Goal: Task Accomplishment & Management: Manage account settings

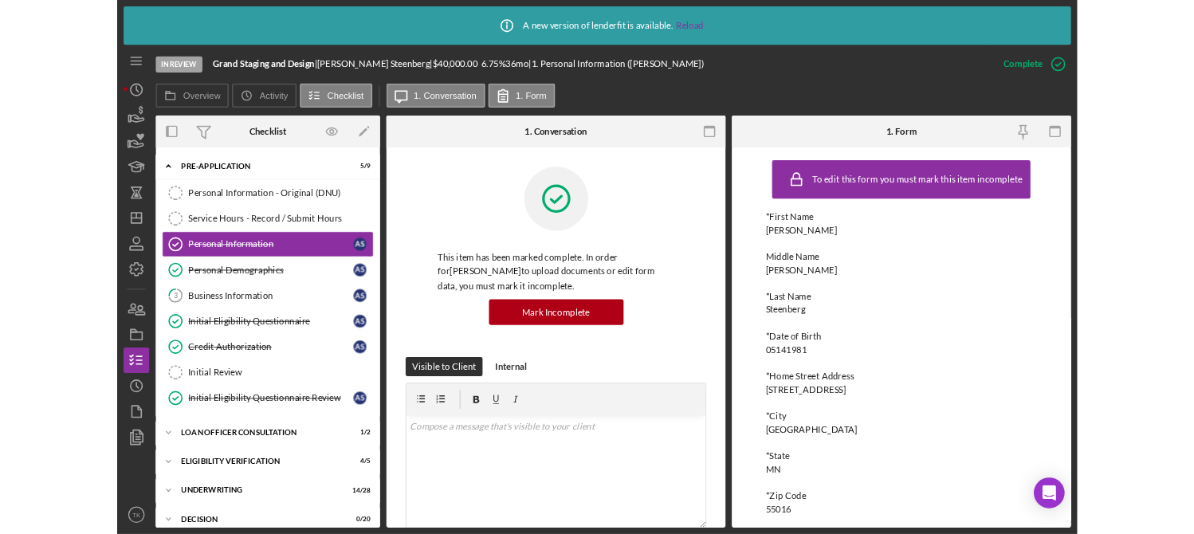
scroll to position [144, 0]
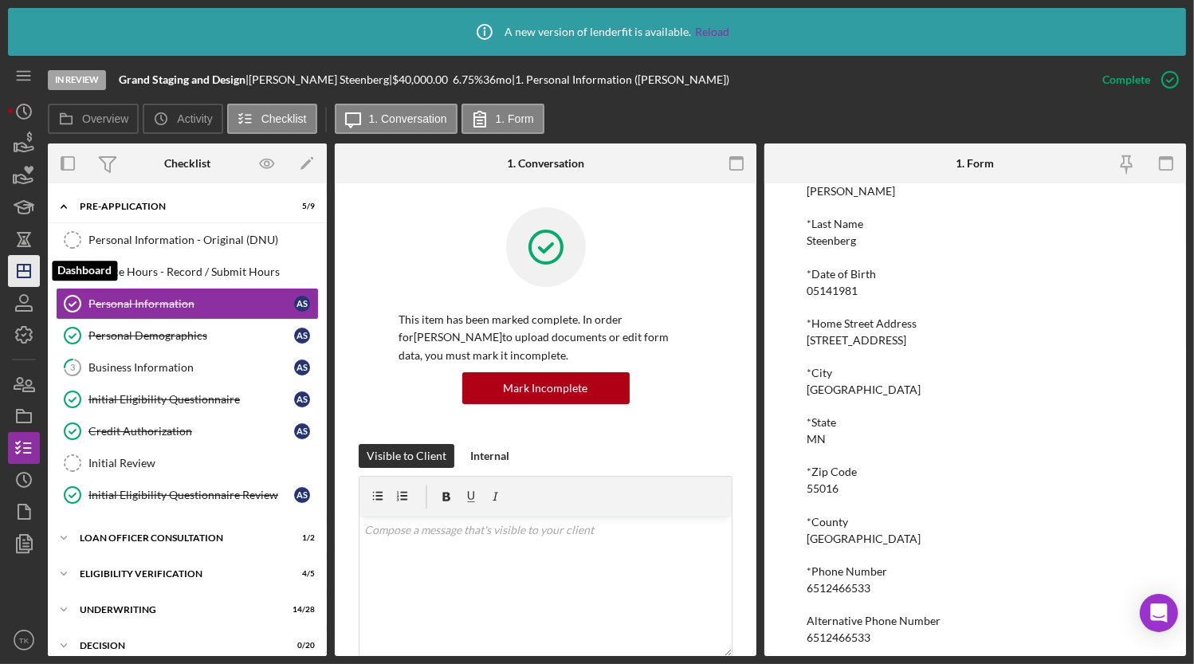
click at [25, 269] on icon "Icon/Dashboard" at bounding box center [24, 271] width 40 height 40
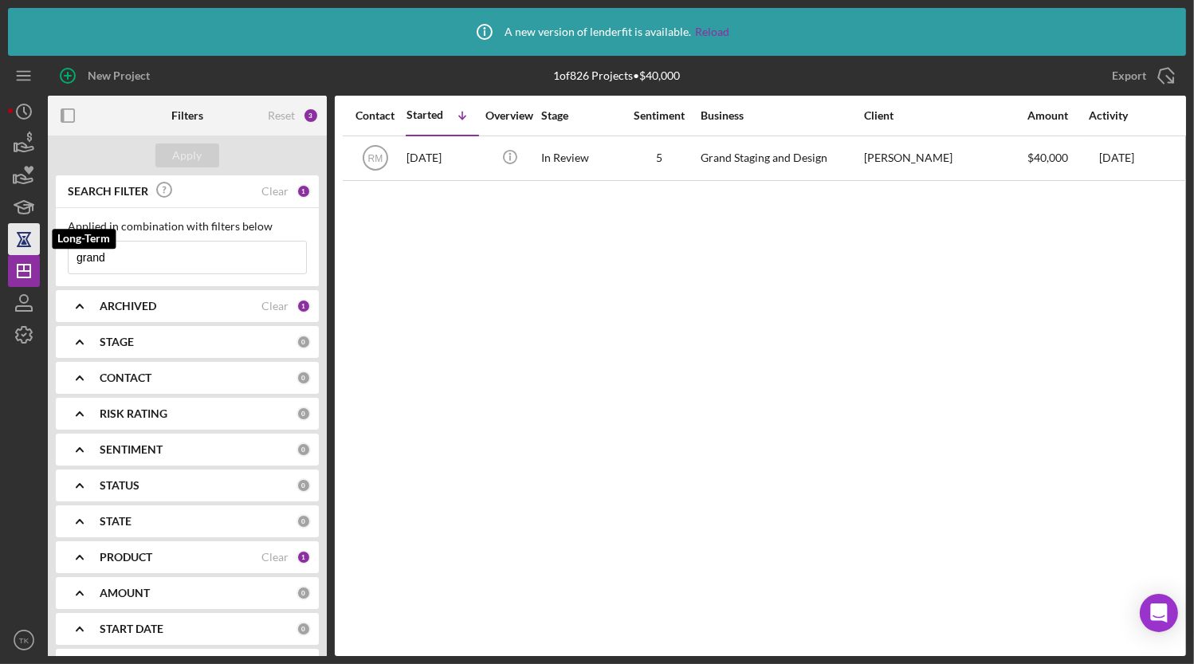
drag, startPoint x: 193, startPoint y: 257, endPoint x: 18, endPoint y: 247, distance: 174.8
click at [18, 247] on div "New Project 1 of 826 Projects • $40,000 grand Export Icon/Export Filters Reset …" at bounding box center [597, 356] width 1178 height 600
click at [171, 153] on button "Apply" at bounding box center [187, 155] width 64 height 24
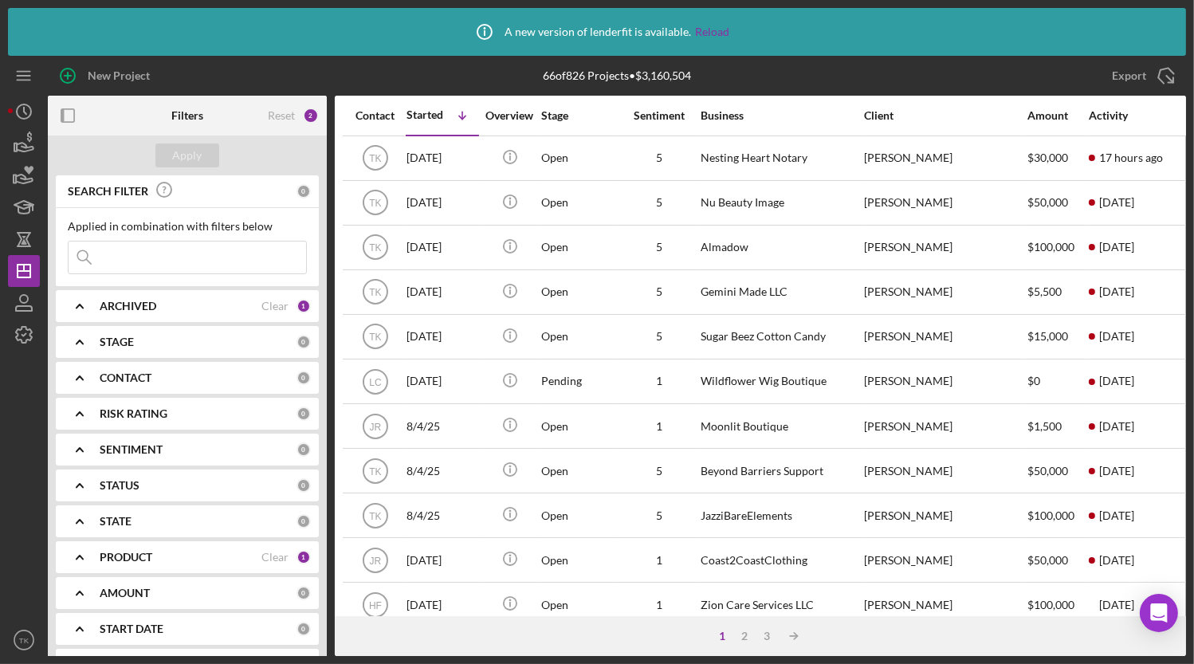
click at [175, 377] on div "CONTACT" at bounding box center [198, 377] width 197 height 13
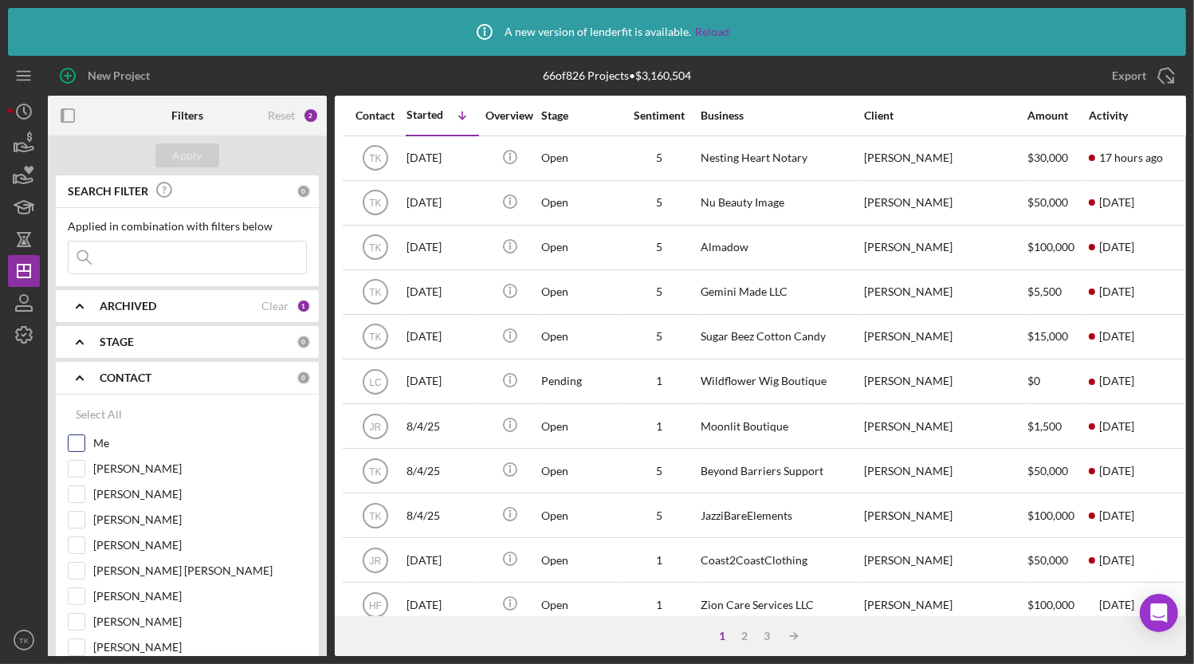
click at [81, 439] on input "Me" at bounding box center [77, 443] width 16 height 16
click at [197, 158] on div "Apply" at bounding box center [187, 155] width 29 height 24
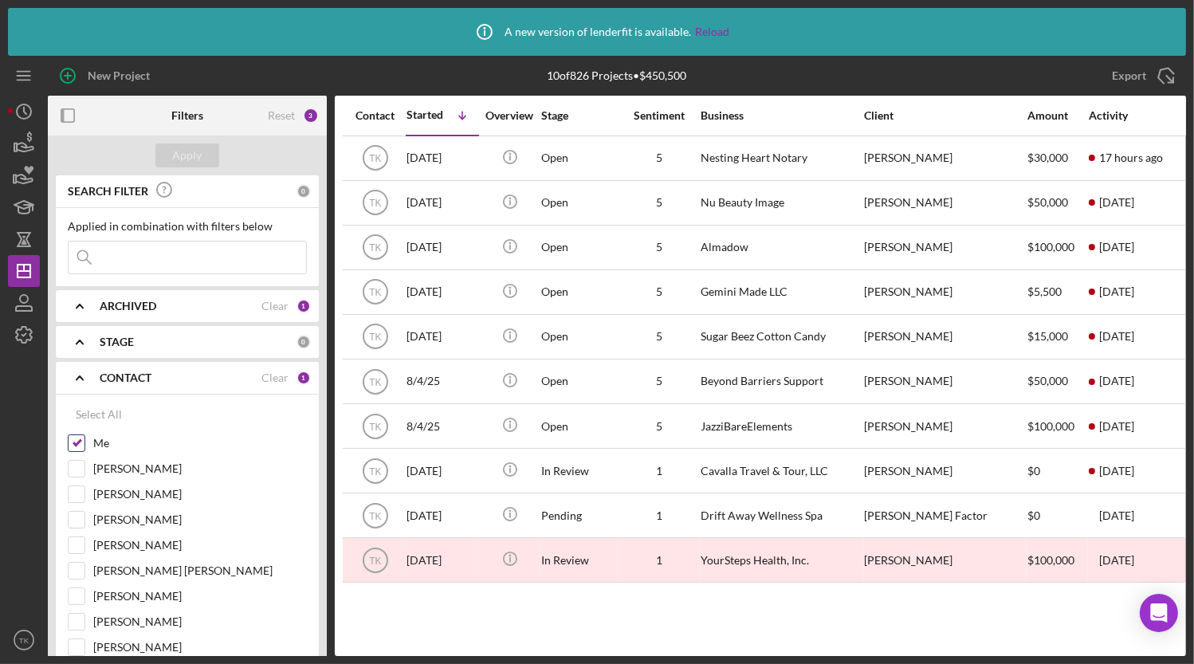
click at [80, 445] on input "Me" at bounding box center [77, 443] width 16 height 16
checkbox input "false"
click at [182, 147] on div "Apply" at bounding box center [187, 155] width 29 height 24
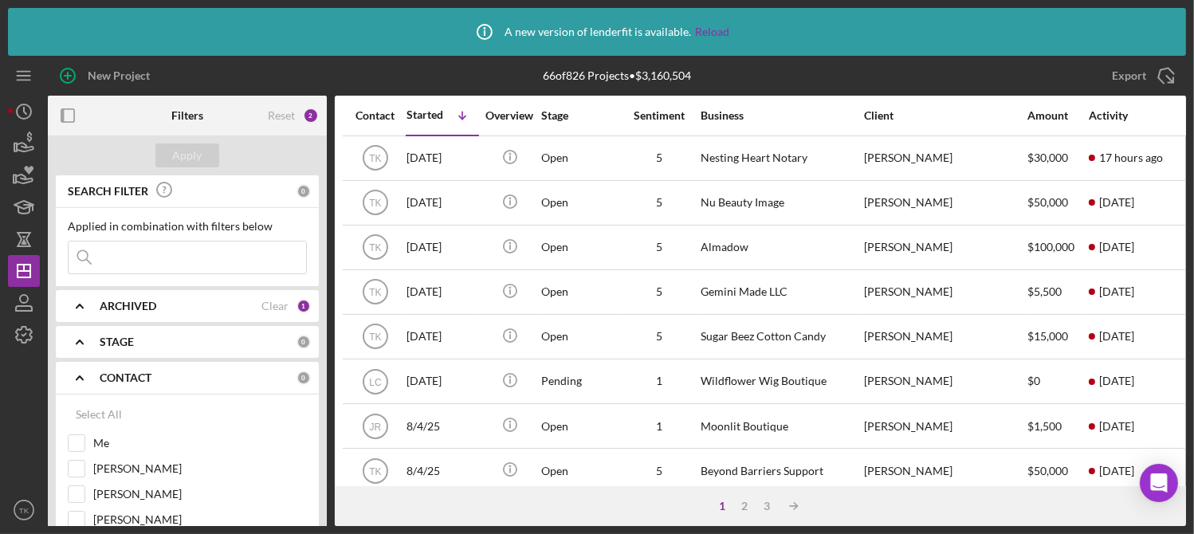
click at [153, 339] on div "STAGE" at bounding box center [198, 342] width 197 height 13
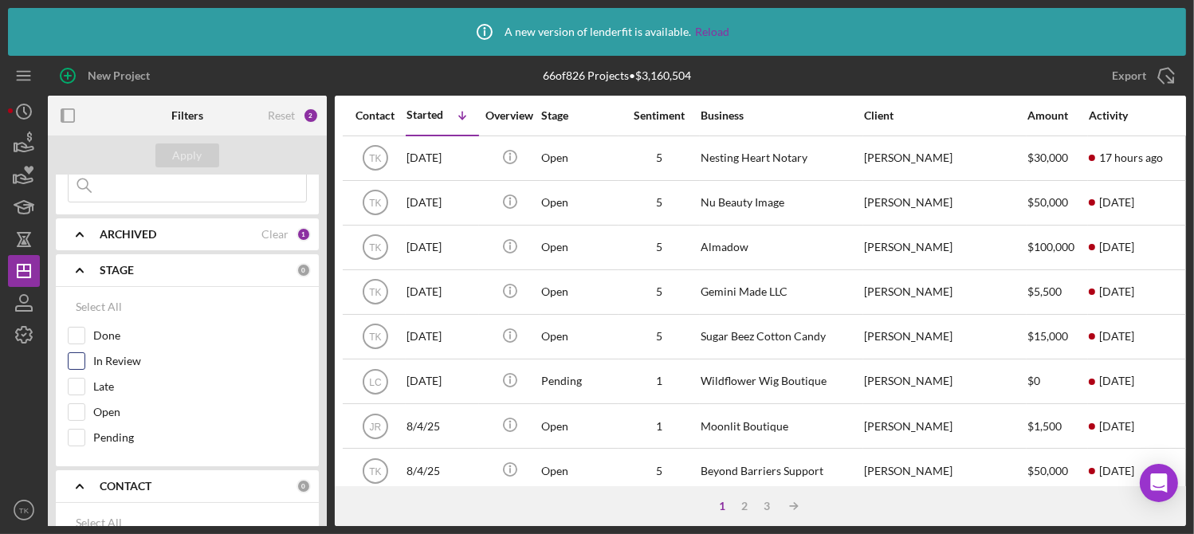
click at [83, 359] on input "In Review" at bounding box center [77, 361] width 16 height 16
checkbox input "true"
click at [77, 405] on input "Open" at bounding box center [77, 412] width 16 height 16
checkbox input "true"
click at [77, 434] on input "Pending" at bounding box center [77, 438] width 16 height 16
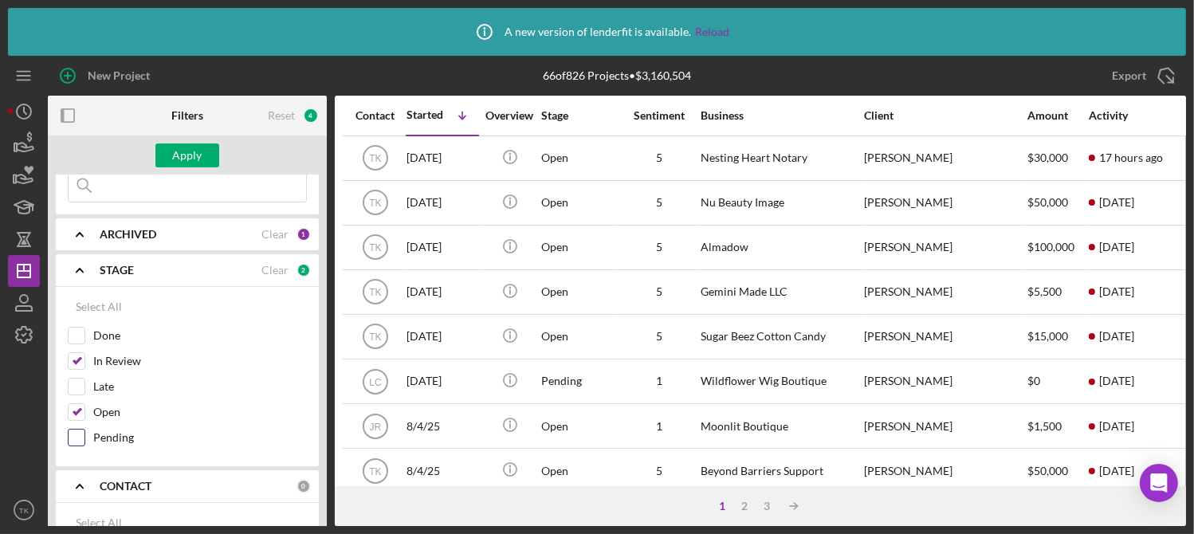
checkbox input "true"
click at [198, 154] on div "Apply" at bounding box center [187, 155] width 29 height 24
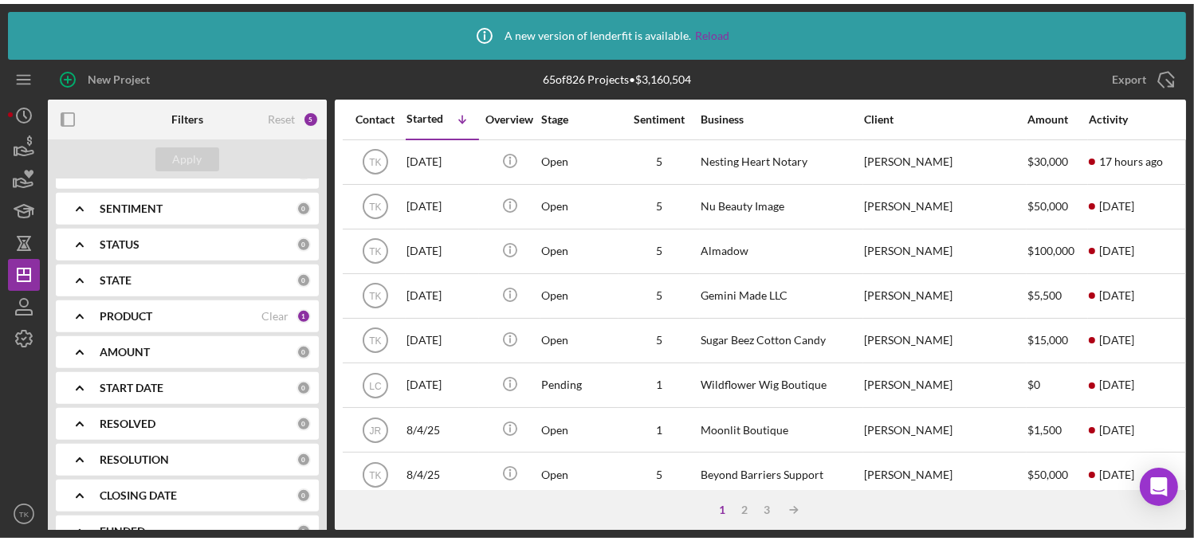
scroll to position [841, 0]
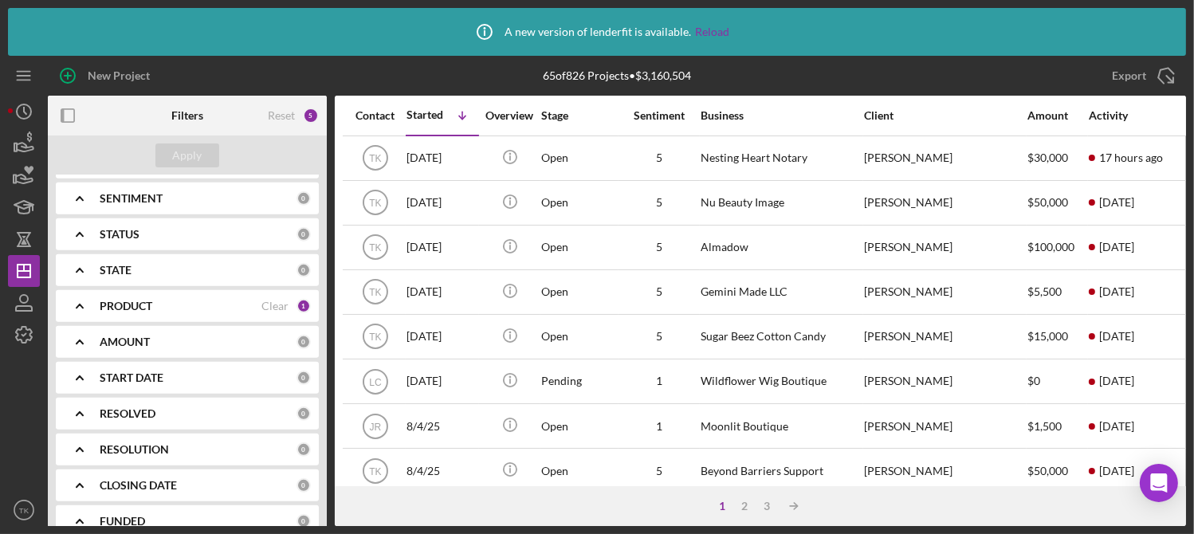
click at [112, 300] on b "PRODUCT" at bounding box center [126, 306] width 53 height 13
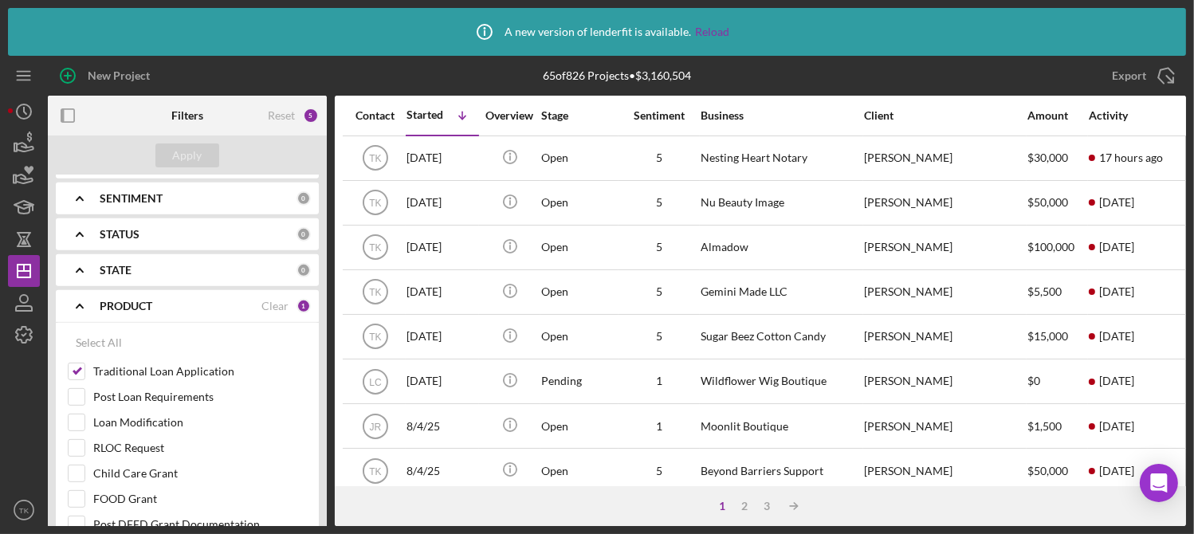
click at [113, 300] on b "PRODUCT" at bounding box center [126, 306] width 53 height 13
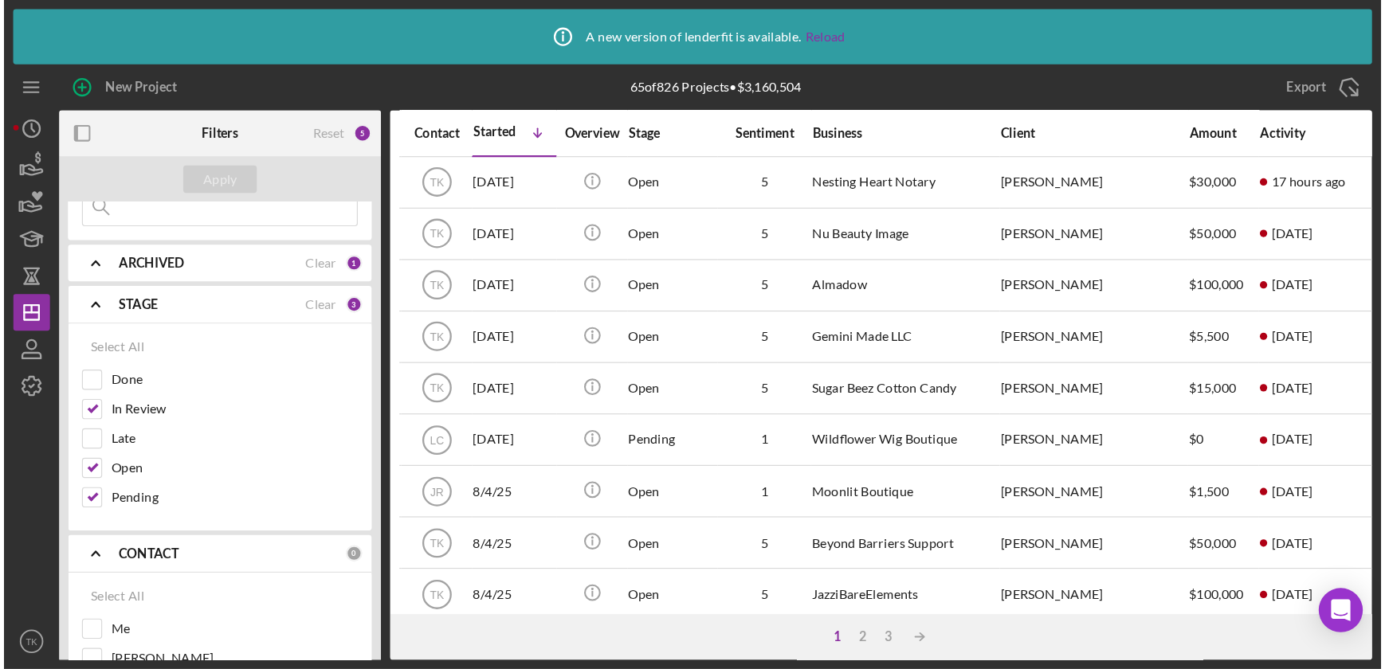
scroll to position [0, 0]
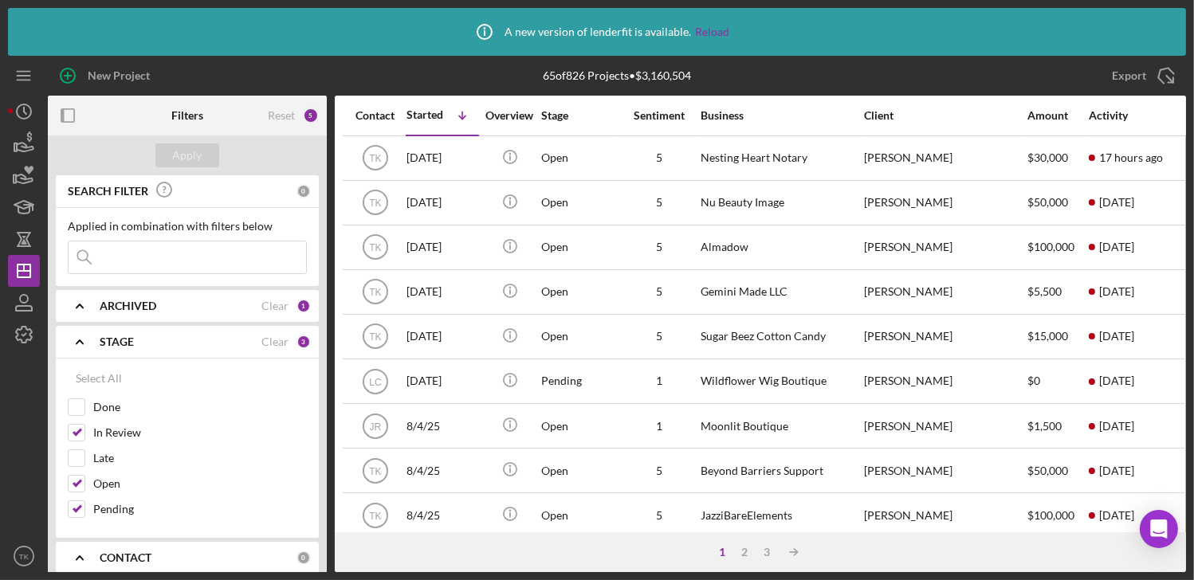
click at [14, 510] on div at bounding box center [24, 446] width 32 height 190
click at [98, 32] on div "Icon/Info A new version of lenderfit is available. Reload" at bounding box center [597, 32] width 1178 height 48
click at [1140, 27] on div "Icon/Info A new version of lenderfit is available. Reload" at bounding box center [597, 32] width 1178 height 48
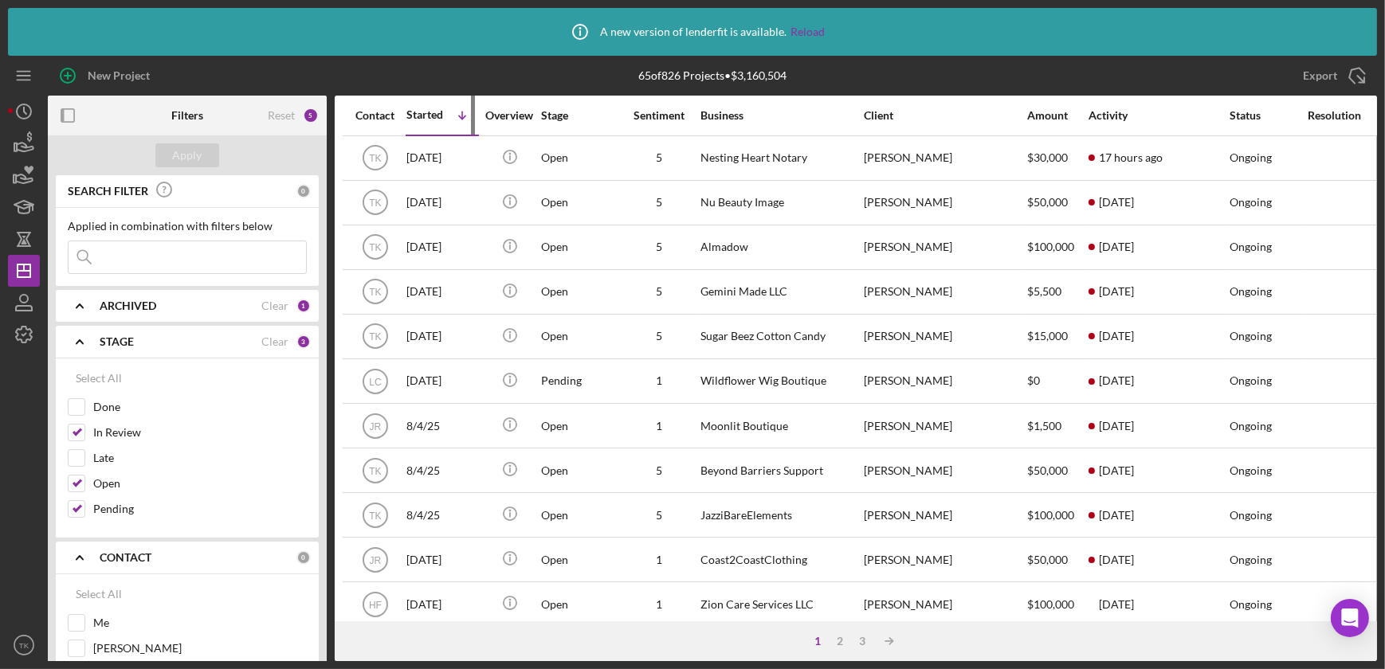
click at [421, 115] on div "Started" at bounding box center [424, 114] width 37 height 13
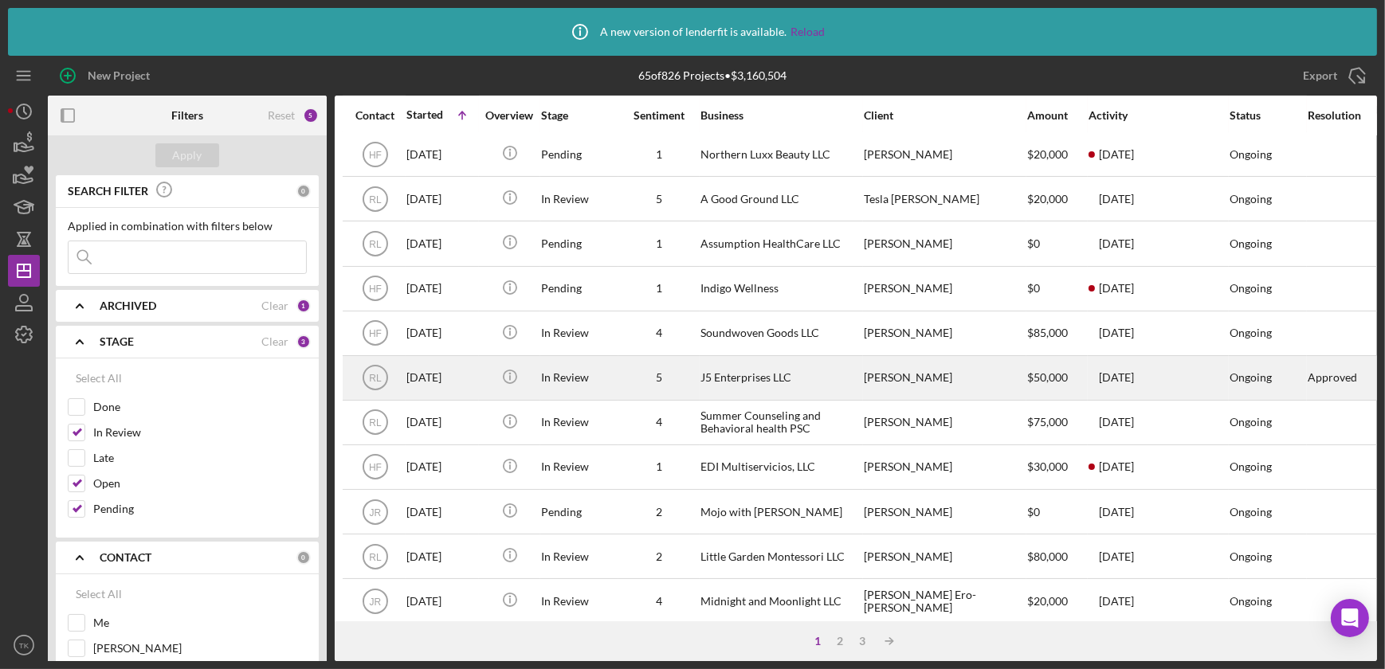
scroll to position [362, 0]
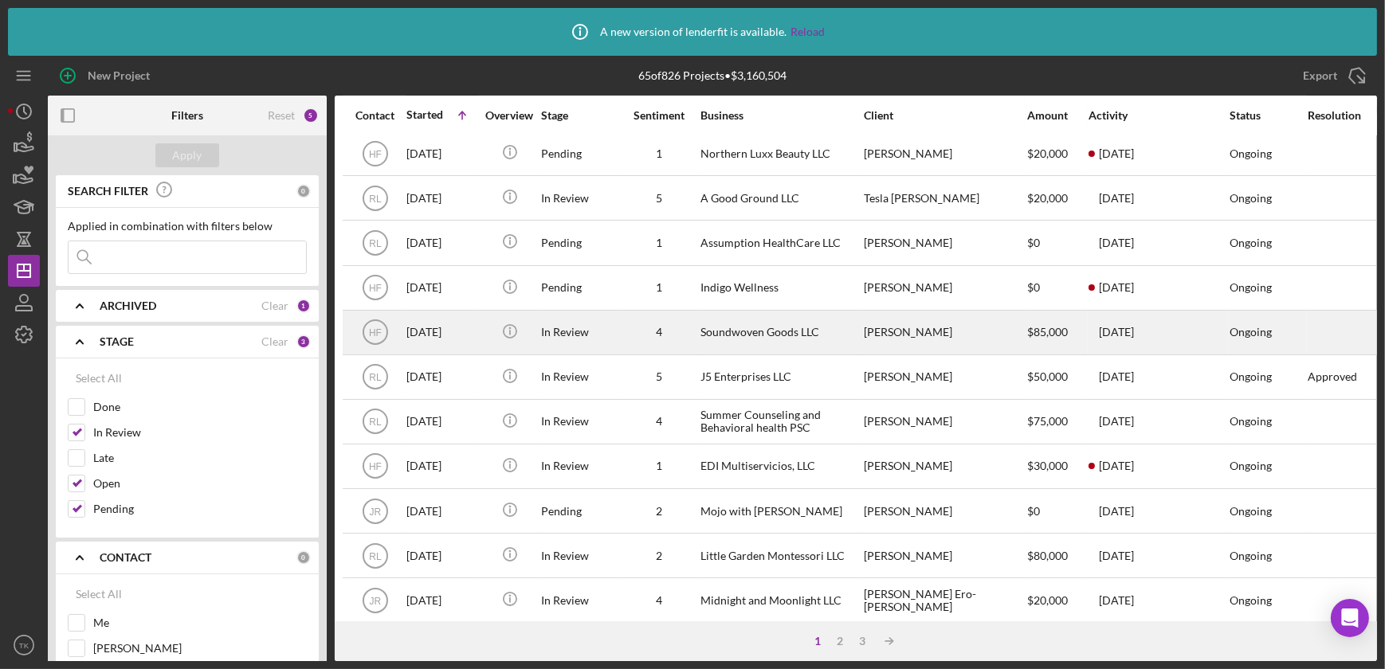
click at [802, 339] on div "Soundwoven Goods LLC" at bounding box center [779, 333] width 159 height 42
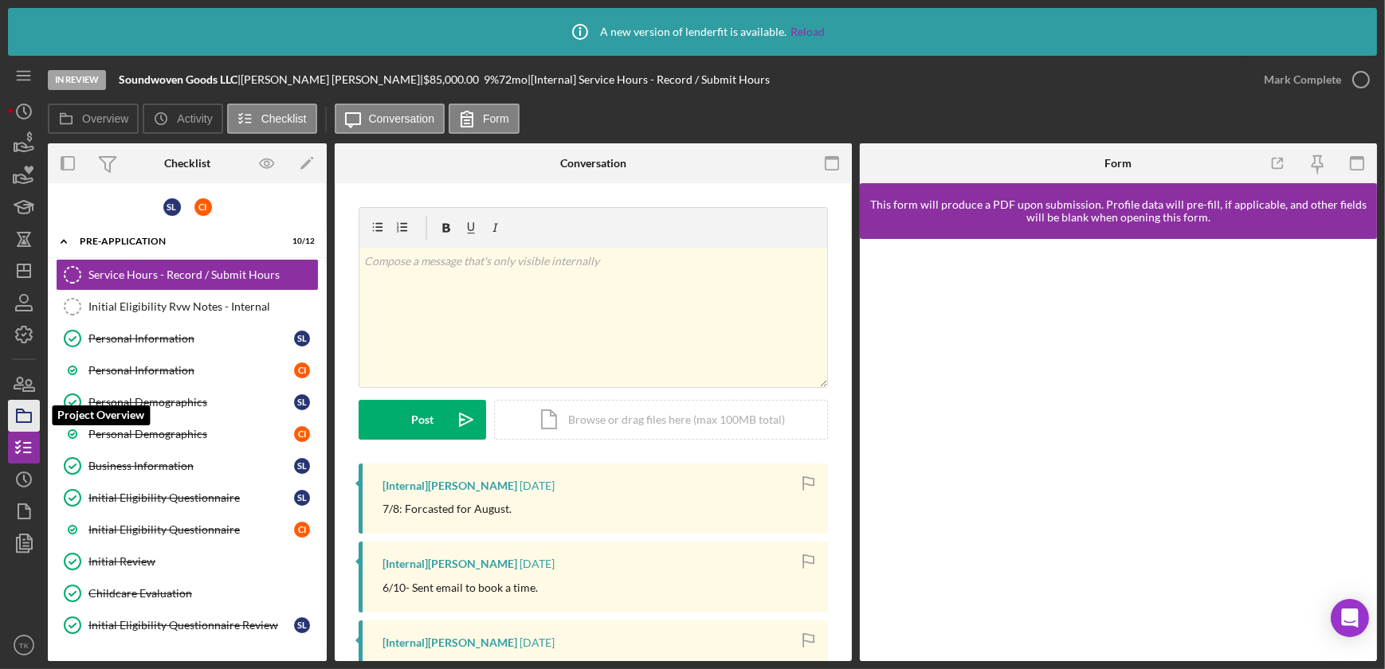
click at [31, 411] on icon "button" at bounding box center [24, 416] width 40 height 40
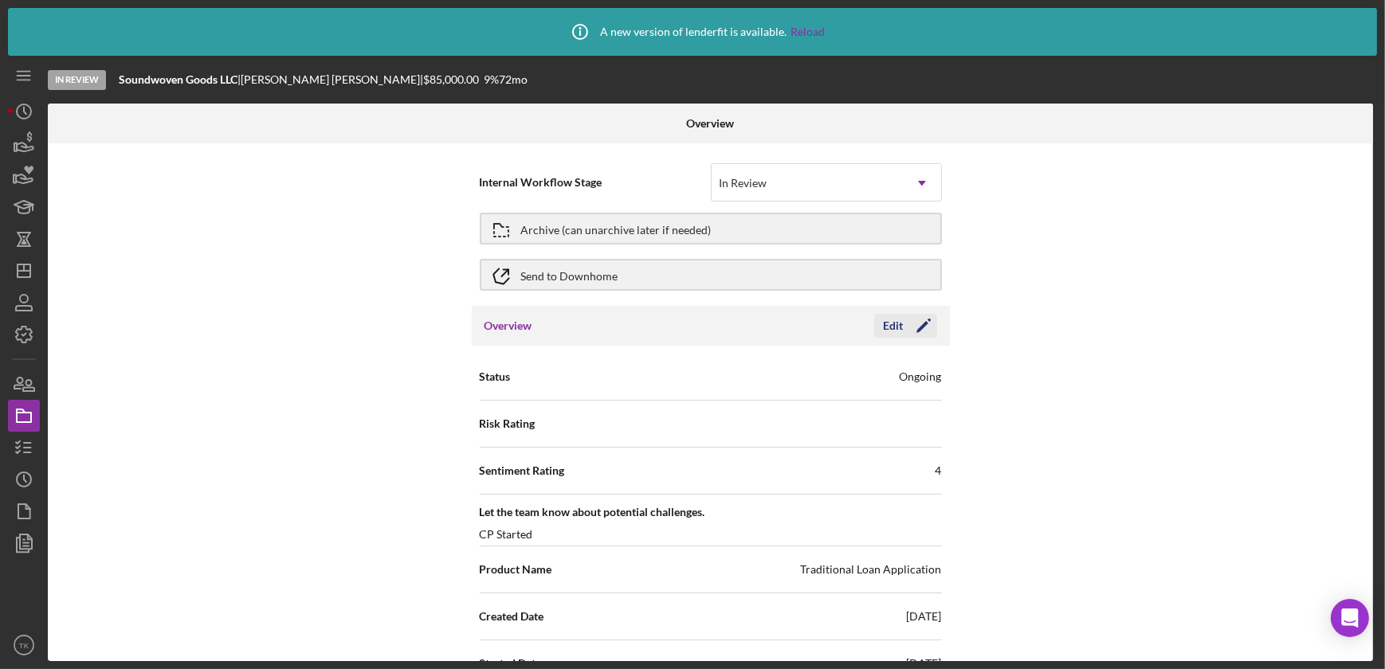
click at [905, 323] on icon "Icon/Edit" at bounding box center [924, 326] width 40 height 40
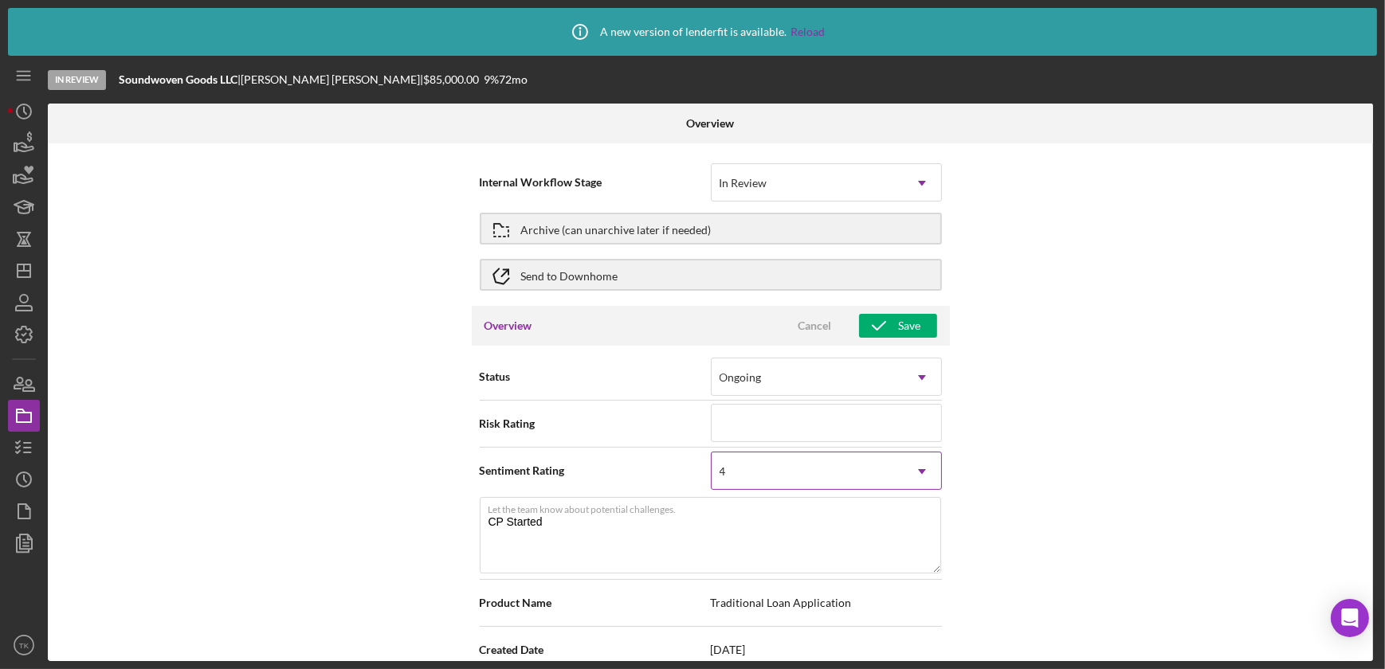
click at [874, 457] on div "4" at bounding box center [807, 471] width 191 height 37
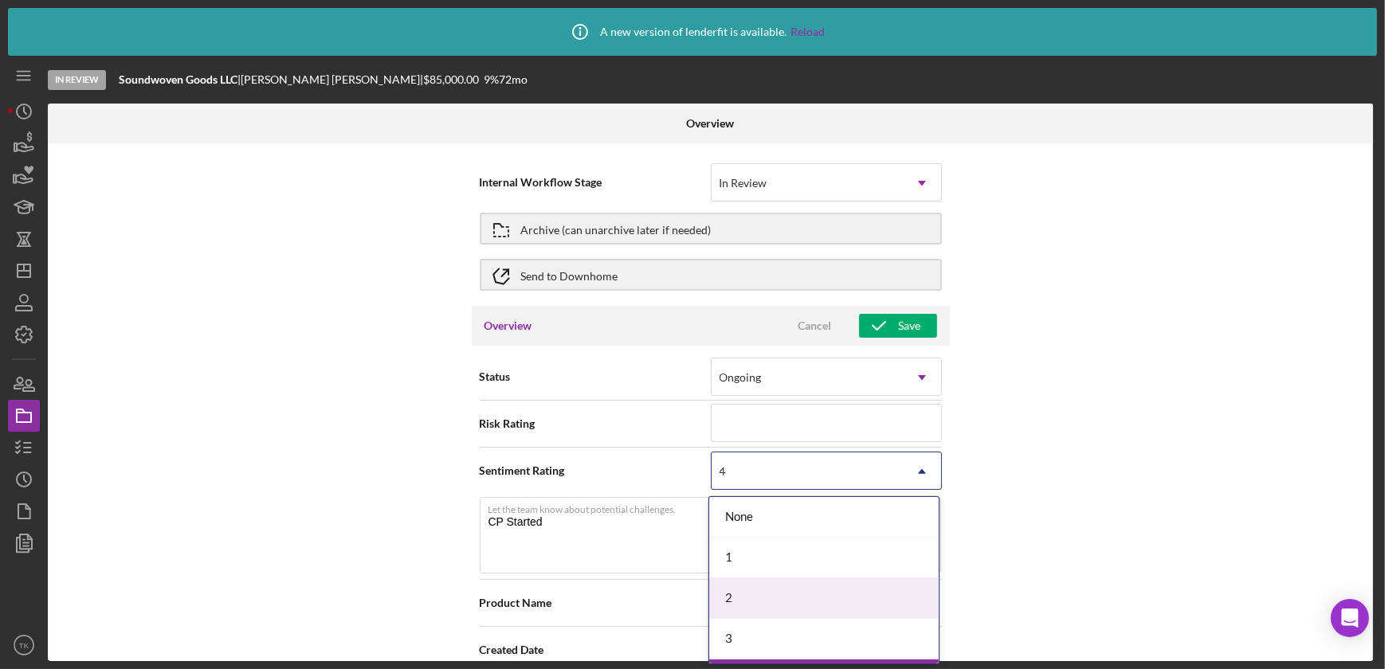
scroll to position [77, 0]
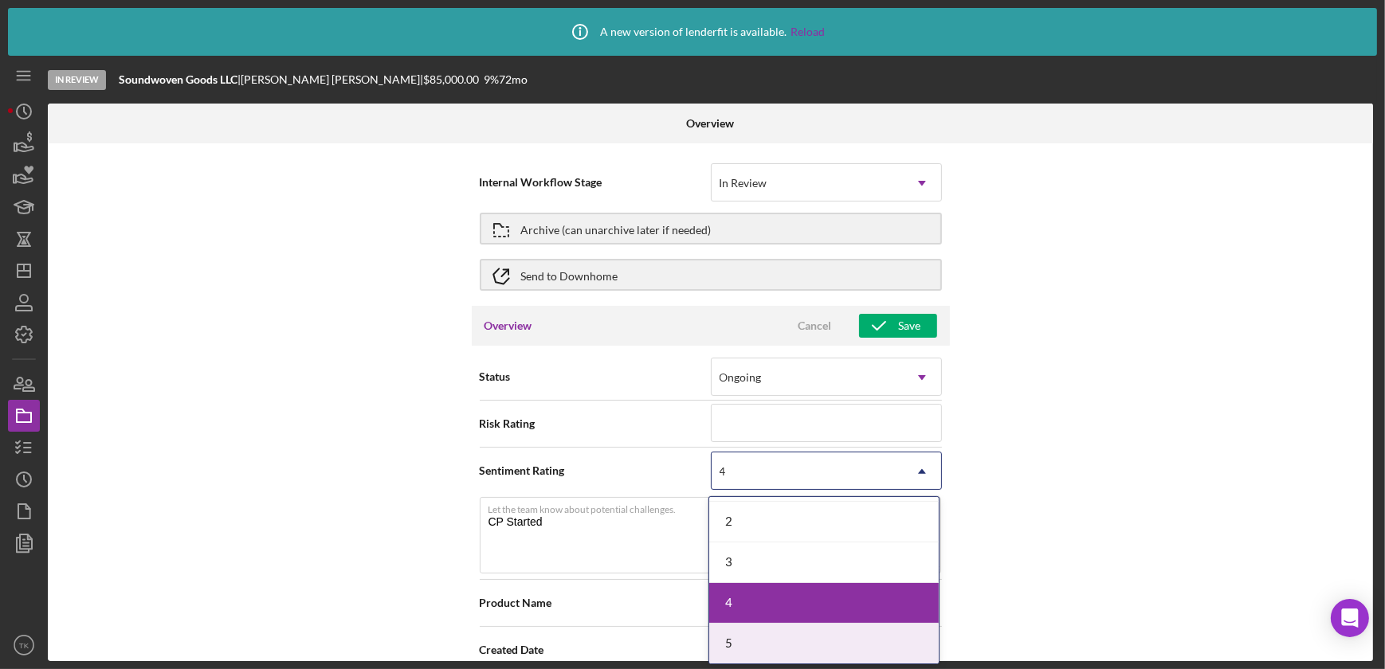
click at [748, 646] on div "5" at bounding box center [824, 644] width 230 height 41
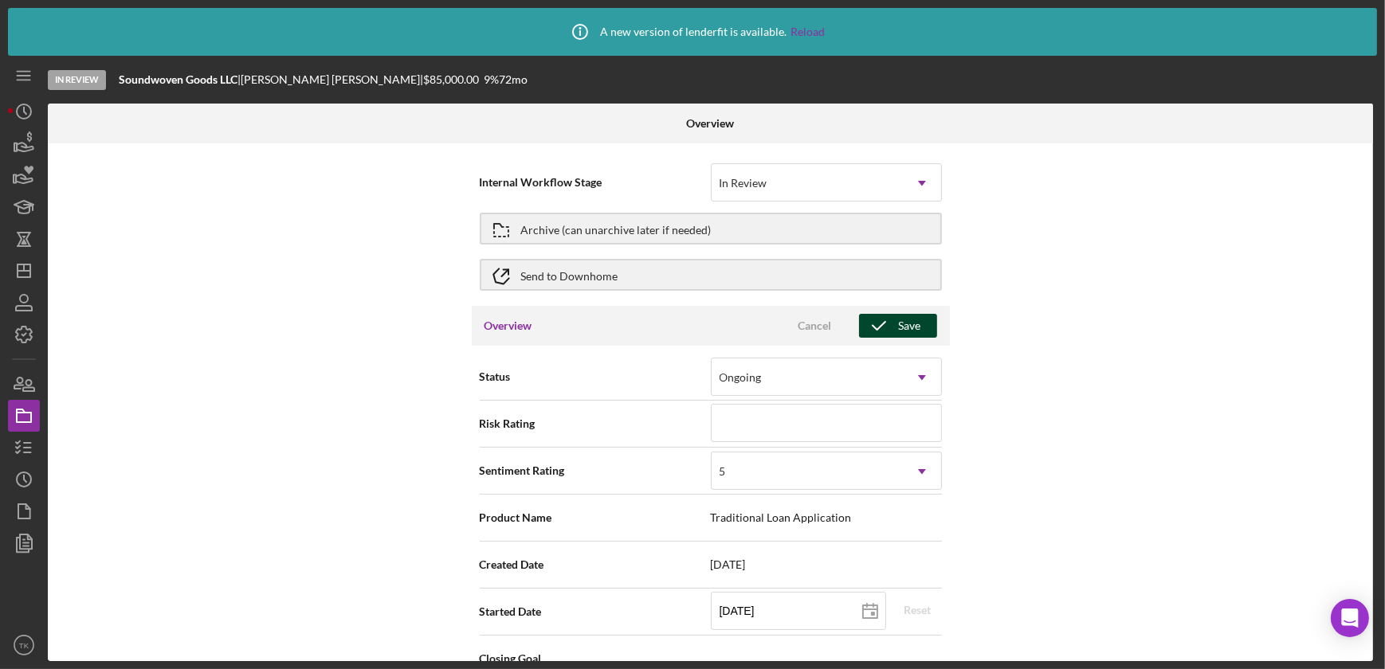
click at [877, 321] on icon "button" at bounding box center [879, 326] width 40 height 40
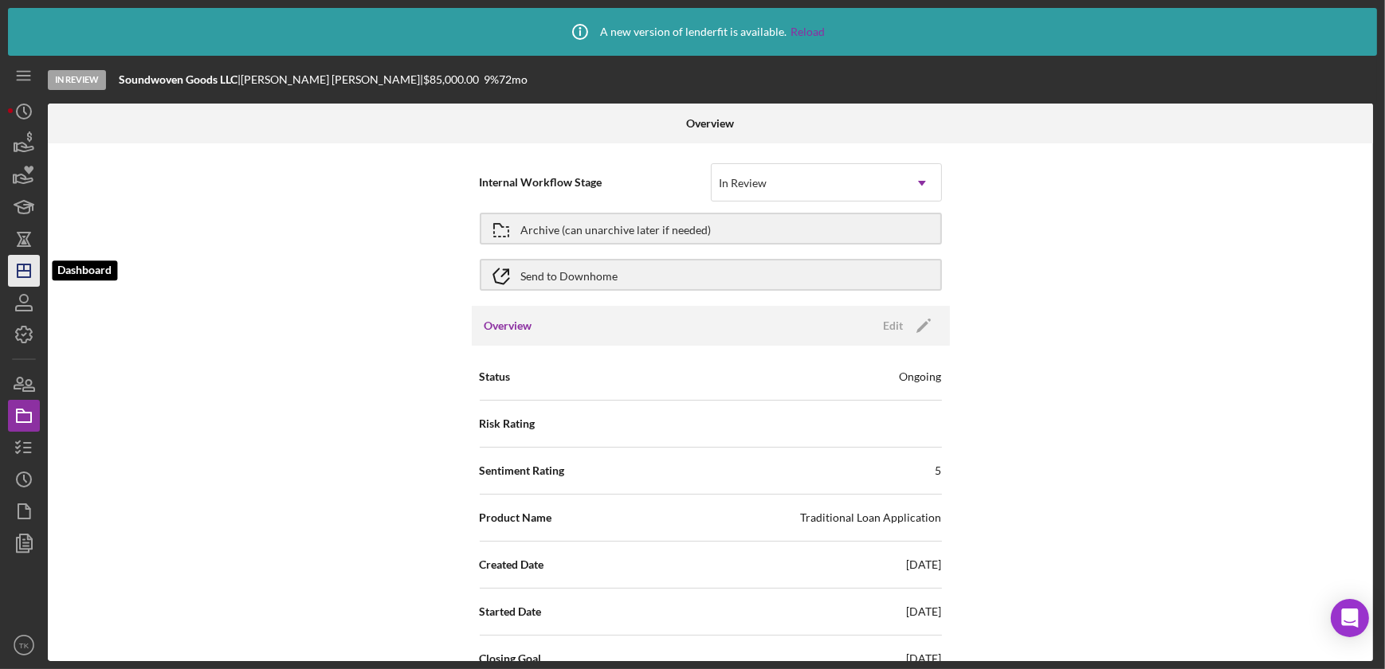
click at [27, 263] on icon "Icon/Dashboard" at bounding box center [24, 271] width 40 height 40
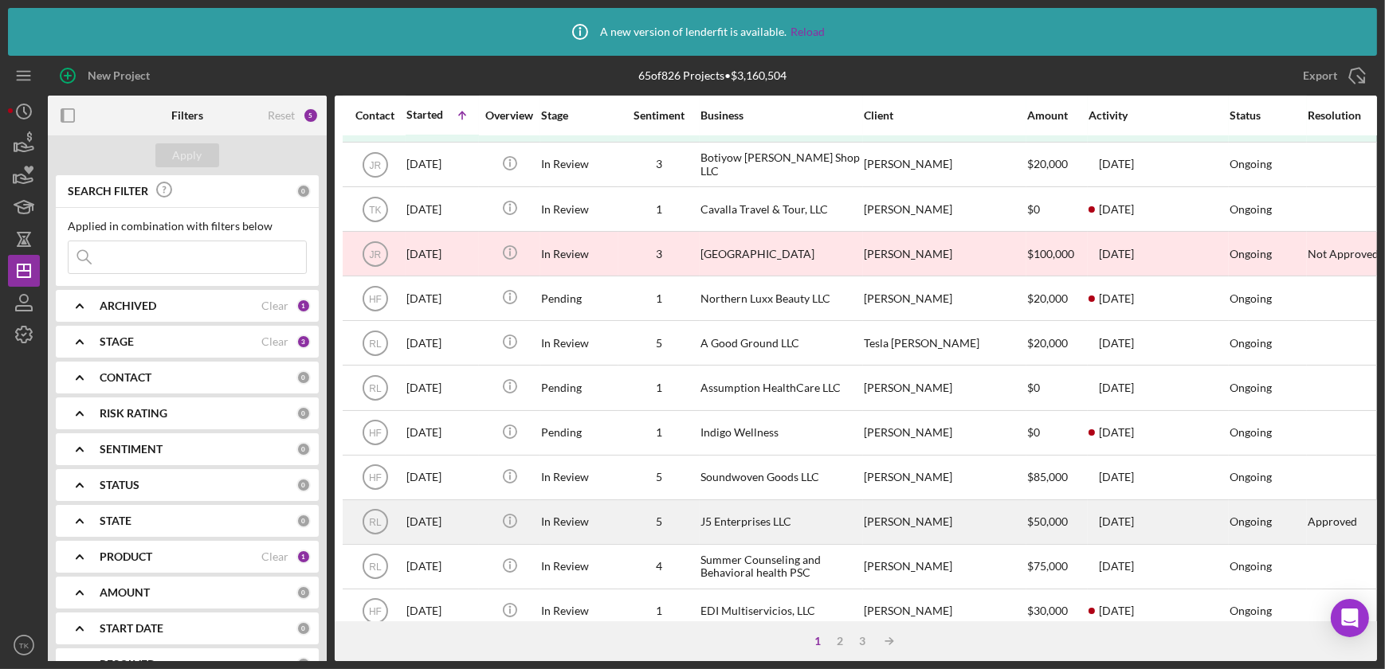
scroll to position [144, 0]
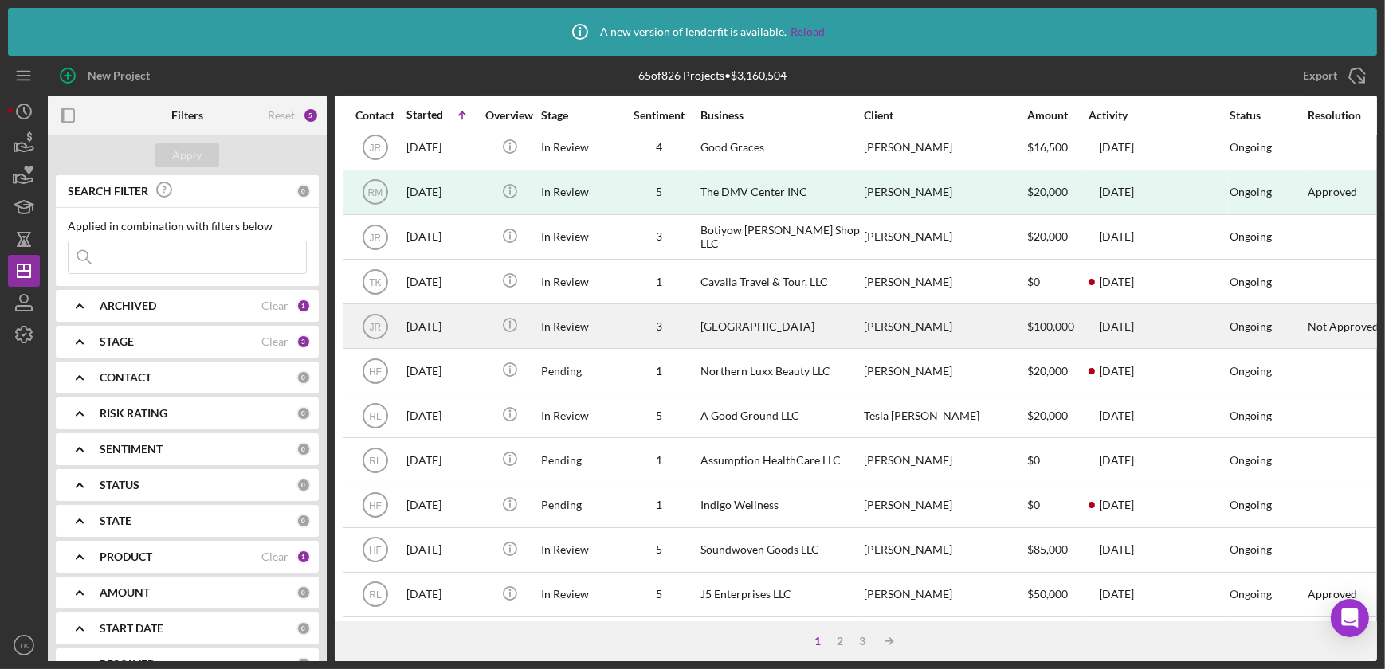
click at [598, 324] on div "In Review" at bounding box center [579, 326] width 77 height 42
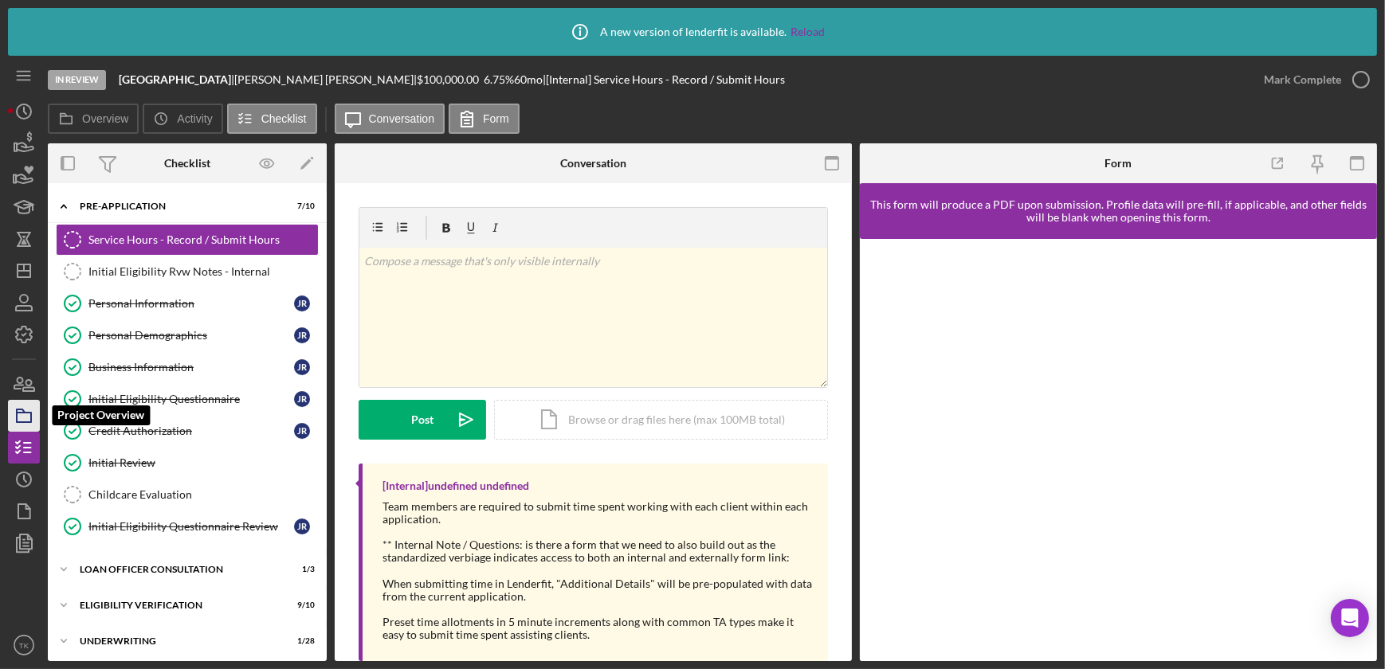
click at [33, 413] on icon "button" at bounding box center [24, 416] width 40 height 40
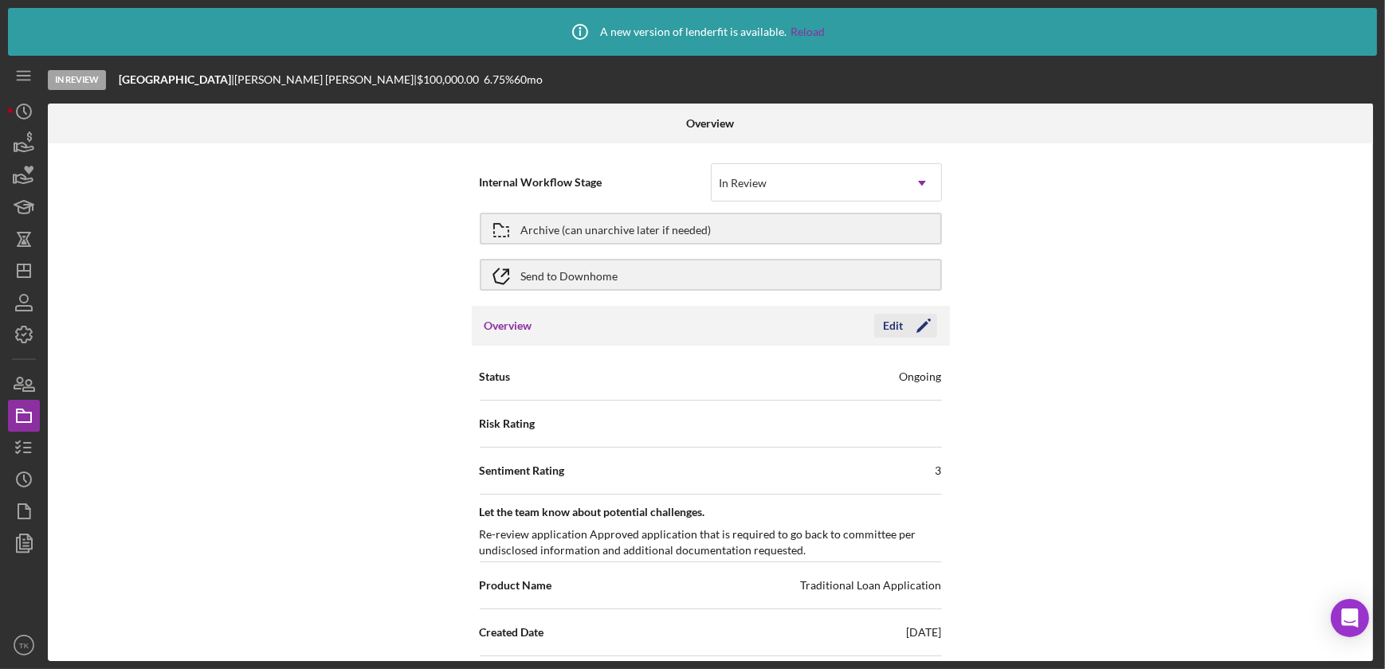
click at [894, 318] on div "Edit" at bounding box center [894, 326] width 20 height 24
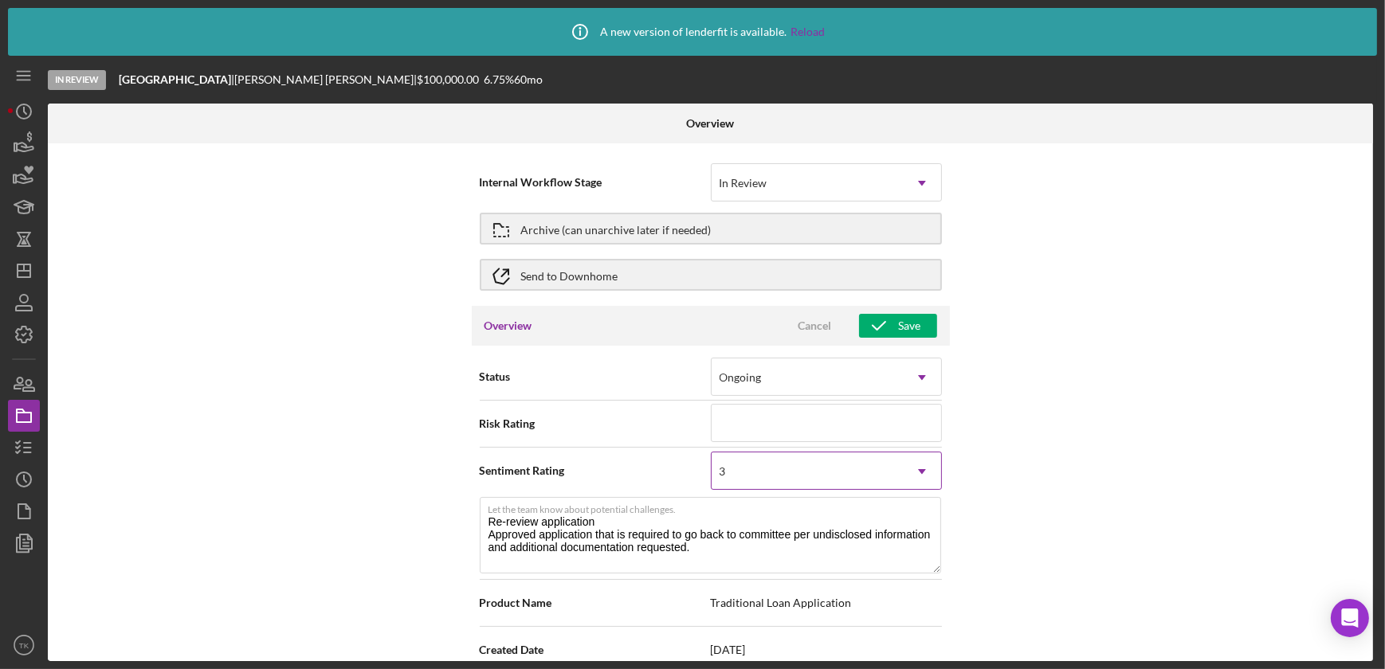
click at [863, 471] on div "3" at bounding box center [807, 471] width 191 height 37
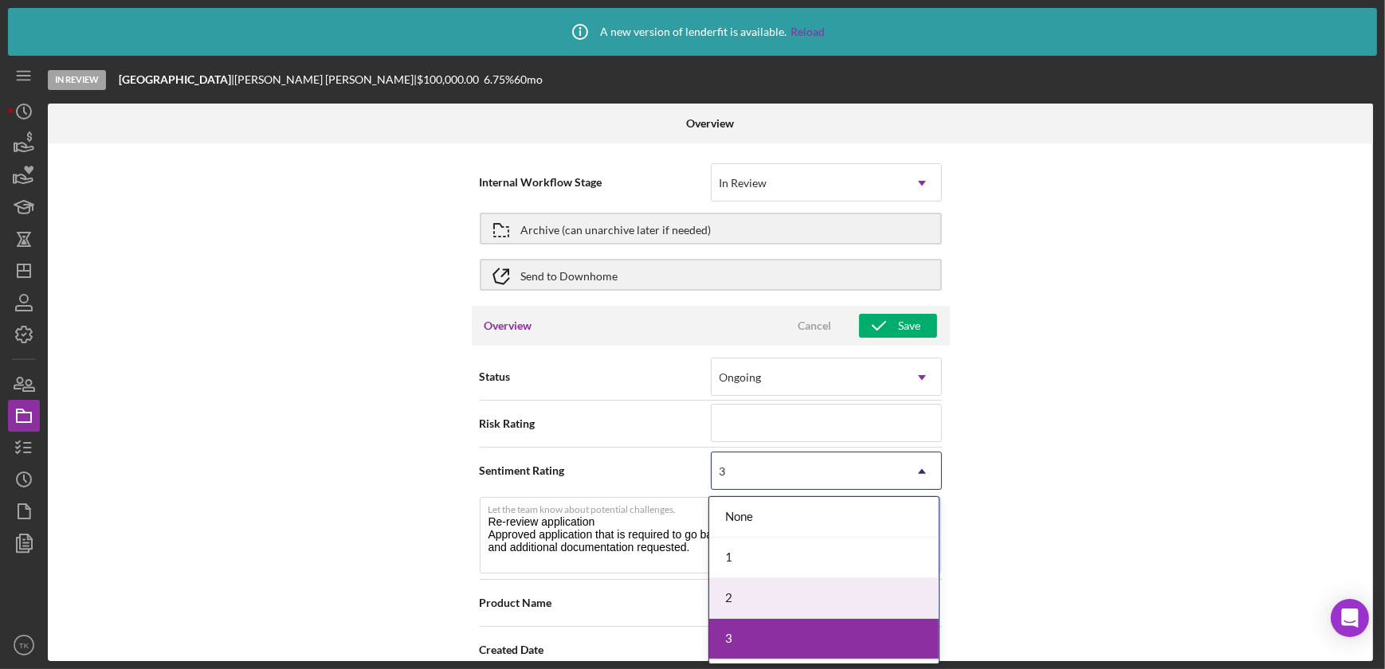
click at [764, 587] on div "2" at bounding box center [824, 599] width 230 height 41
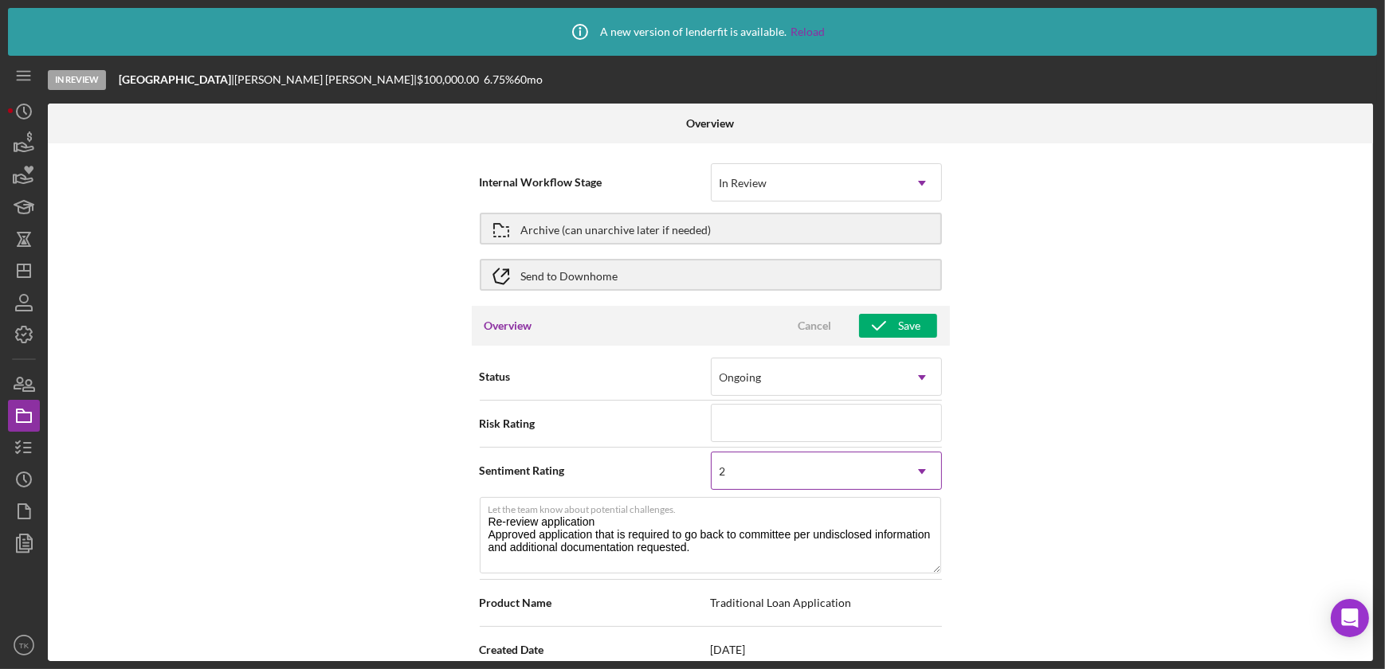
click at [830, 469] on div "2" at bounding box center [807, 471] width 191 height 37
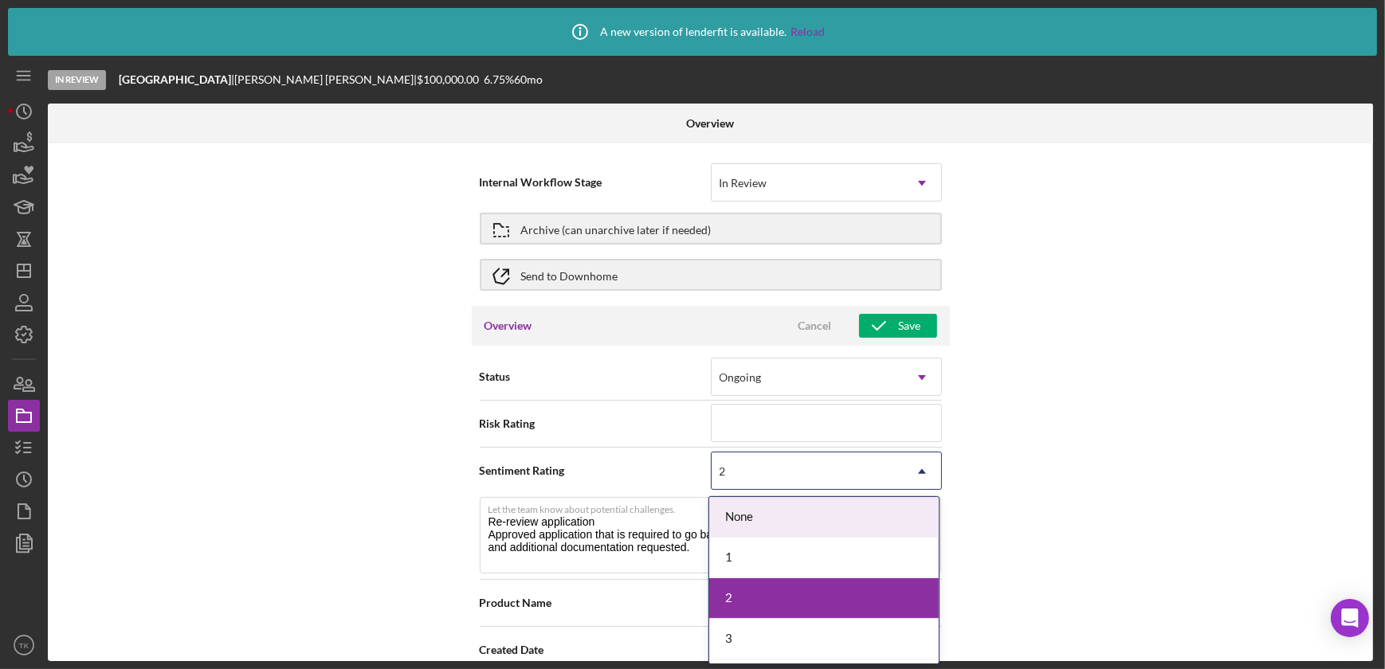
click at [780, 548] on div "1" at bounding box center [824, 558] width 230 height 41
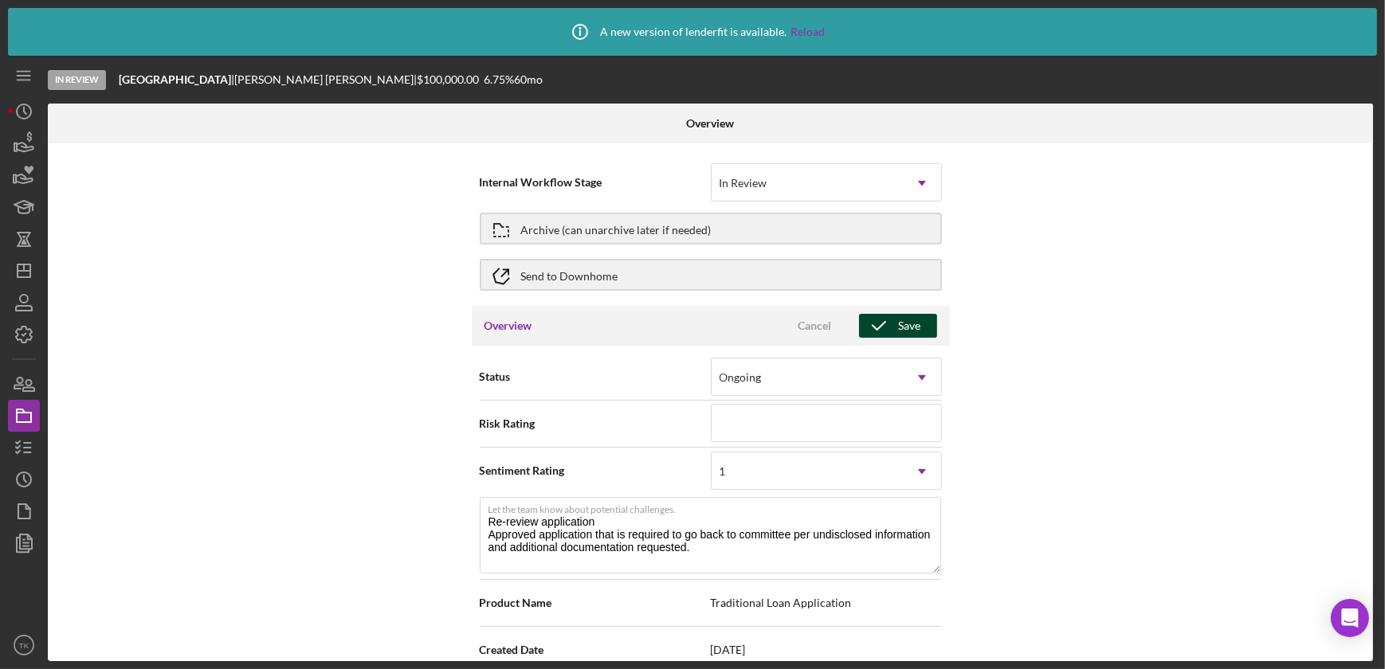
click at [884, 318] on icon "button" at bounding box center [879, 326] width 40 height 40
type textarea "Here's a snapshot of information that has been fully approved, as well as the i…"
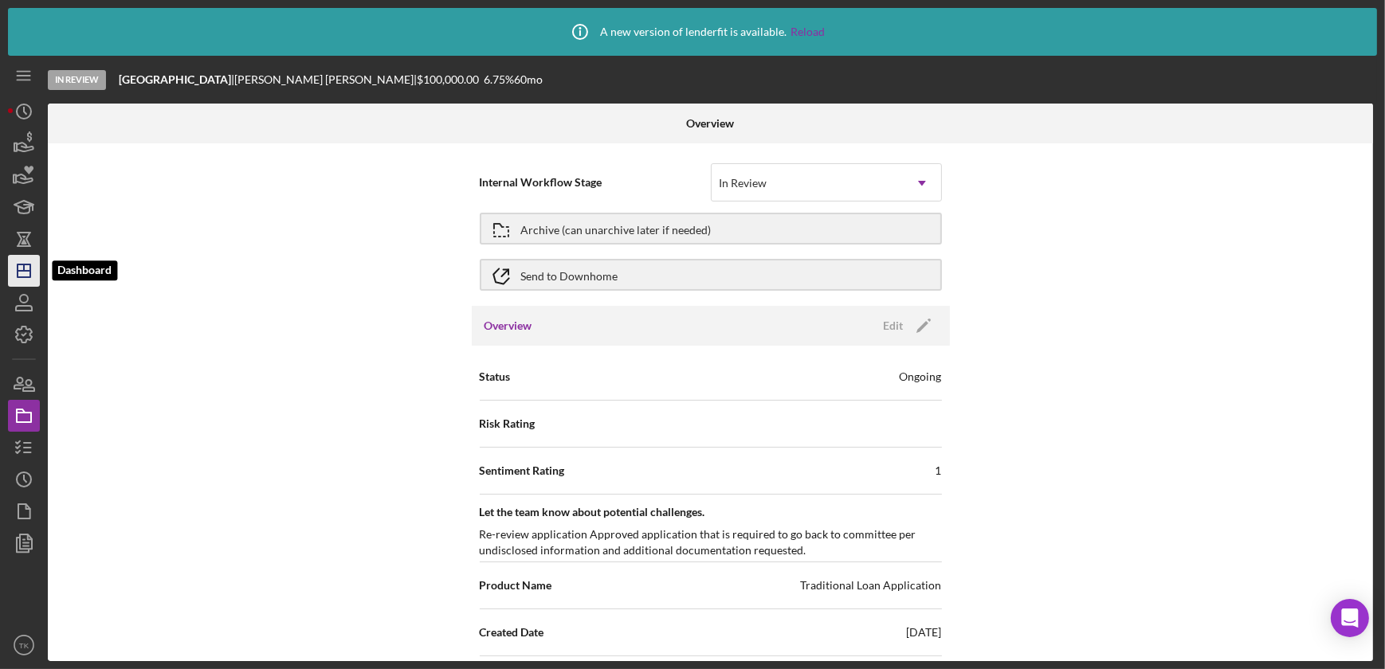
click at [23, 281] on icon "Icon/Dashboard" at bounding box center [24, 271] width 40 height 40
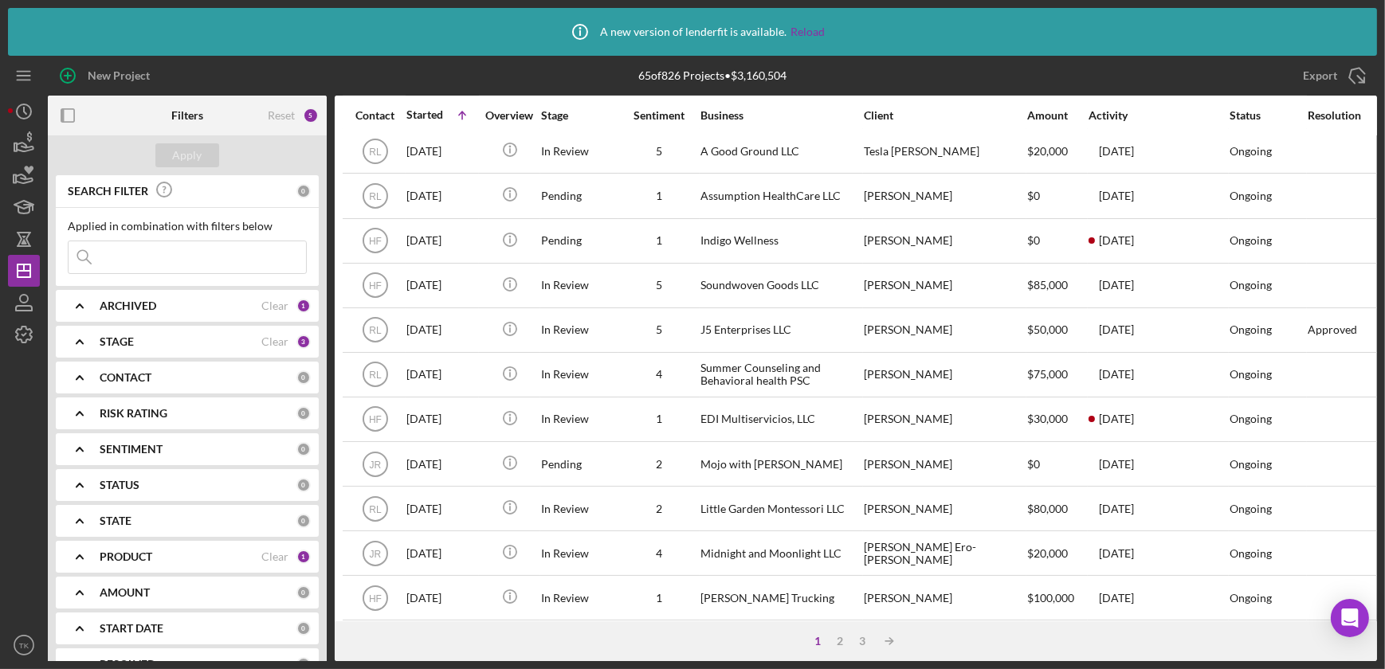
scroll to position [434, 0]
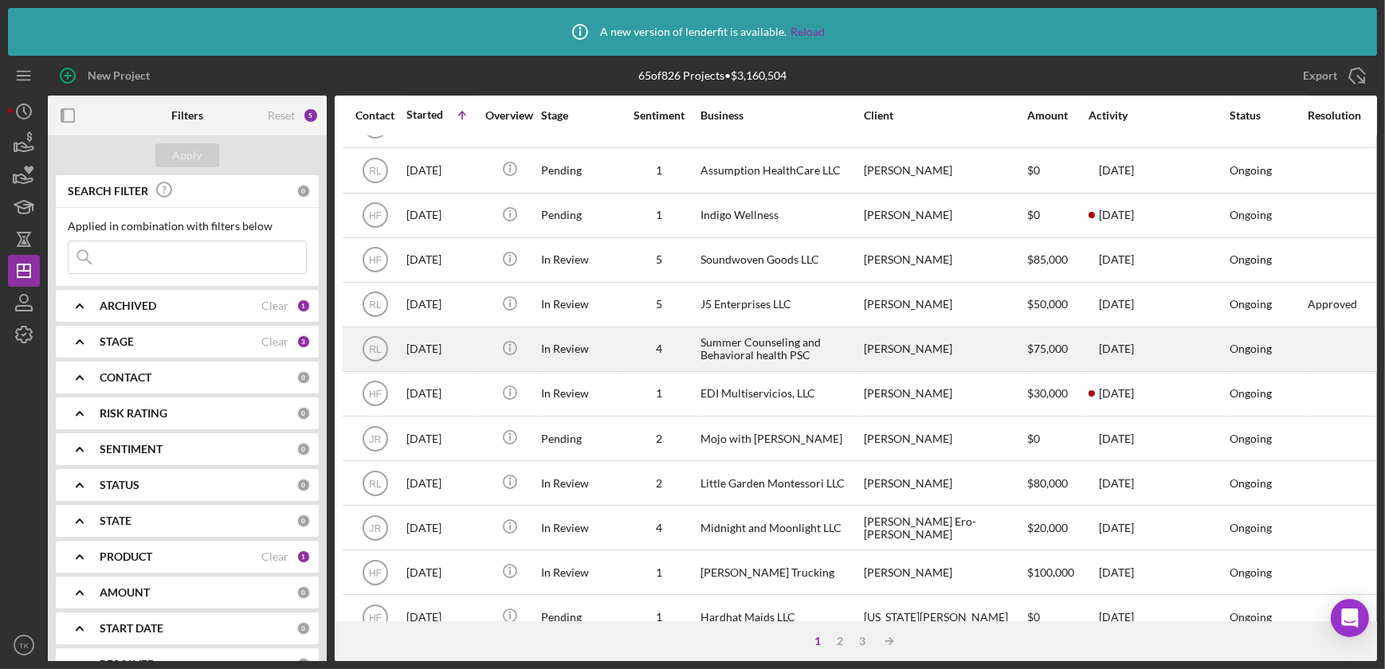
click at [622, 344] on div "4" at bounding box center [659, 349] width 80 height 13
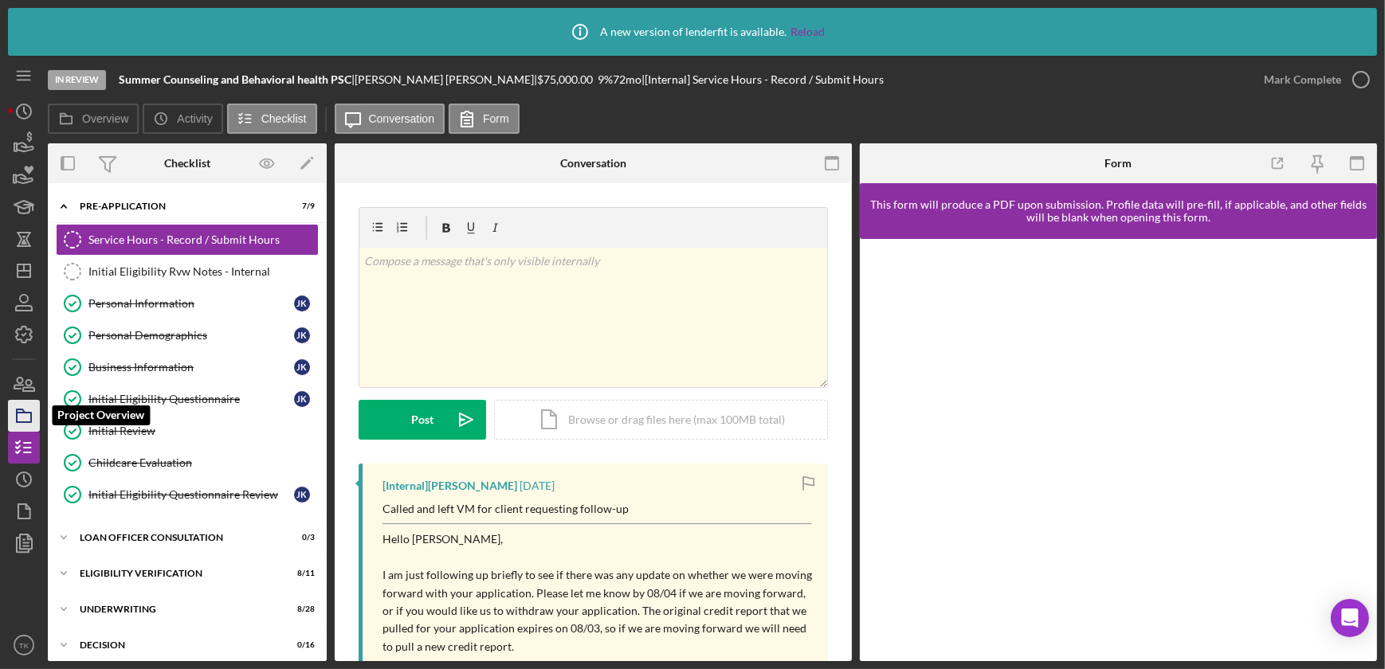
drag, startPoint x: 14, startPoint y: 411, endPoint x: 27, endPoint y: 411, distance: 12.8
click at [14, 411] on icon "button" at bounding box center [24, 416] width 40 height 40
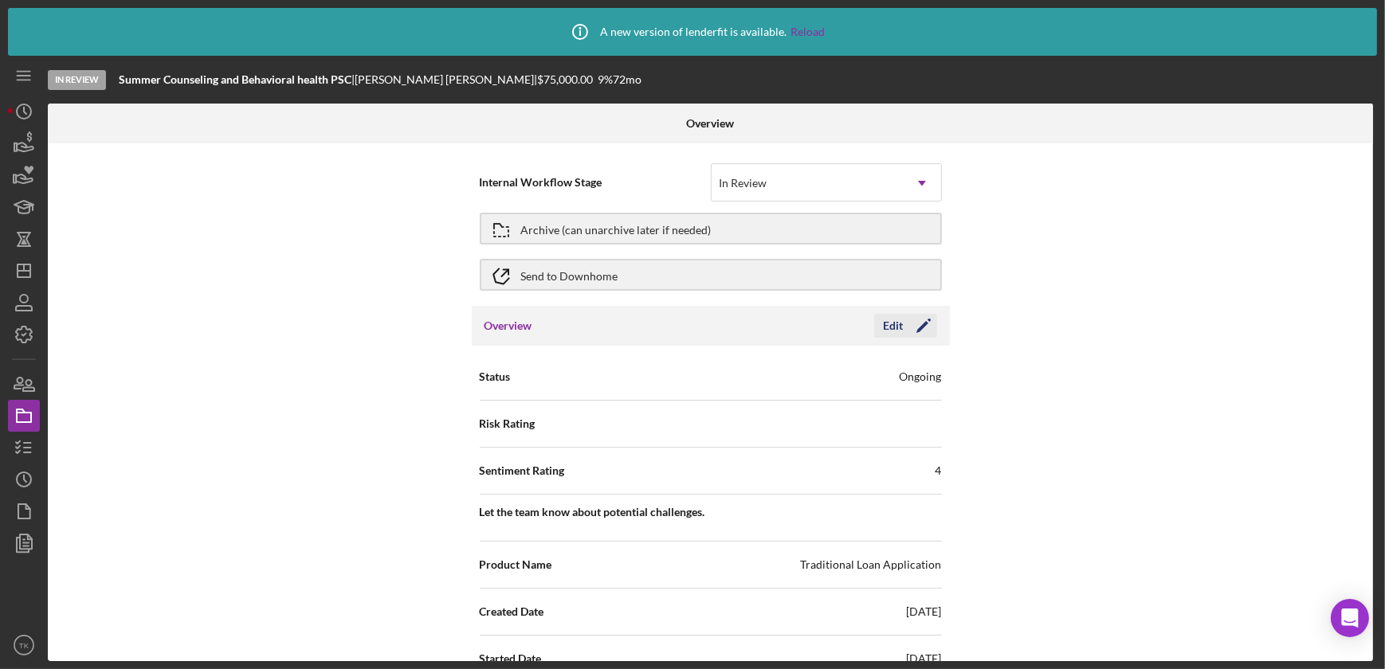
click at [894, 328] on div "Edit" at bounding box center [894, 326] width 20 height 24
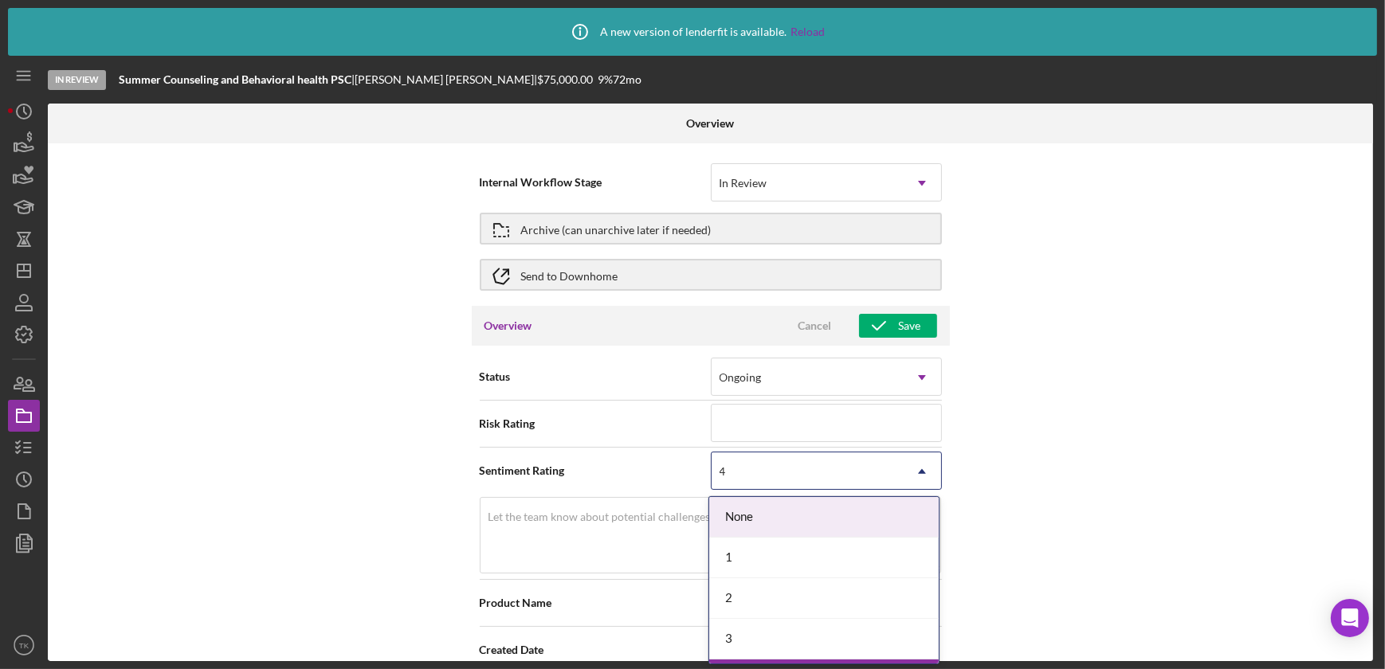
click at [760, 476] on div "4" at bounding box center [807, 471] width 191 height 37
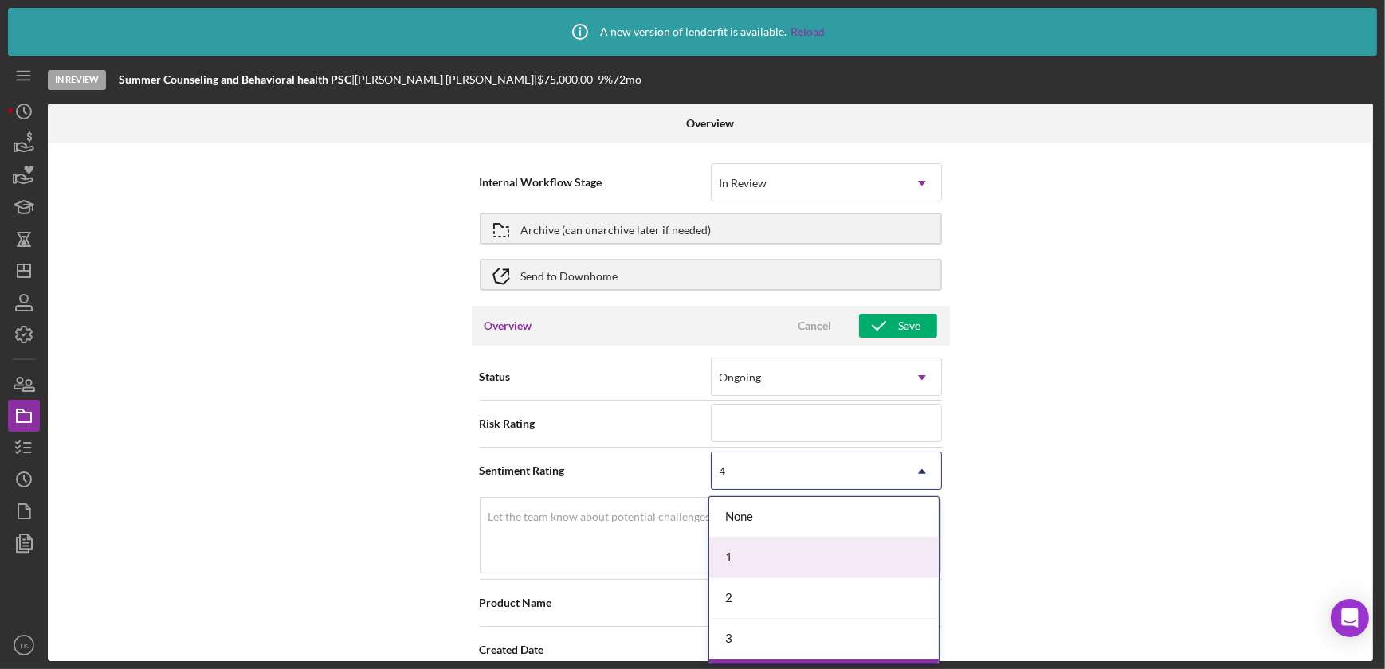
click at [740, 551] on div "1" at bounding box center [824, 558] width 230 height 41
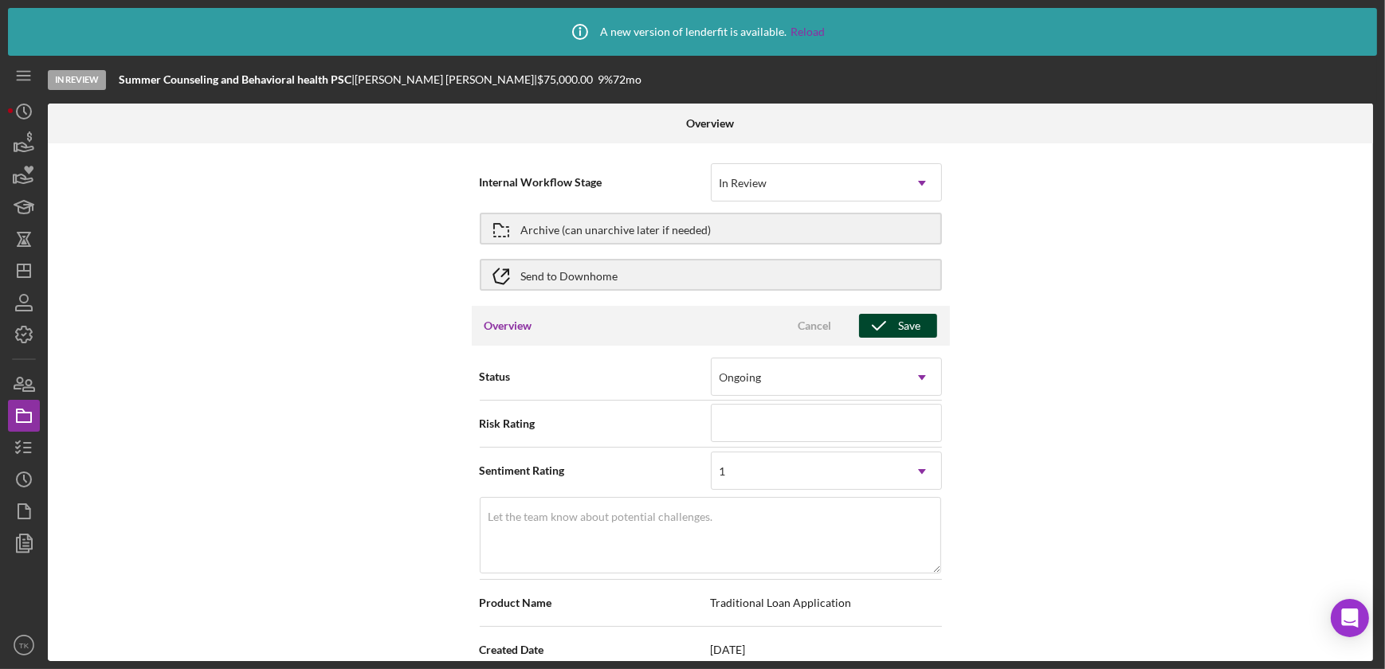
click at [883, 322] on polyline "button" at bounding box center [879, 326] width 13 height 8
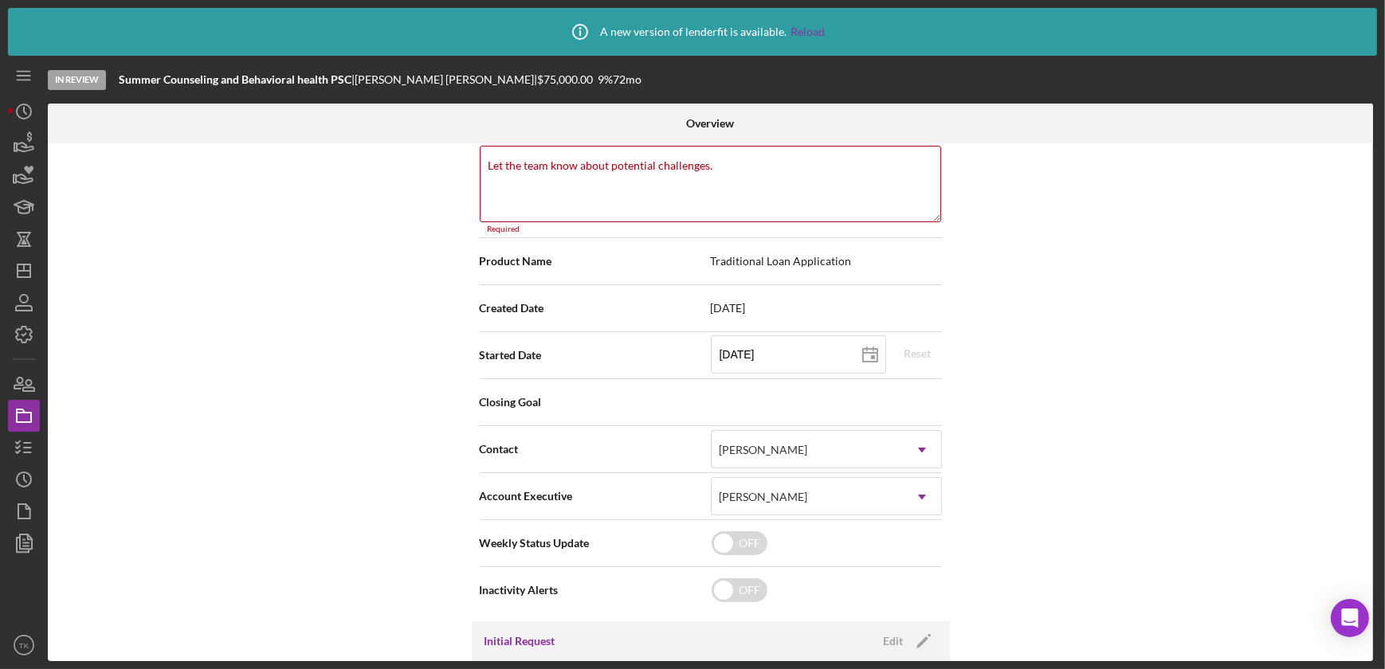
scroll to position [353, 0]
drag, startPoint x: 724, startPoint y: 164, endPoint x: 685, endPoint y: 172, distance: 40.6
click at [685, 172] on textarea "Let the team know about potential challenges." at bounding box center [710, 182] width 461 height 77
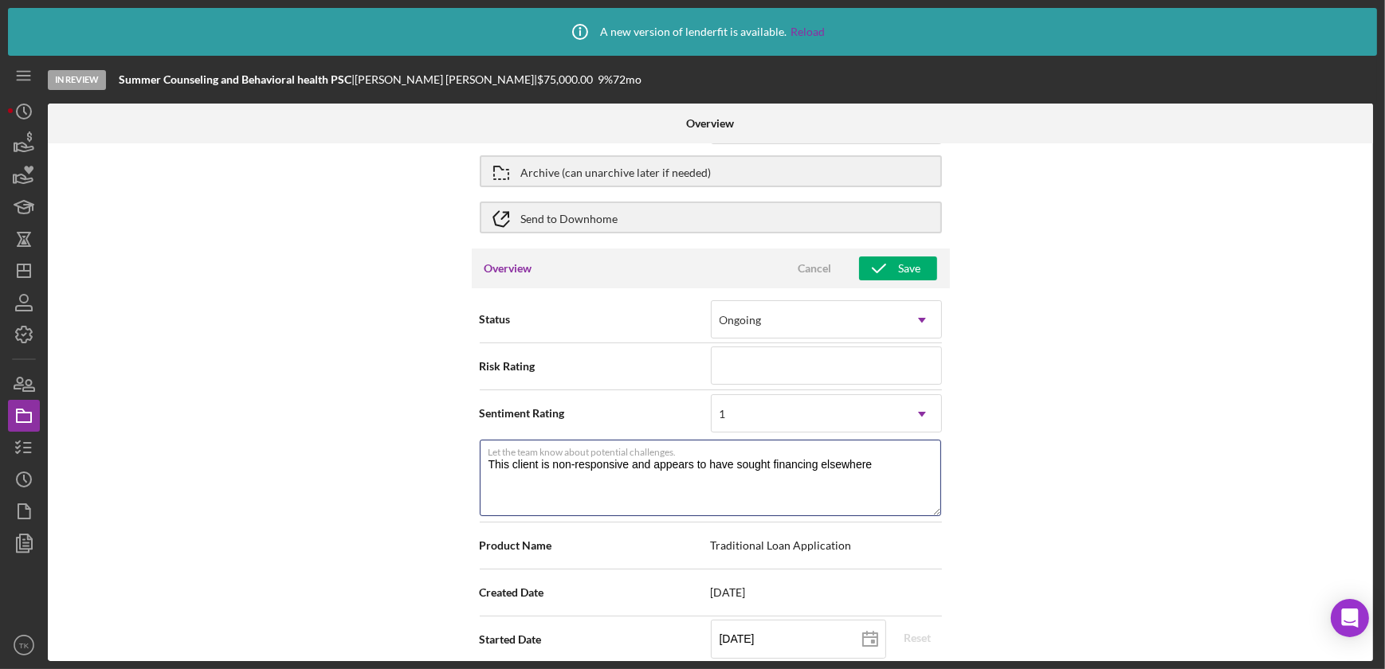
scroll to position [0, 0]
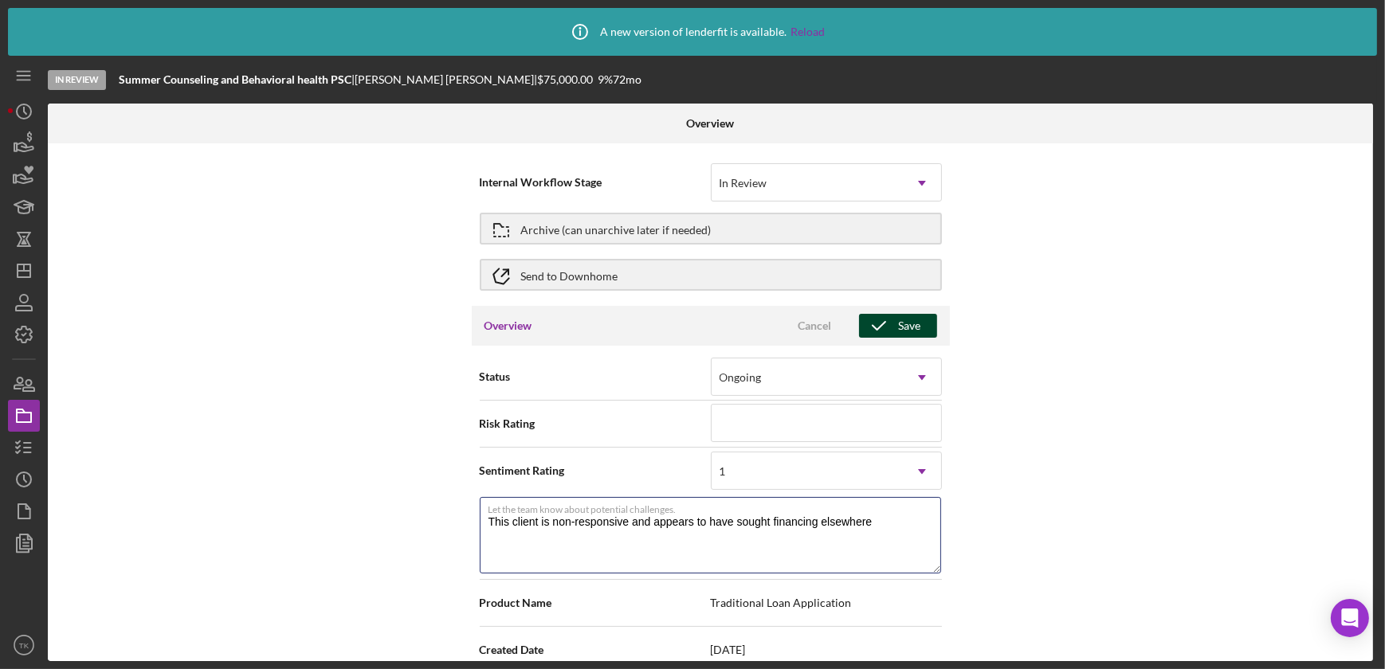
type textarea "This client is non-responsive and appears to have sought financing elsewhere"
click at [903, 320] on div "Save" at bounding box center [910, 326] width 22 height 24
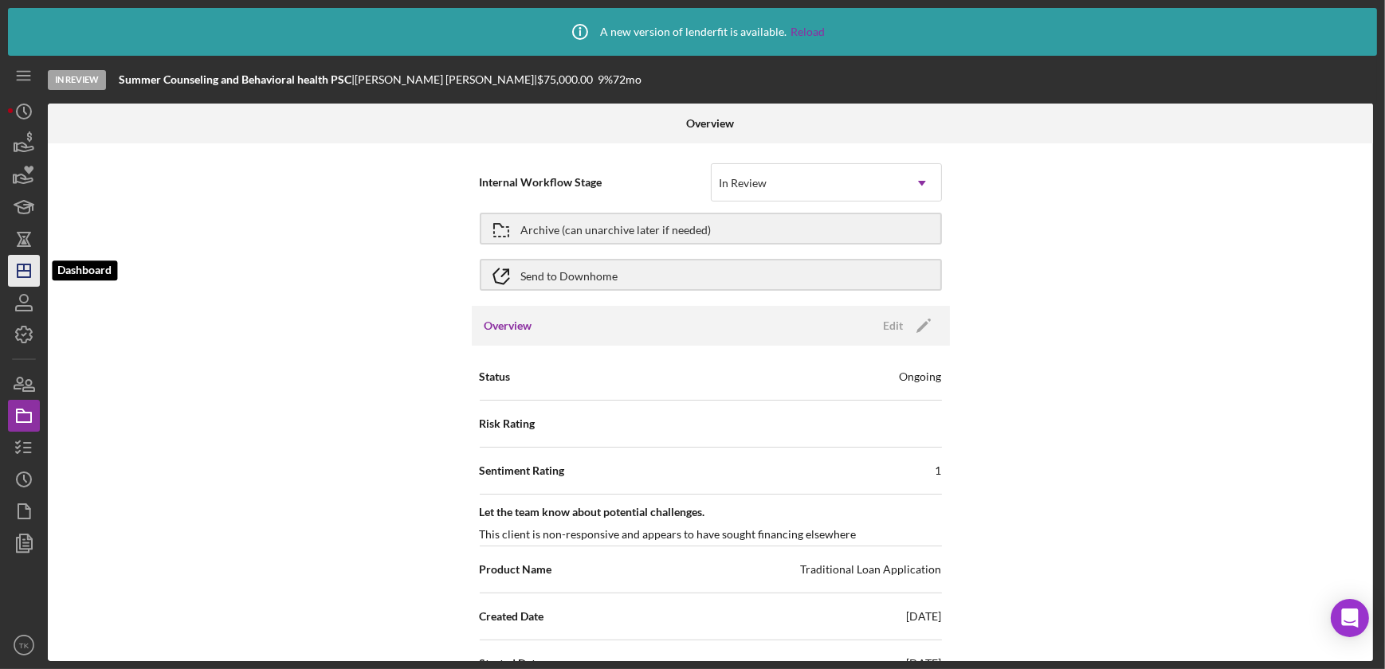
click at [19, 263] on icon "Icon/Dashboard" at bounding box center [24, 271] width 40 height 40
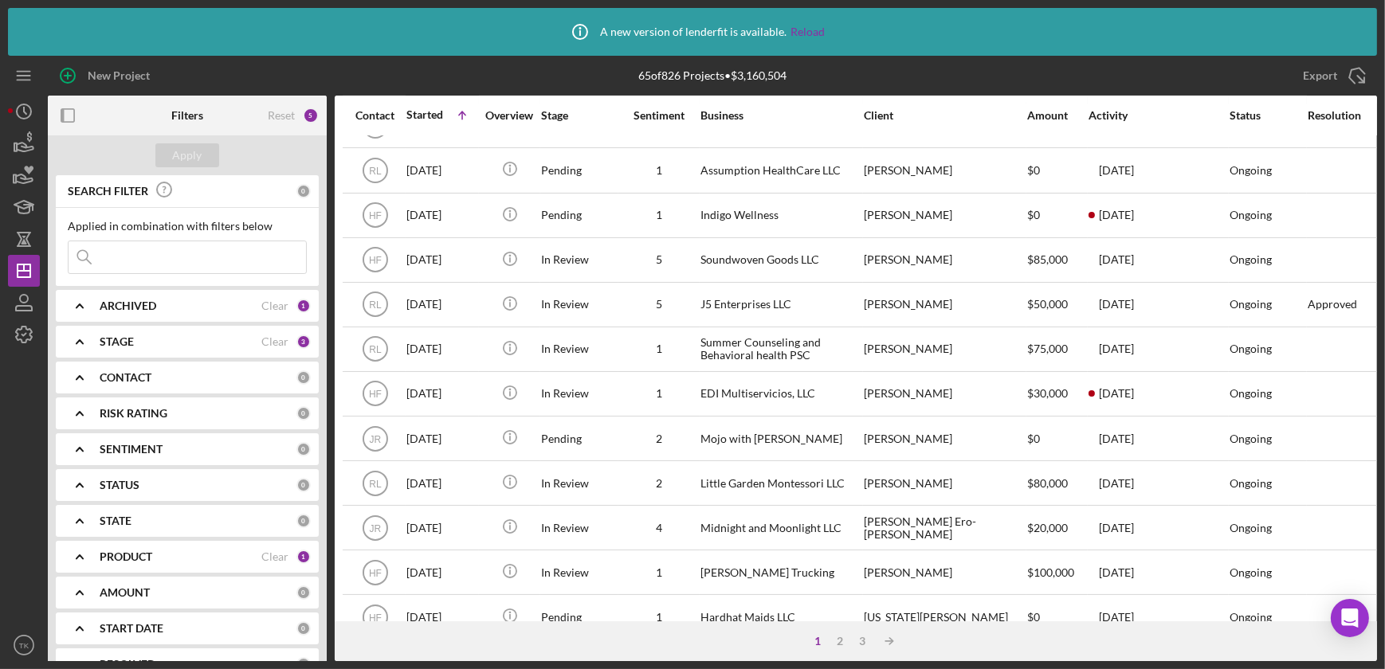
scroll to position [507, 0]
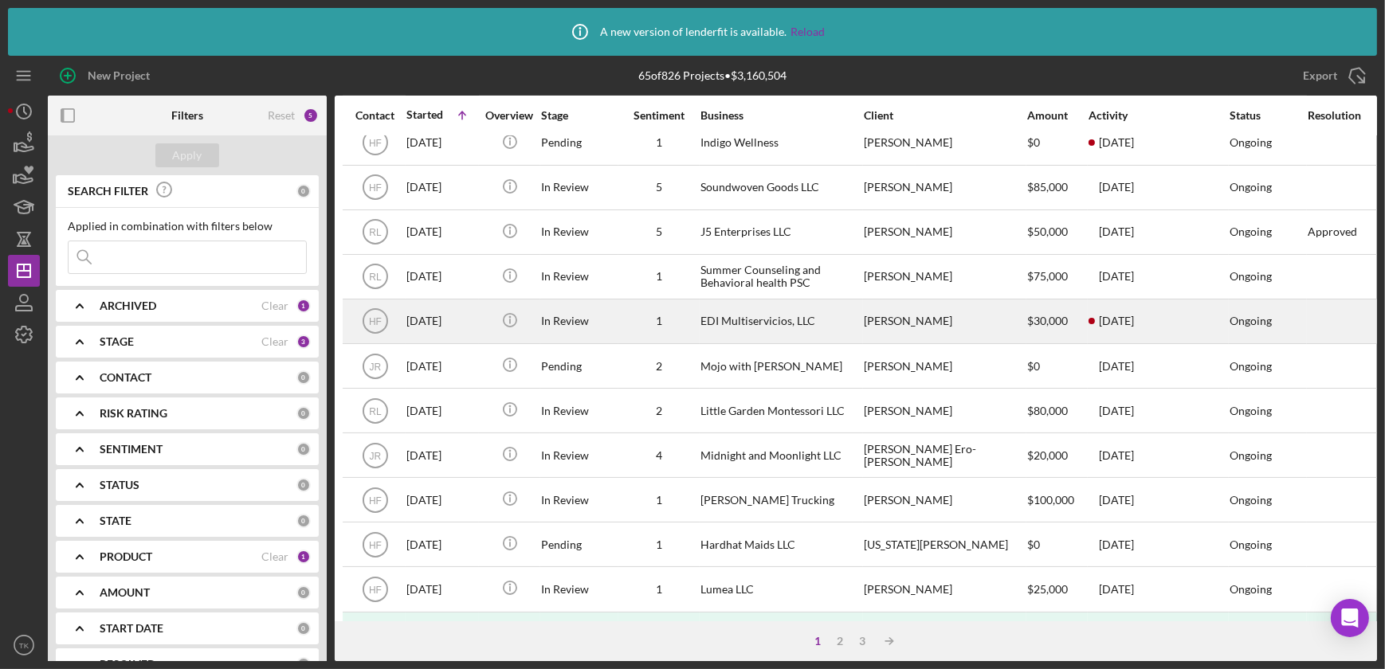
click at [744, 327] on div "EDI Multiservicios, LLC" at bounding box center [779, 321] width 159 height 42
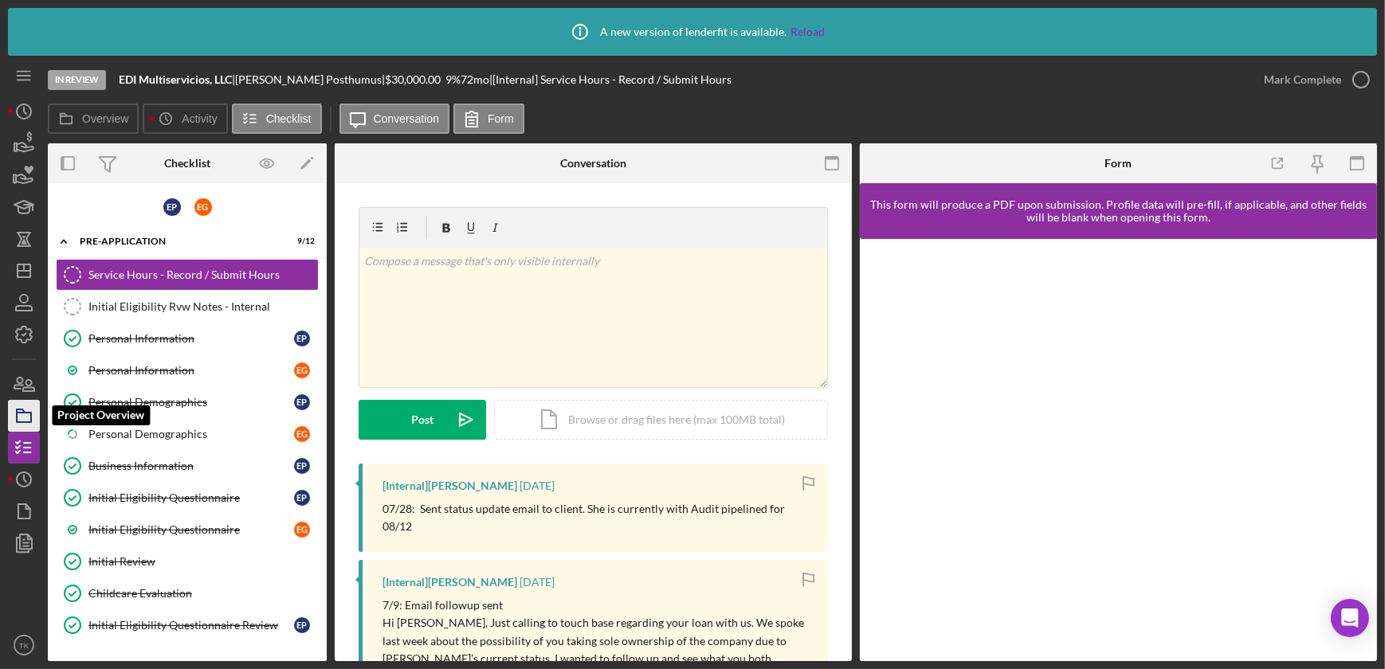
click at [22, 405] on icon "button" at bounding box center [24, 416] width 40 height 40
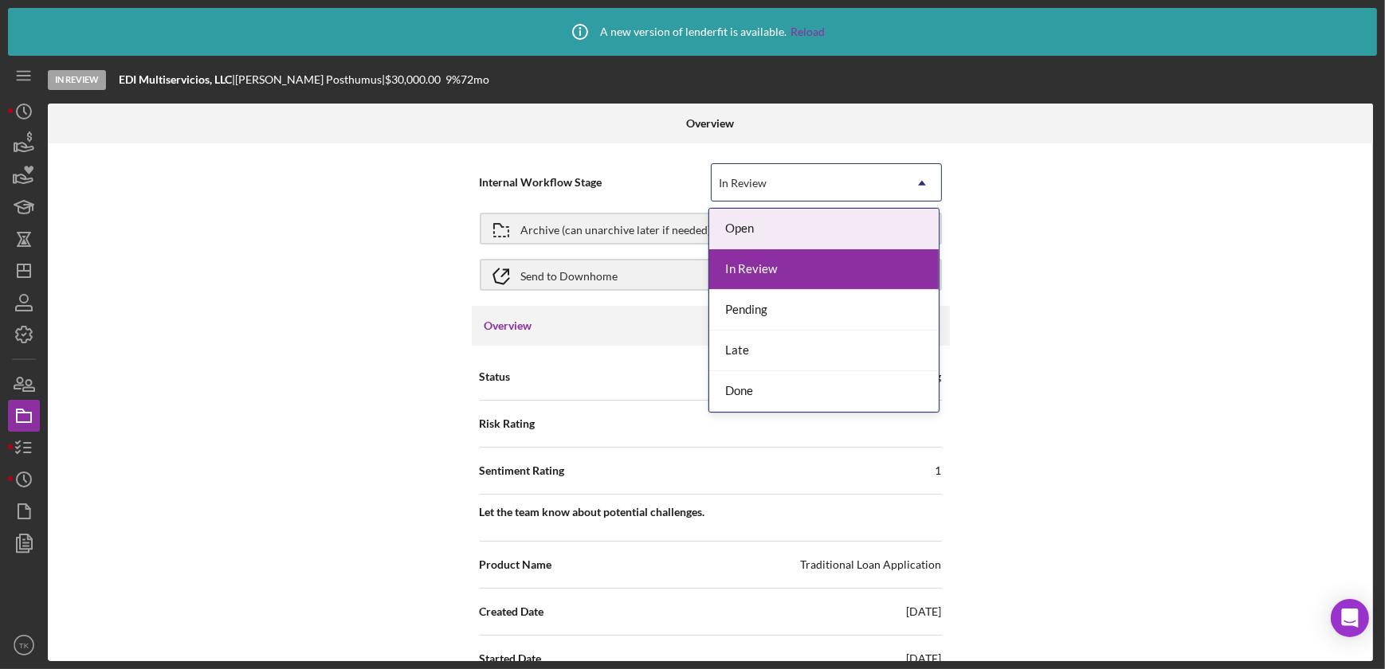
click at [729, 171] on div "In Review" at bounding box center [807, 183] width 191 height 37
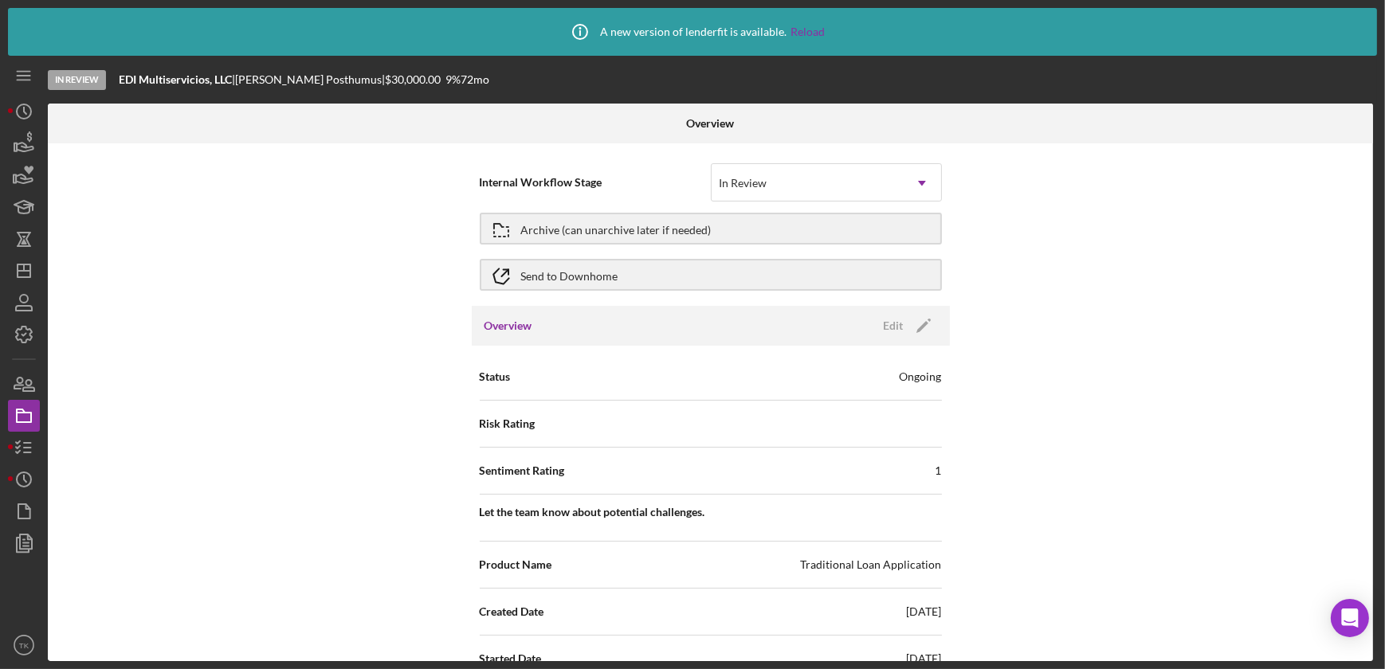
click at [657, 156] on div "Internal Workflow Stage In Review Icon/Dropdown Arrow Archive (can unarchive la…" at bounding box center [711, 228] width 478 height 155
click at [905, 324] on icon "Icon/Edit" at bounding box center [924, 326] width 40 height 40
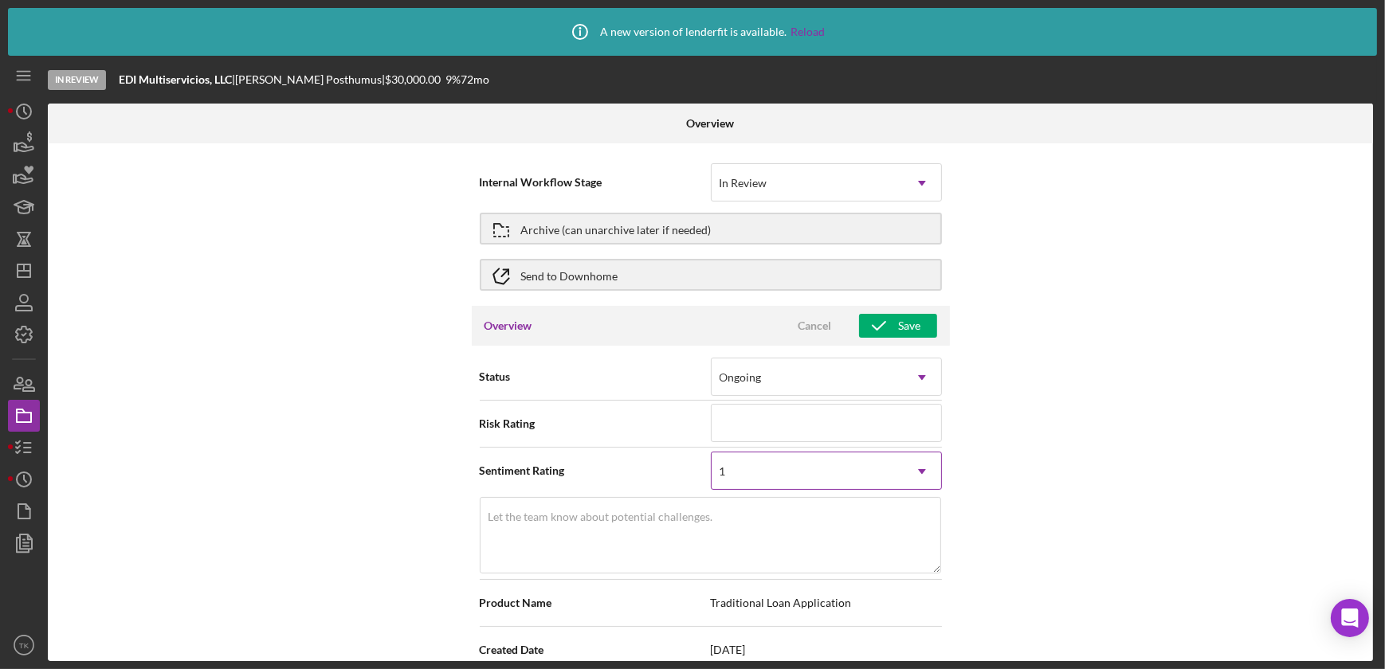
click at [842, 479] on div "1" at bounding box center [807, 471] width 191 height 37
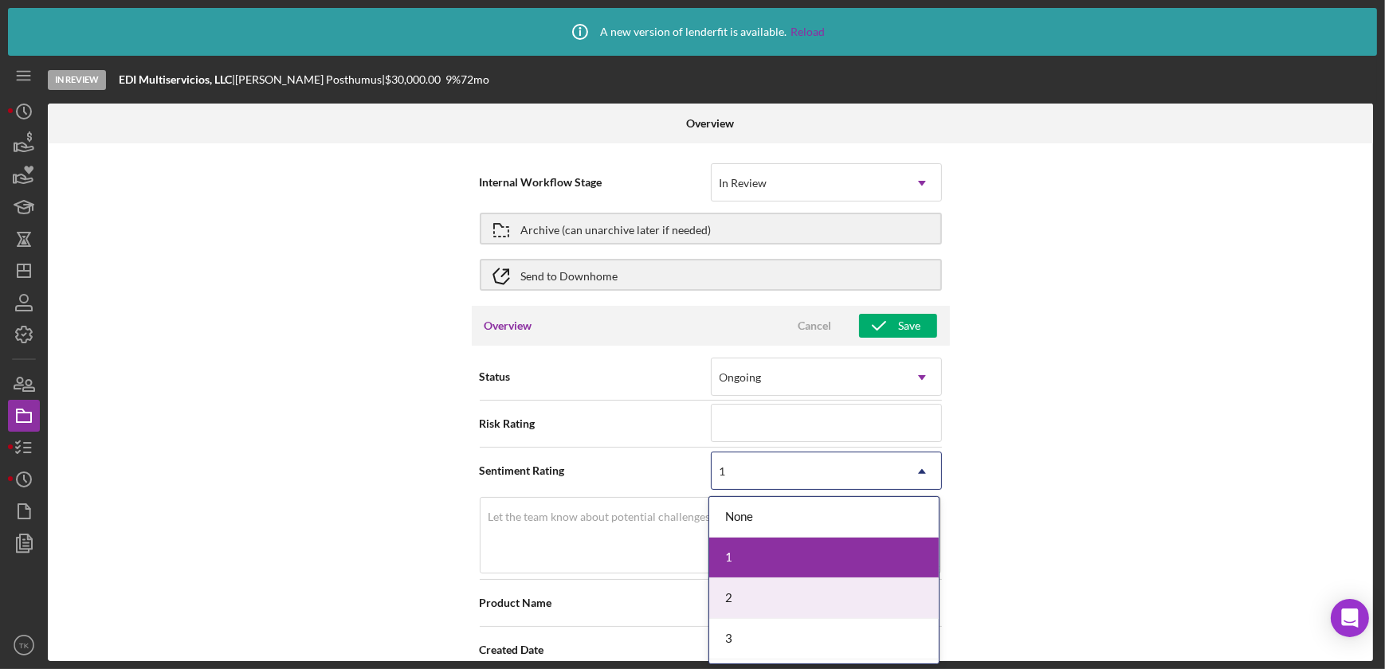
scroll to position [77, 0]
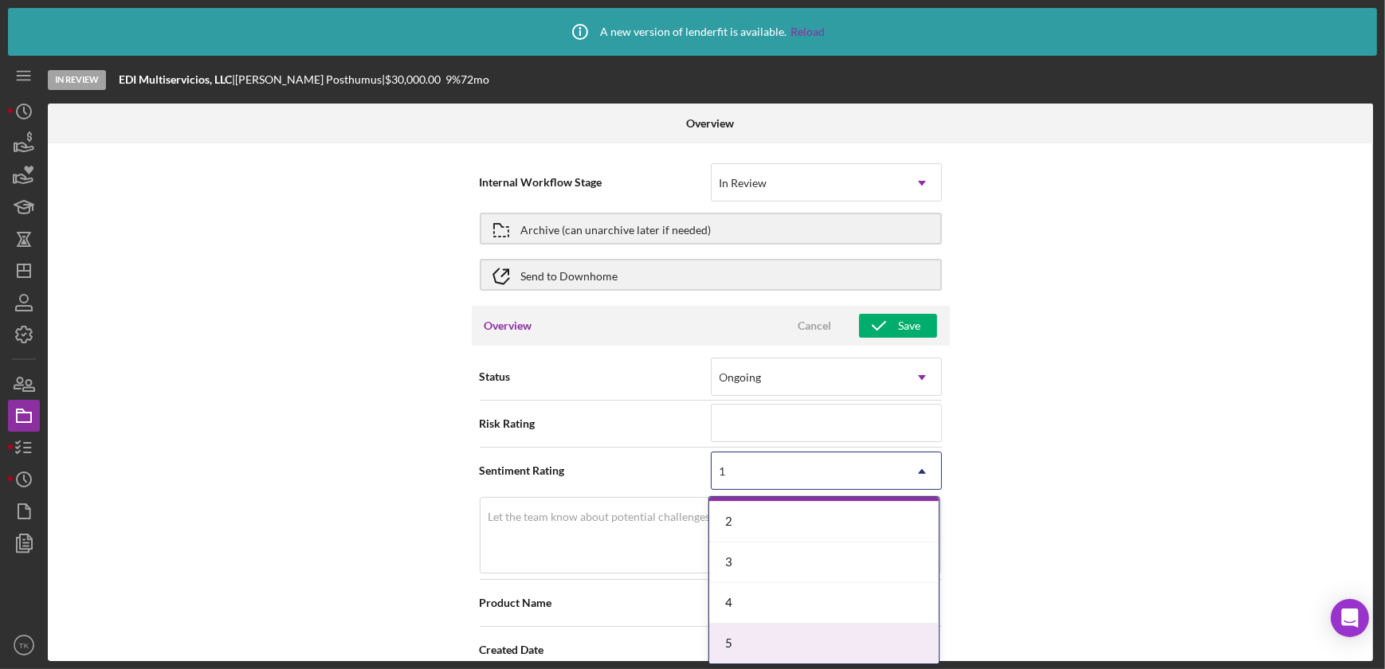
click at [759, 638] on div "5" at bounding box center [824, 644] width 230 height 41
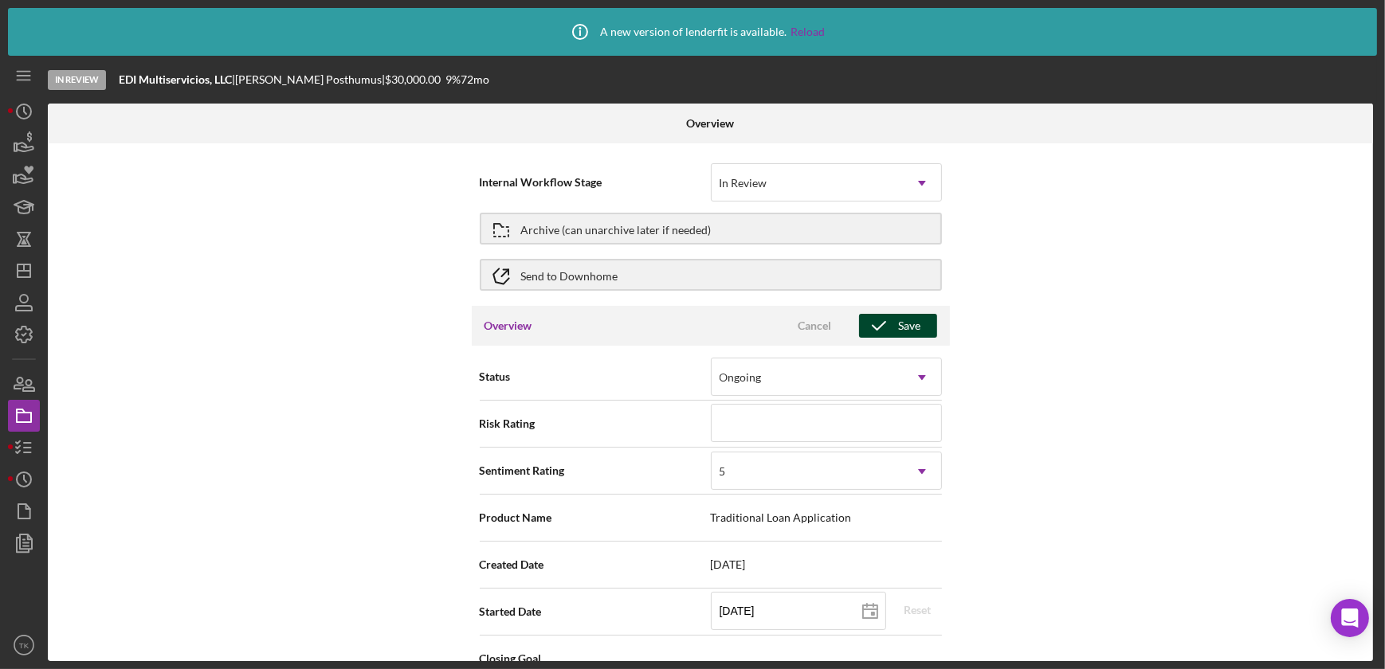
click at [889, 327] on icon "button" at bounding box center [879, 326] width 40 height 40
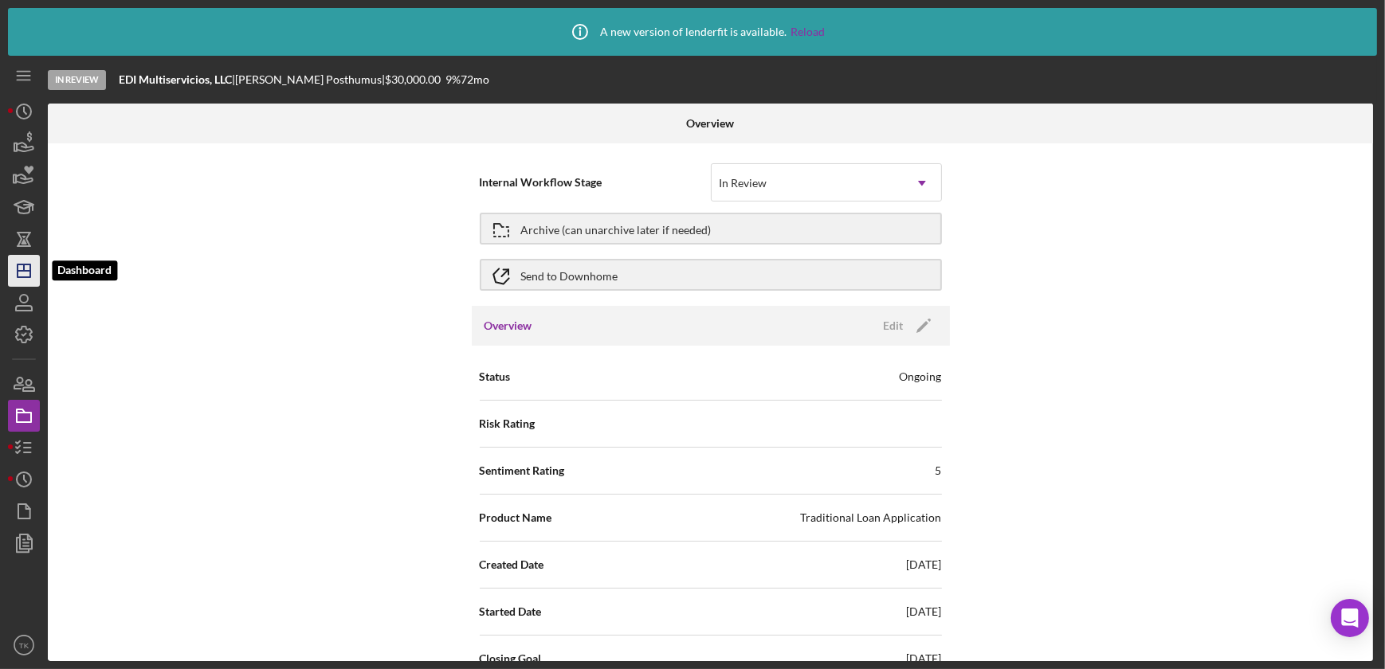
click at [22, 273] on icon "Icon/Dashboard" at bounding box center [24, 271] width 40 height 40
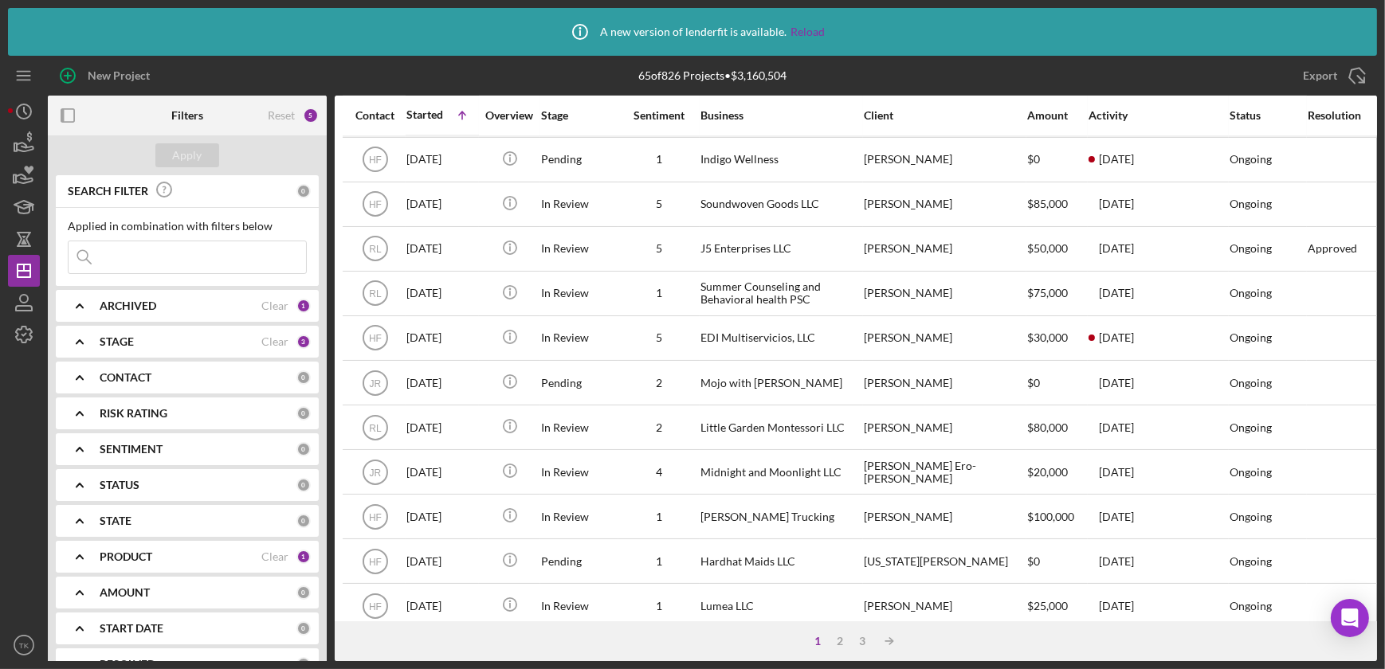
scroll to position [507, 0]
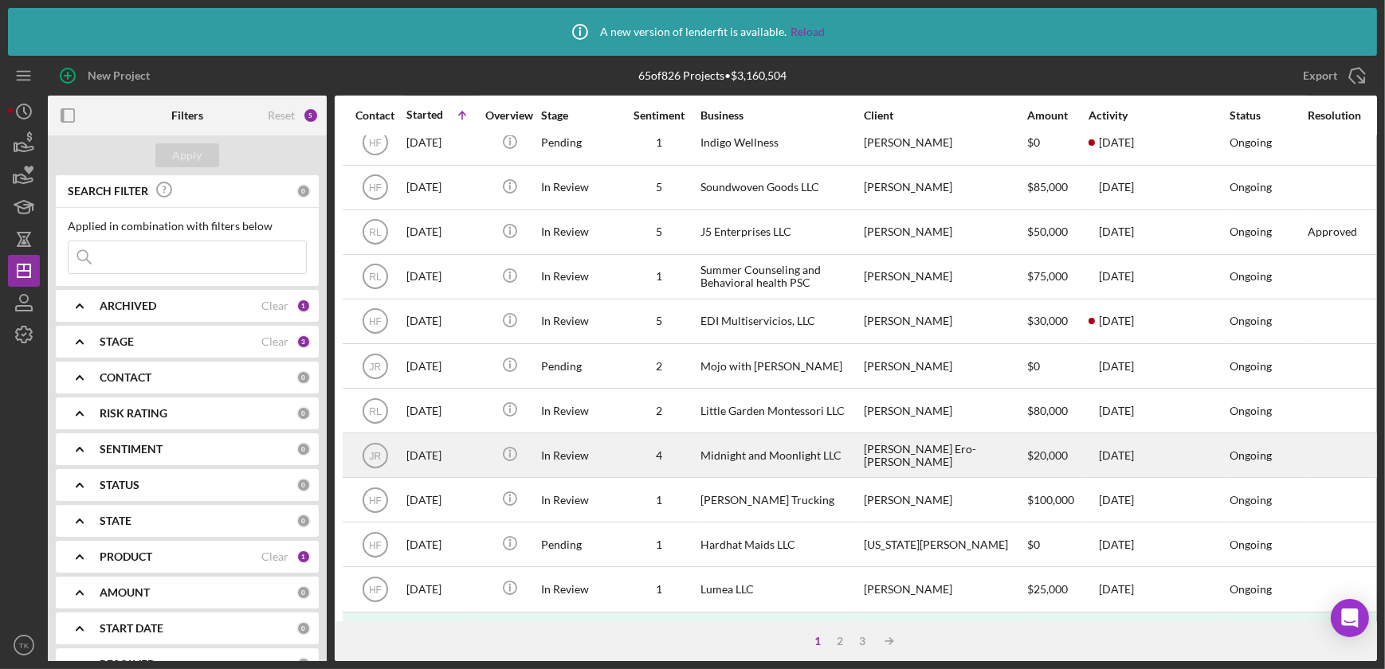
click at [819, 448] on div "Midnight and Moonlight LLC" at bounding box center [779, 455] width 159 height 42
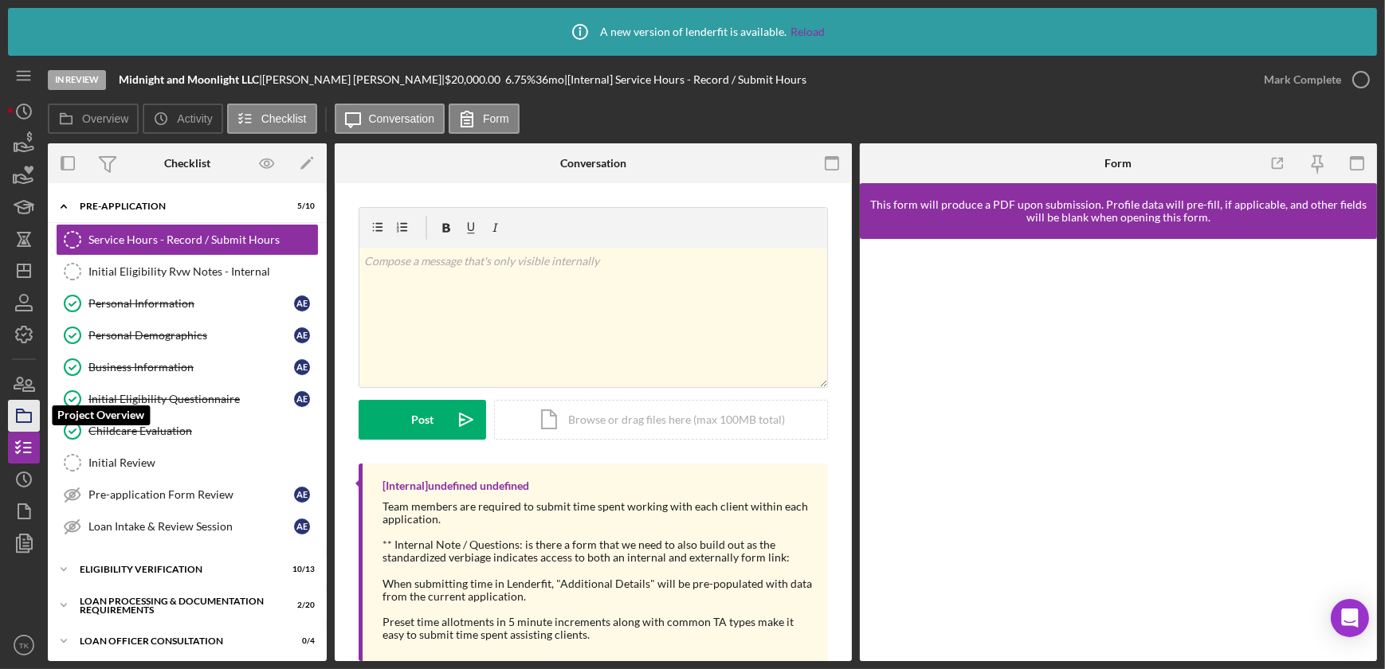
drag, startPoint x: 27, startPoint y: 406, endPoint x: 37, endPoint y: 406, distance: 10.4
click at [27, 406] on icon "button" at bounding box center [24, 416] width 40 height 40
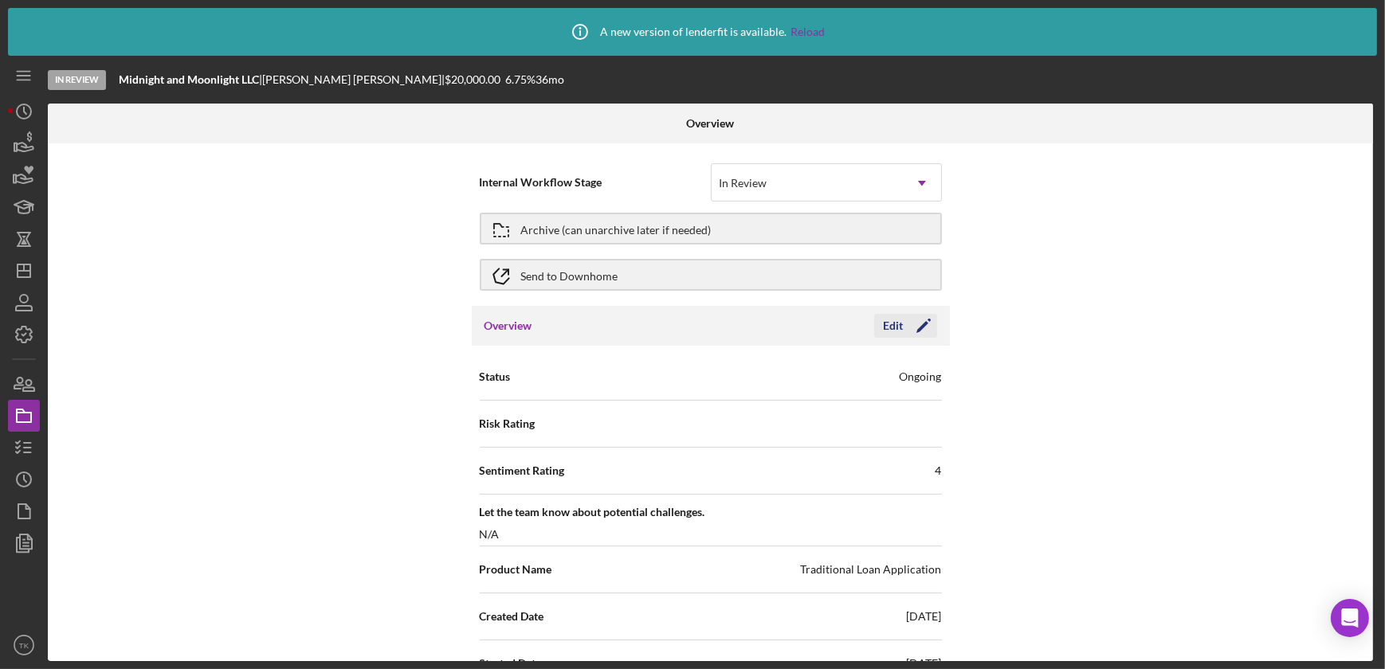
click at [885, 323] on div "Edit" at bounding box center [894, 326] width 20 height 24
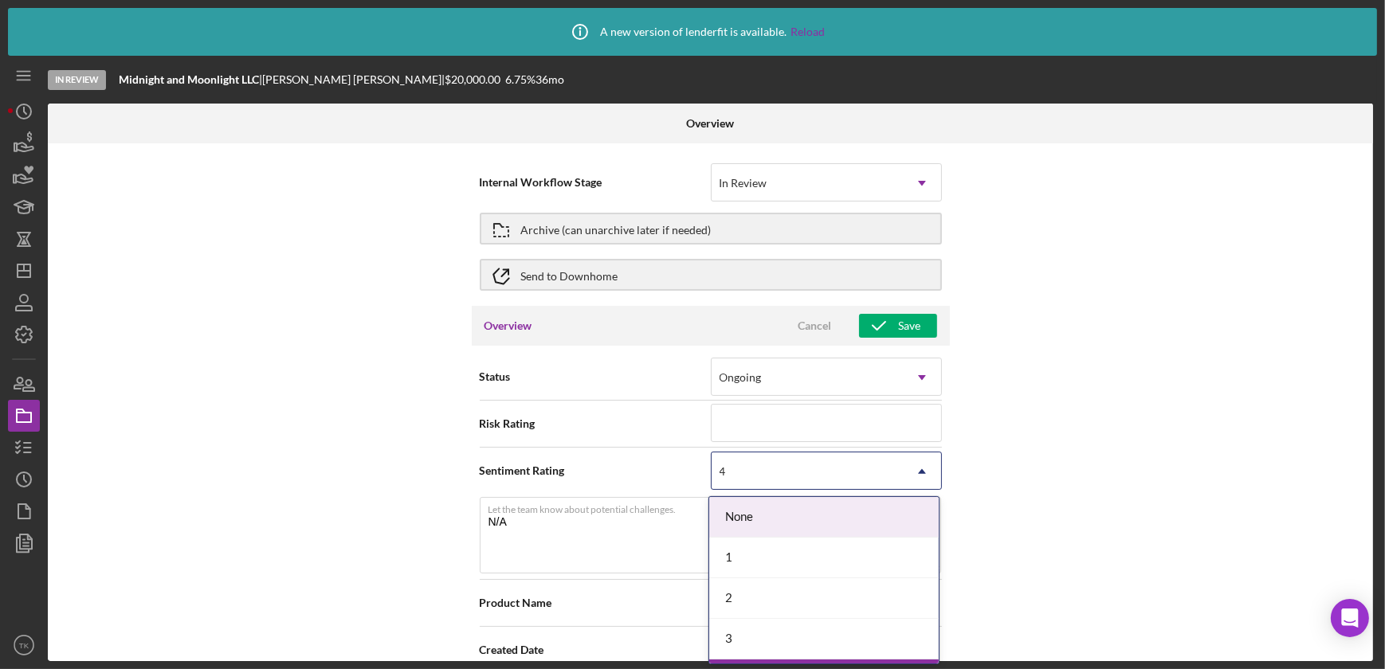
click at [806, 484] on div "4" at bounding box center [807, 471] width 191 height 37
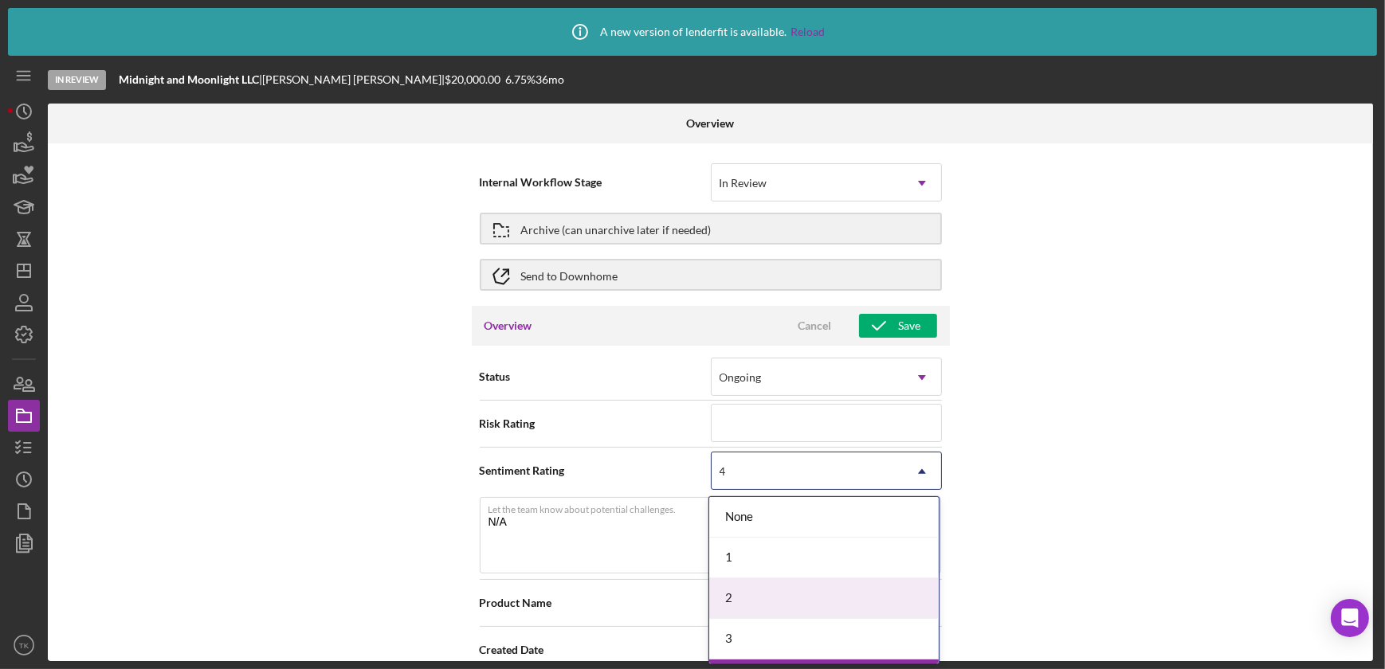
scroll to position [77, 0]
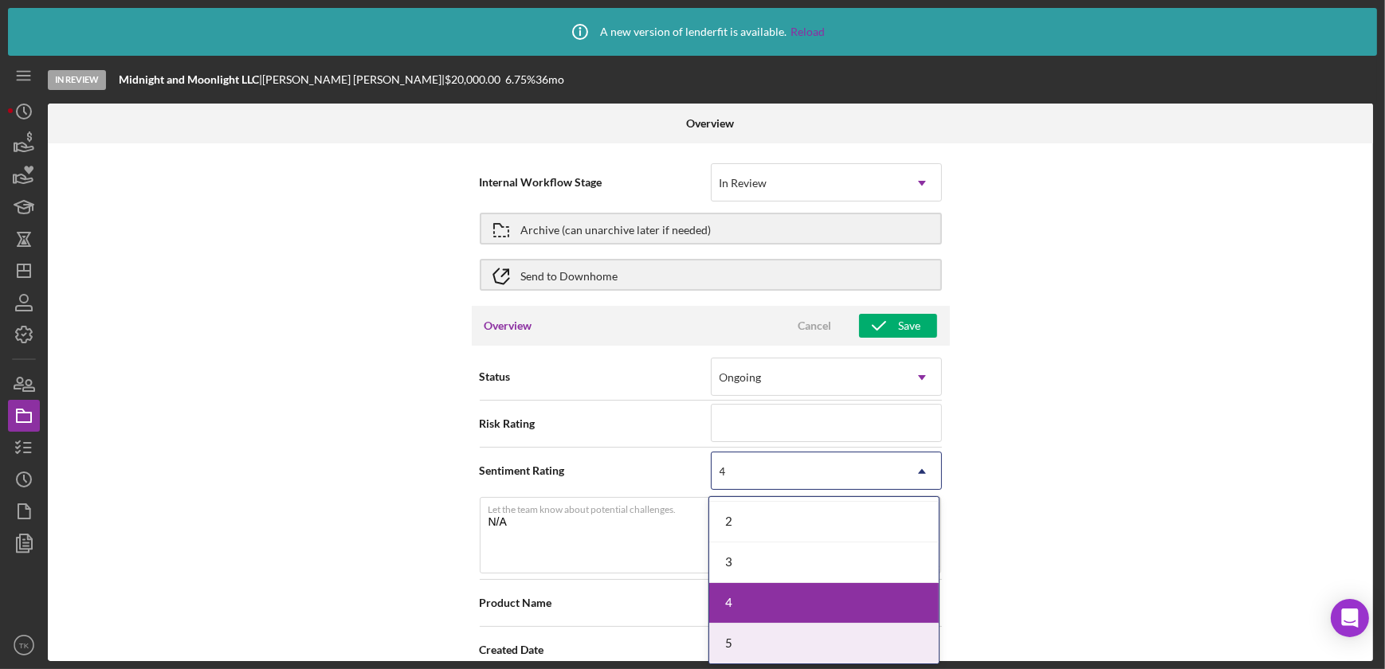
click at [753, 628] on div "5" at bounding box center [824, 644] width 230 height 41
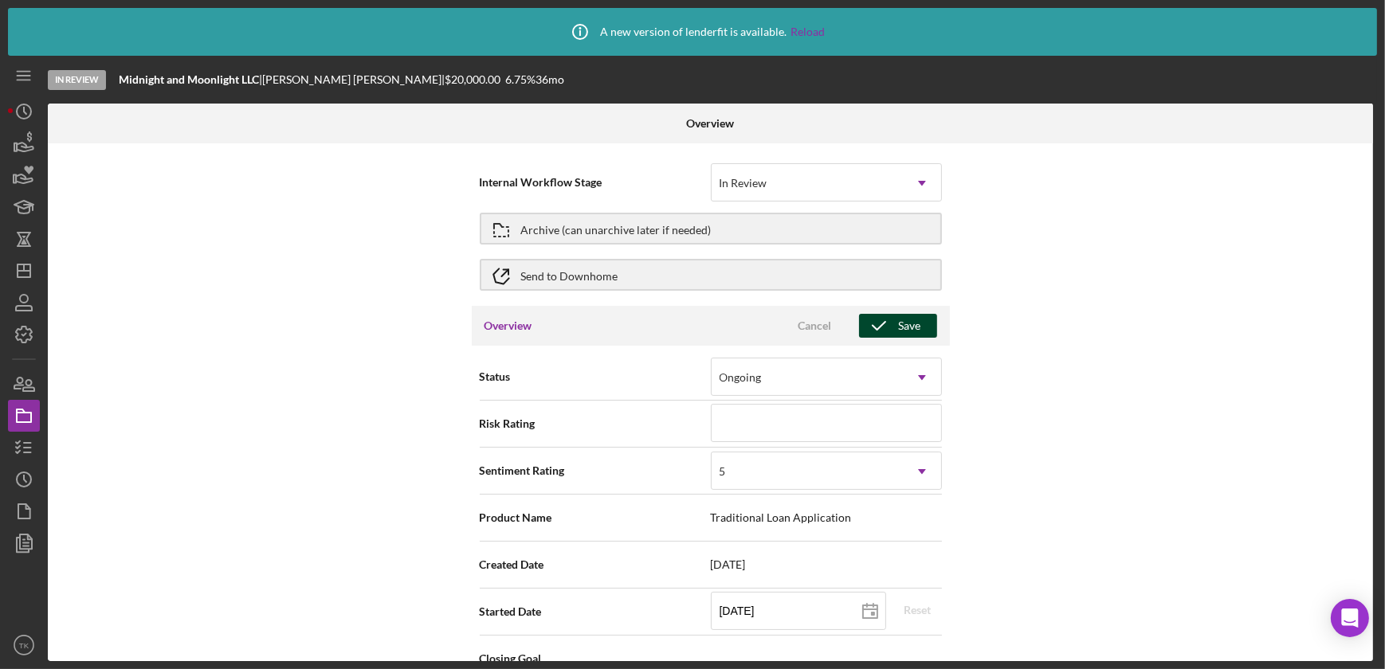
click at [908, 325] on div "Save" at bounding box center [910, 326] width 22 height 24
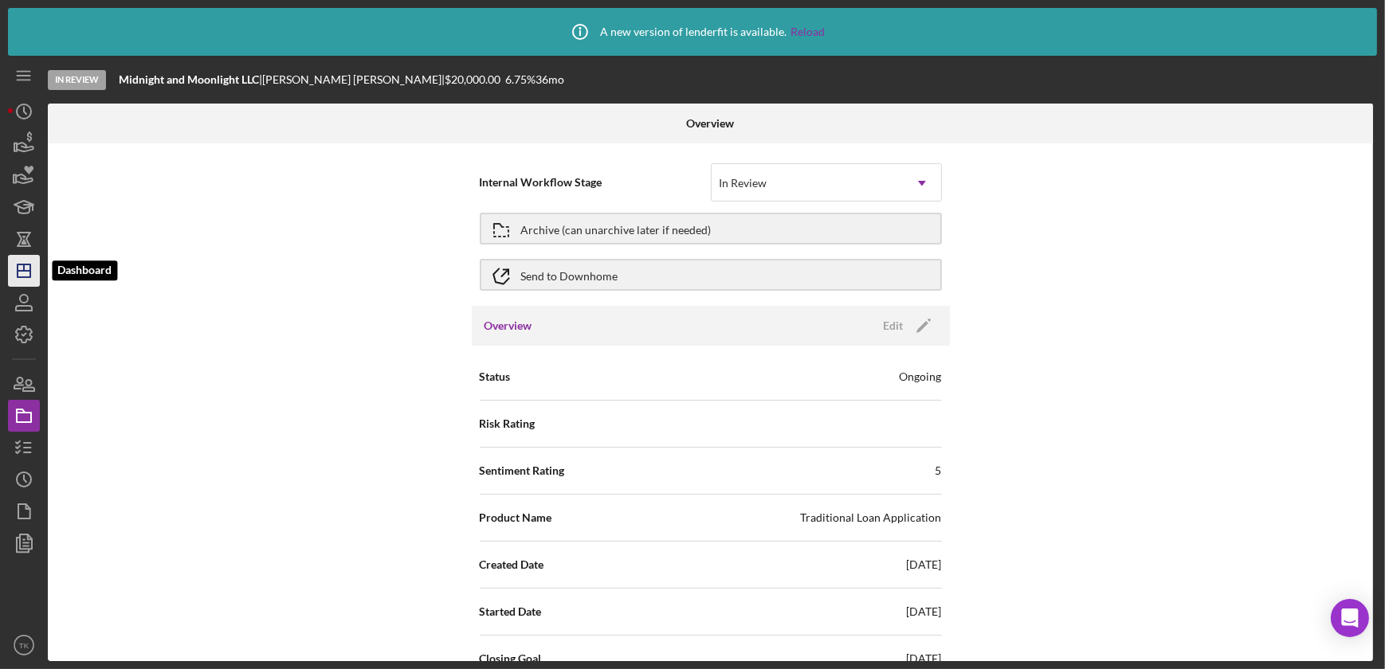
click at [26, 266] on icon "Icon/Dashboard" at bounding box center [24, 271] width 40 height 40
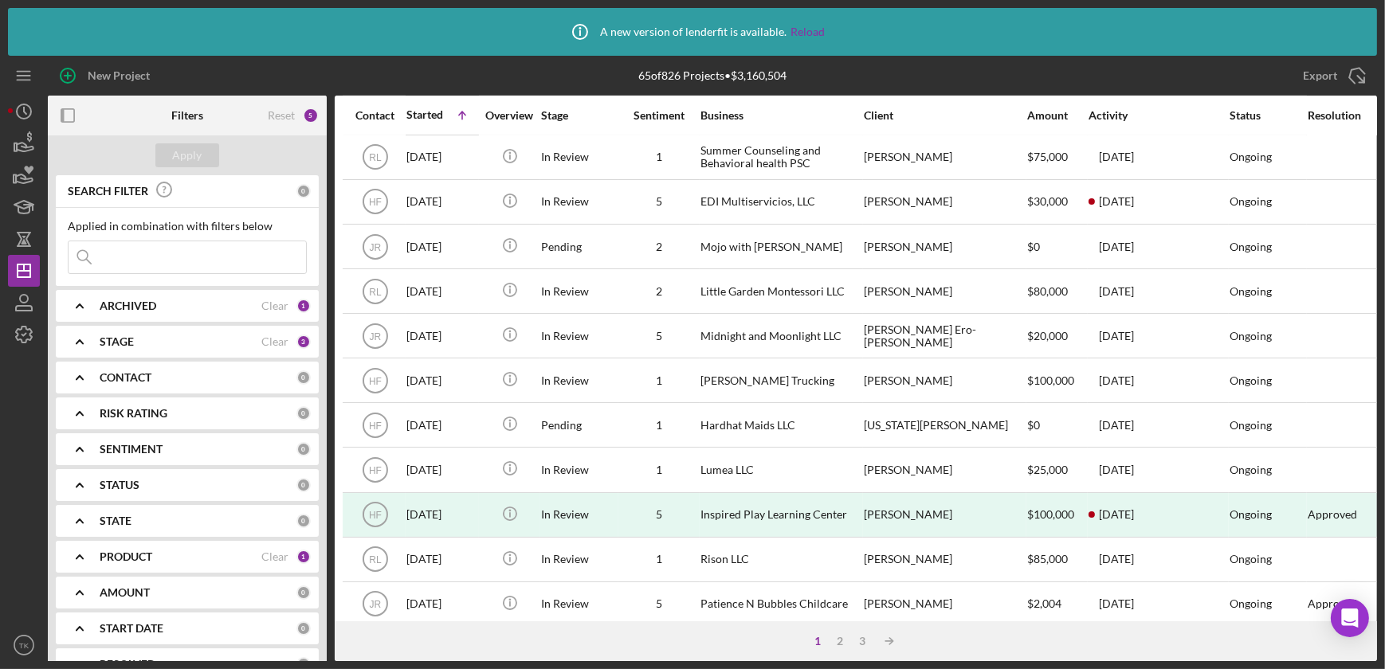
scroll to position [652, 0]
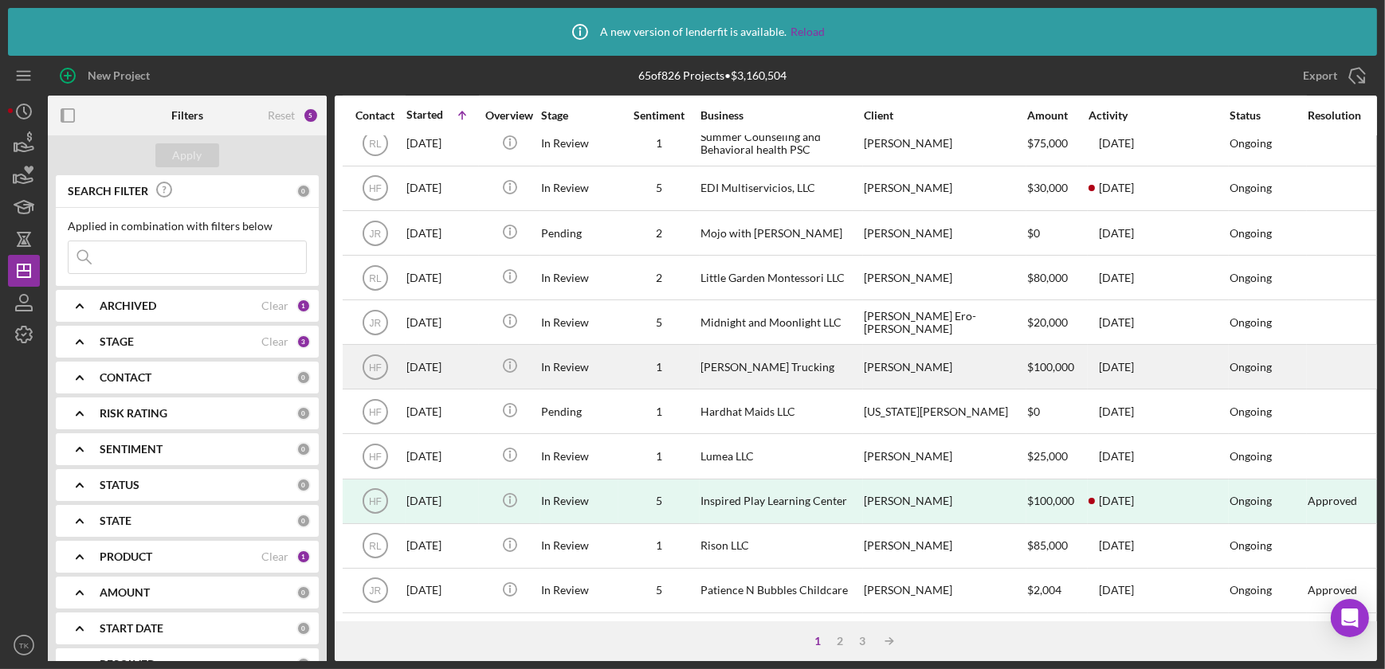
click at [737, 352] on div "[PERSON_NAME] Trucking" at bounding box center [779, 367] width 159 height 42
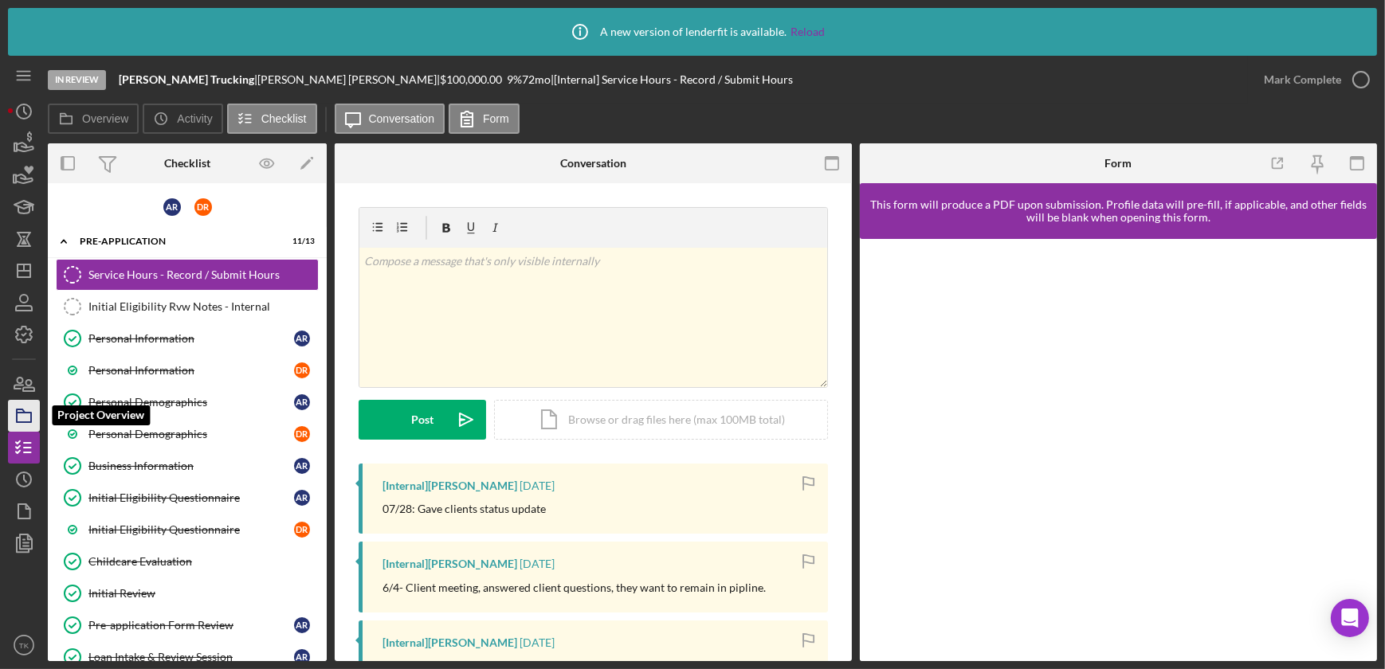
click at [34, 415] on icon "button" at bounding box center [24, 416] width 40 height 40
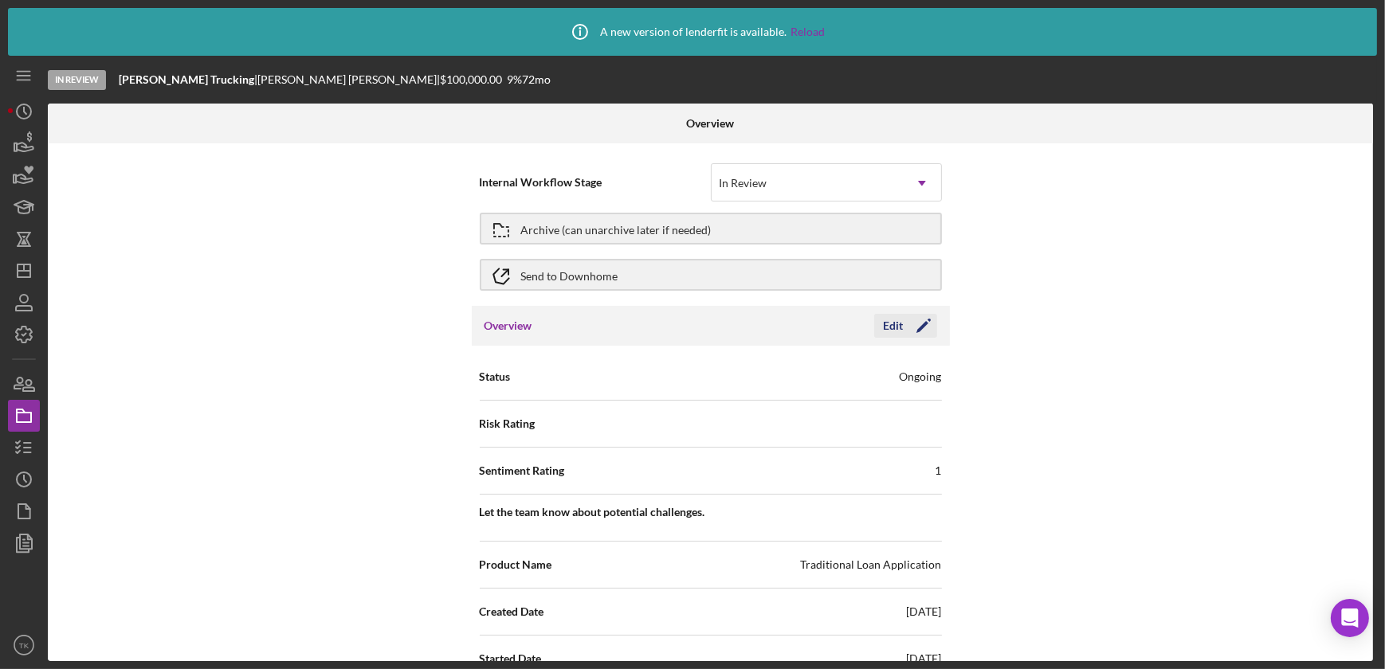
click at [892, 324] on div "Edit" at bounding box center [894, 326] width 20 height 24
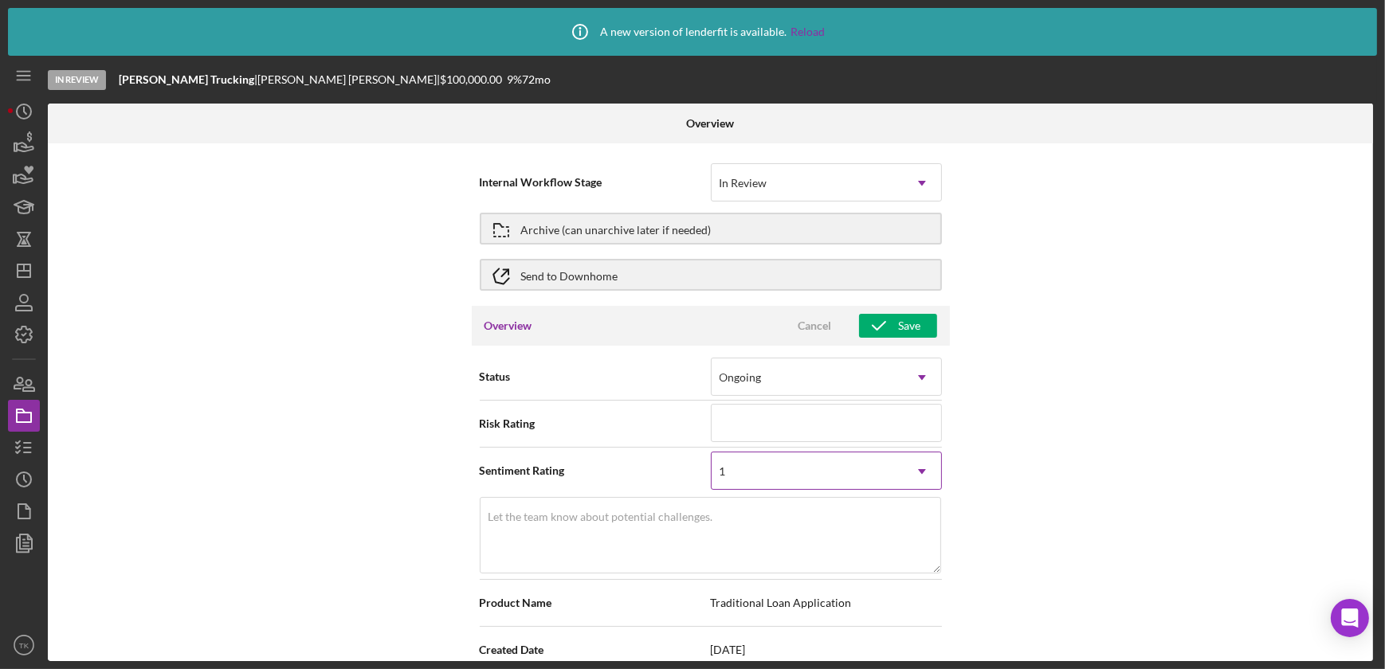
click at [847, 487] on div "1" at bounding box center [807, 471] width 191 height 37
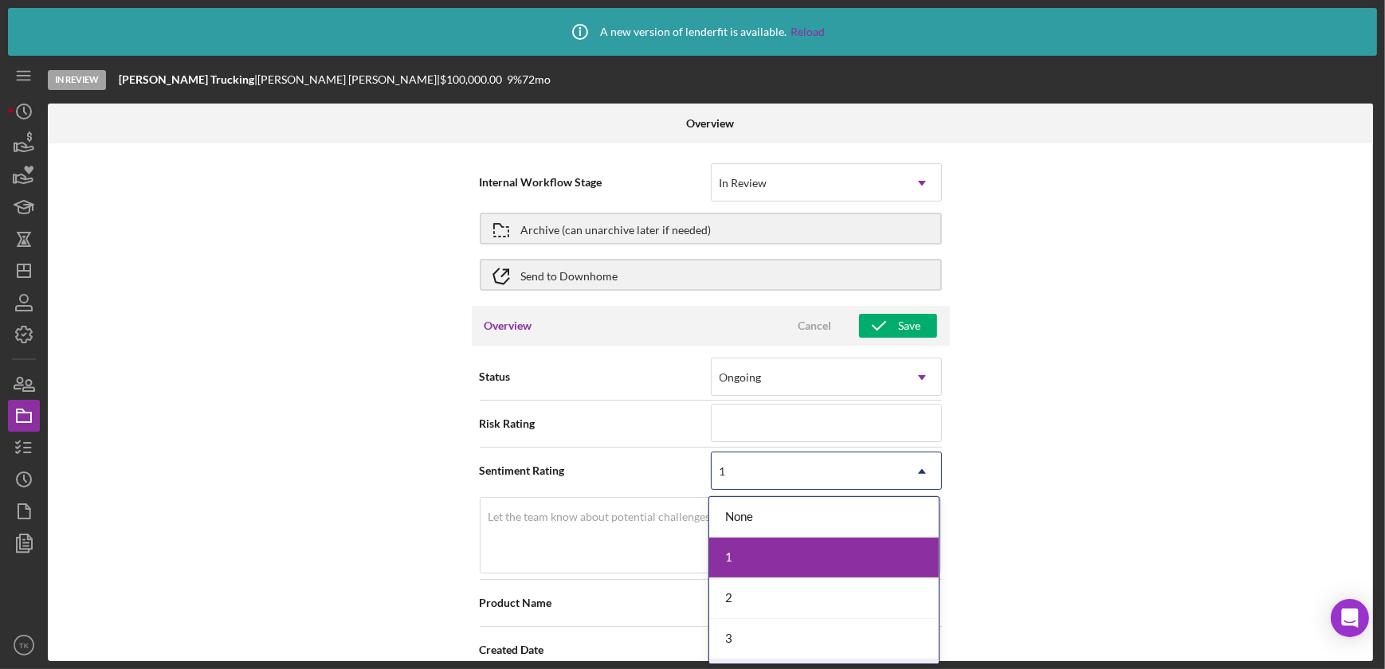
scroll to position [77, 0]
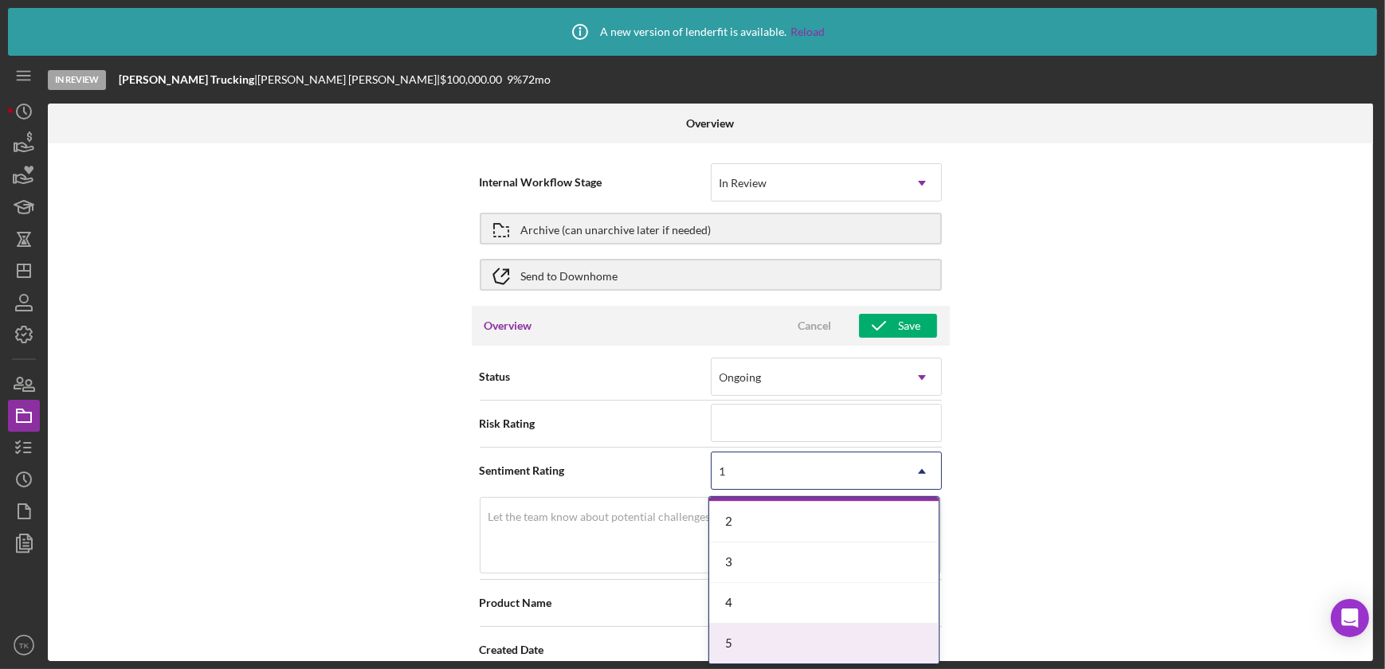
click at [747, 641] on div "5" at bounding box center [824, 644] width 230 height 41
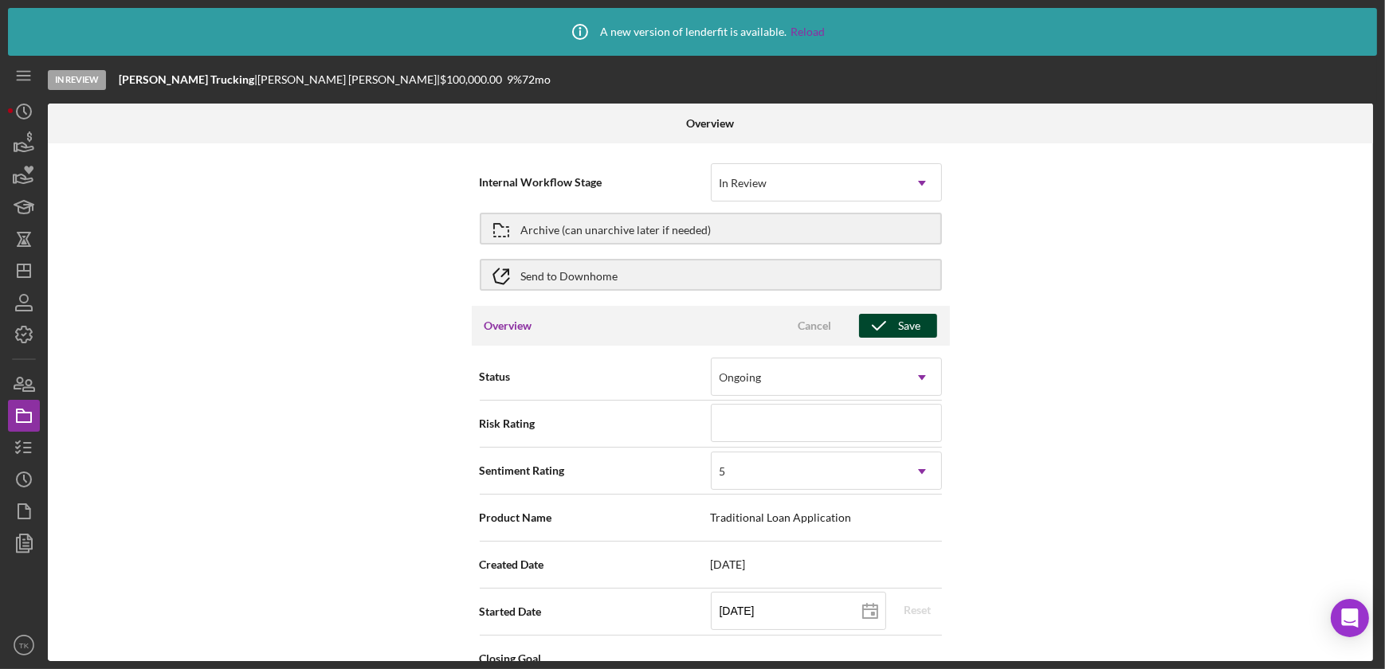
click at [885, 323] on icon "button" at bounding box center [879, 326] width 40 height 40
type textarea "Here's a snapshot of information that has been fully approved, as well as the i…"
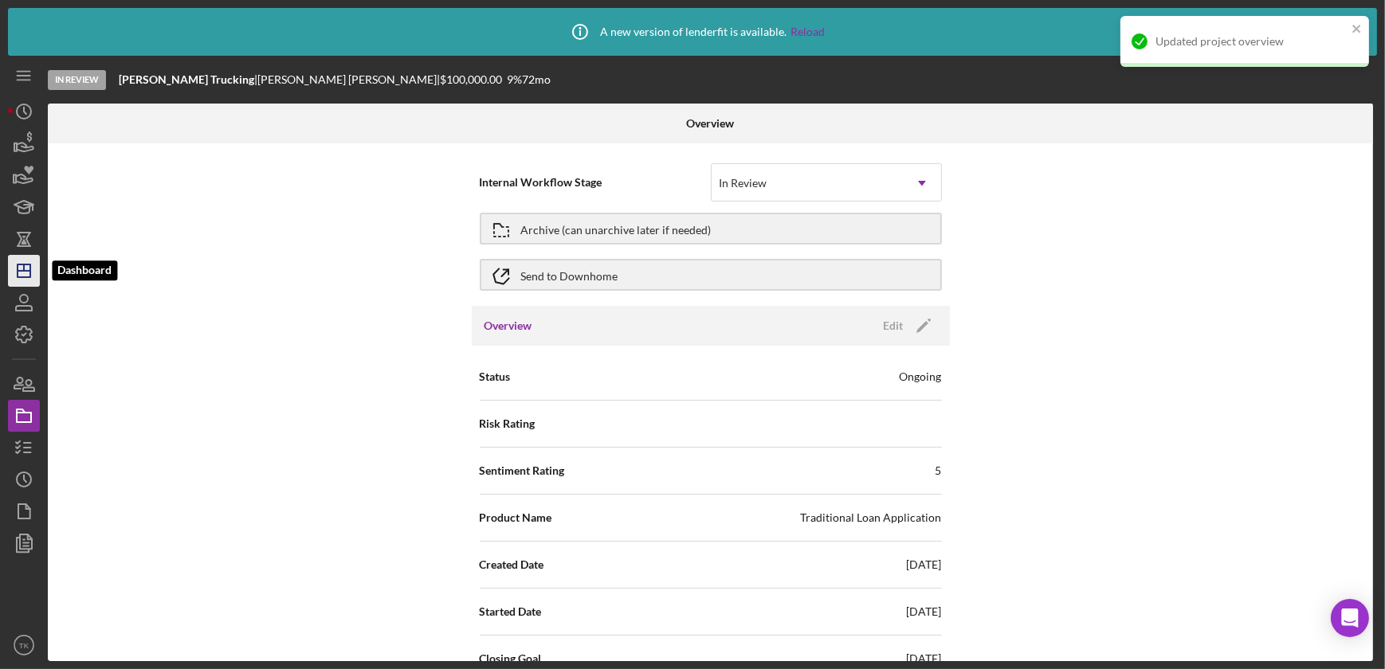
click at [28, 266] on icon "Icon/Dashboard" at bounding box center [24, 271] width 40 height 40
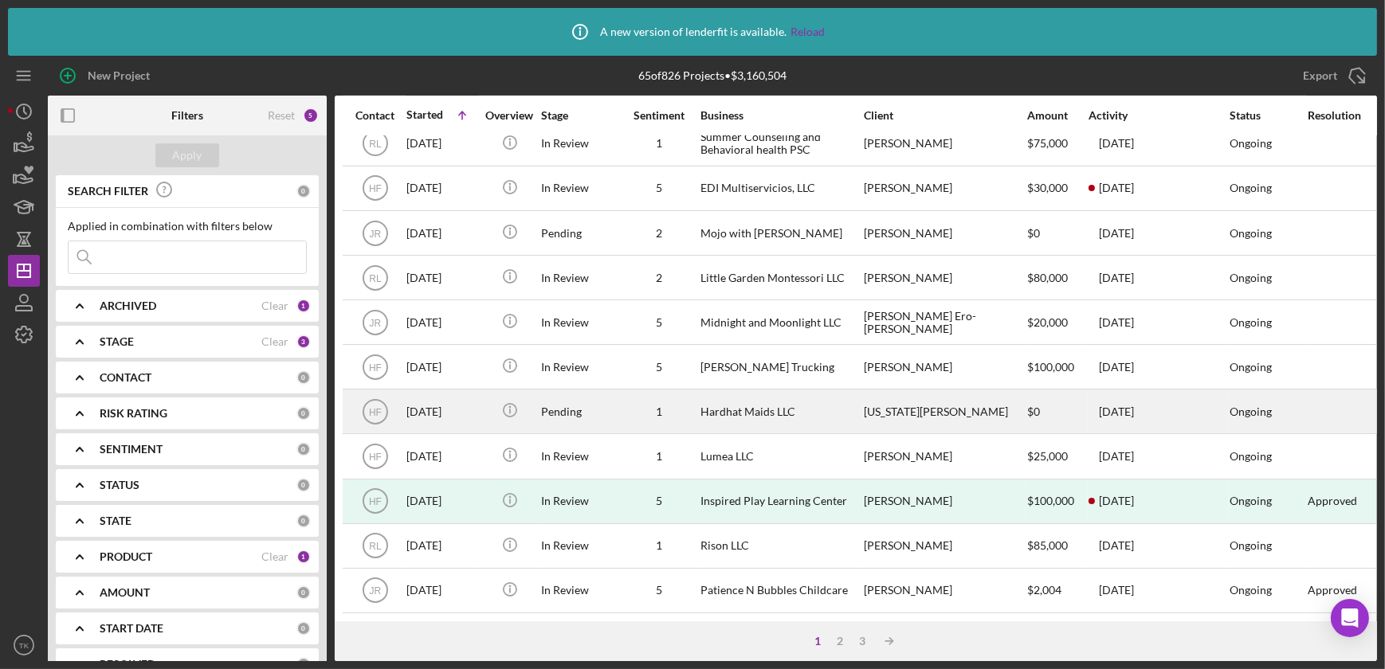
scroll to position [653, 0]
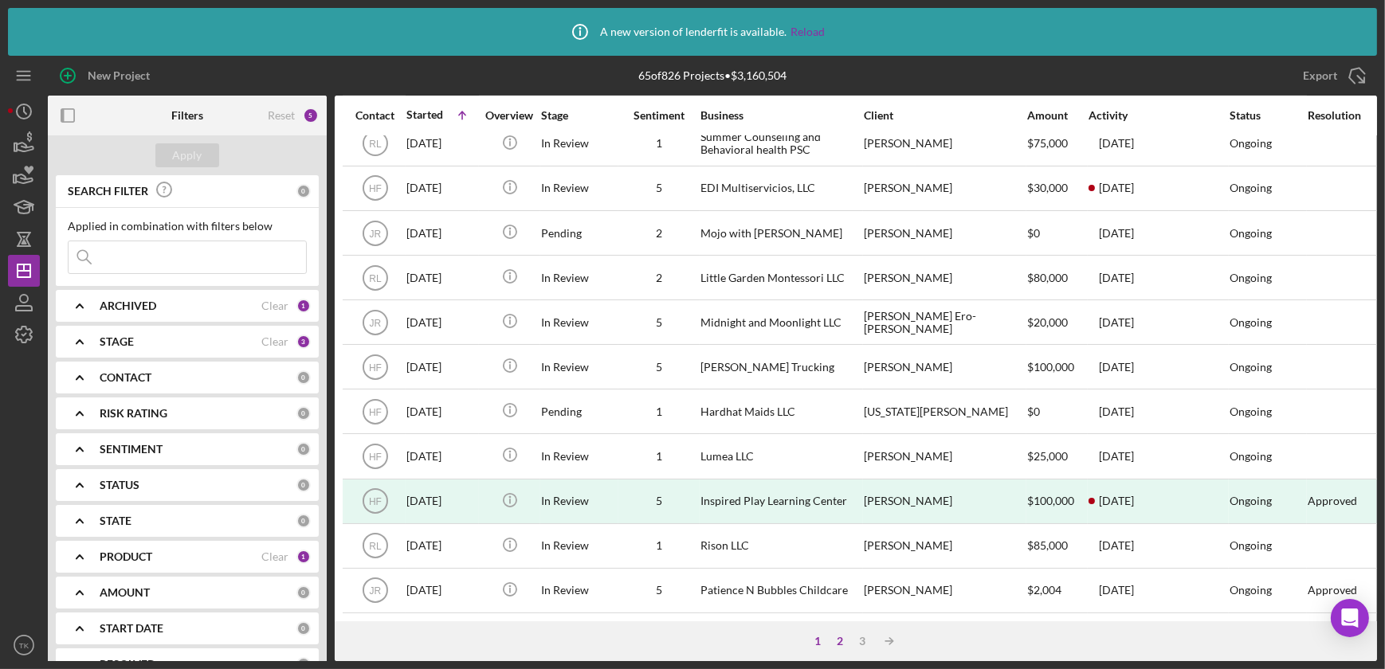
click at [838, 637] on div "2" at bounding box center [840, 641] width 22 height 13
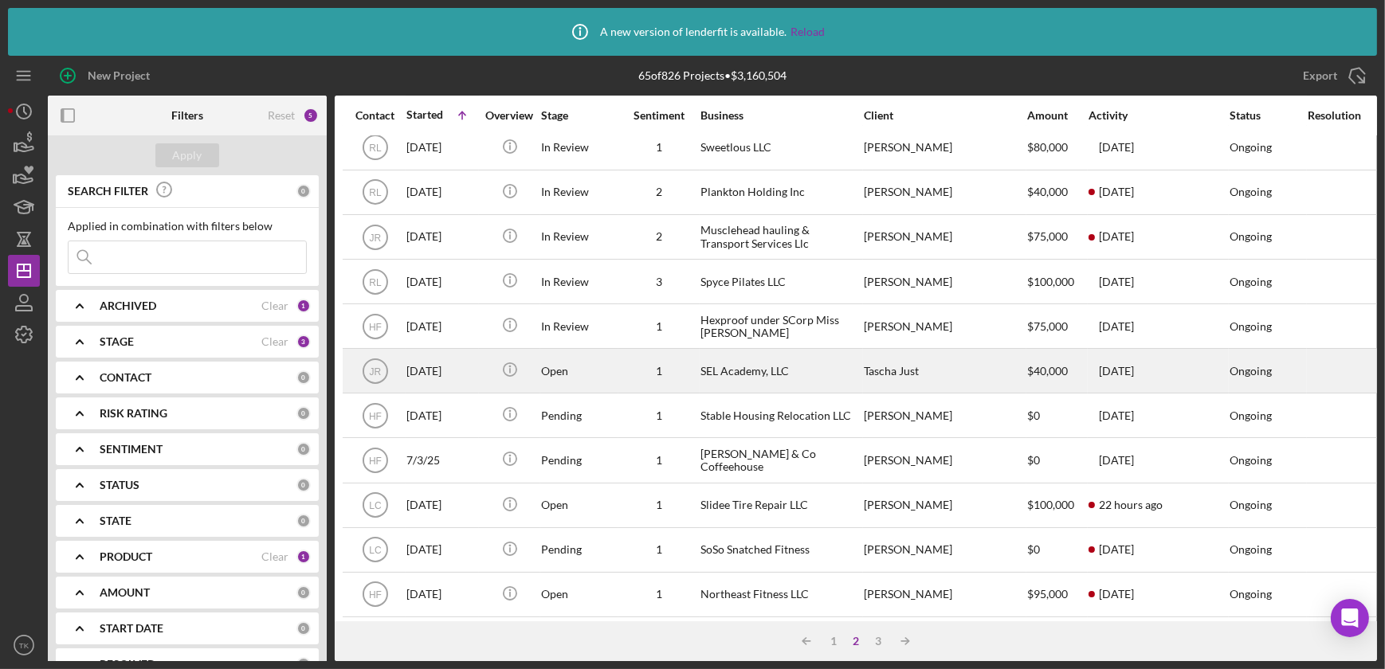
scroll to position [217, 0]
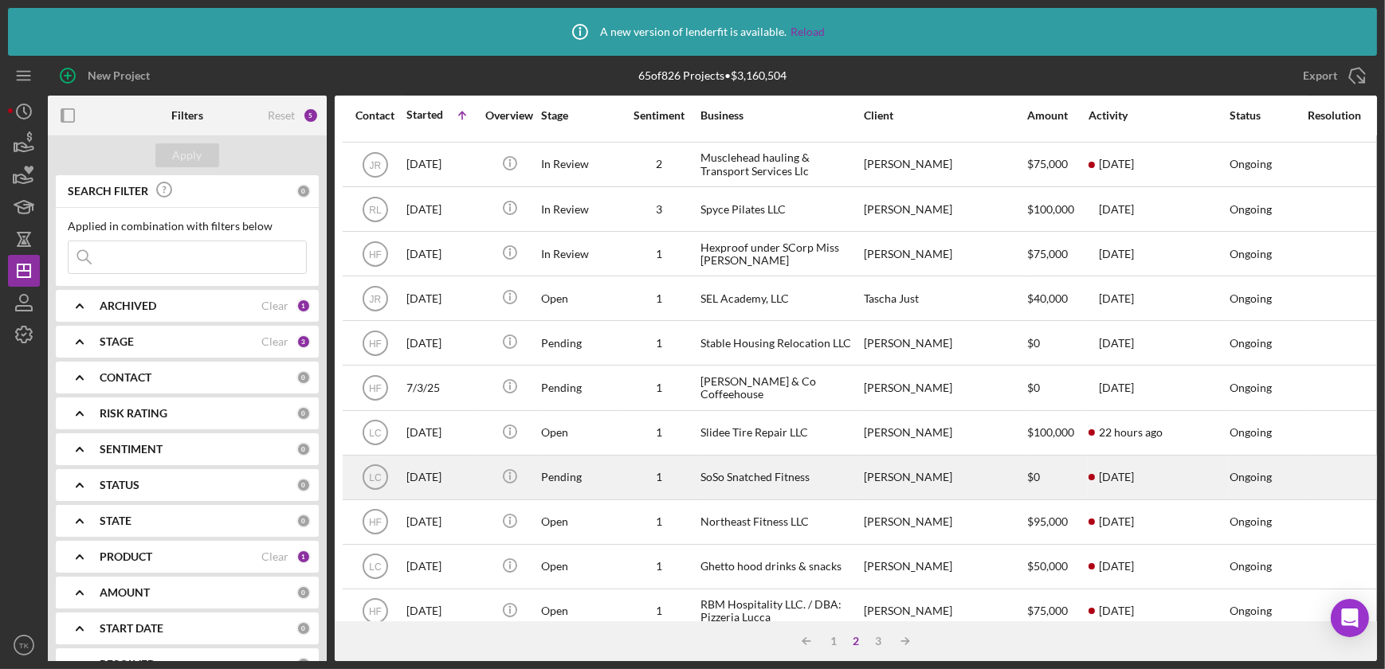
click at [751, 483] on div "SoSo Snatched Fitness" at bounding box center [779, 478] width 159 height 42
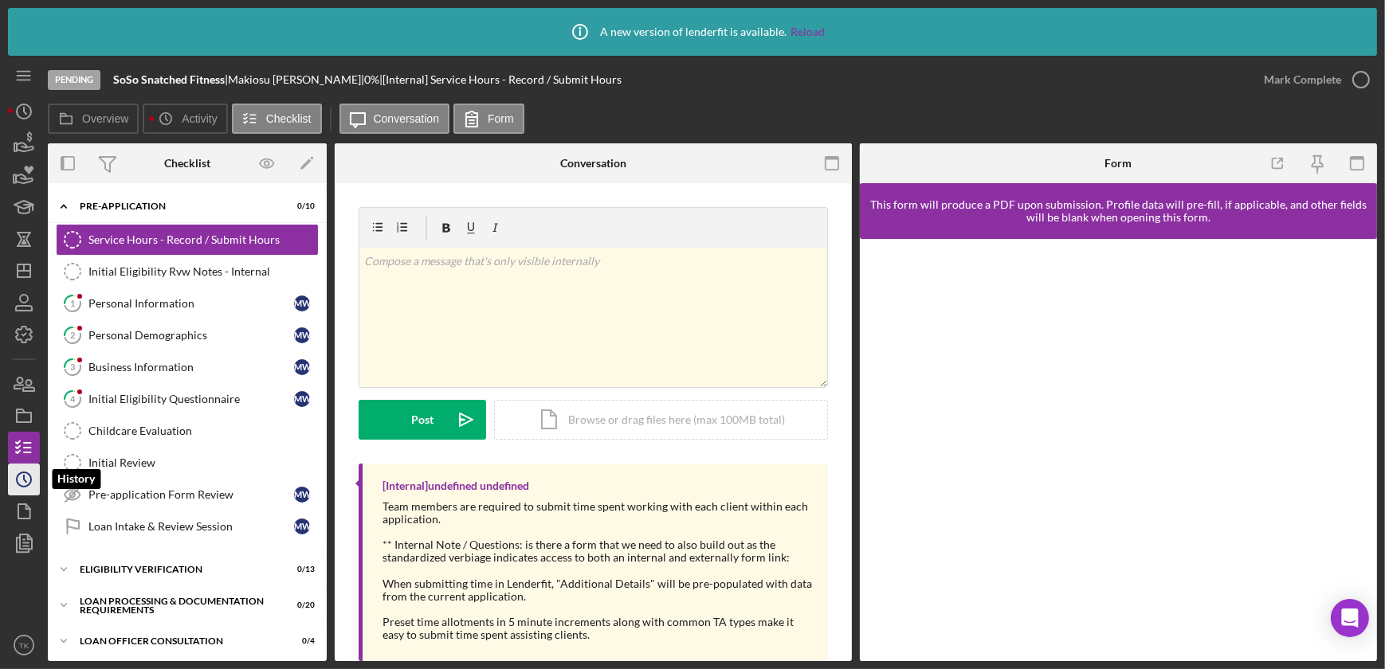
click at [29, 479] on icon "Icon/History" at bounding box center [24, 480] width 40 height 40
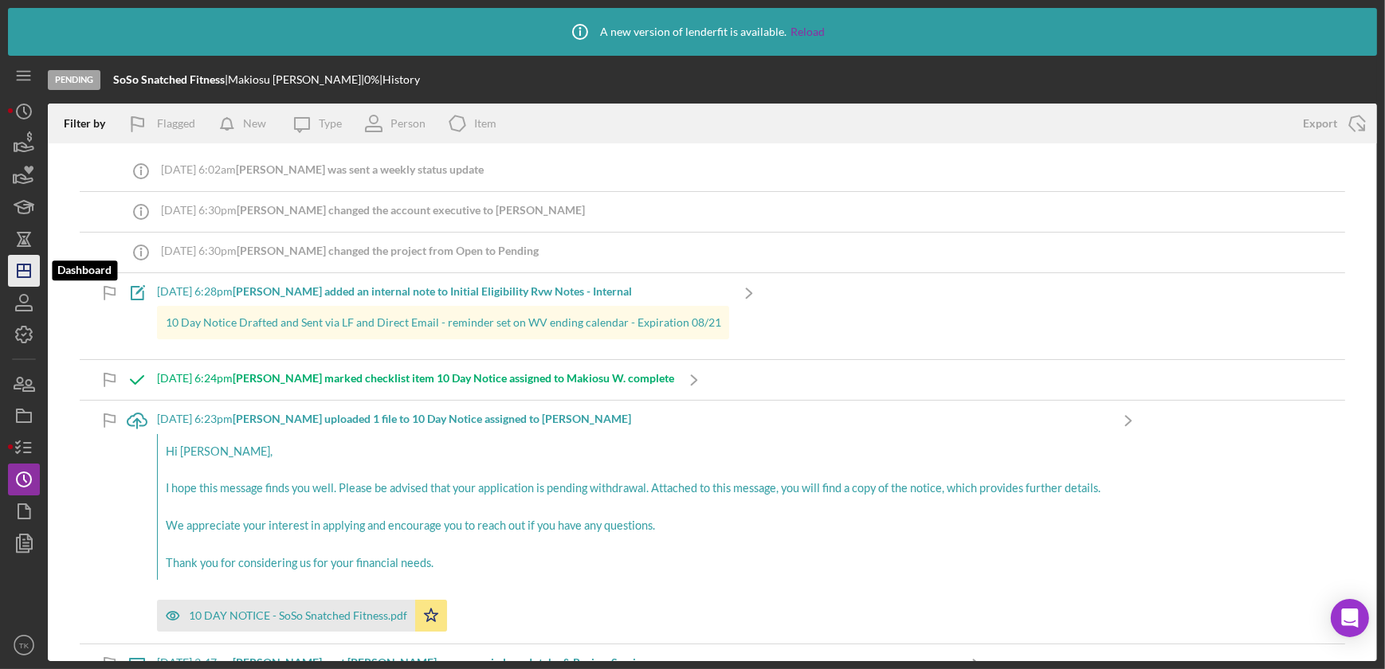
click at [37, 271] on icon "Icon/Dashboard" at bounding box center [24, 271] width 40 height 40
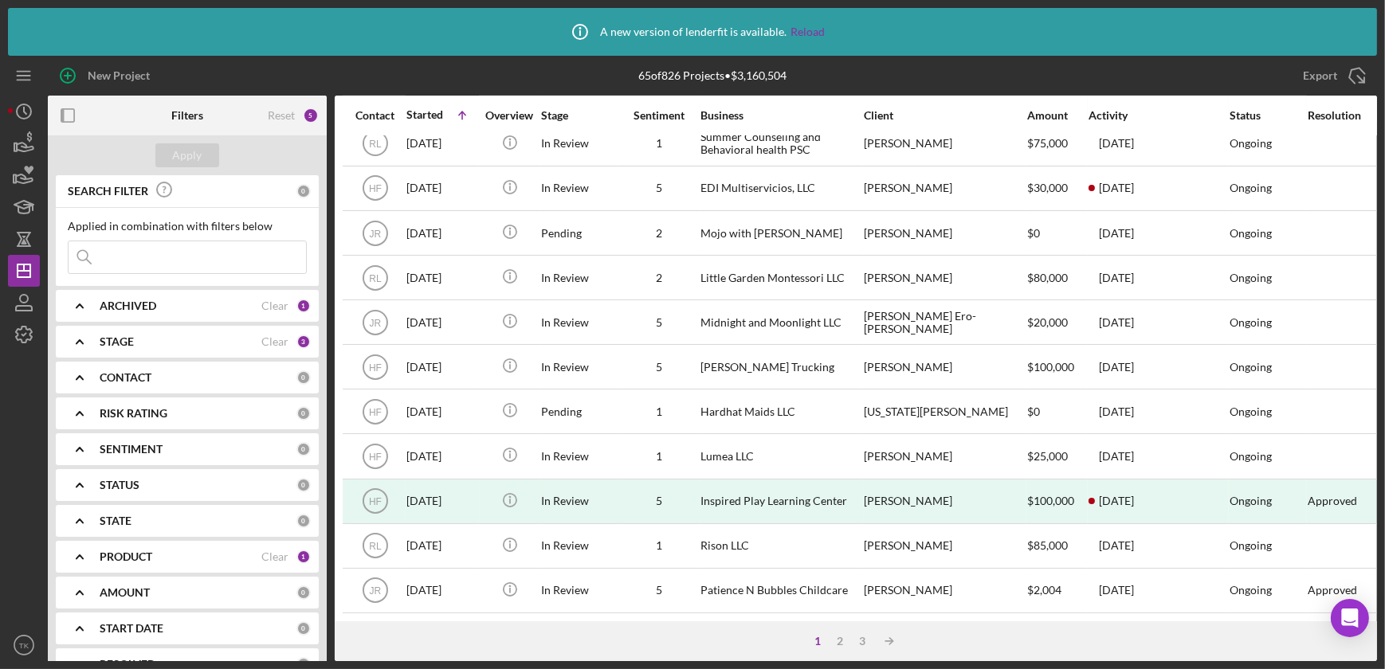
scroll to position [653, 0]
click at [840, 641] on div "2" at bounding box center [840, 641] width 22 height 13
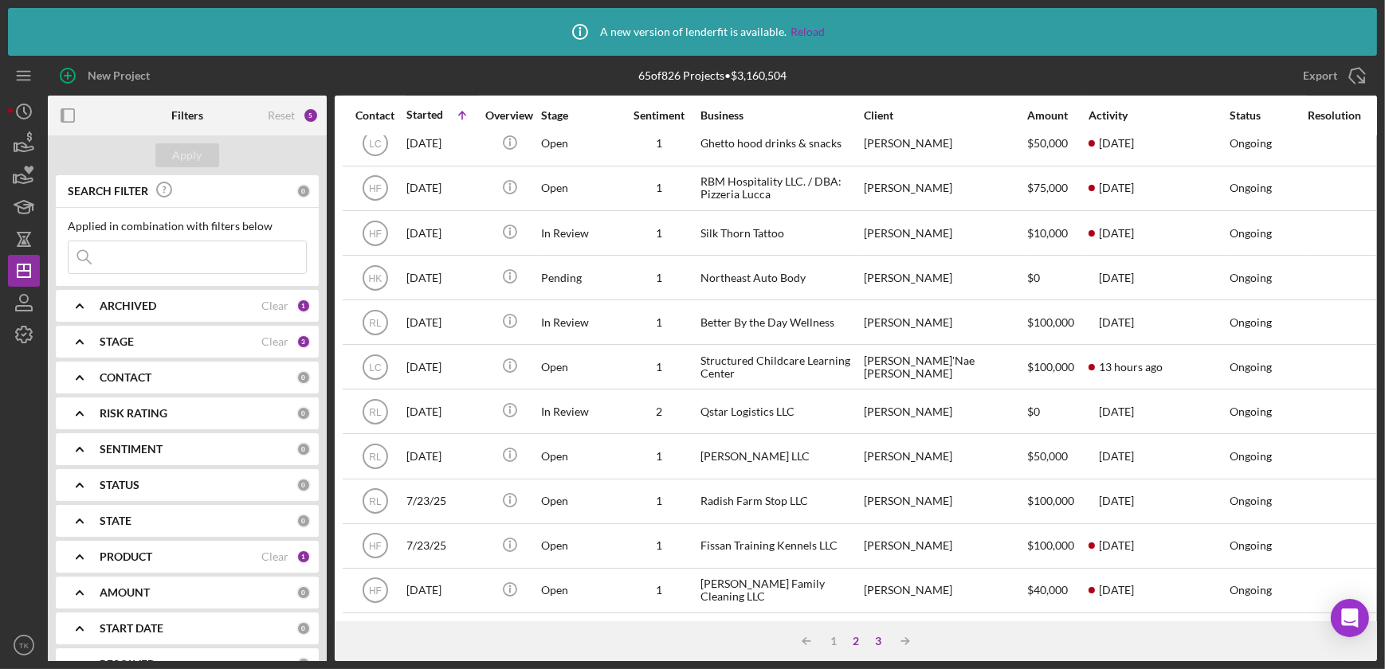
click at [881, 640] on div "3" at bounding box center [878, 641] width 22 height 13
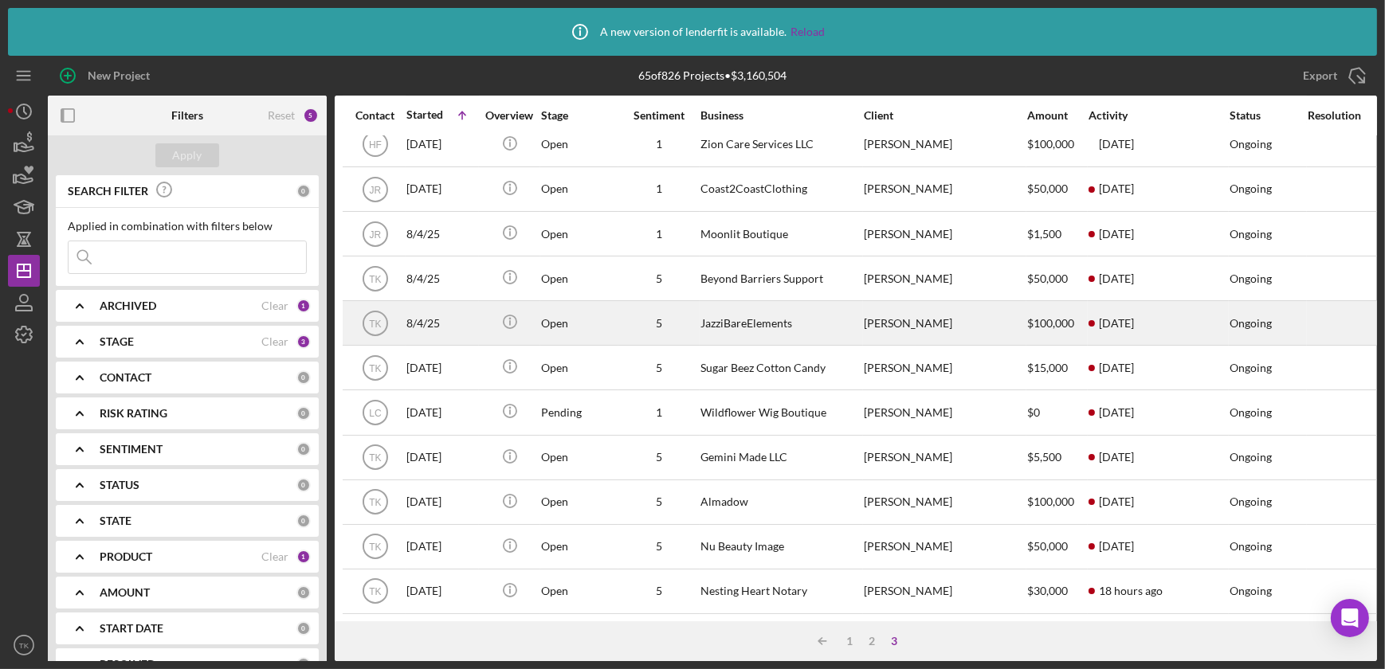
scroll to position [206, 0]
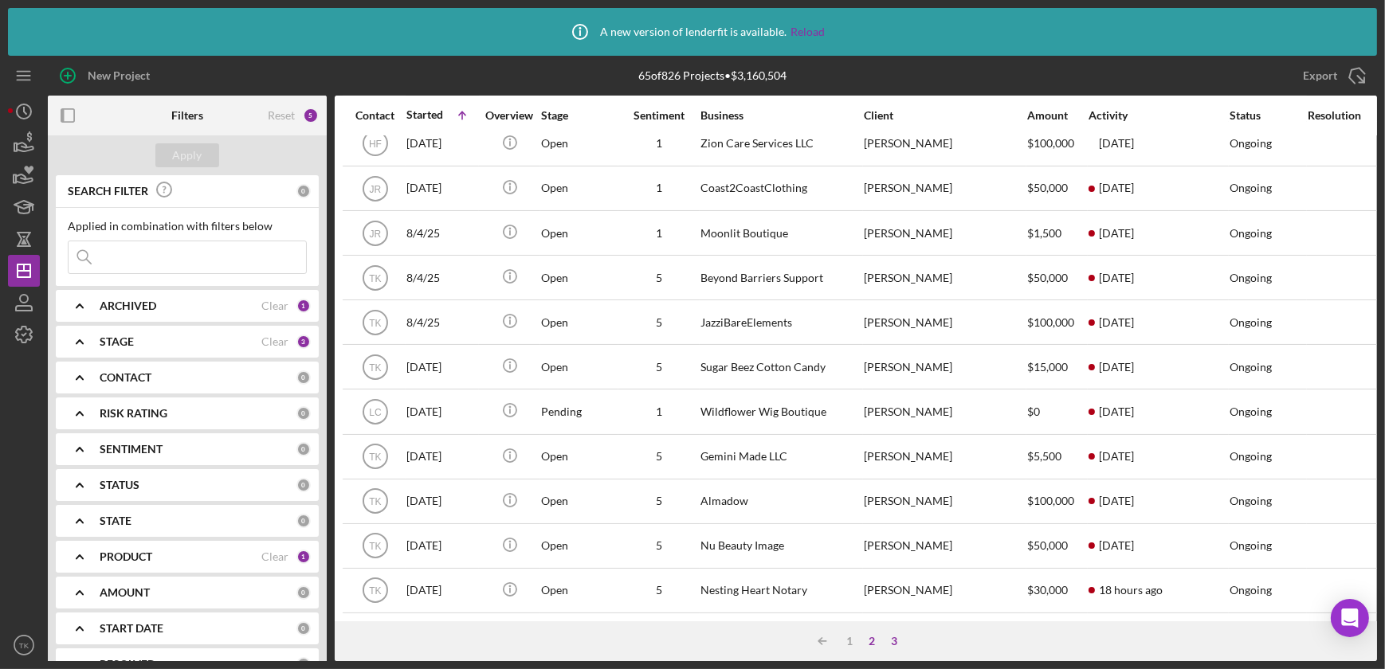
click at [869, 645] on div "2" at bounding box center [872, 641] width 22 height 13
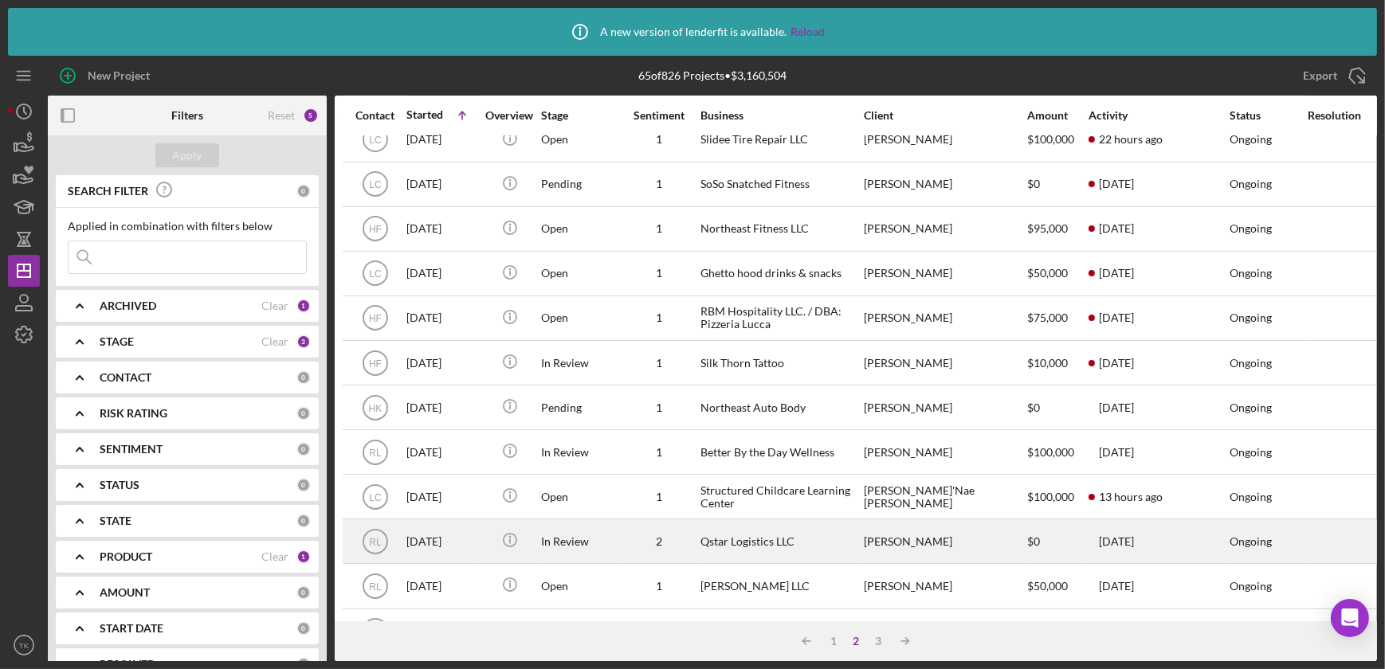
scroll to position [509, 0]
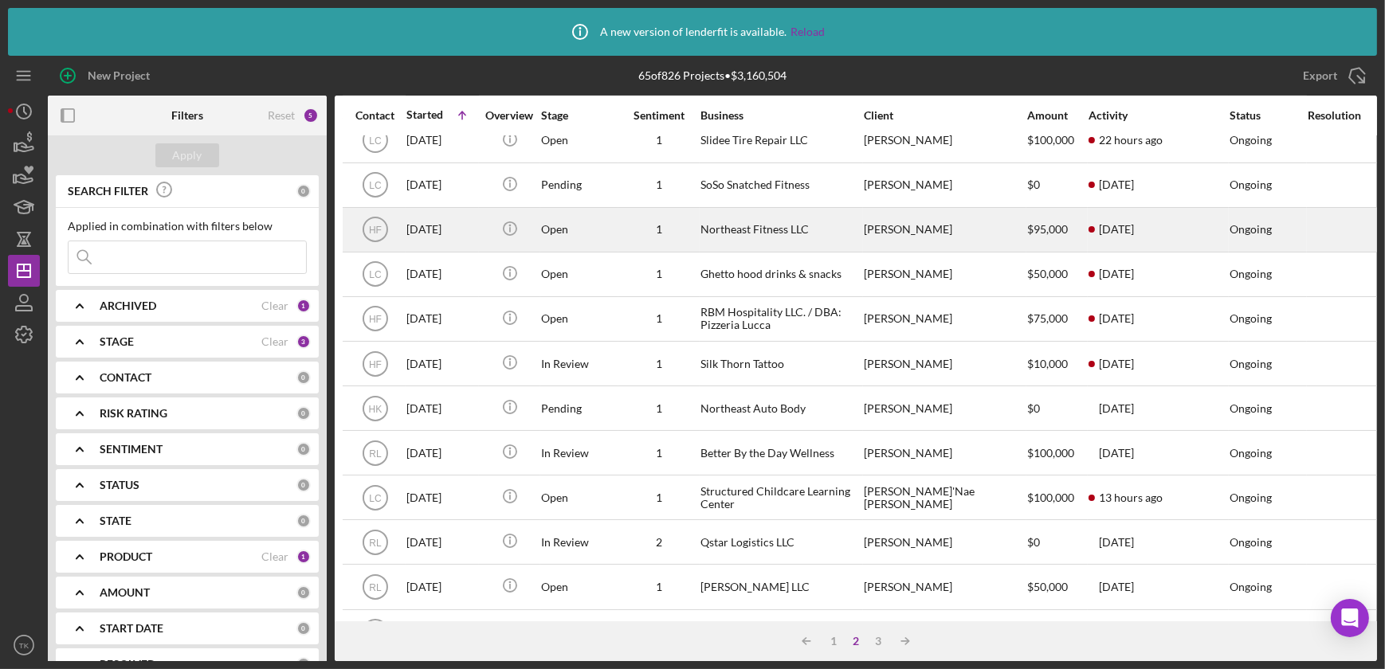
click at [745, 219] on div "Northeast Fitness LLC" at bounding box center [779, 230] width 159 height 42
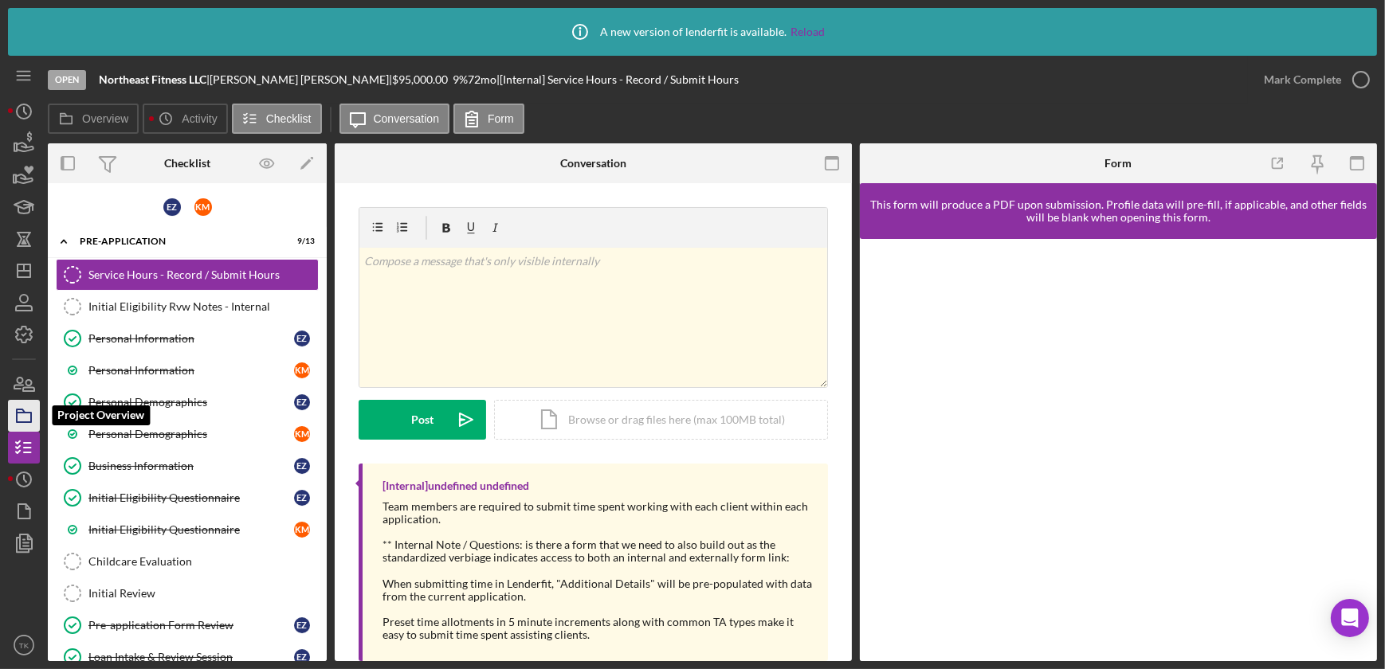
click at [30, 414] on rect "button" at bounding box center [24, 418] width 14 height 10
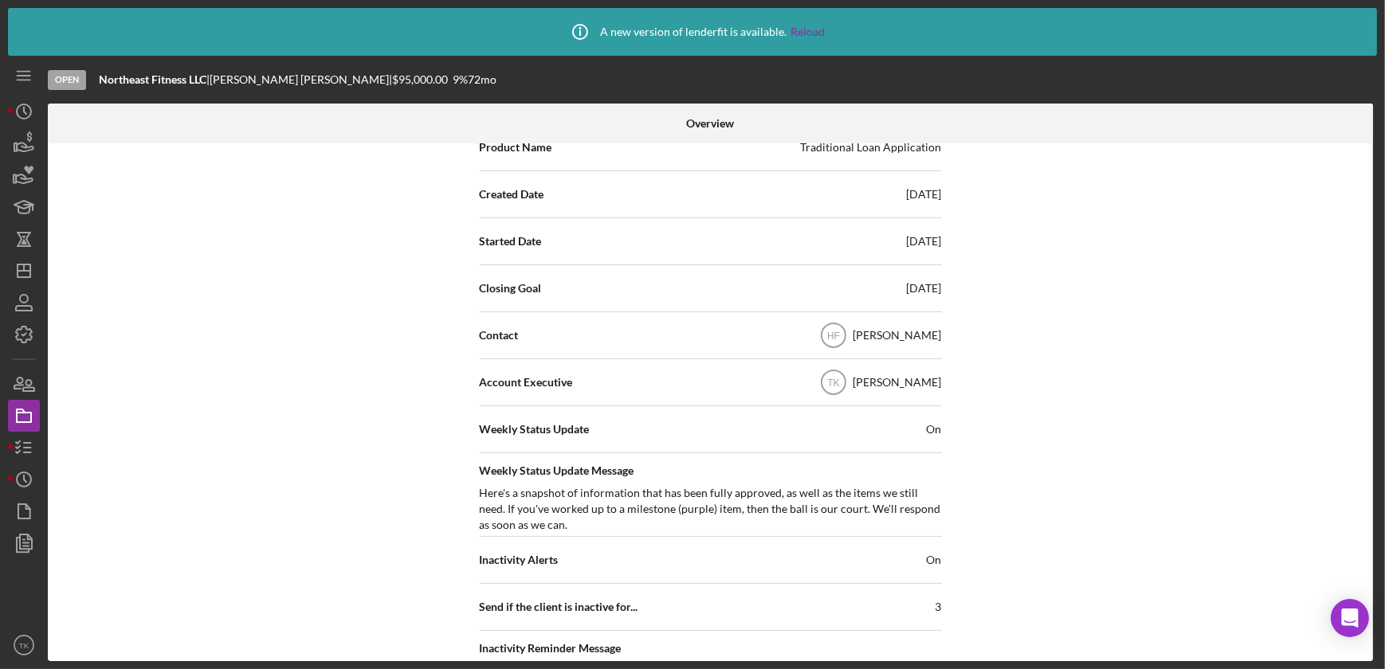
scroll to position [434, 0]
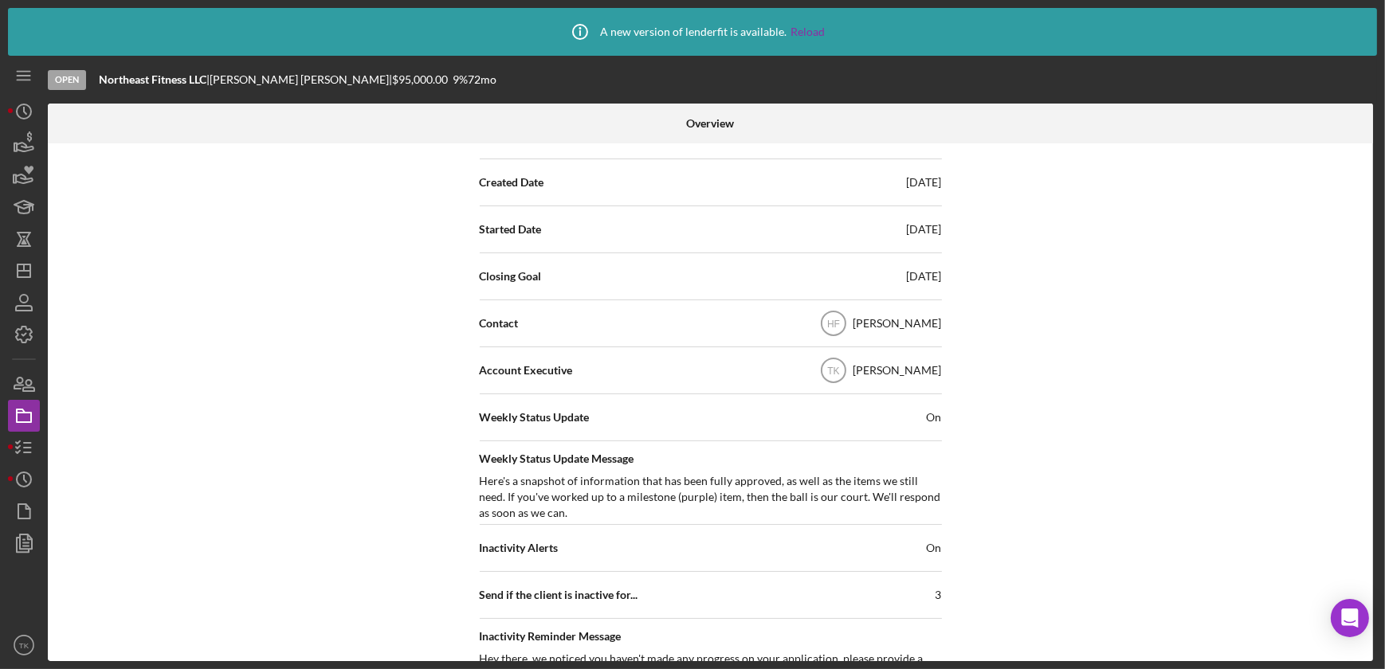
click at [928, 414] on div "Weekly Status Update On" at bounding box center [711, 418] width 462 height 40
click at [930, 414] on span "On" at bounding box center [934, 418] width 15 height 16
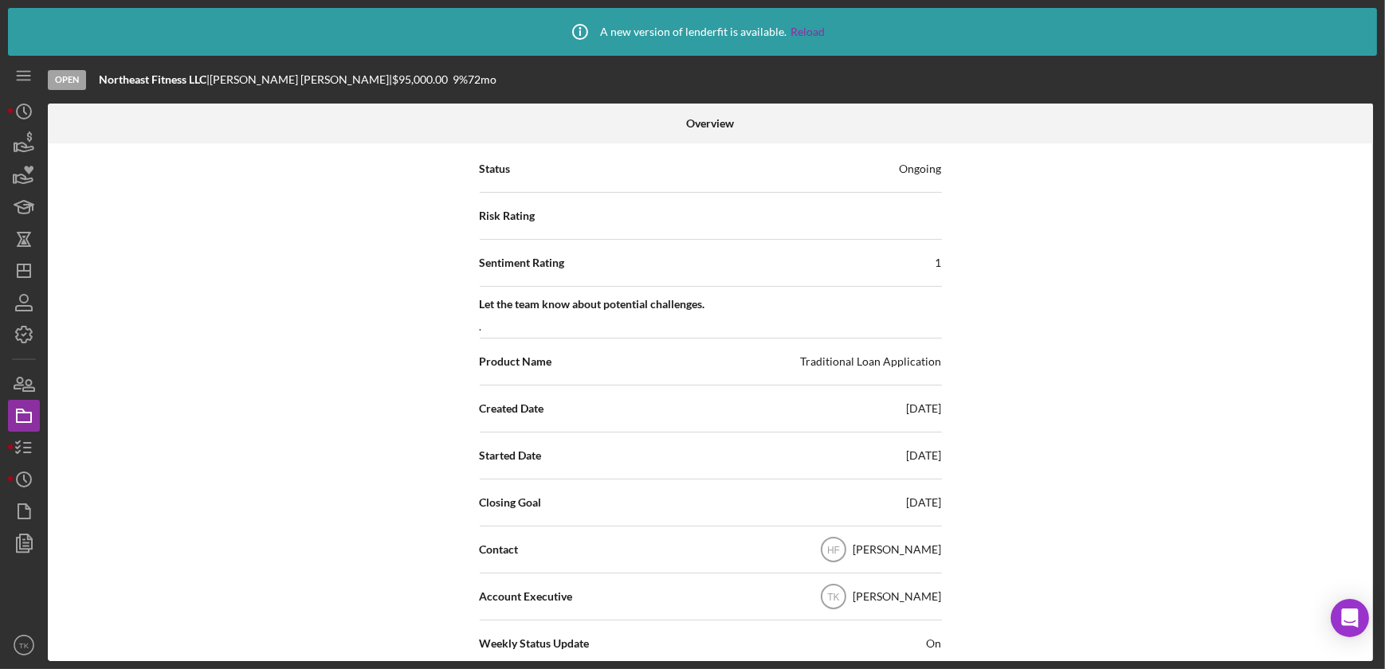
scroll to position [144, 0]
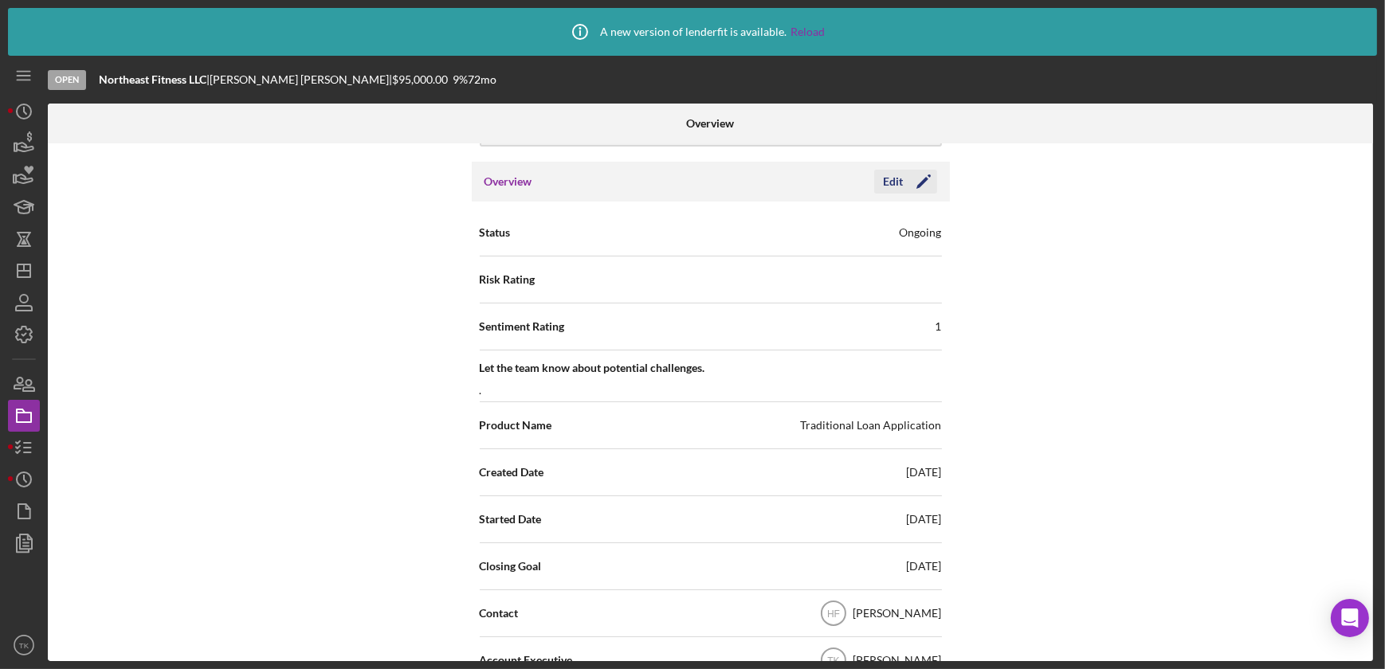
click at [892, 186] on div "Edit" at bounding box center [894, 182] width 20 height 24
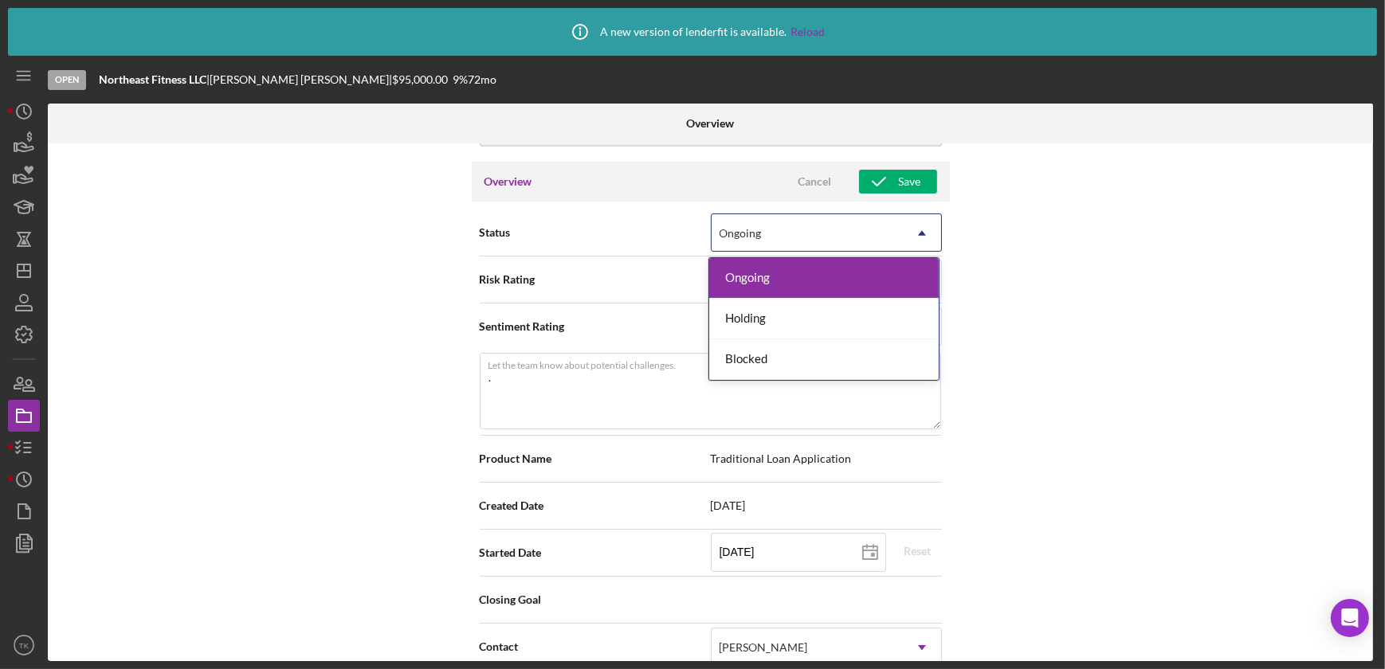
click at [916, 230] on icon "Icon/Dropdown Arrow" at bounding box center [922, 233] width 38 height 38
type textarea "Here's a snapshot of information that has been fully approved, as well as the i…"
click at [973, 207] on div "Internal Workflow Stage Open Icon/Dropdown Arrow Archive (can unarchive later i…" at bounding box center [710, 402] width 1325 height 518
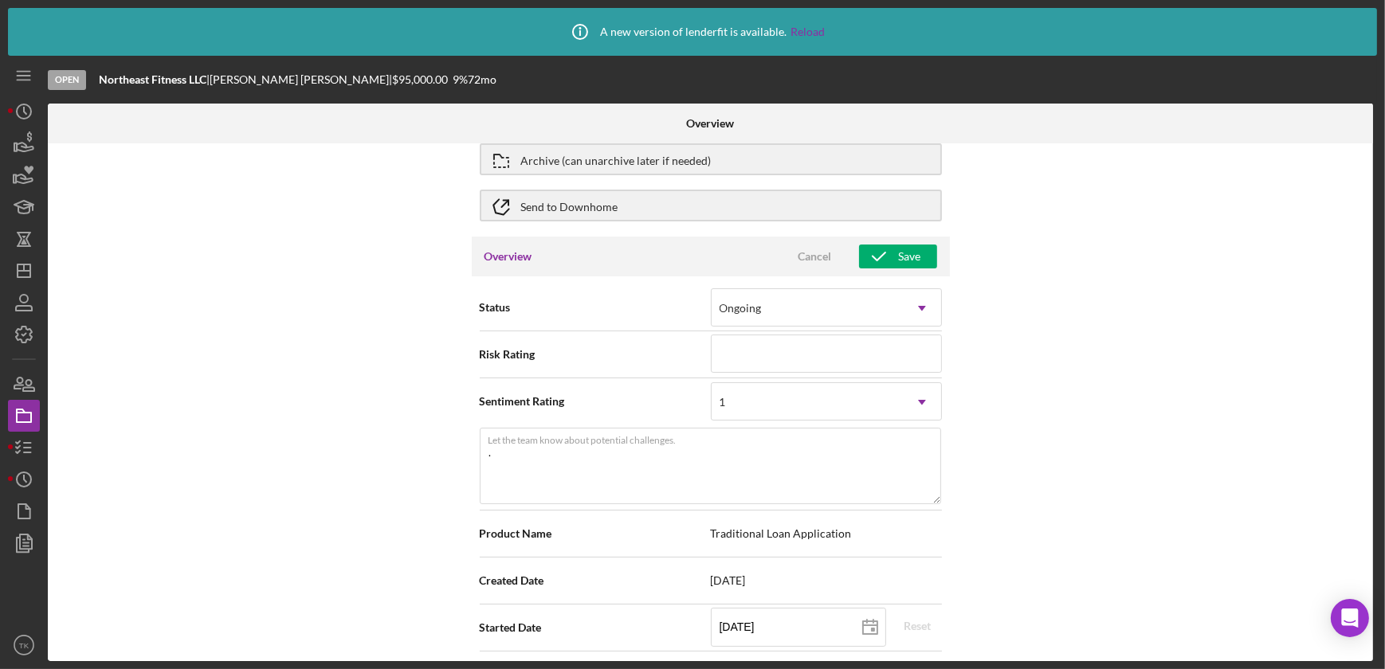
scroll to position [0, 0]
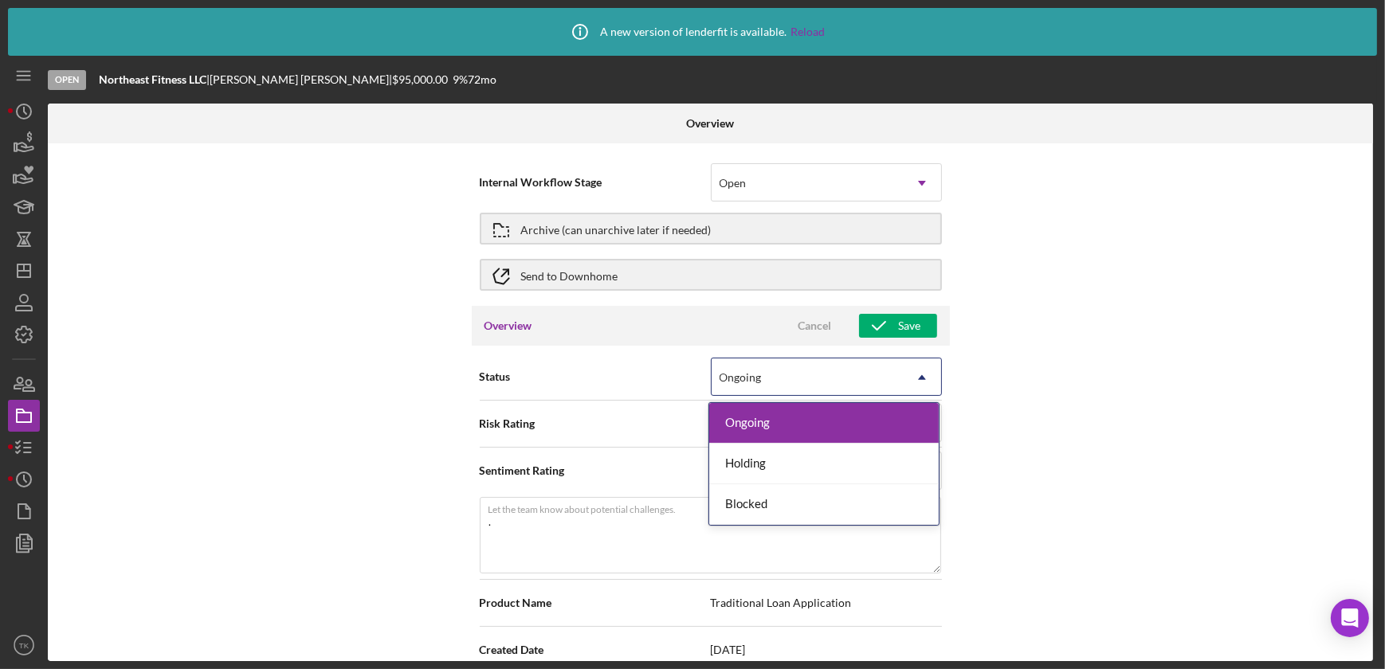
click at [920, 371] on icon "Icon/Dropdown Arrow" at bounding box center [922, 378] width 38 height 38
click at [1053, 387] on div "Internal Workflow Stage Open Icon/Dropdown Arrow Archive (can unarchive later i…" at bounding box center [710, 402] width 1325 height 518
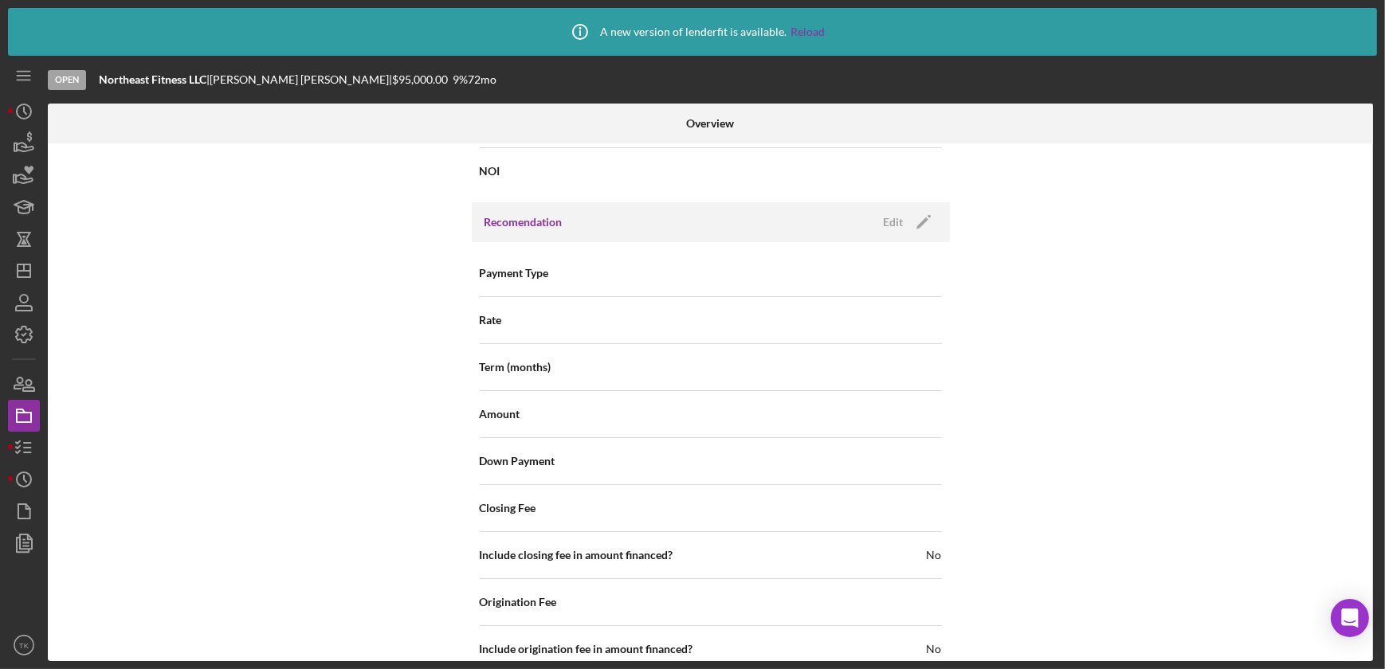
scroll to position [1738, 0]
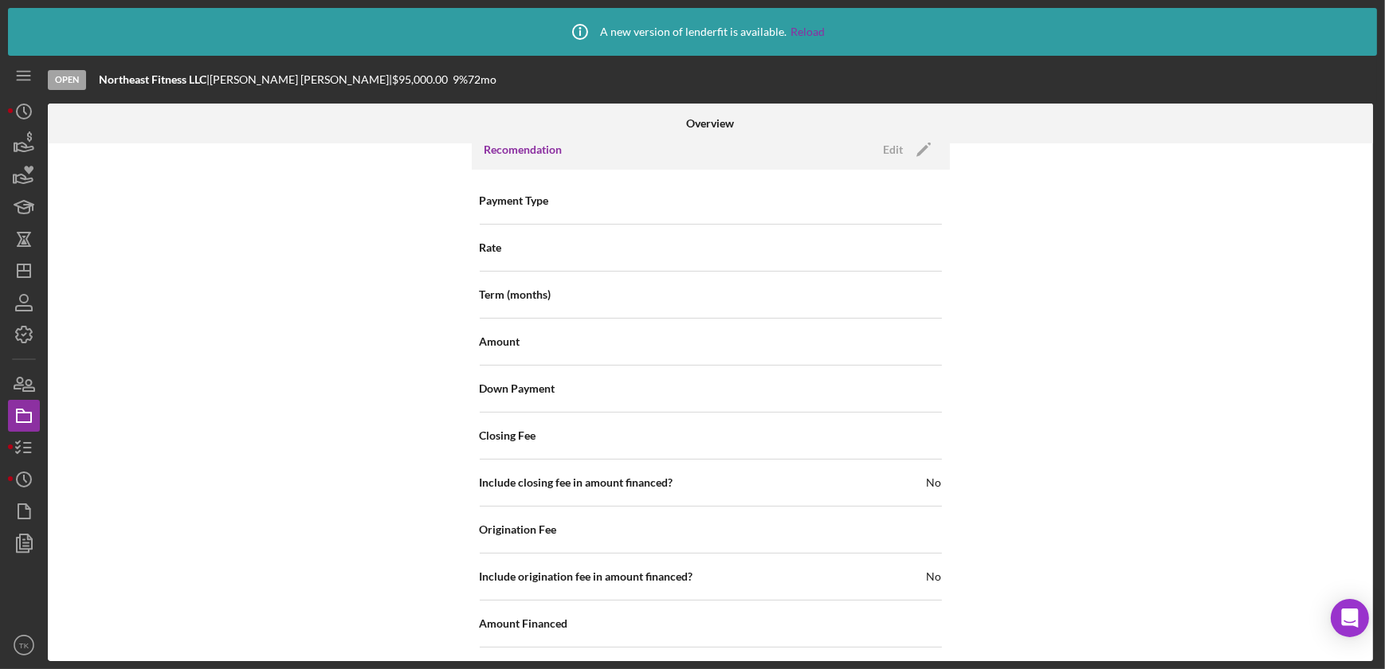
drag, startPoint x: 526, startPoint y: 185, endPoint x: 550, endPoint y: 198, distance: 27.1
click at [528, 186] on div "Payment Type" at bounding box center [711, 201] width 462 height 40
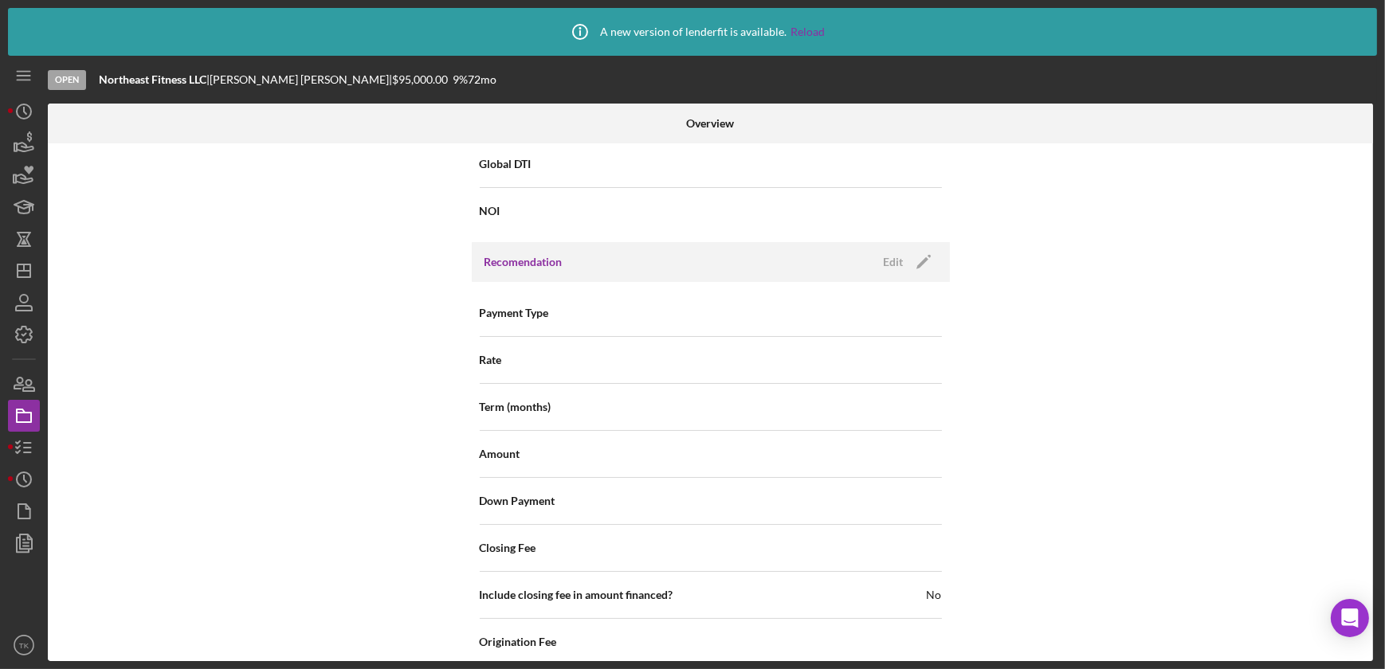
scroll to position [1594, 0]
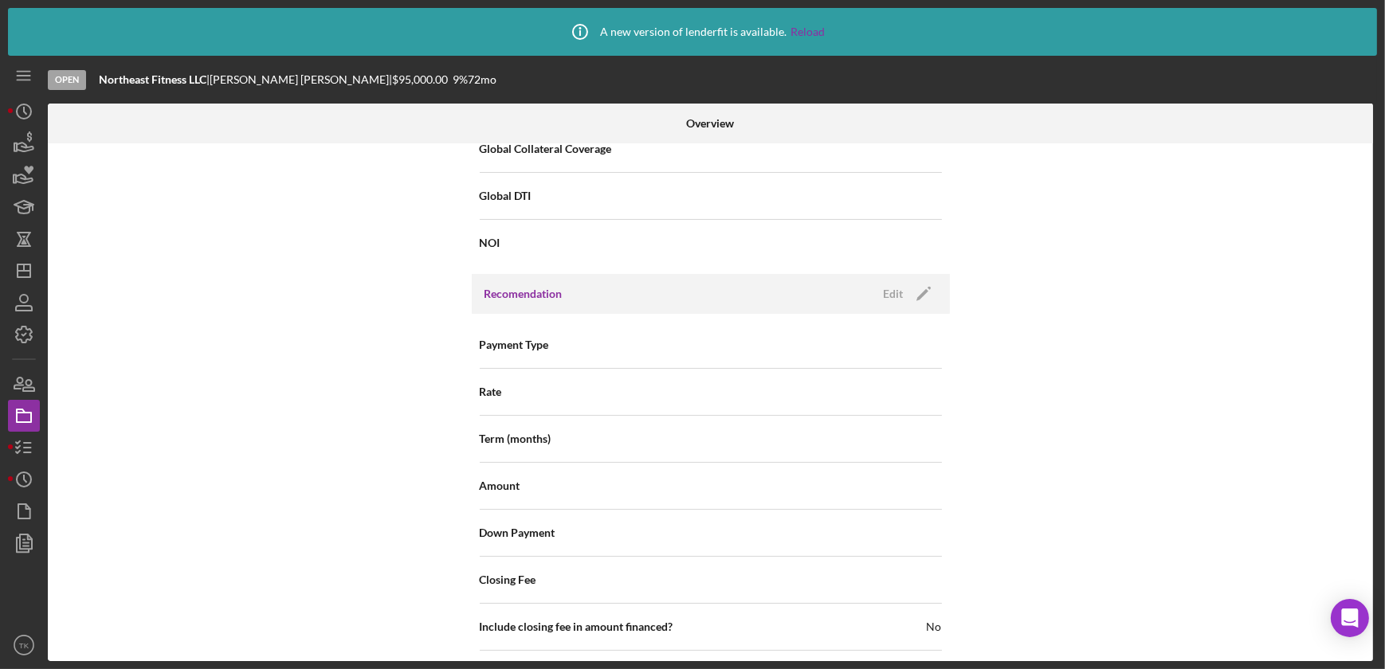
click at [634, 350] on div "Payment Type" at bounding box center [711, 345] width 462 height 40
click at [893, 292] on div "Edit" at bounding box center [894, 294] width 20 height 24
click at [919, 349] on icon "Icon/Dropdown Arrow" at bounding box center [922, 346] width 38 height 38
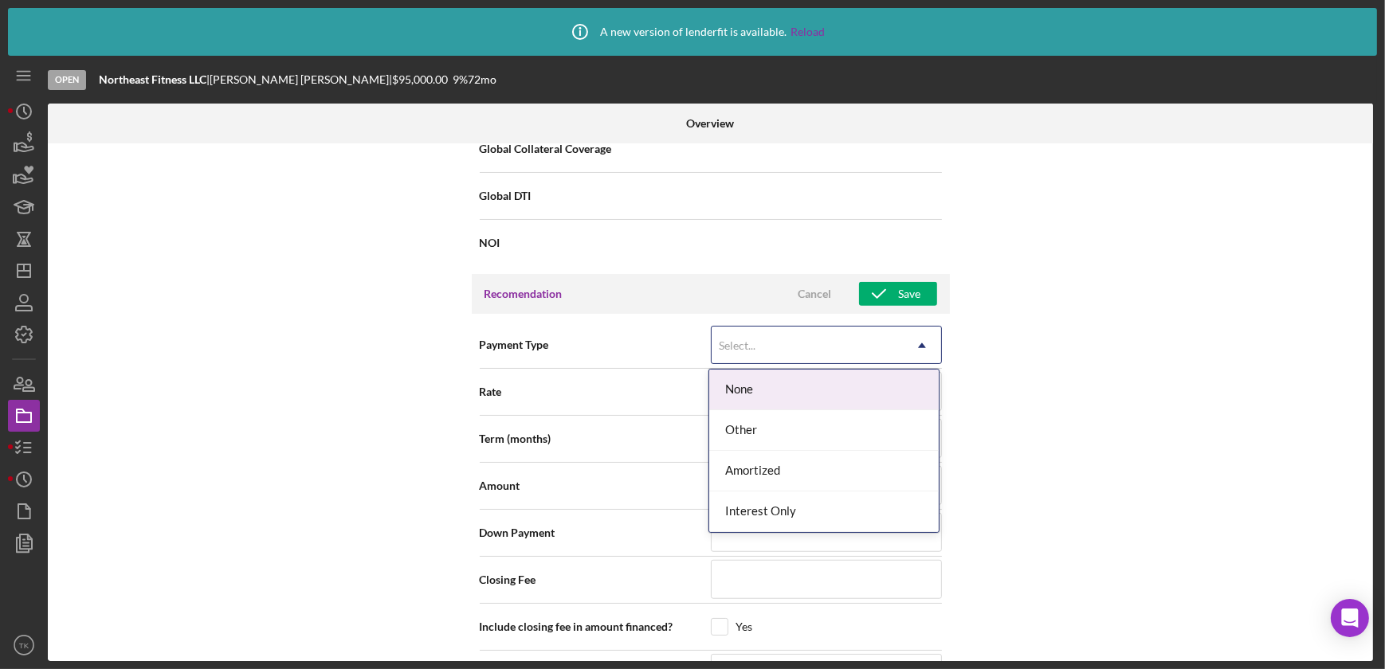
click at [1060, 380] on div "Internal Workflow Stage Open Icon/Dropdown Arrow Archive (can unarchive later i…" at bounding box center [710, 402] width 1325 height 518
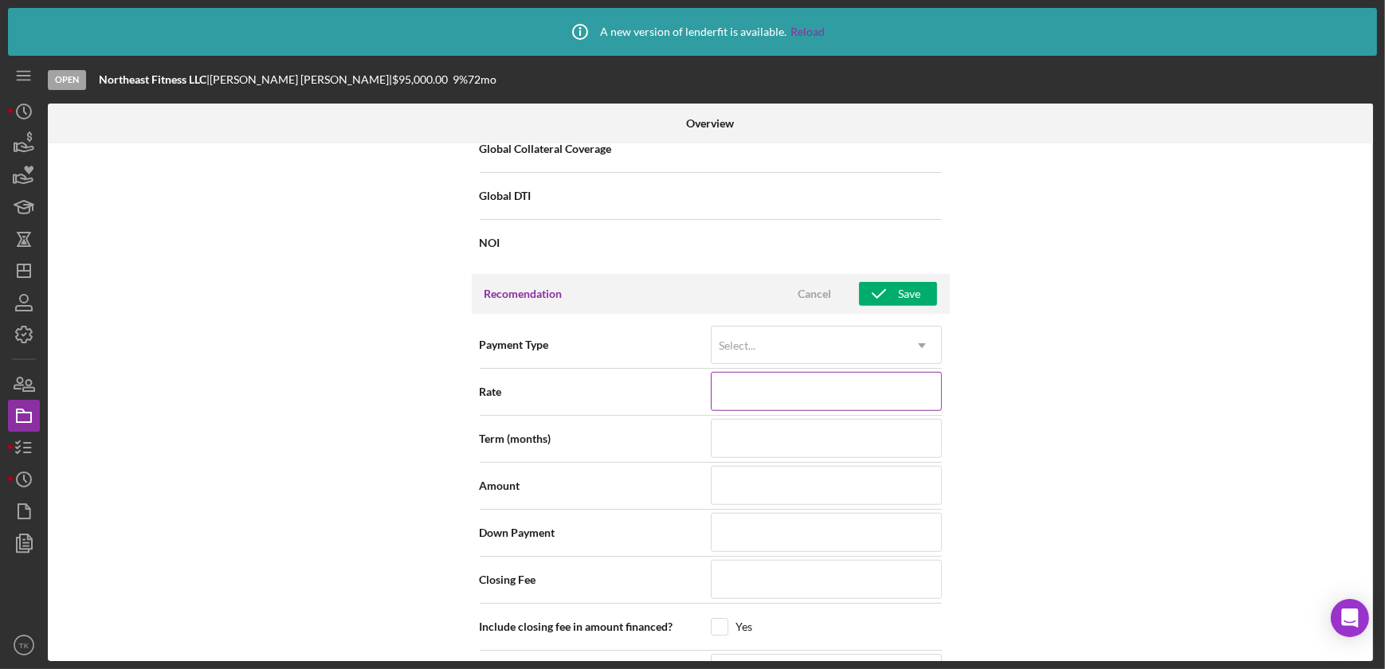
click at [866, 390] on input at bounding box center [826, 391] width 231 height 38
click at [1061, 417] on div "Internal Workflow Stage Open Icon/Dropdown Arrow Archive (can unarchive later i…" at bounding box center [710, 402] width 1325 height 518
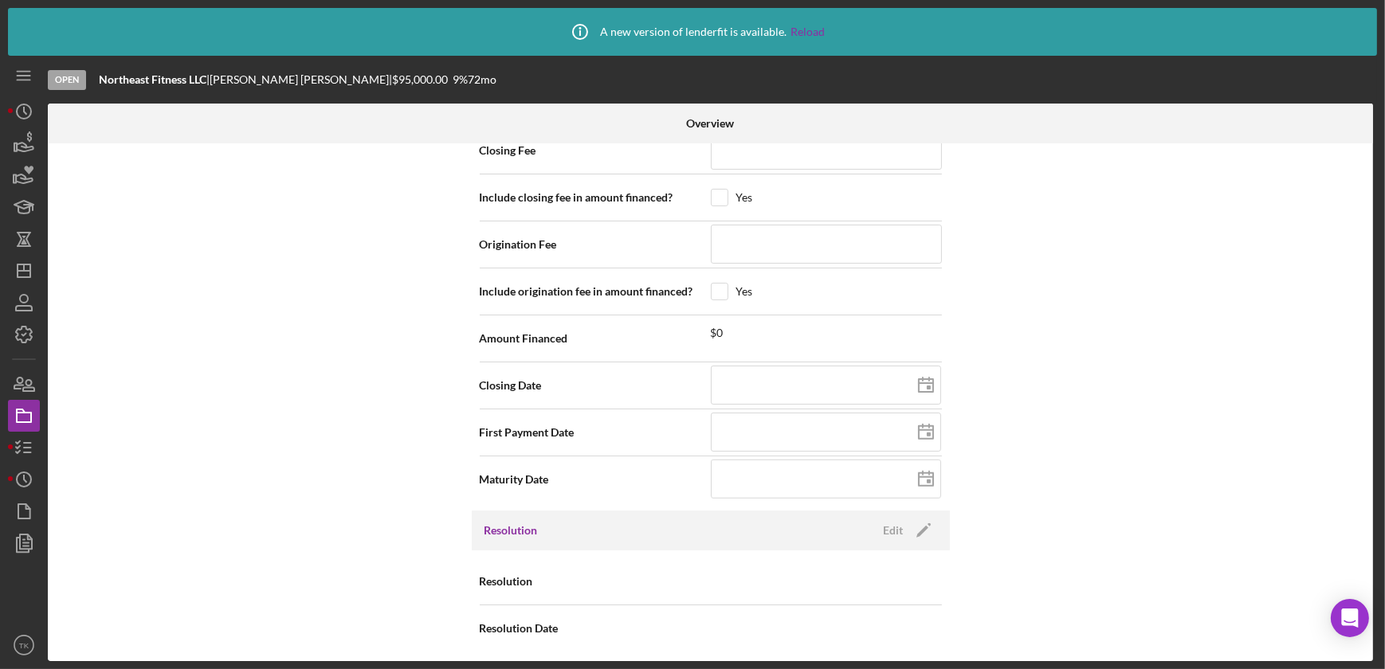
scroll to position [2027, 0]
click at [1193, 257] on div "Internal Workflow Stage Open Icon/Dropdown Arrow Archive (can unarchive later i…" at bounding box center [710, 402] width 1325 height 518
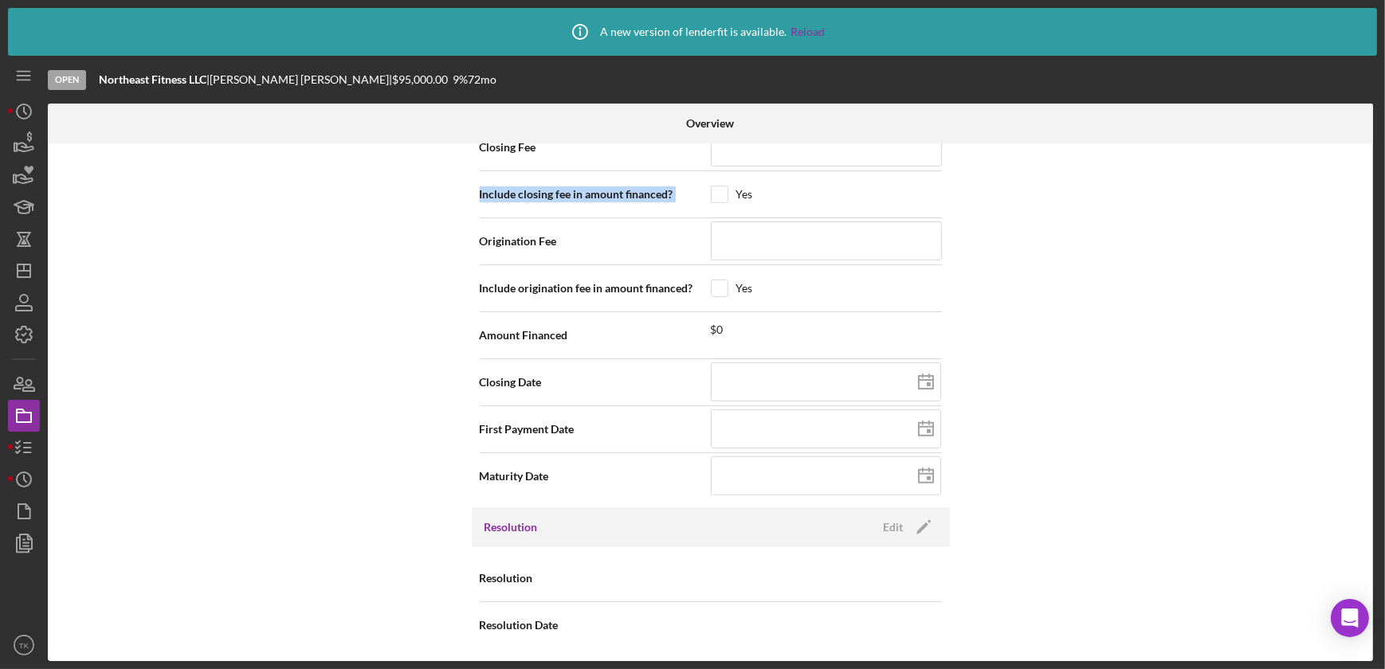
drag, startPoint x: 92, startPoint y: 198, endPoint x: 115, endPoint y: 218, distance: 30.0
click at [115, 218] on div "Internal Workflow Stage Open Icon/Dropdown Arrow Archive (can unarchive later i…" at bounding box center [710, 402] width 1325 height 518
click at [29, 274] on icon "Icon/Dashboard" at bounding box center [24, 271] width 40 height 40
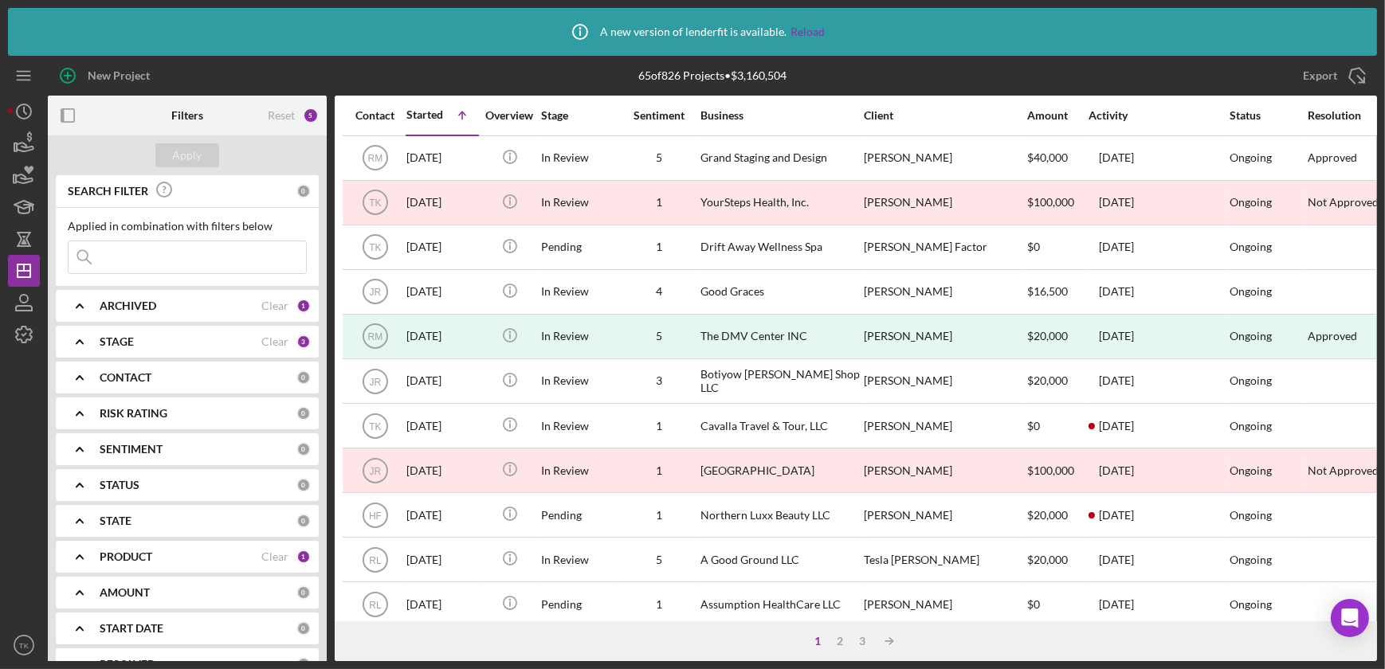
drag, startPoint x: 147, startPoint y: 261, endPoint x: 213, endPoint y: 265, distance: 65.4
click at [147, 261] on input at bounding box center [187, 257] width 237 height 32
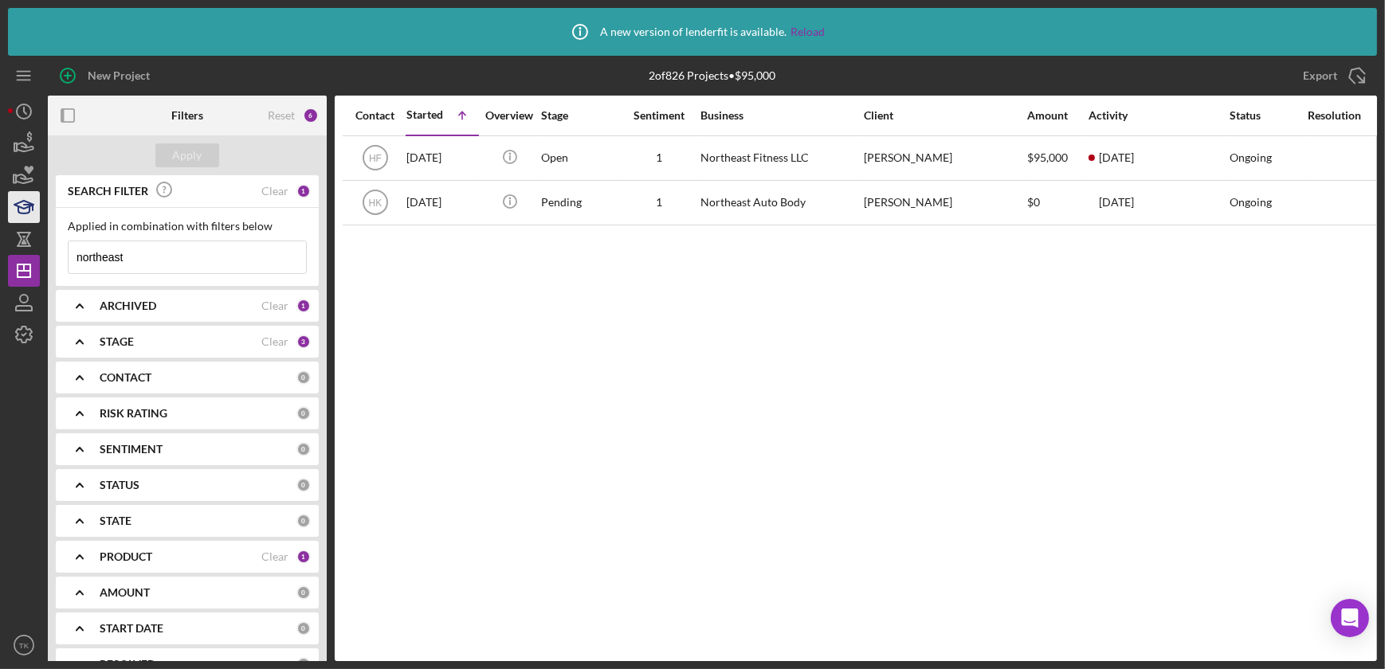
type input "northeast"
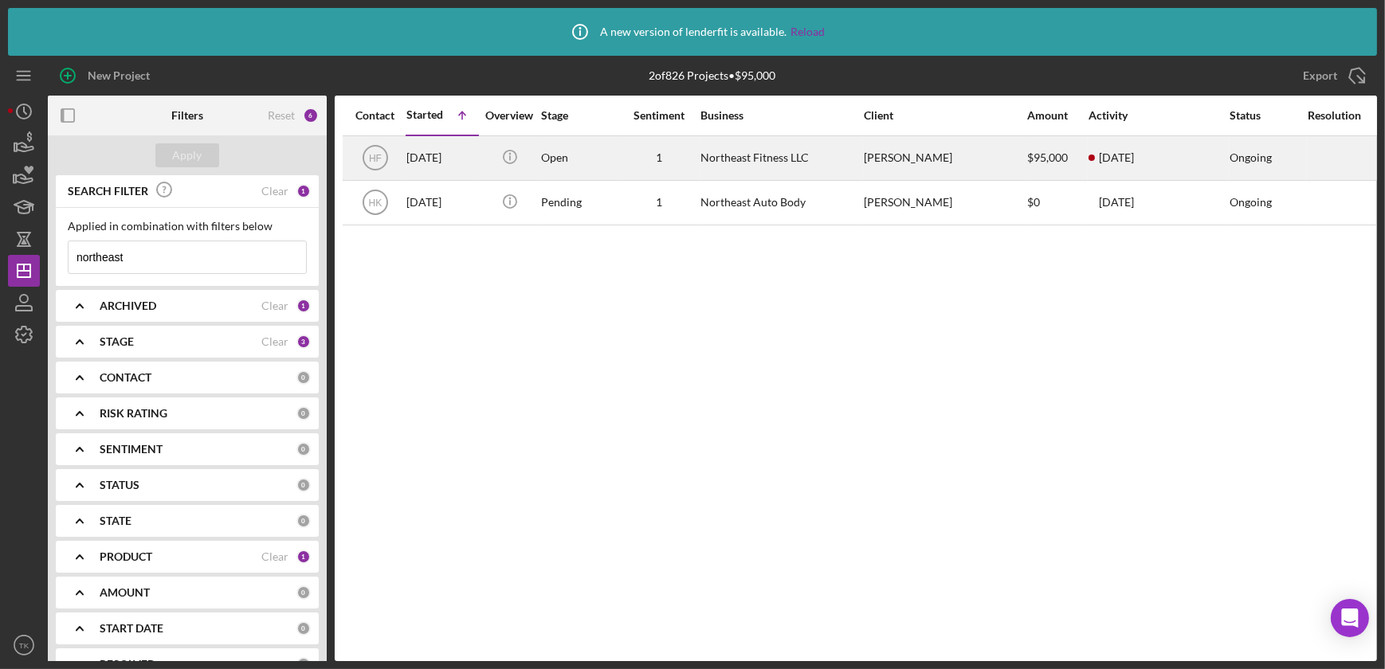
click at [584, 155] on div "Open" at bounding box center [579, 158] width 77 height 42
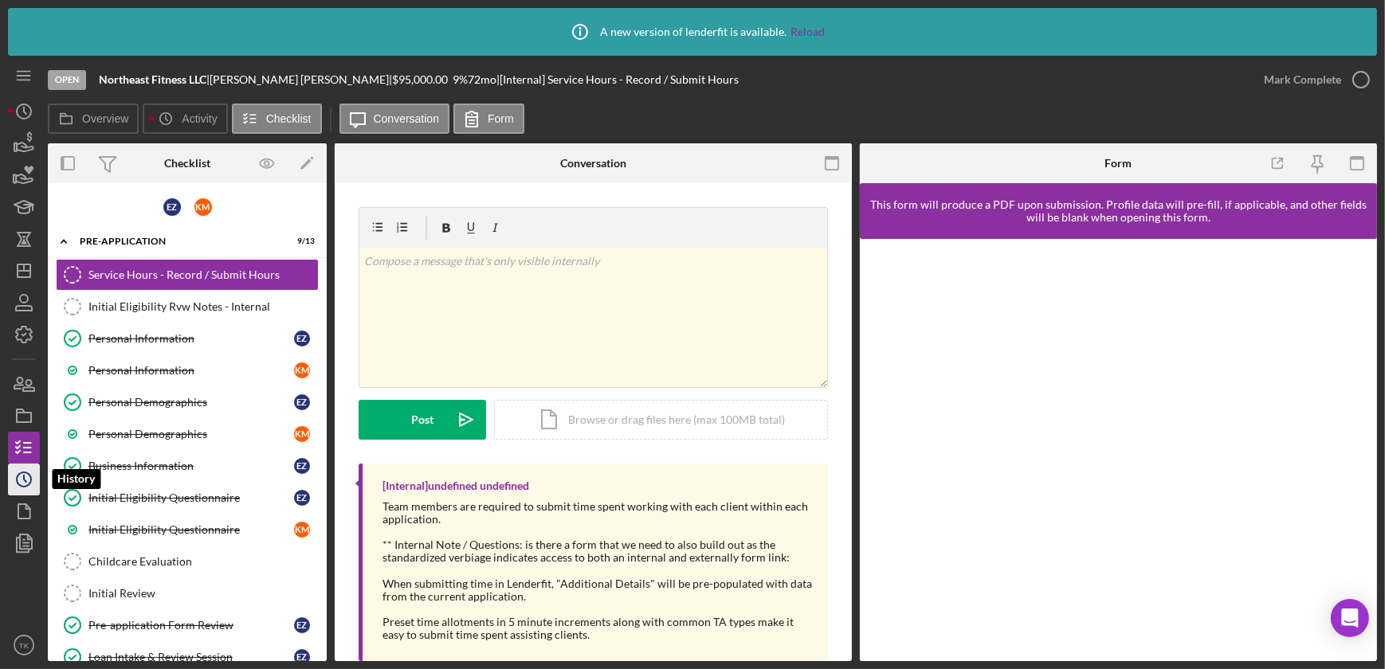
click at [32, 486] on icon "Icon/History" at bounding box center [24, 480] width 40 height 40
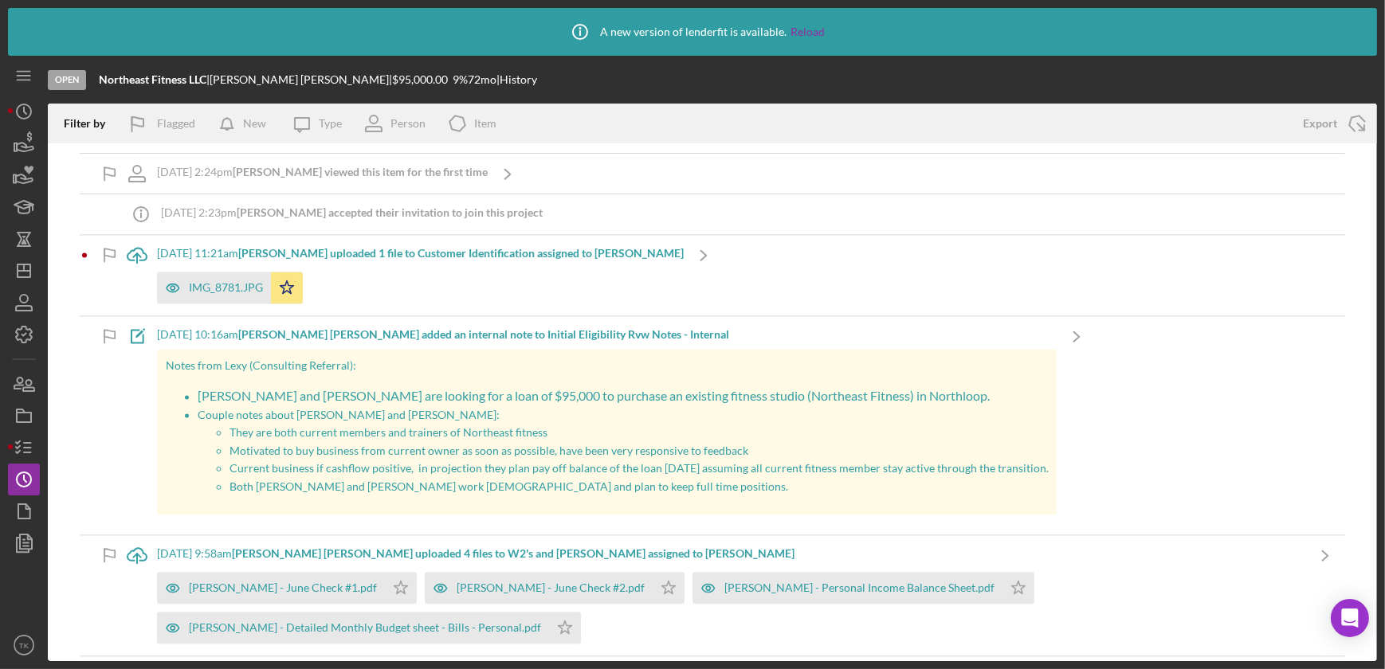
scroll to position [4564, 0]
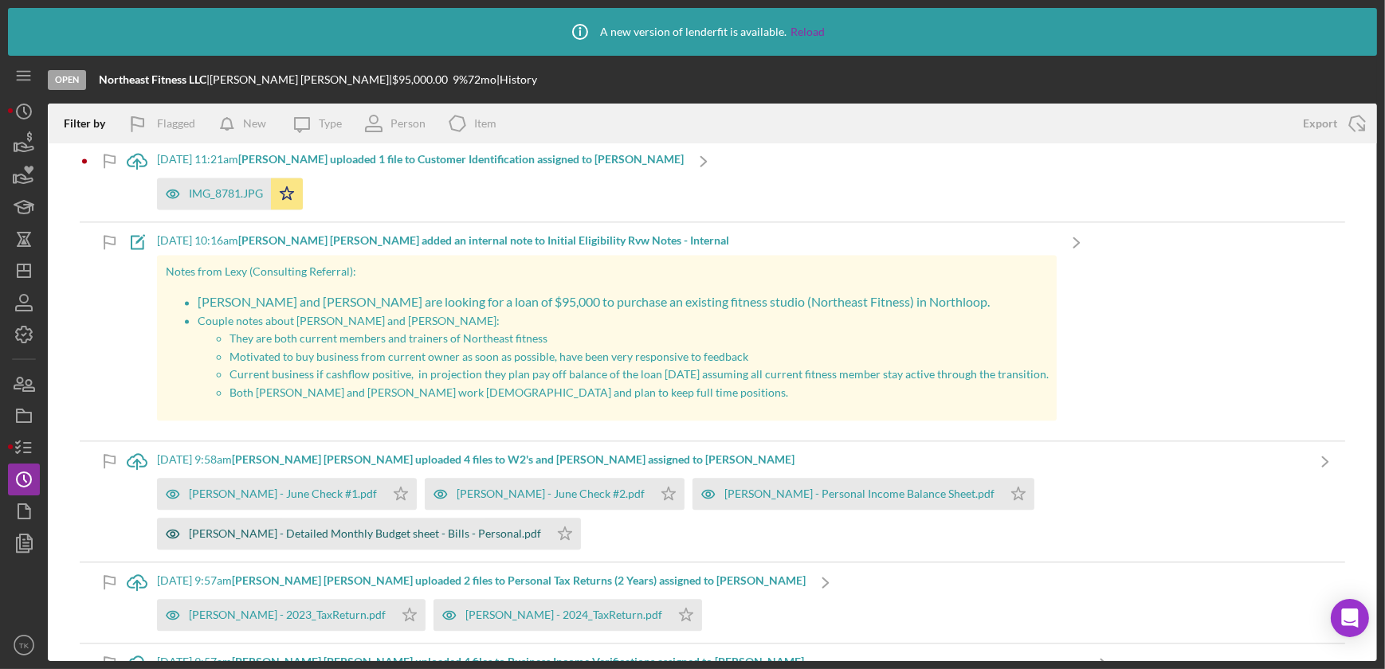
click at [541, 528] on div "[PERSON_NAME] - Detailed Monthly Budget sheet - Bills - Personal.pdf" at bounding box center [365, 534] width 352 height 13
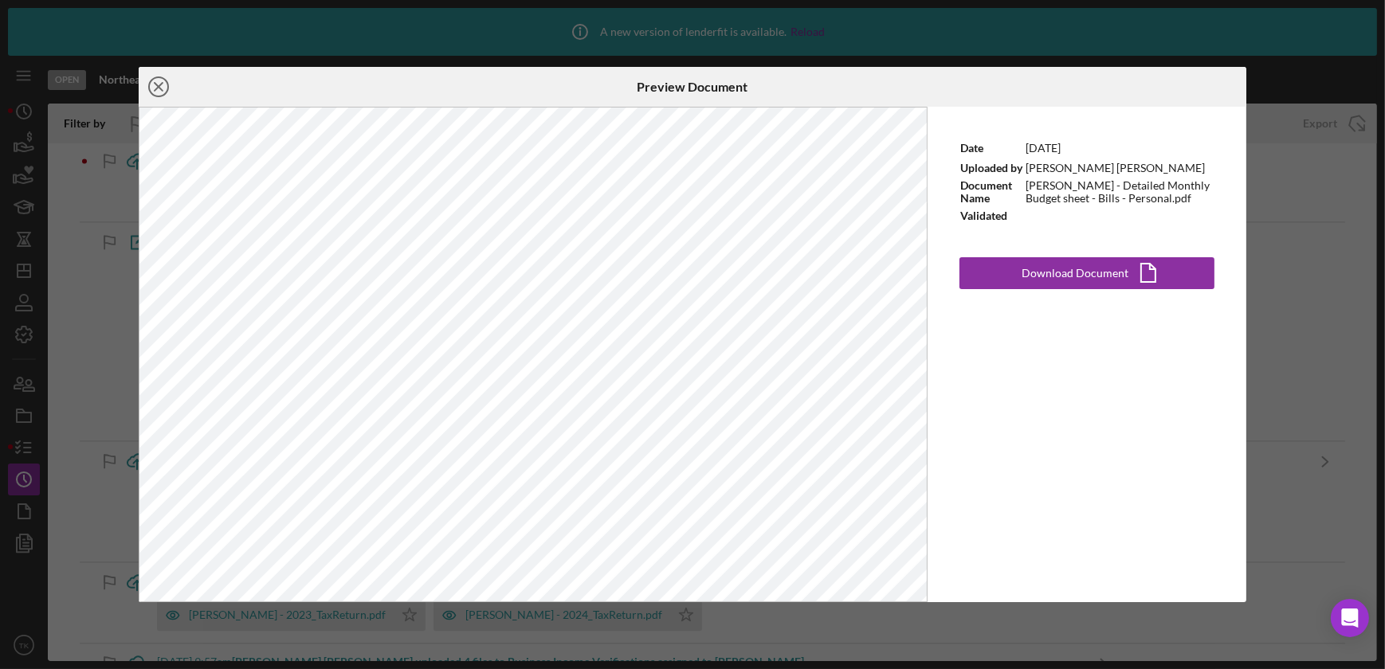
click at [162, 87] on icon "Icon/Close" at bounding box center [159, 87] width 40 height 40
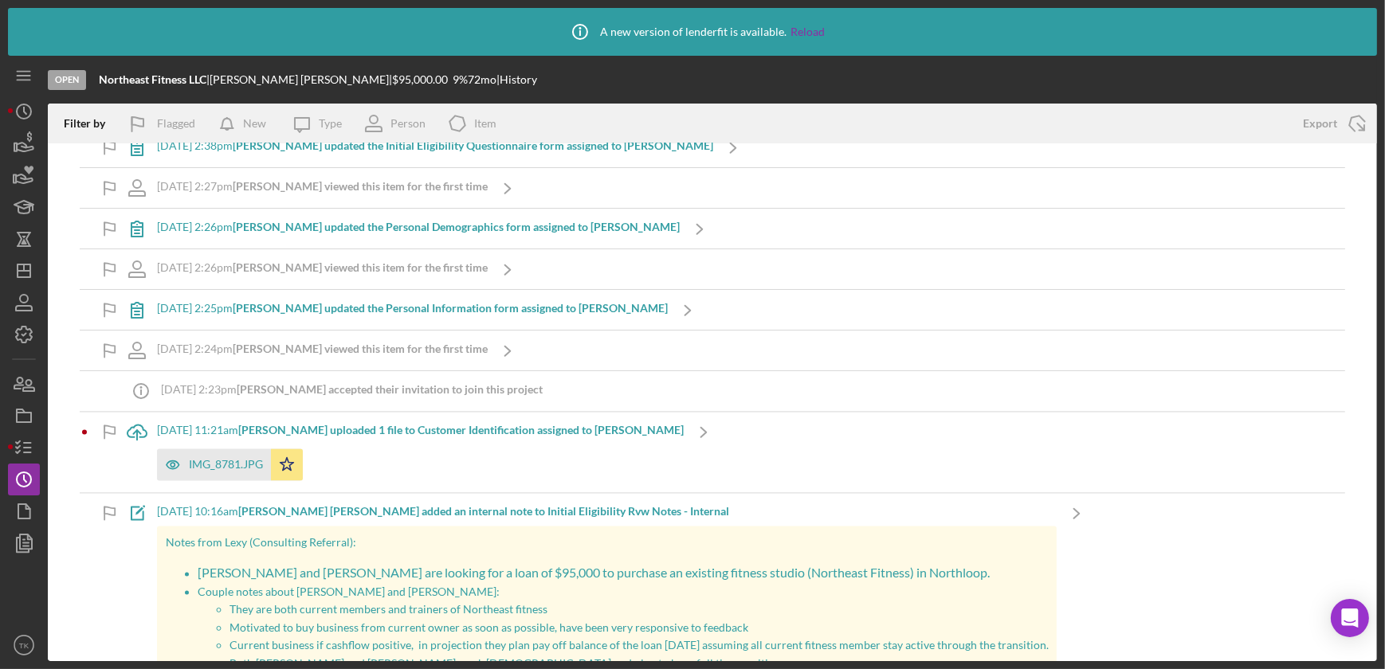
scroll to position [4274, 0]
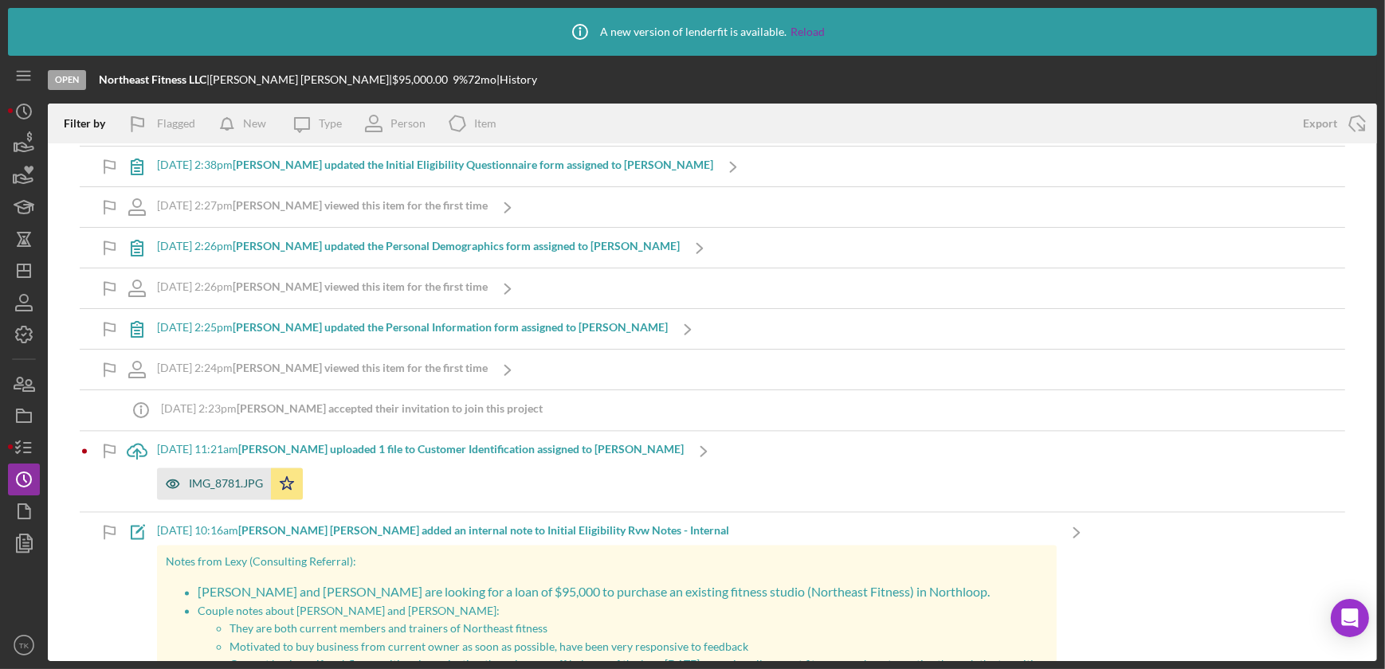
click at [193, 477] on div "IMG_8781.JPG" at bounding box center [226, 483] width 74 height 13
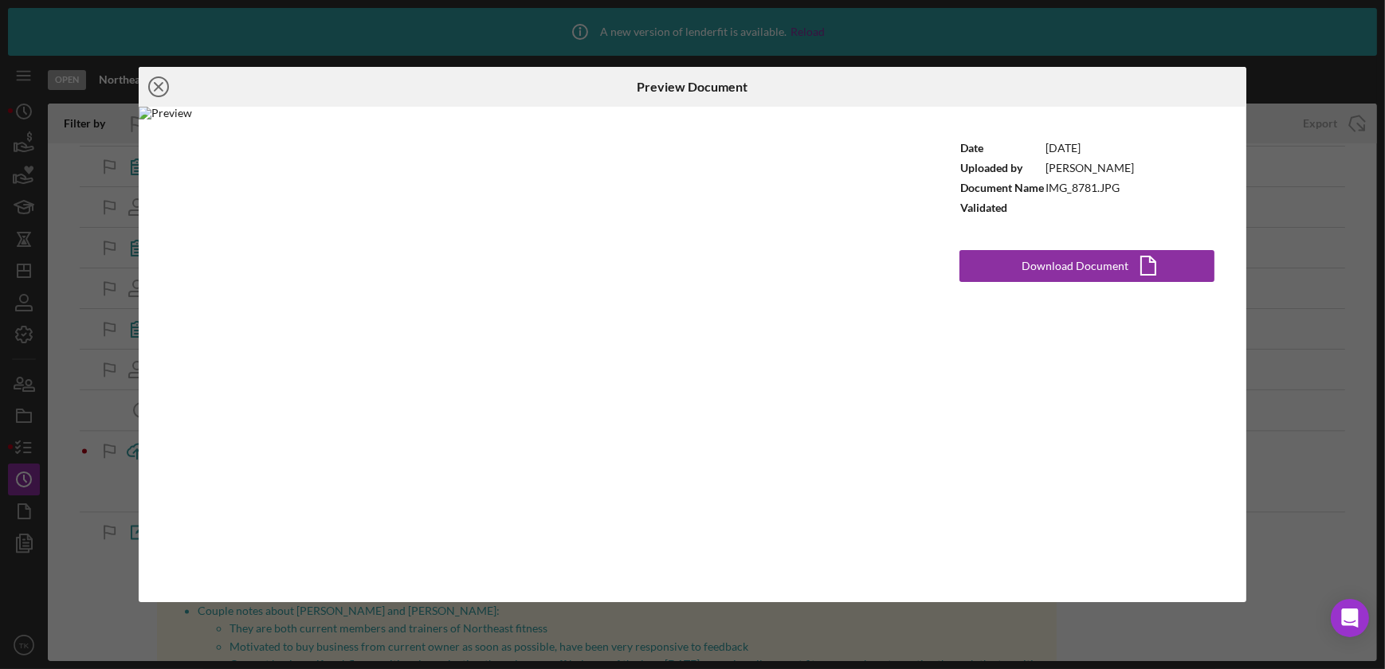
click at [150, 80] on icon "Icon/Close" at bounding box center [159, 87] width 40 height 40
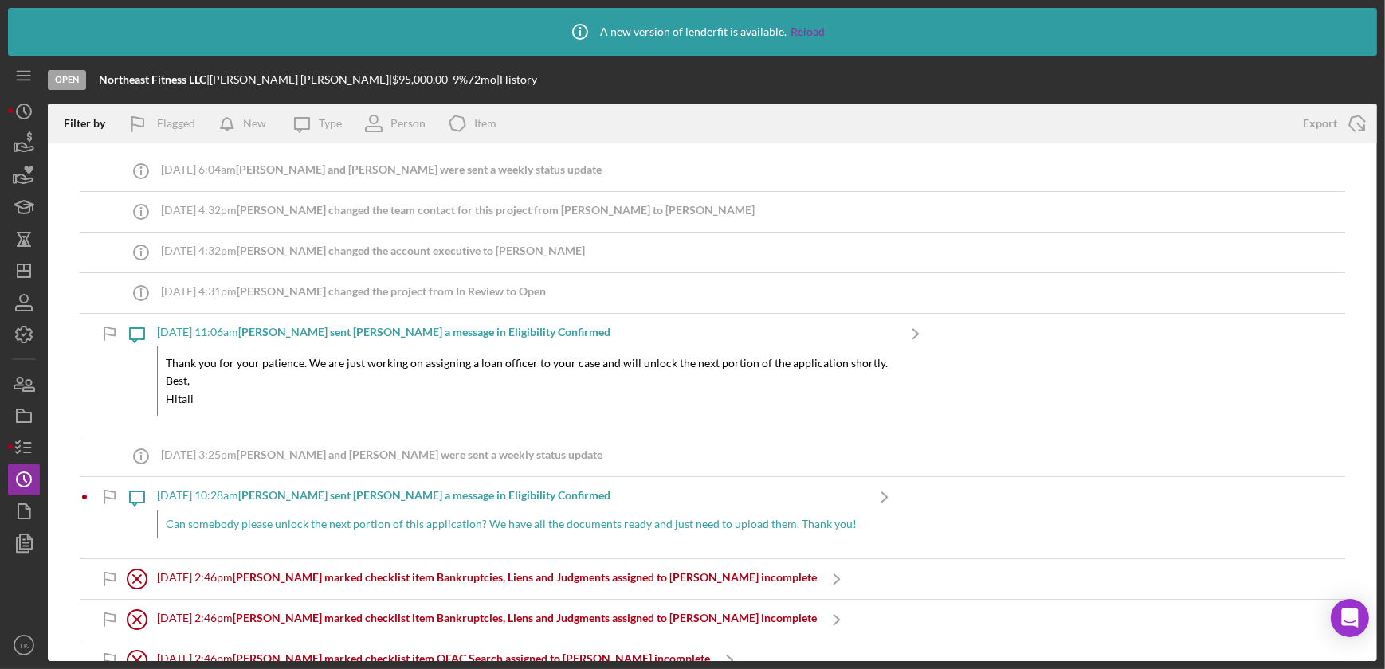
click at [1193, 77] on div "Open Northeast Fitness LLC | [PERSON_NAME] | $95,000.00 9 % 72 mo | History" at bounding box center [712, 80] width 1329 height 48
click at [29, 261] on icon "Icon/Dashboard" at bounding box center [24, 271] width 40 height 40
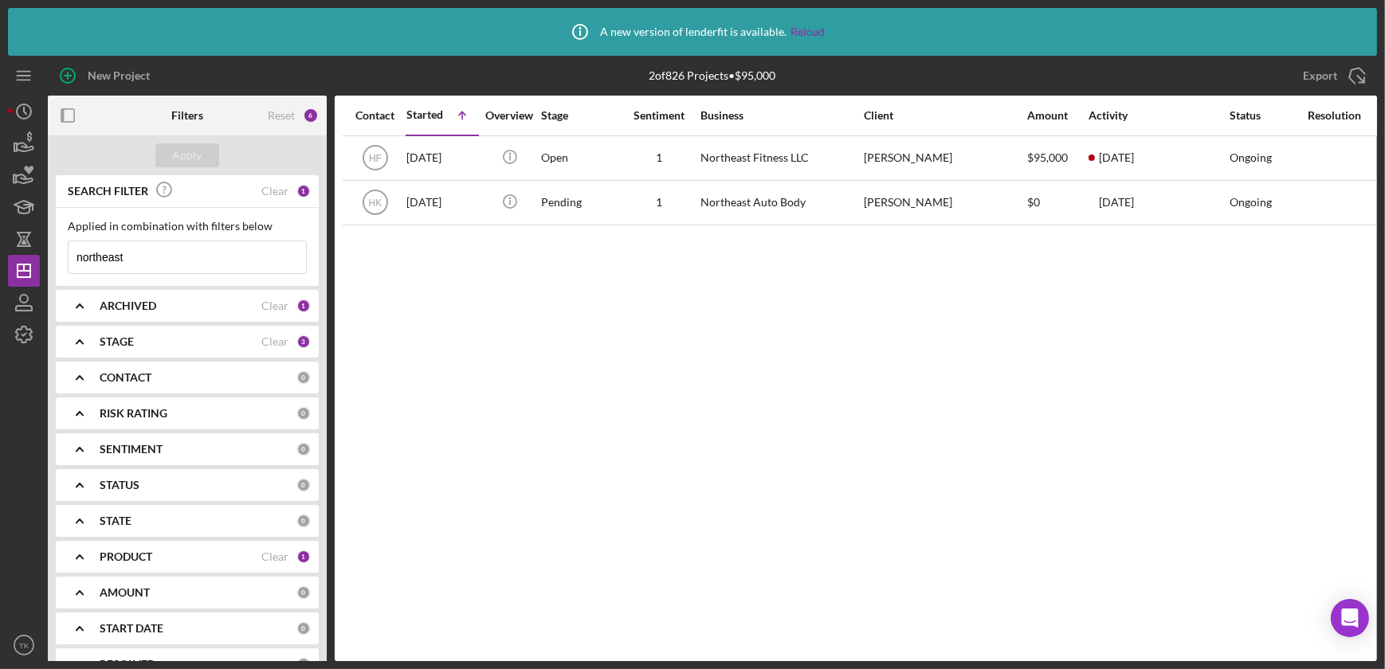
drag, startPoint x: 147, startPoint y: 262, endPoint x: 49, endPoint y: 257, distance: 99.0
click at [49, 257] on div "SEARCH FILTER Clear 1 Applied in combination with filters below northeast Icon/…" at bounding box center [187, 446] width 279 height 542
click at [193, 150] on div "Apply" at bounding box center [187, 155] width 29 height 24
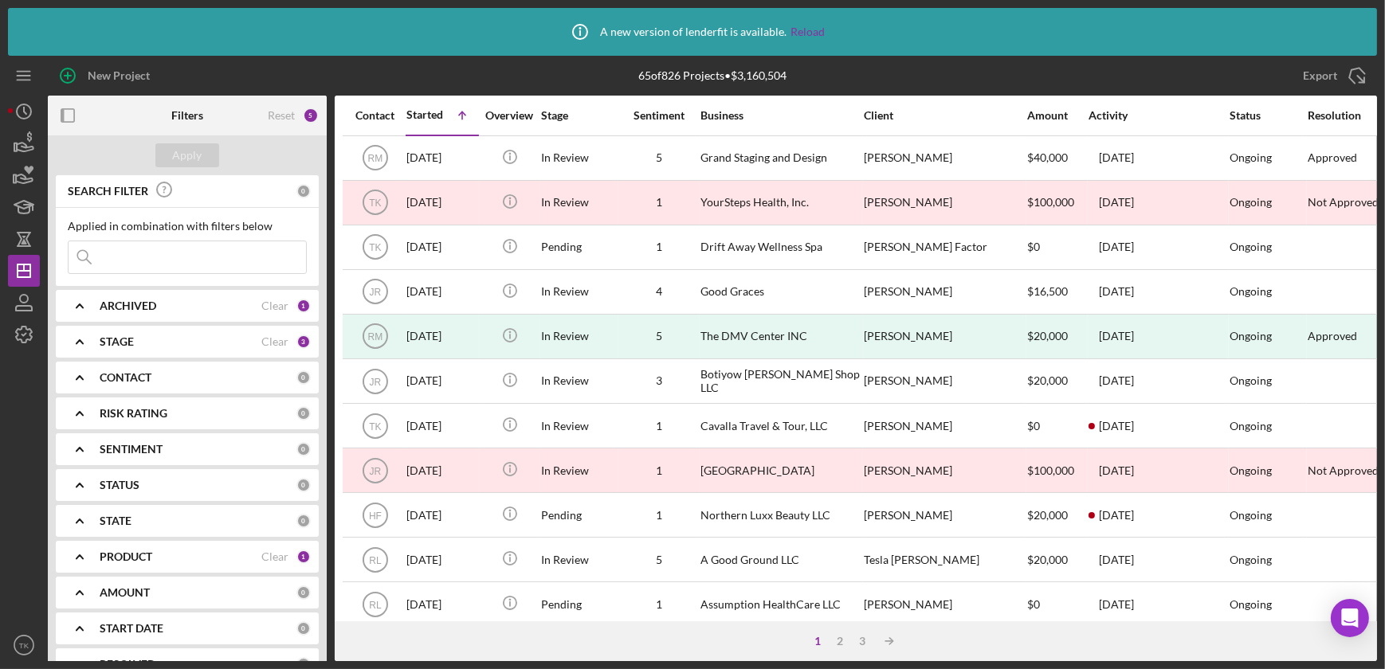
click at [178, 253] on input at bounding box center [187, 257] width 237 height 32
type input "wildflower"
click at [206, 148] on button "Apply" at bounding box center [187, 155] width 64 height 24
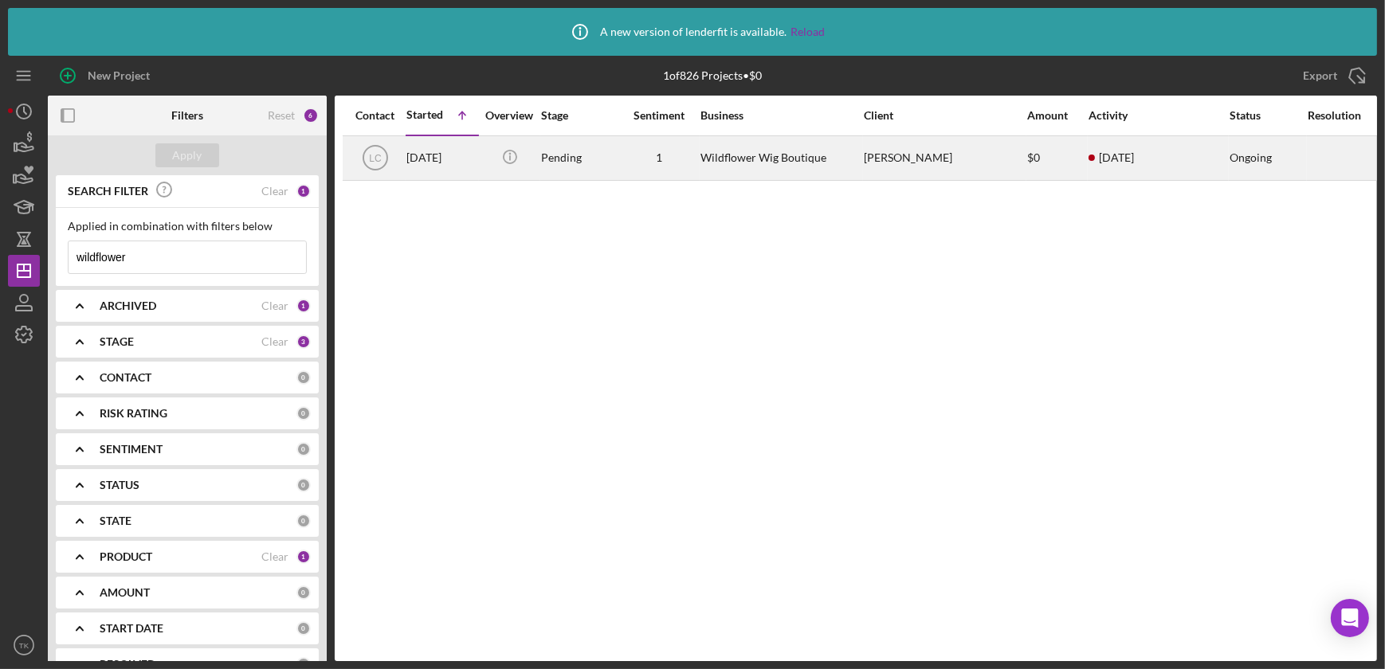
click at [578, 156] on div "Pending" at bounding box center [579, 158] width 77 height 42
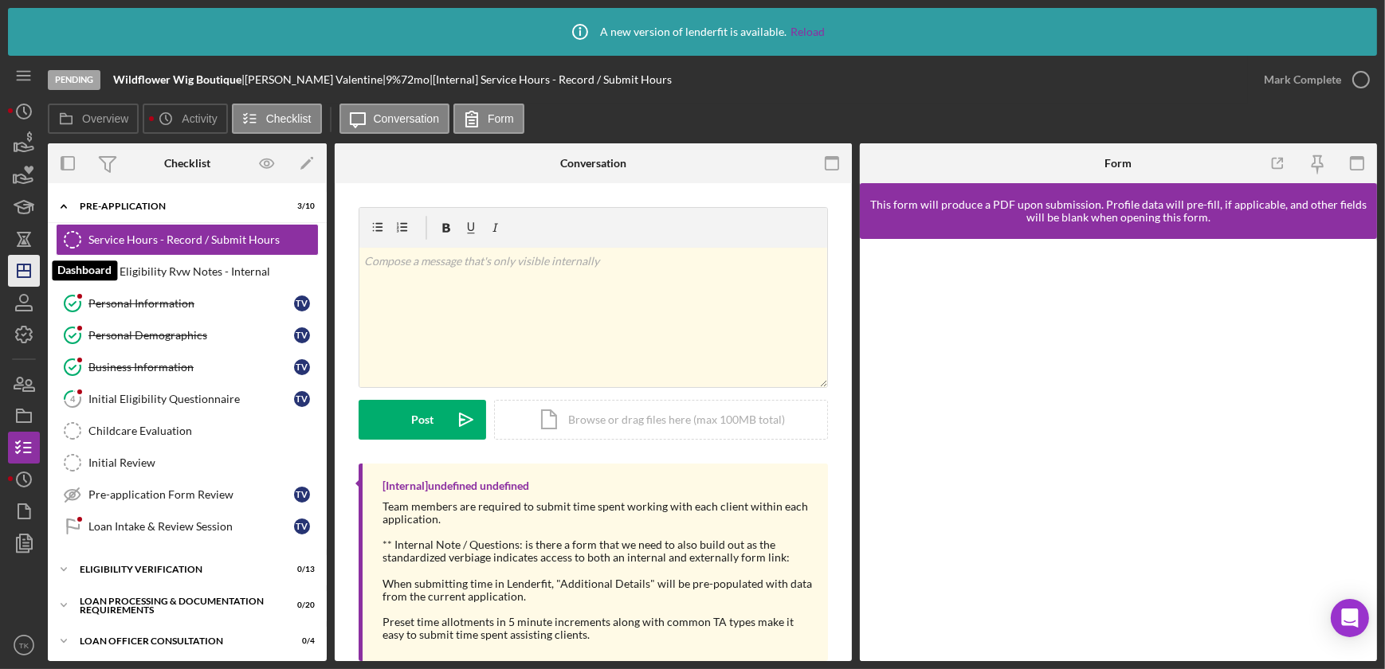
click at [29, 275] on polygon "button" at bounding box center [24, 271] width 13 height 13
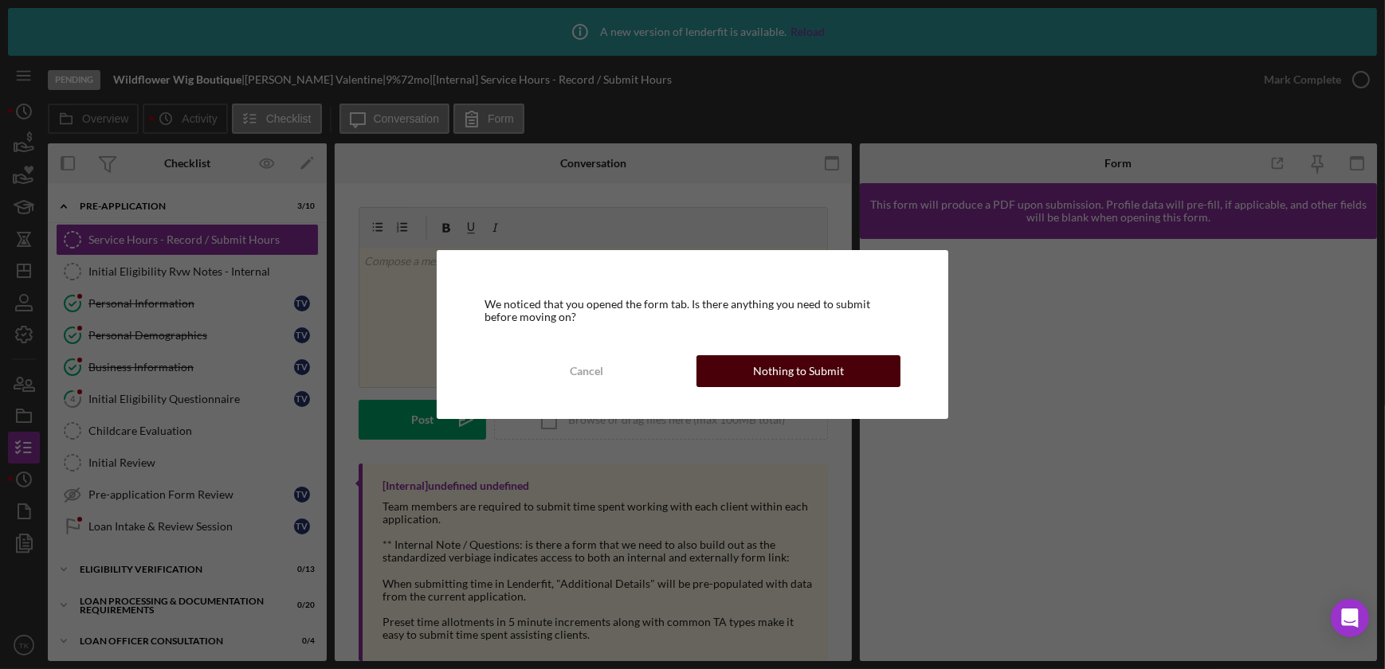
click at [740, 370] on button "Nothing to Submit" at bounding box center [799, 371] width 204 height 32
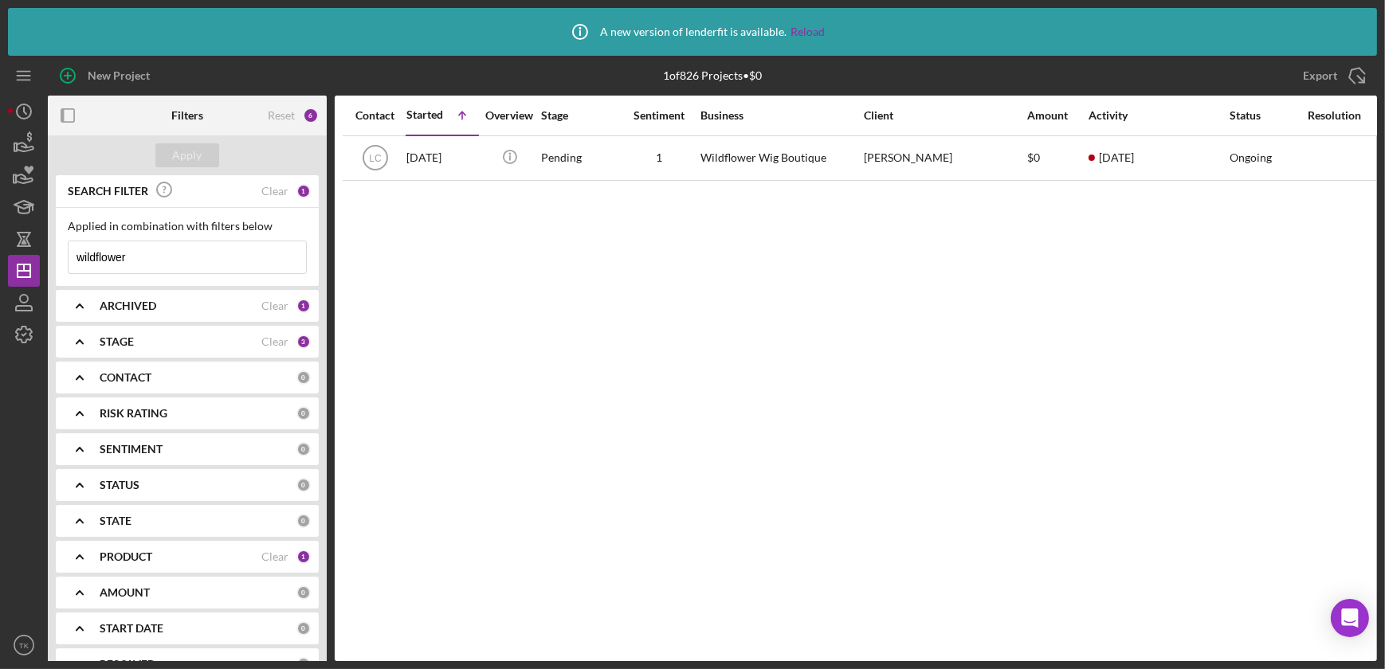
drag, startPoint x: 108, startPoint y: 241, endPoint x: 7, endPoint y: 231, distance: 100.9
click at [4, 230] on div "Icon/Info A new version of lenderfit is available. Reload New Project 1 of 826 …" at bounding box center [692, 334] width 1385 height 669
click at [209, 145] on button "Apply" at bounding box center [187, 155] width 64 height 24
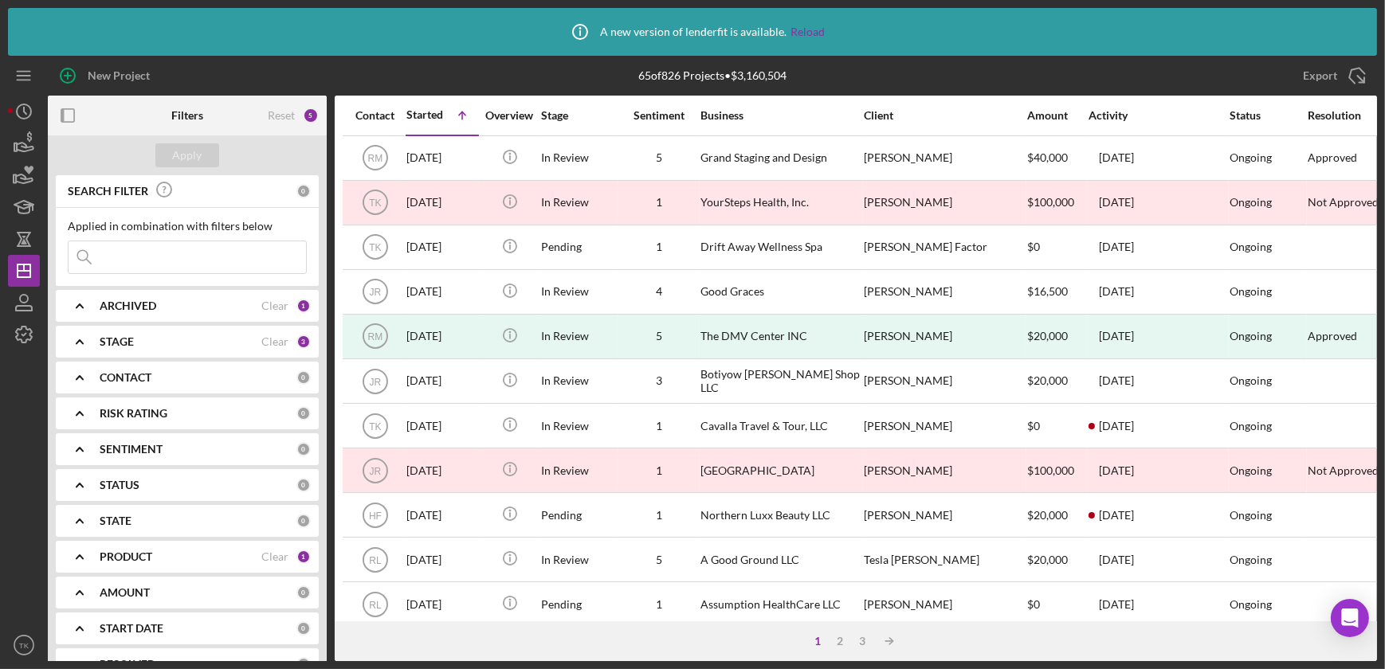
click at [125, 374] on b "CONTACT" at bounding box center [126, 377] width 52 height 13
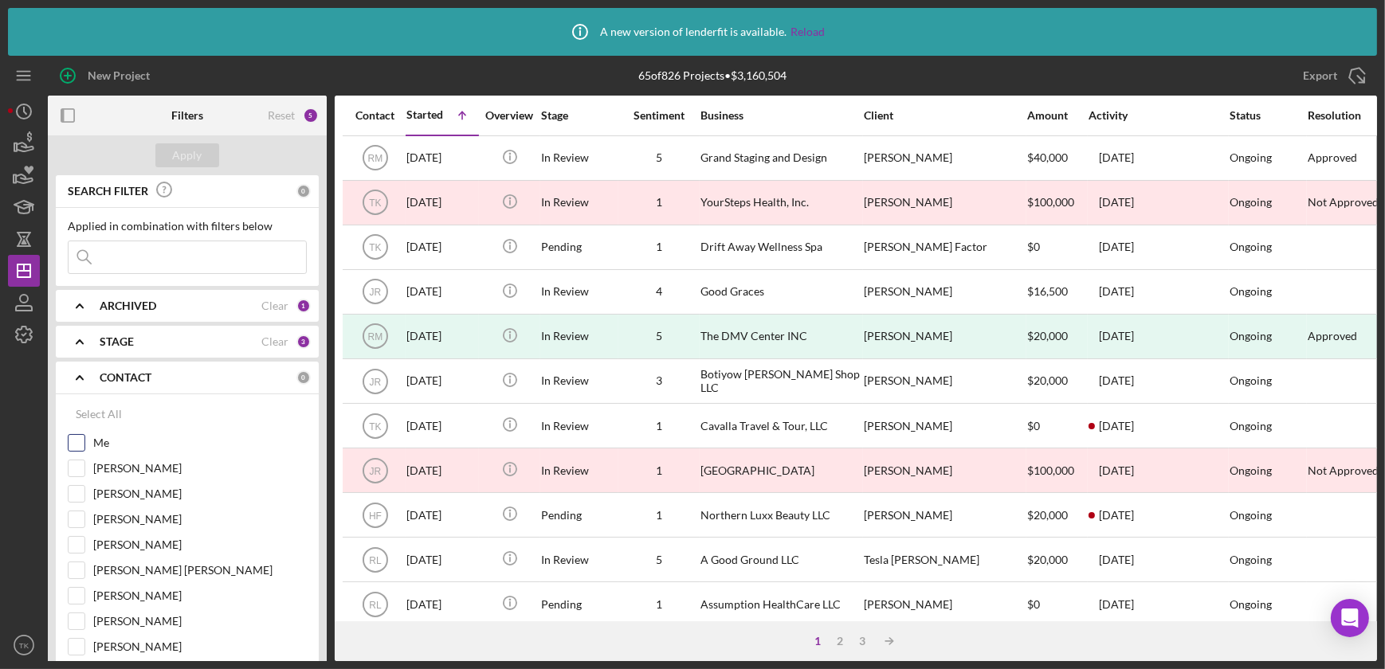
click at [84, 441] on div at bounding box center [77, 443] width 18 height 18
click at [72, 443] on input "Me" at bounding box center [77, 443] width 16 height 16
click at [198, 133] on div "Filters" at bounding box center [187, 116] width 32 height 40
click at [198, 146] on div "Apply" at bounding box center [187, 155] width 29 height 24
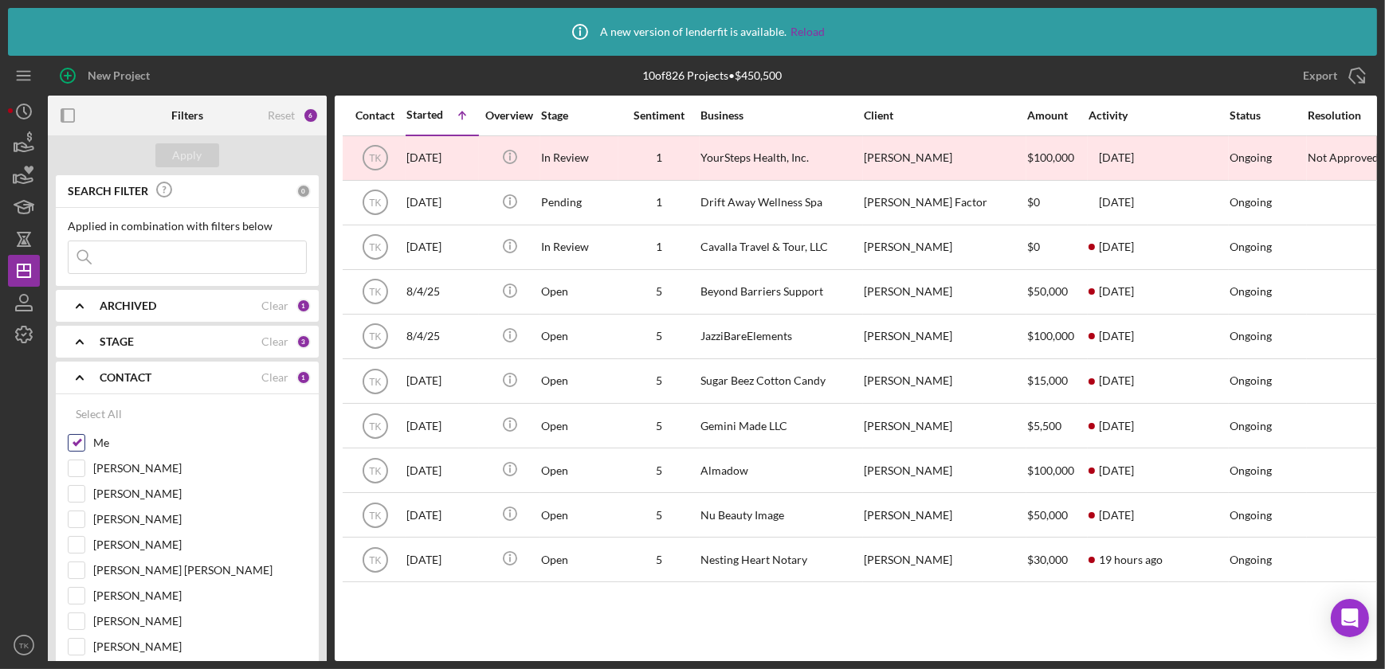
click at [77, 443] on input "Me" at bounding box center [77, 443] width 16 height 16
checkbox input "false"
click at [80, 516] on input "[PERSON_NAME]" at bounding box center [77, 520] width 16 height 16
click at [212, 155] on button "Apply" at bounding box center [187, 155] width 64 height 24
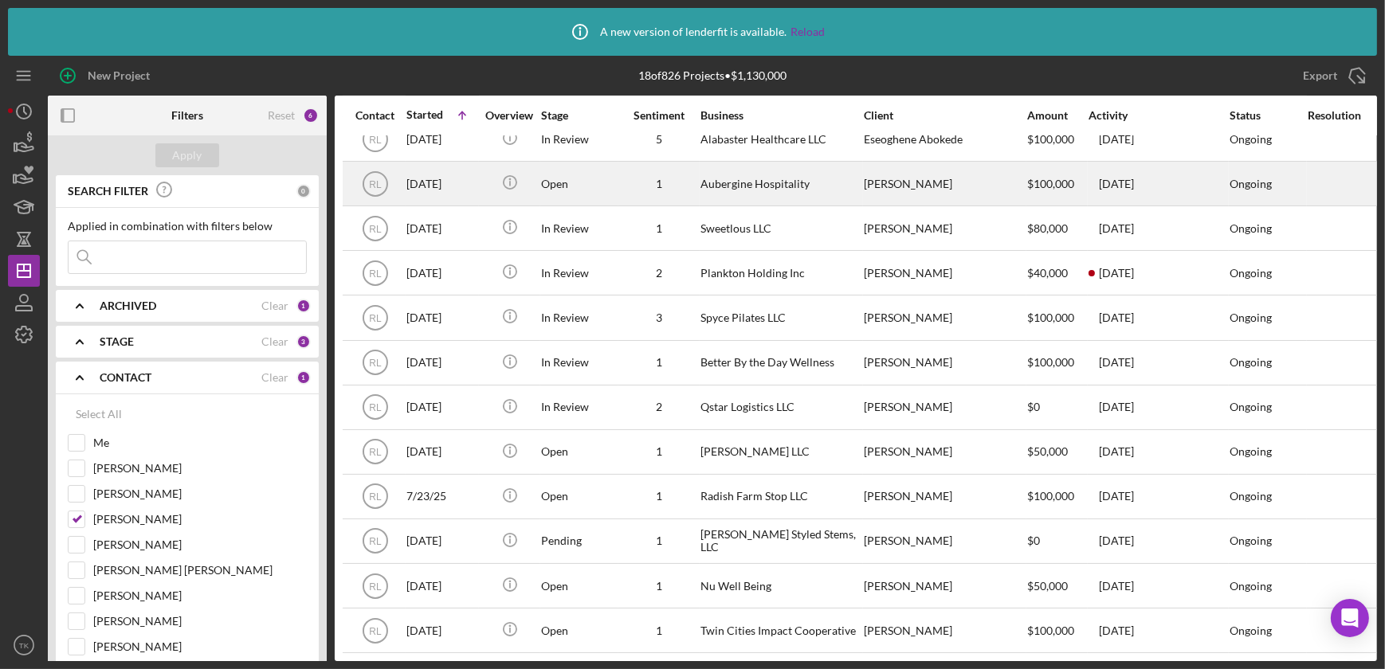
scroll to position [300, 0]
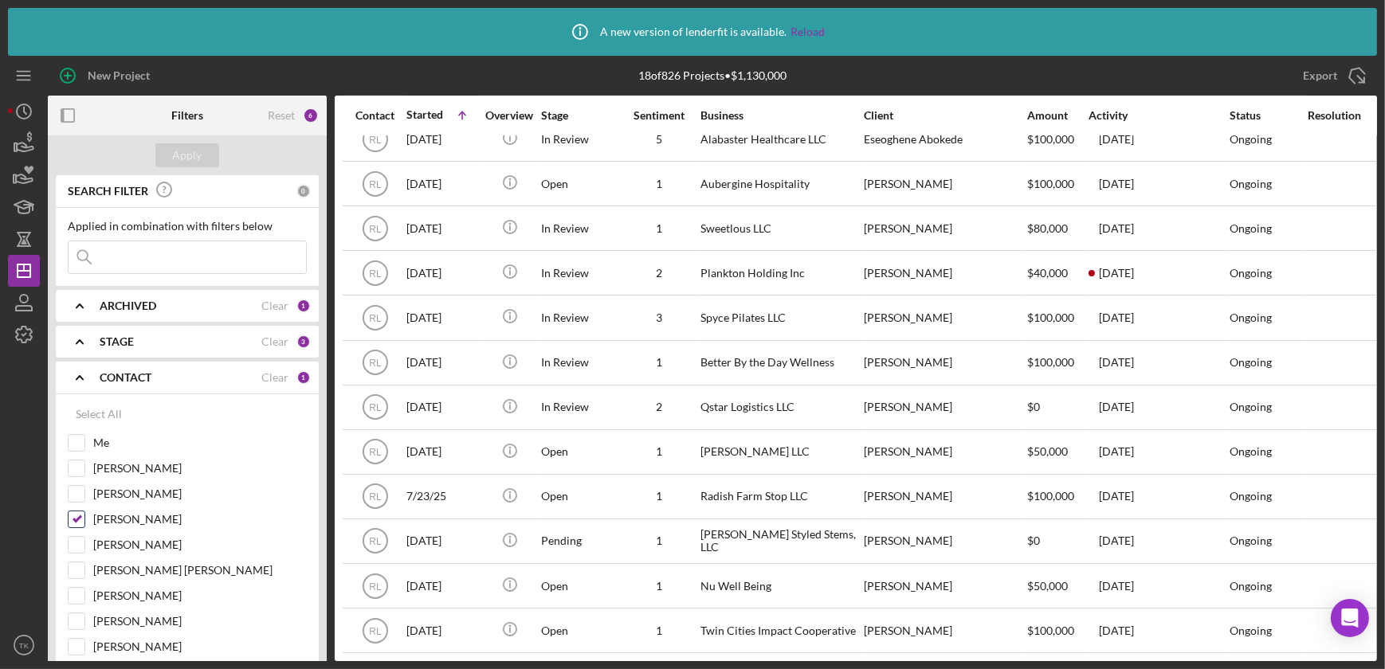
click at [76, 516] on input "[PERSON_NAME]" at bounding box center [77, 520] width 16 height 16
checkbox input "false"
click at [82, 545] on input "[PERSON_NAME]" at bounding box center [77, 545] width 16 height 16
click at [189, 159] on div "Apply" at bounding box center [187, 155] width 29 height 24
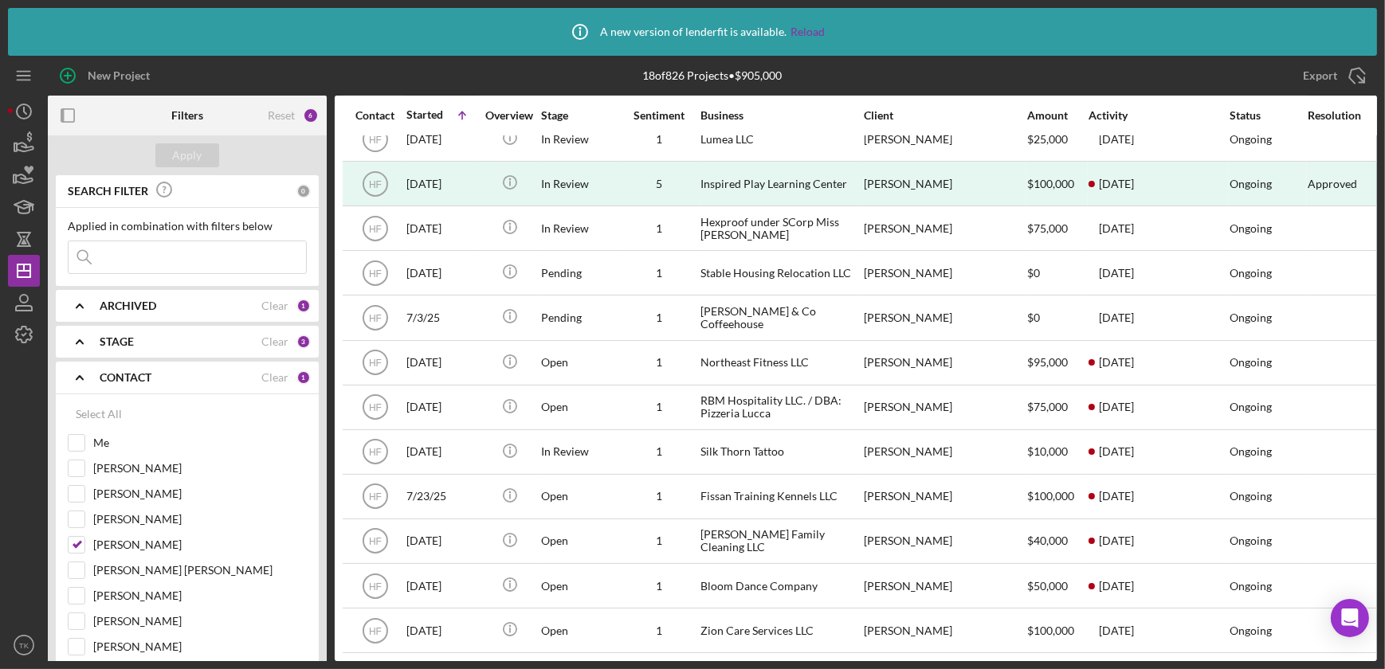
click at [485, 80] on div "New Project" at bounding box center [269, 76] width 443 height 40
drag, startPoint x: 69, startPoint y: 544, endPoint x: 77, endPoint y: 540, distance: 10.0
click at [70, 543] on input "[PERSON_NAME]" at bounding box center [77, 545] width 16 height 16
checkbox input "false"
click at [80, 443] on input "Me" at bounding box center [77, 443] width 16 height 16
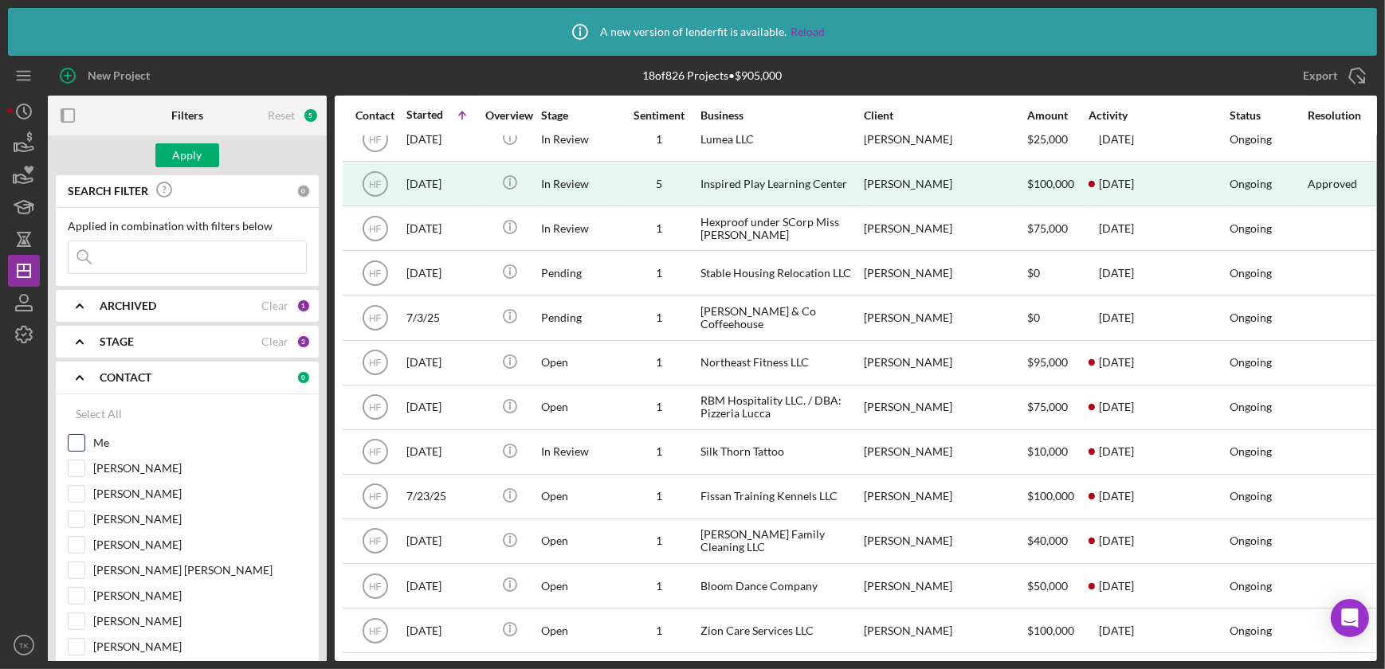
checkbox input "true"
click at [199, 140] on div "Apply" at bounding box center [187, 155] width 279 height 40
click at [211, 151] on button "Apply" at bounding box center [187, 155] width 64 height 24
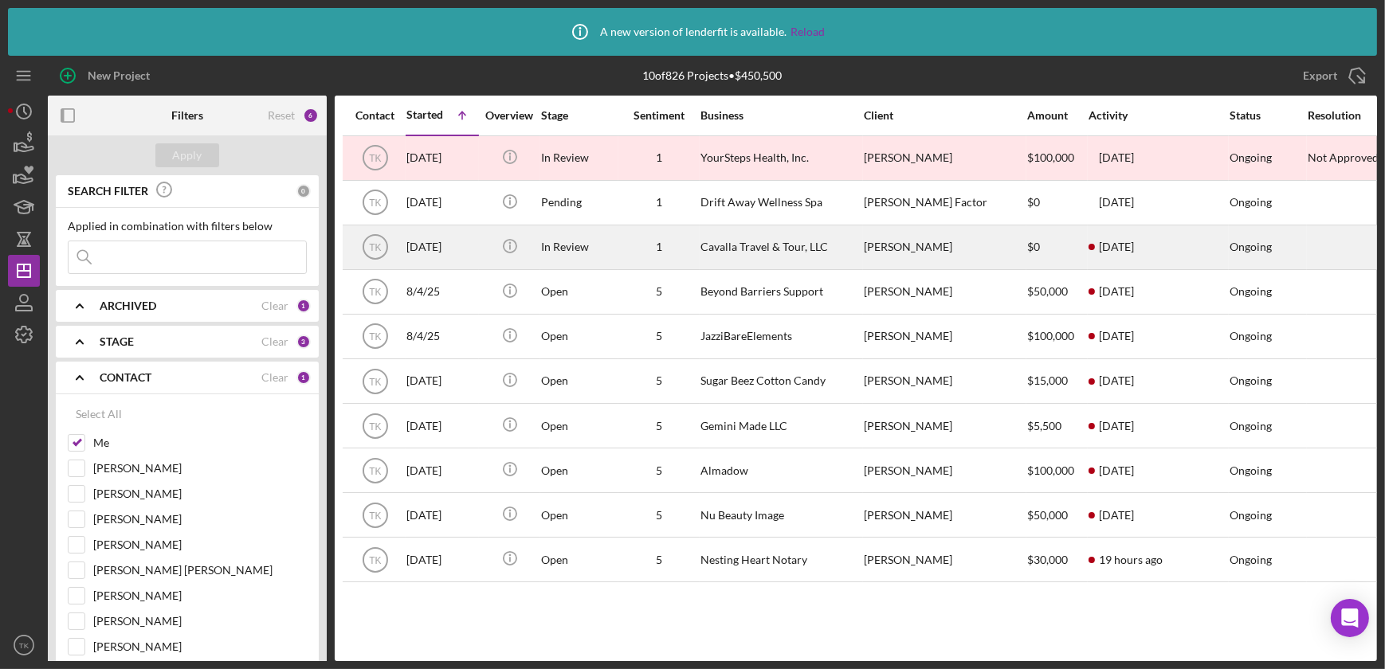
scroll to position [0, 0]
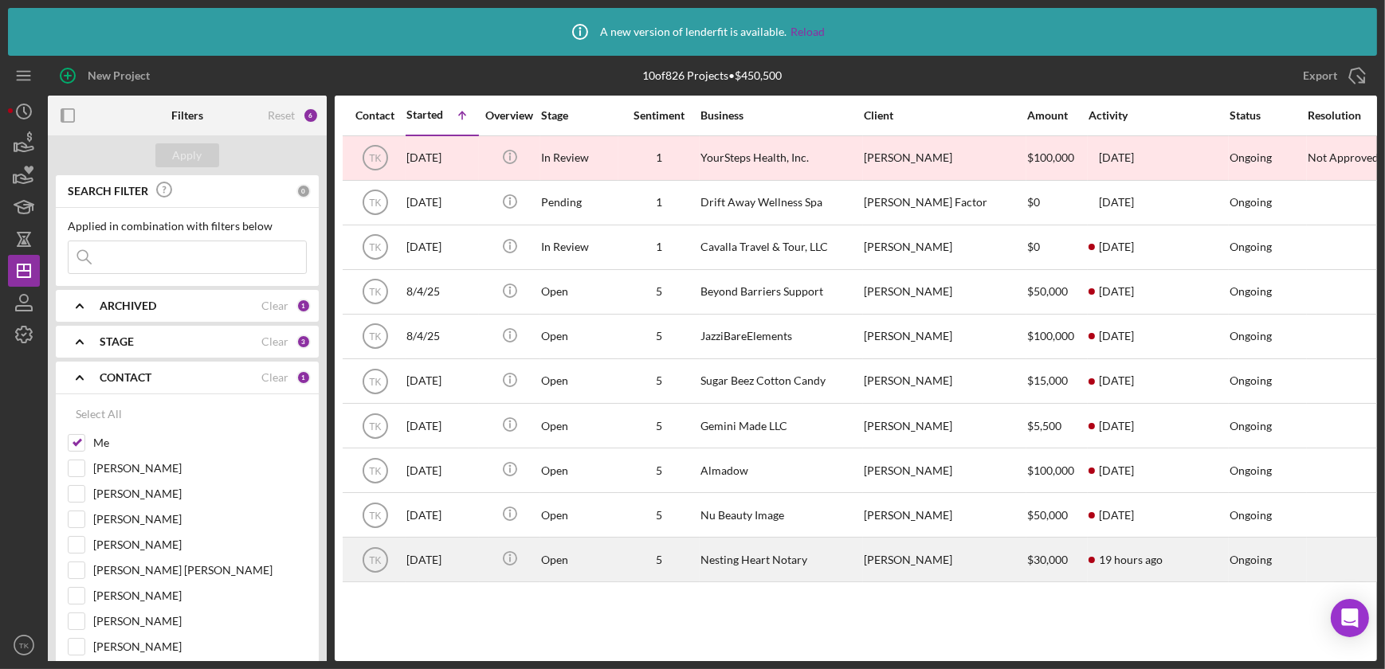
click at [741, 557] on div "Nesting Heart Notary" at bounding box center [779, 560] width 159 height 42
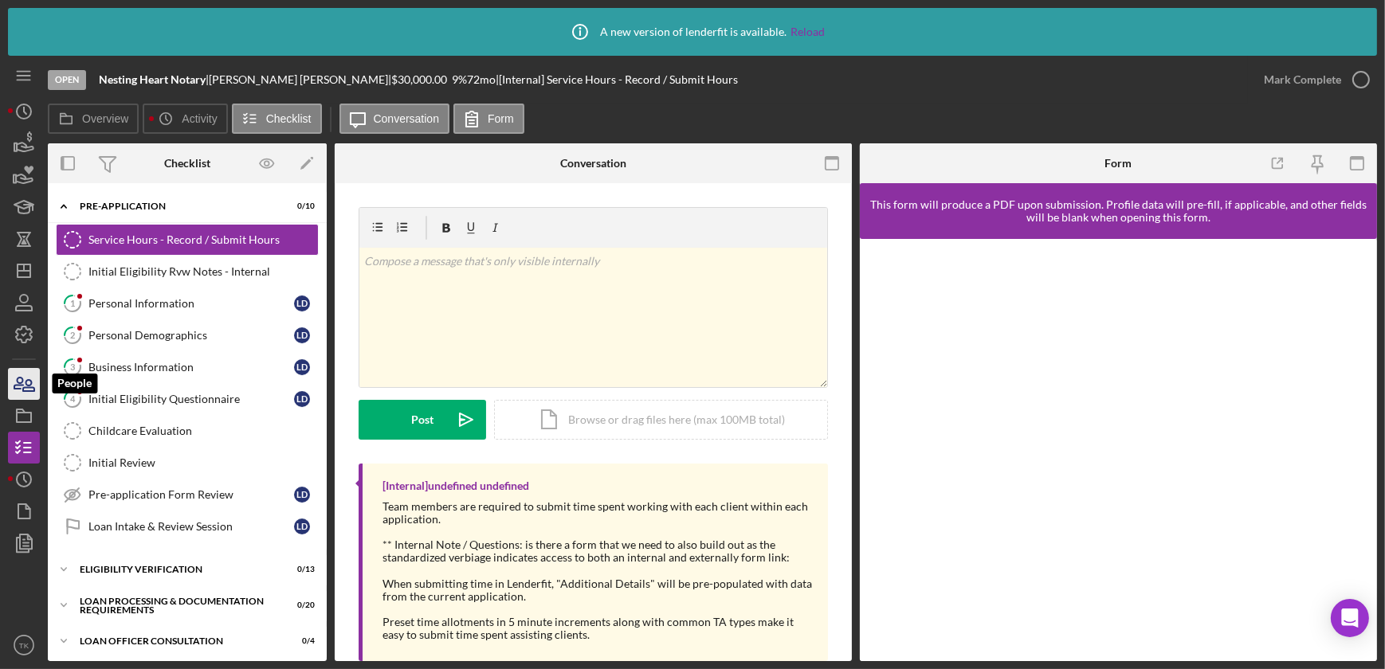
click at [32, 379] on icon "button" at bounding box center [24, 384] width 40 height 40
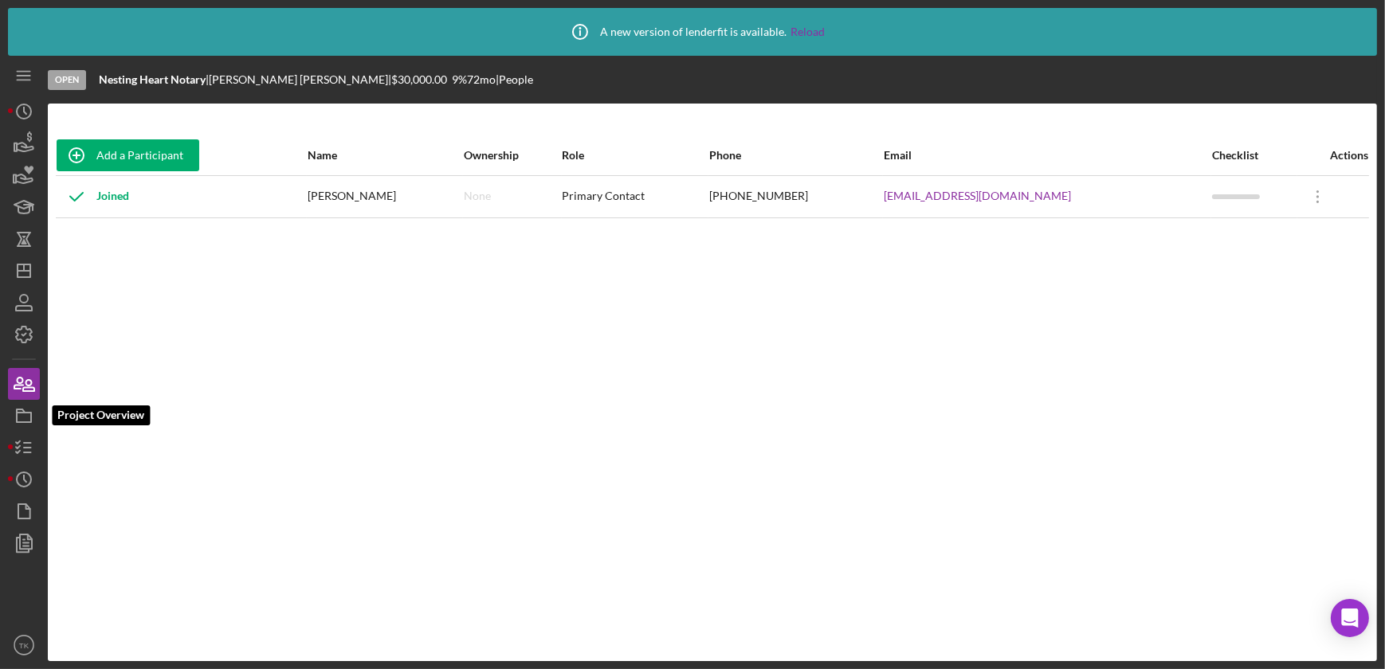
drag, startPoint x: 23, startPoint y: 418, endPoint x: 44, endPoint y: 398, distance: 28.7
click at [23, 418] on icon "button" at bounding box center [24, 416] width 40 height 40
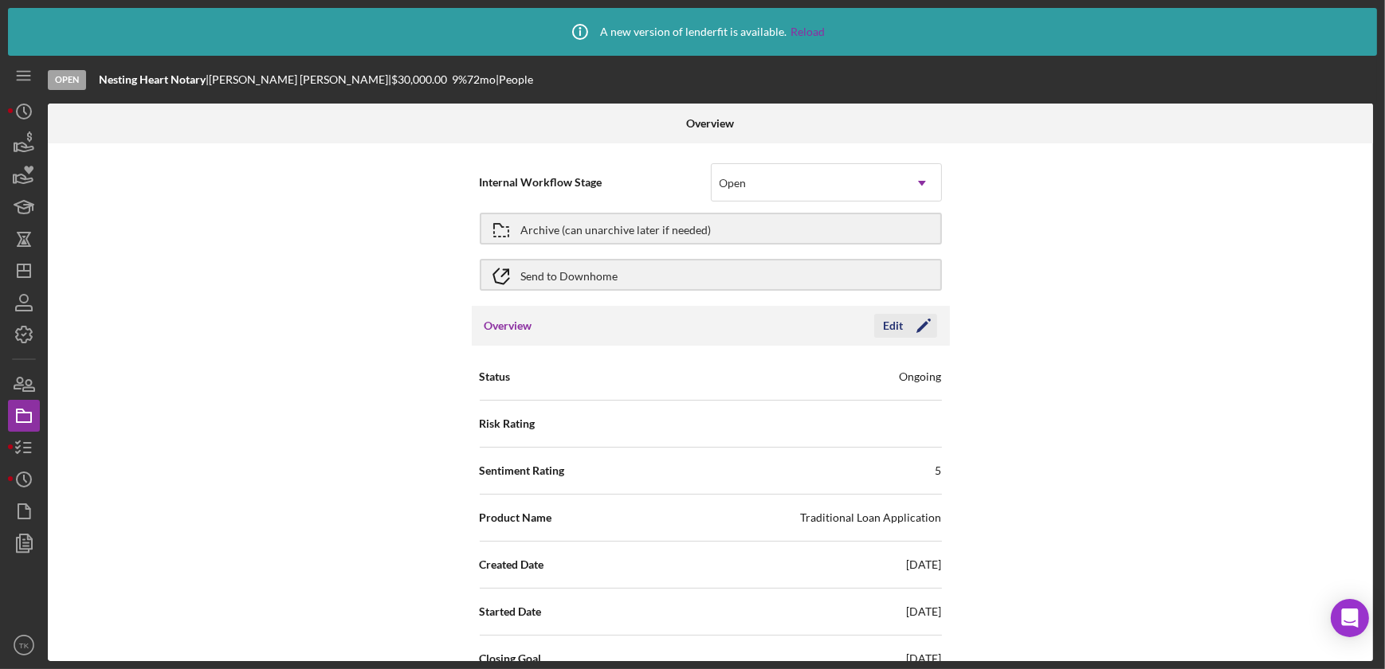
click at [908, 325] on icon "Icon/Edit" at bounding box center [924, 326] width 40 height 40
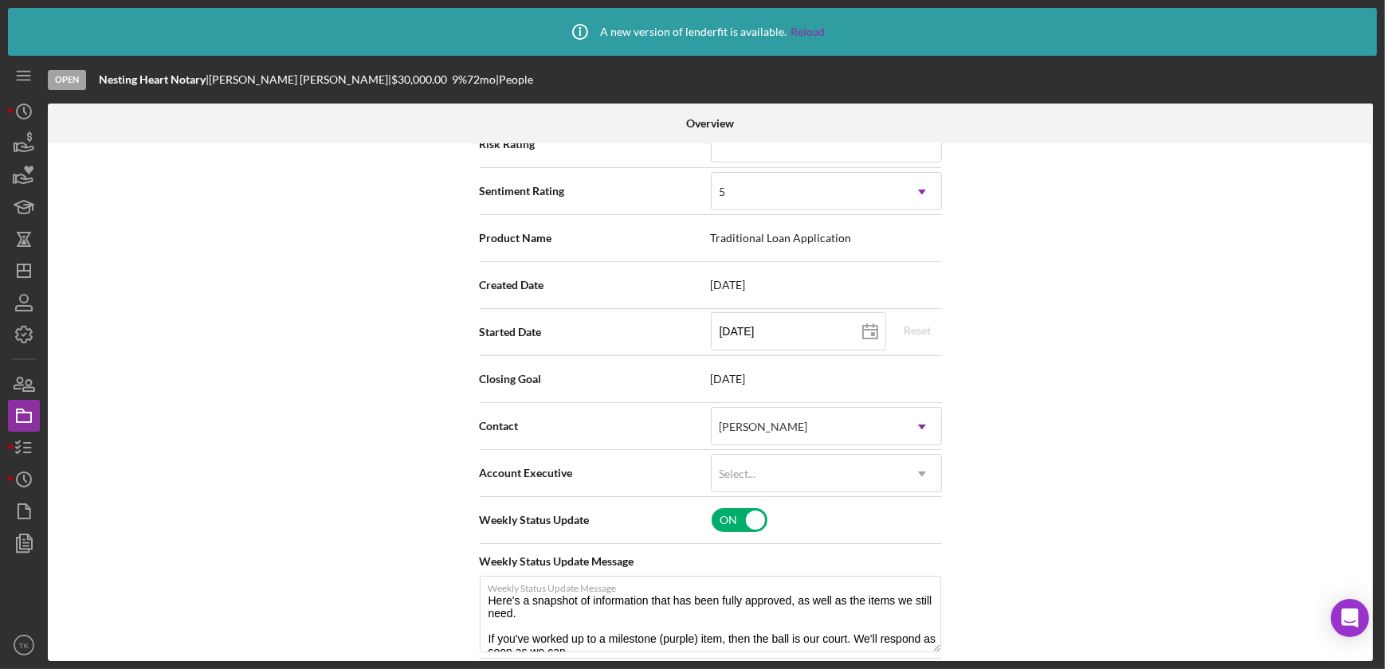
scroll to position [289, 0]
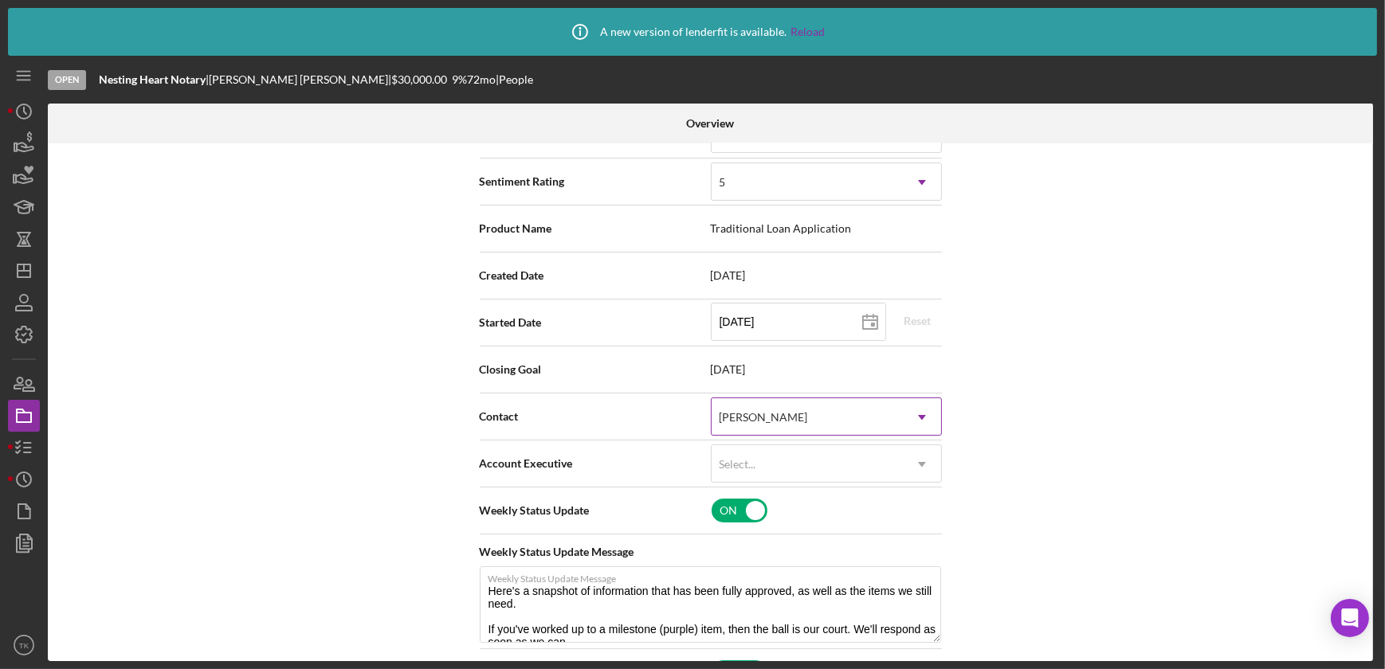
click at [755, 420] on div "[PERSON_NAME]" at bounding box center [764, 417] width 88 height 13
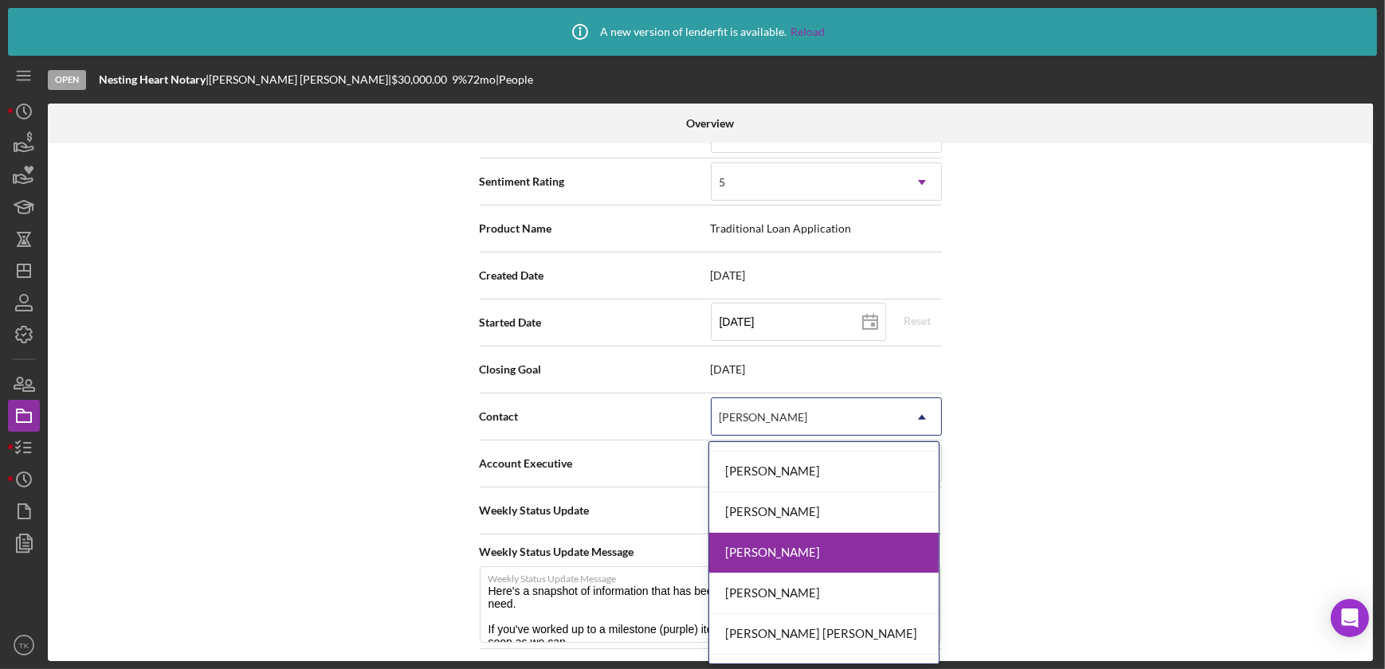
scroll to position [143, 0]
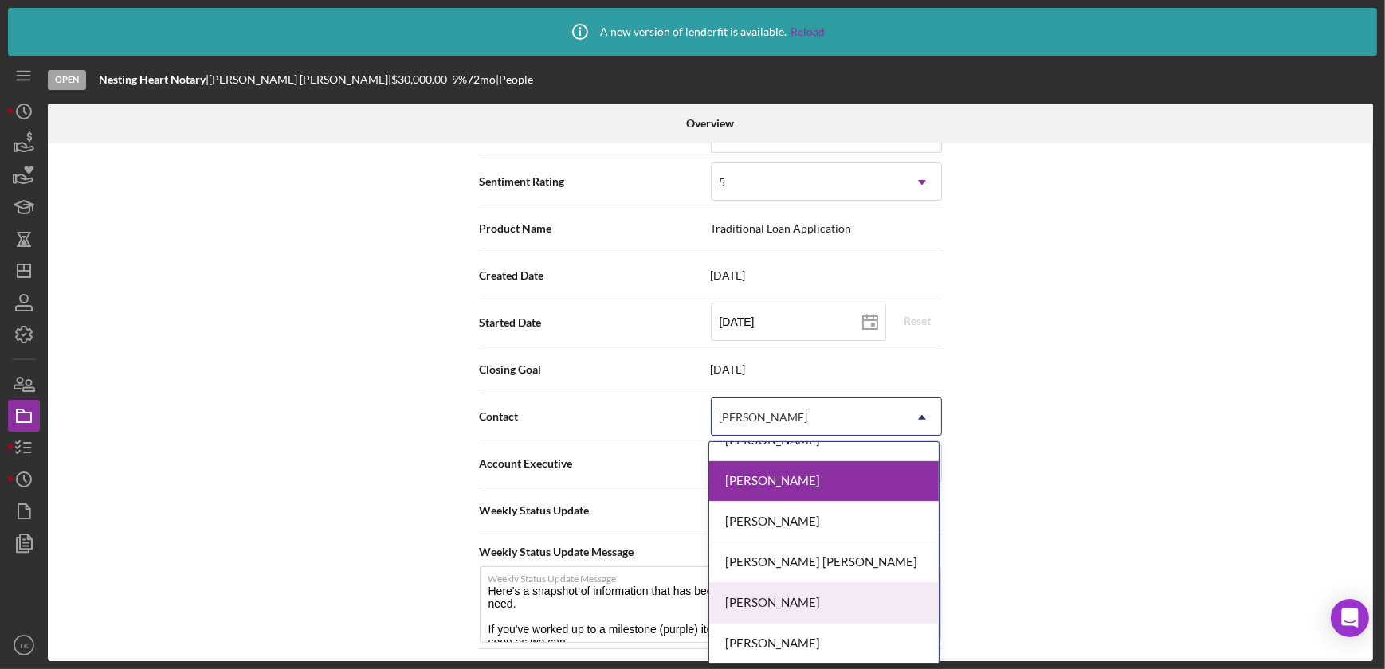
click at [789, 592] on div "[PERSON_NAME]" at bounding box center [824, 603] width 230 height 41
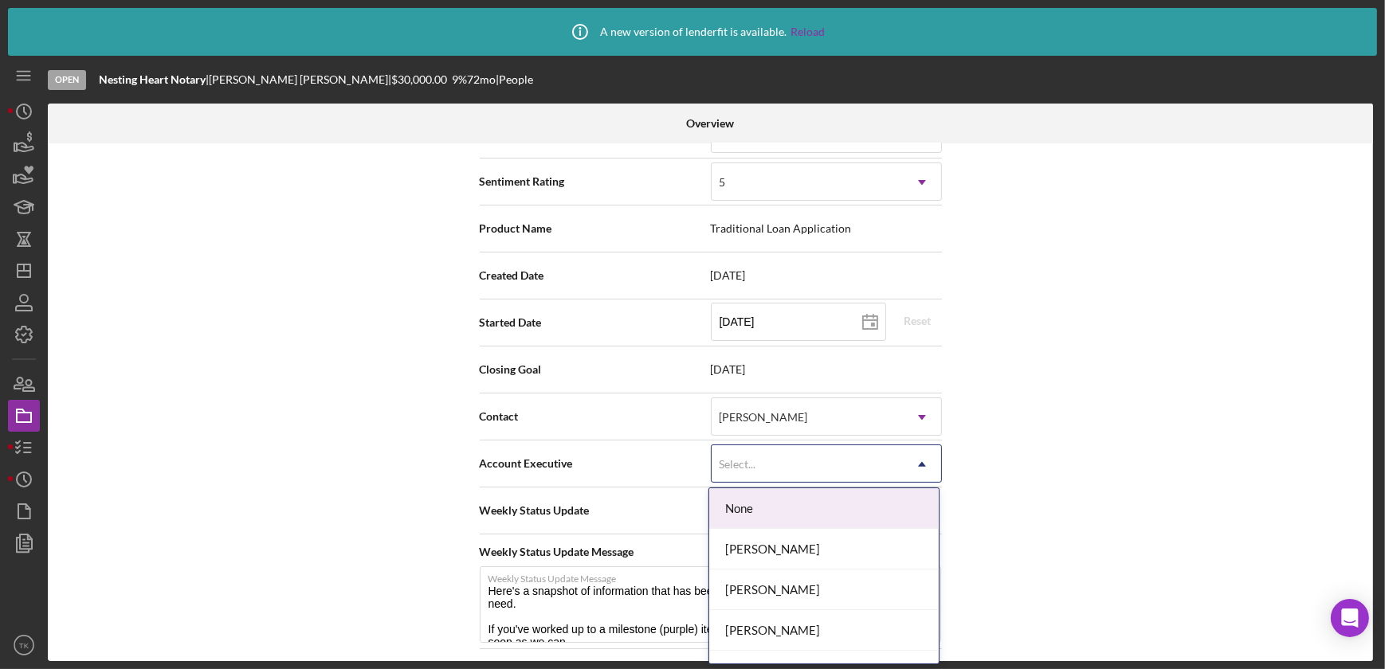
click at [873, 466] on div "Select..." at bounding box center [807, 464] width 191 height 37
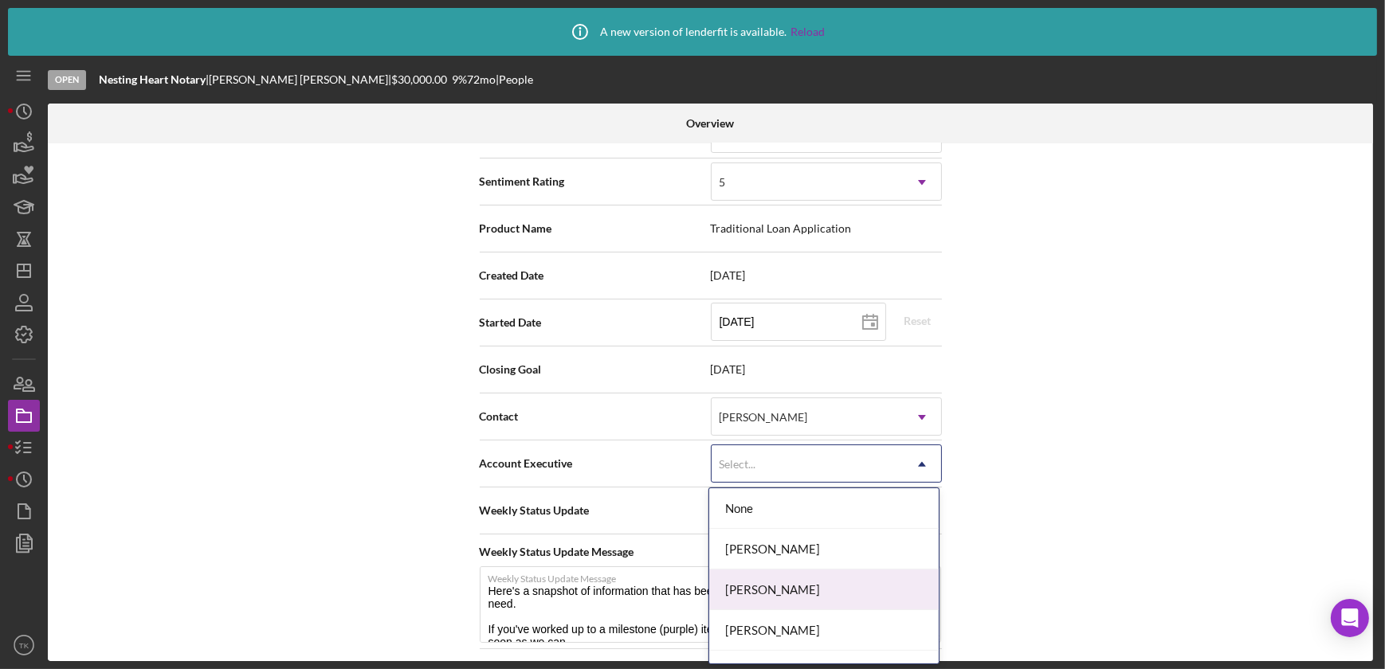
scroll to position [144, 0]
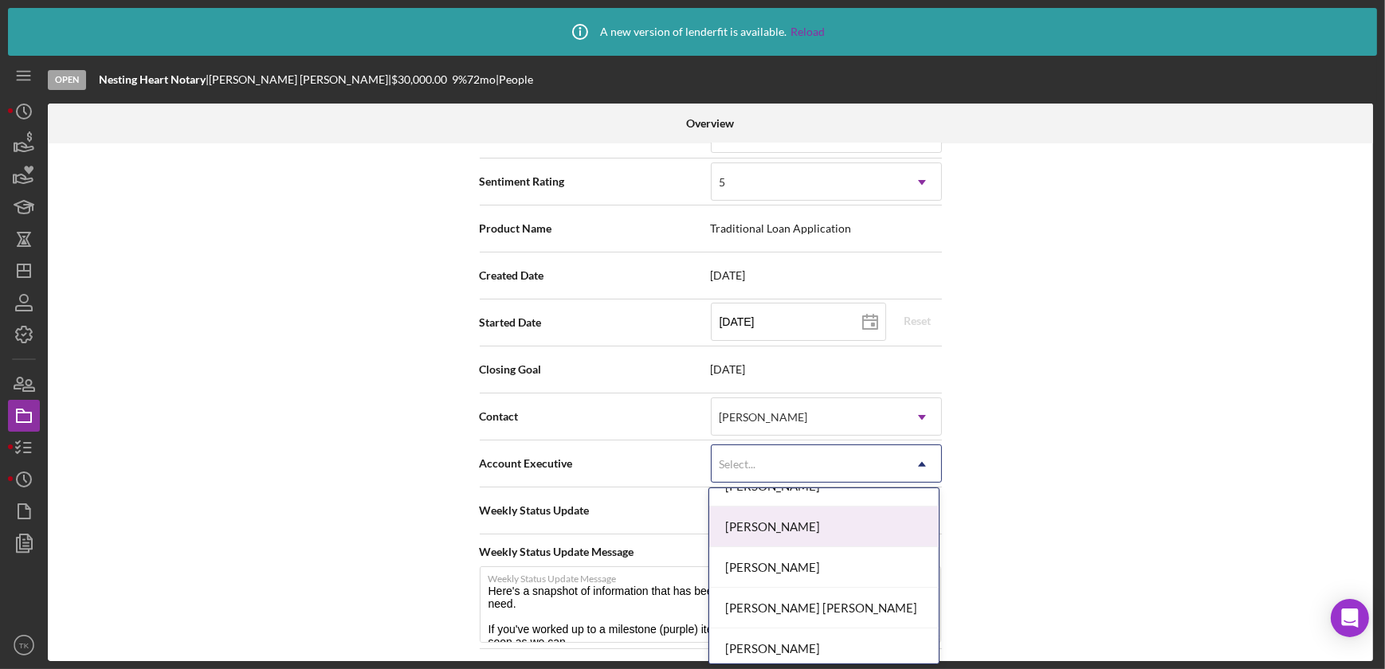
click at [811, 520] on div "[PERSON_NAME]" at bounding box center [824, 527] width 230 height 41
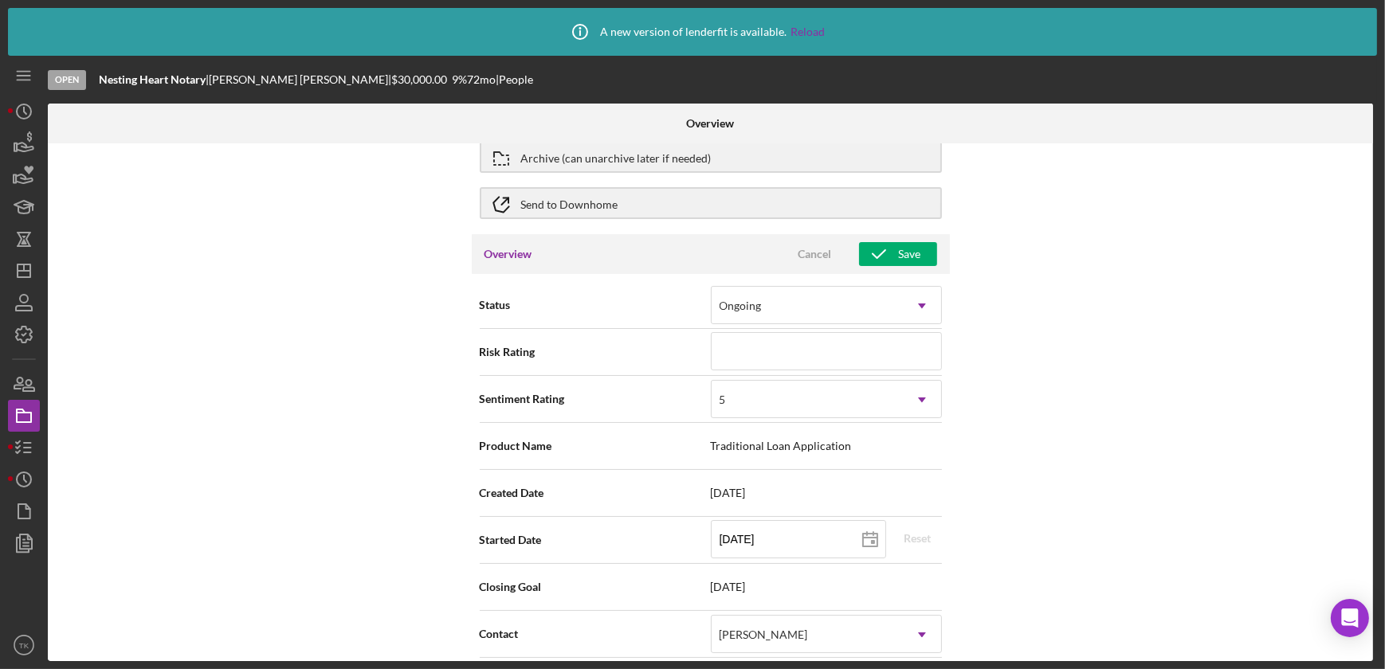
scroll to position [0, 0]
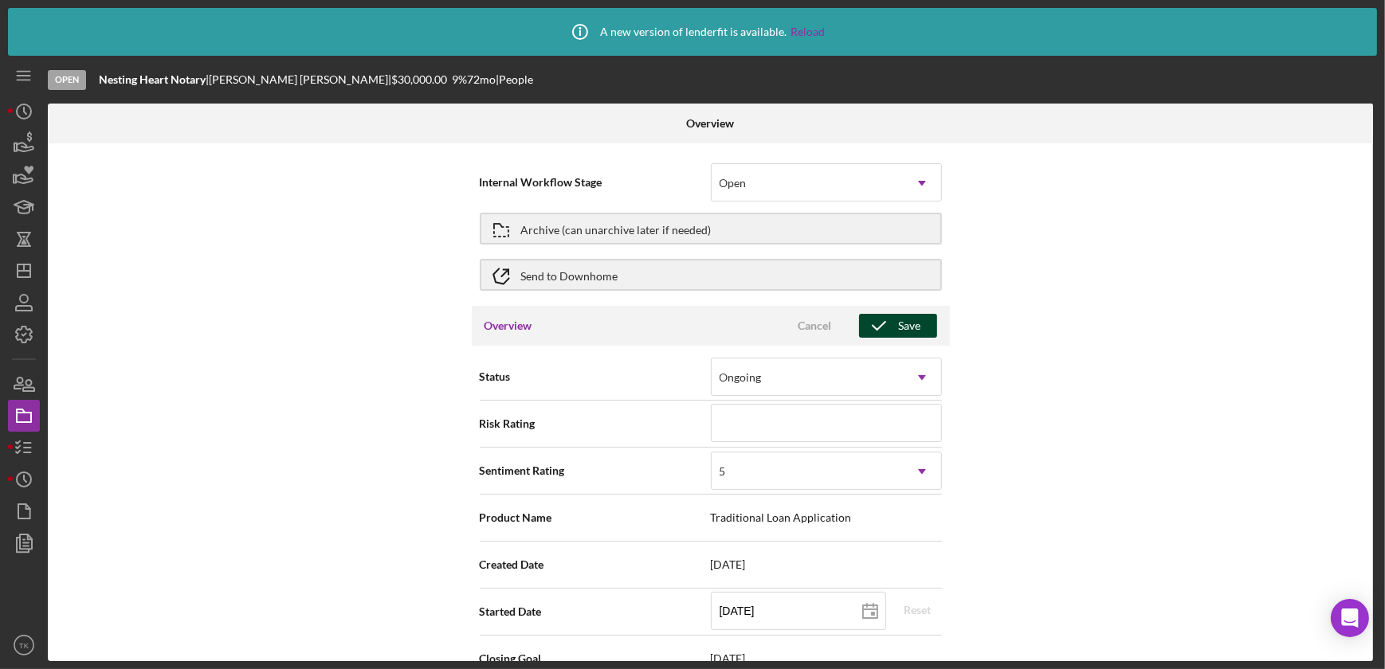
click at [885, 328] on icon "button" at bounding box center [879, 326] width 40 height 40
type textarea "Here's a snapshot of information that has been fully approved, as well as the i…"
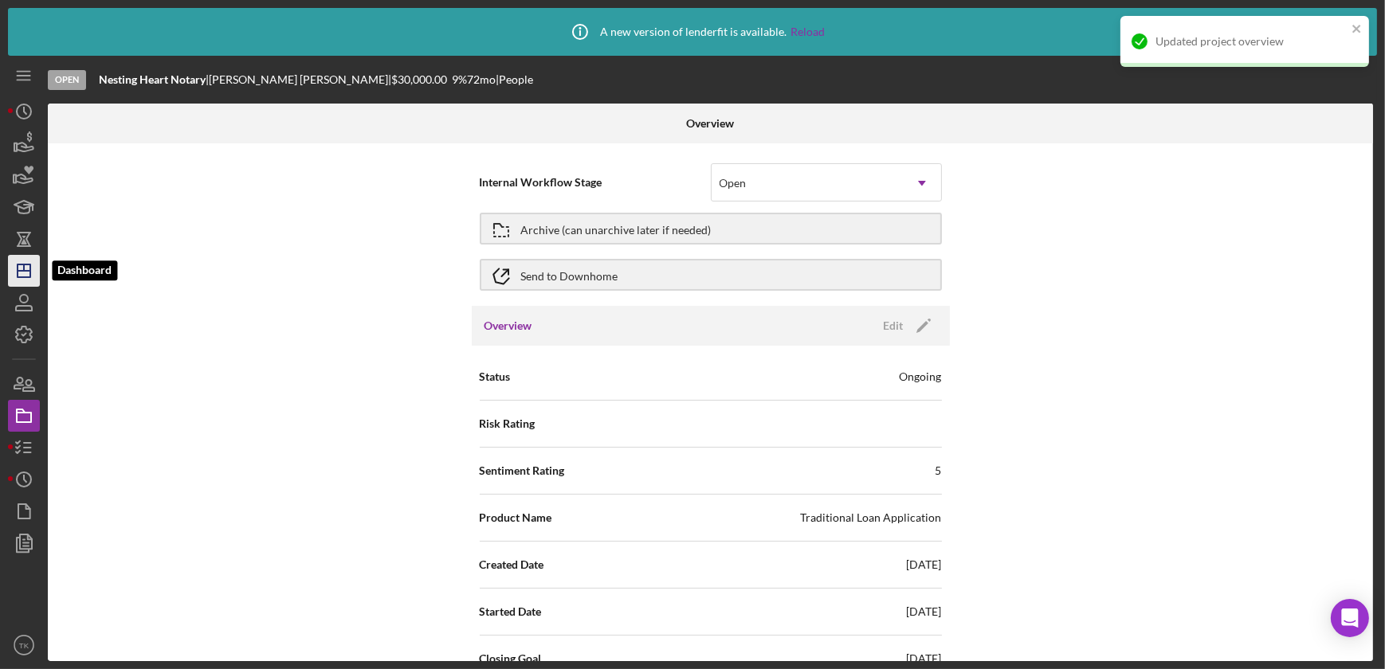
click at [24, 269] on line "button" at bounding box center [24, 268] width 0 height 6
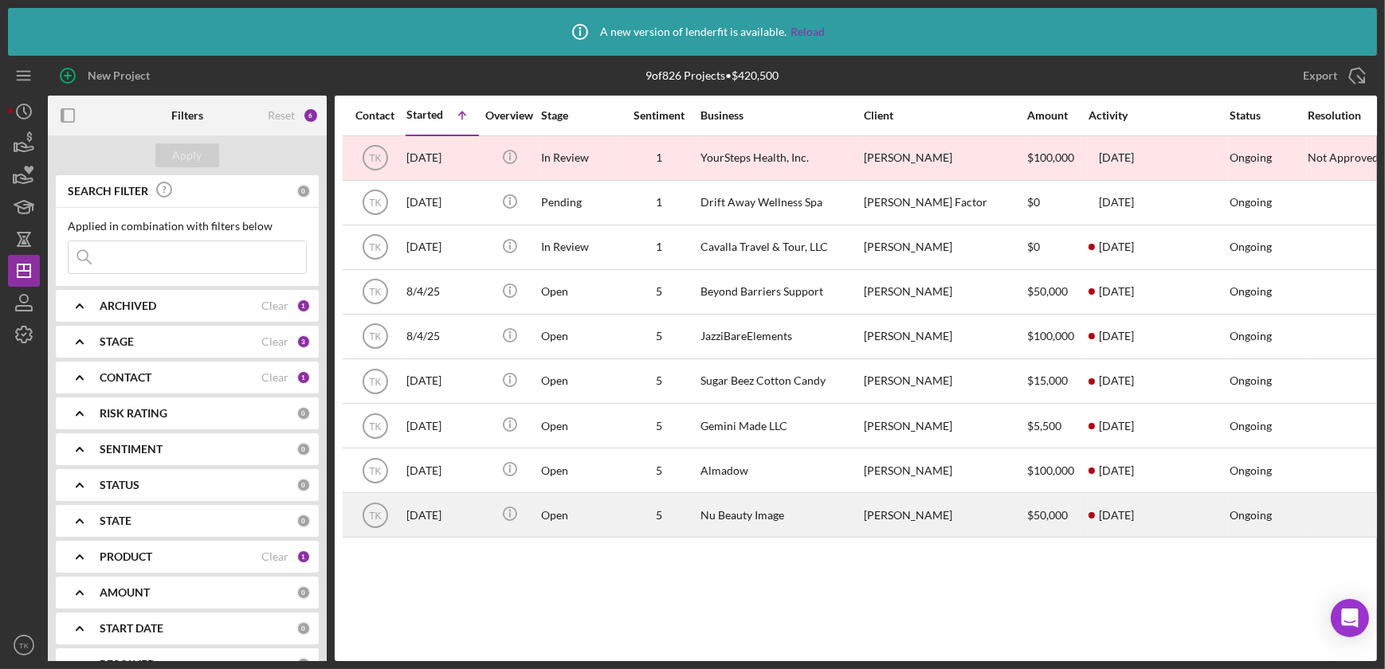
click at [817, 524] on div "Nu Beauty Image" at bounding box center [779, 515] width 159 height 42
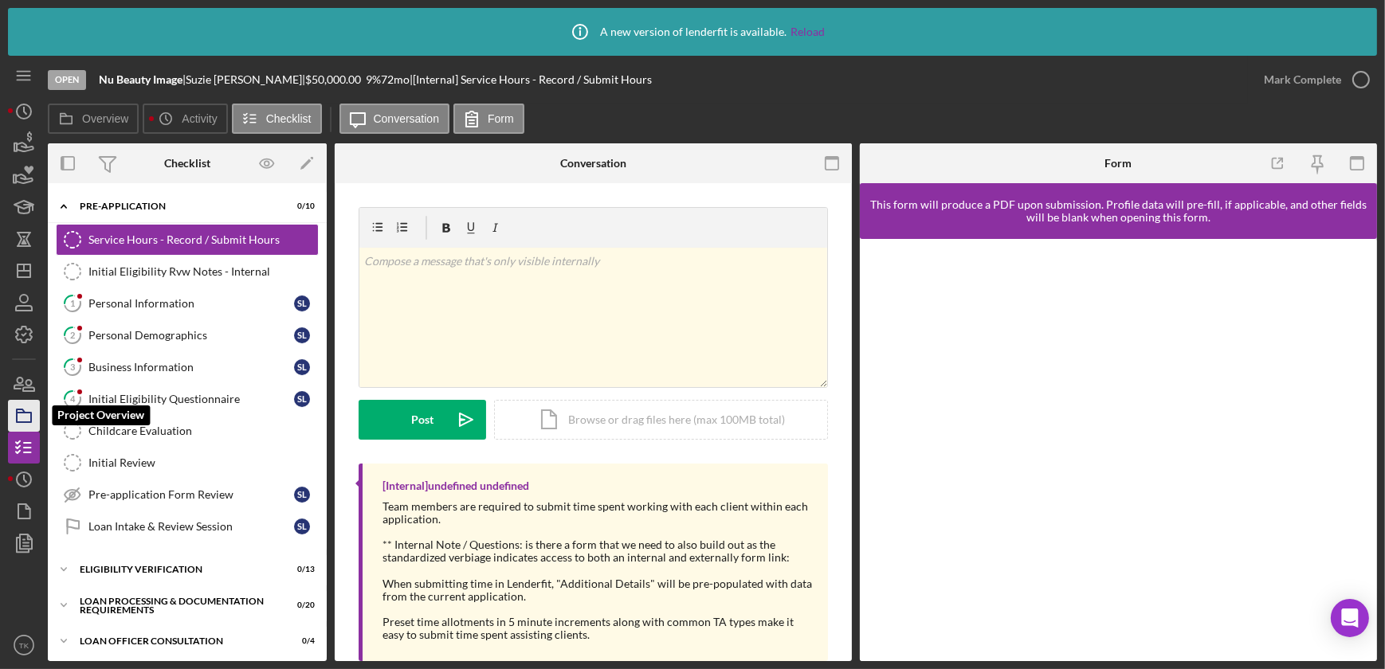
click at [34, 412] on icon "button" at bounding box center [24, 416] width 40 height 40
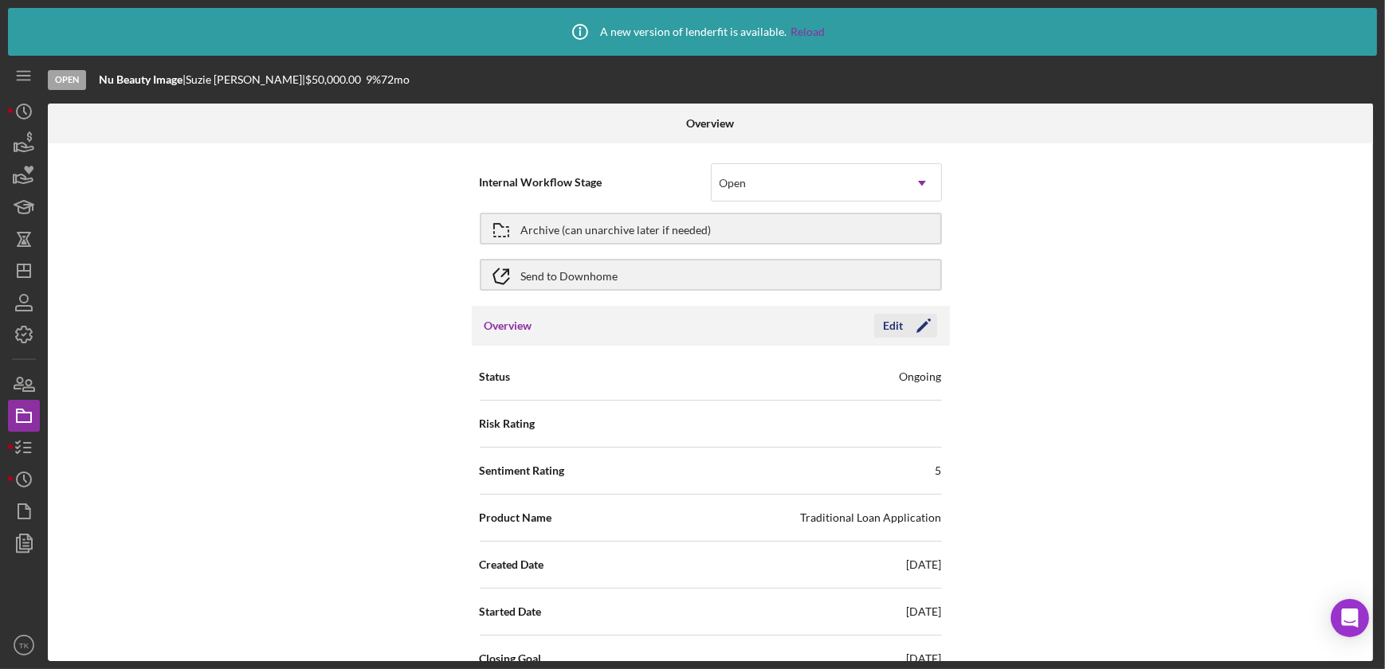
click at [923, 323] on polygon "button" at bounding box center [922, 327] width 12 height 12
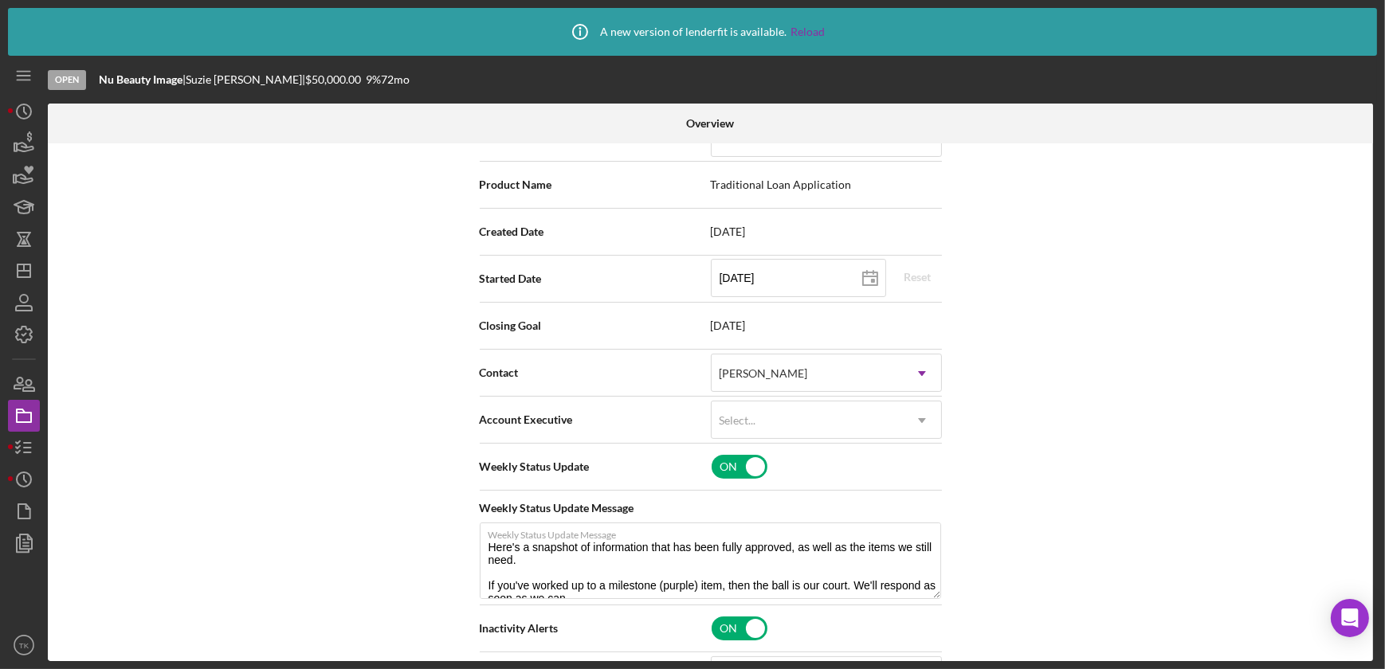
scroll to position [507, 0]
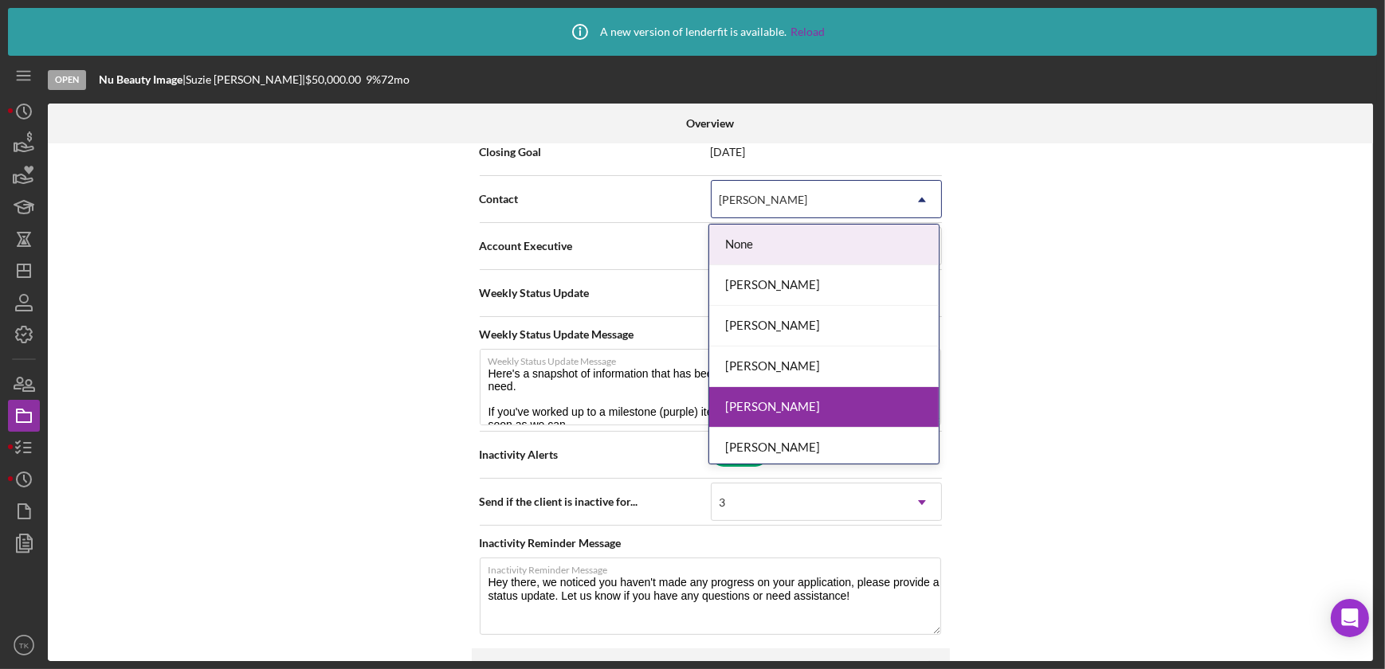
click at [908, 184] on icon "Icon/Dropdown Arrow" at bounding box center [922, 200] width 38 height 38
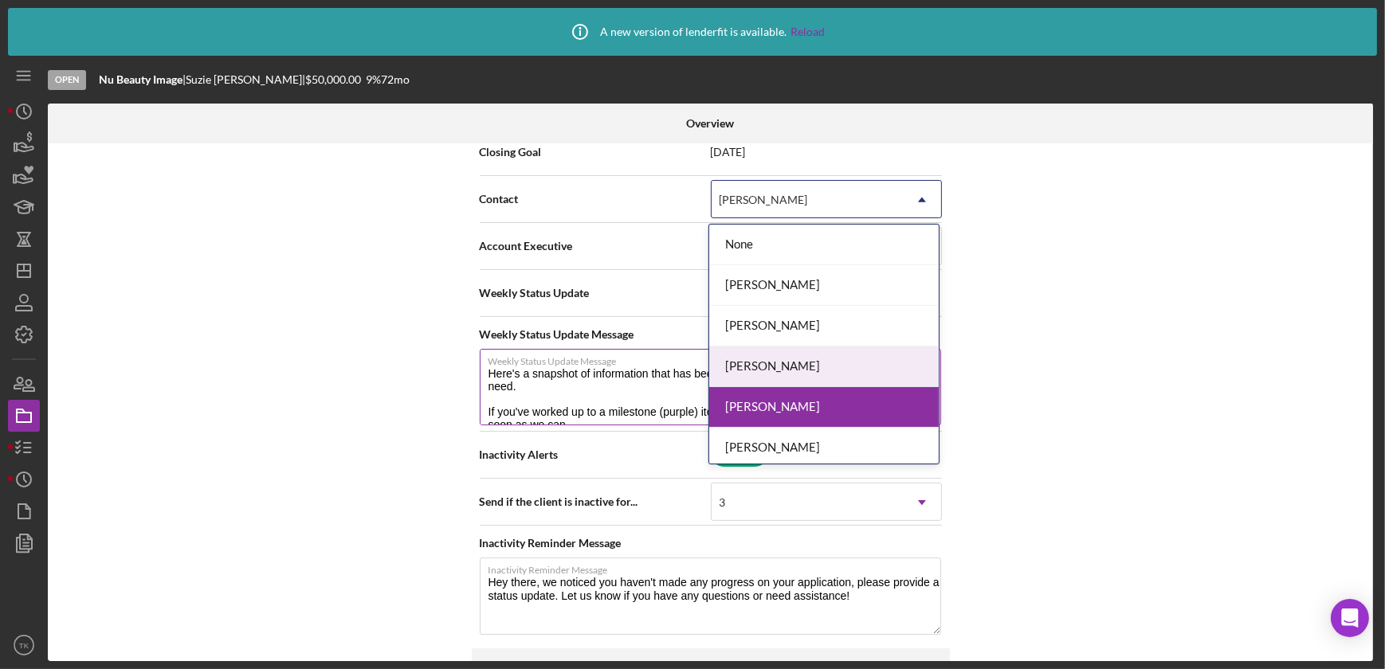
click at [806, 356] on div "[PERSON_NAME]" at bounding box center [824, 367] width 230 height 41
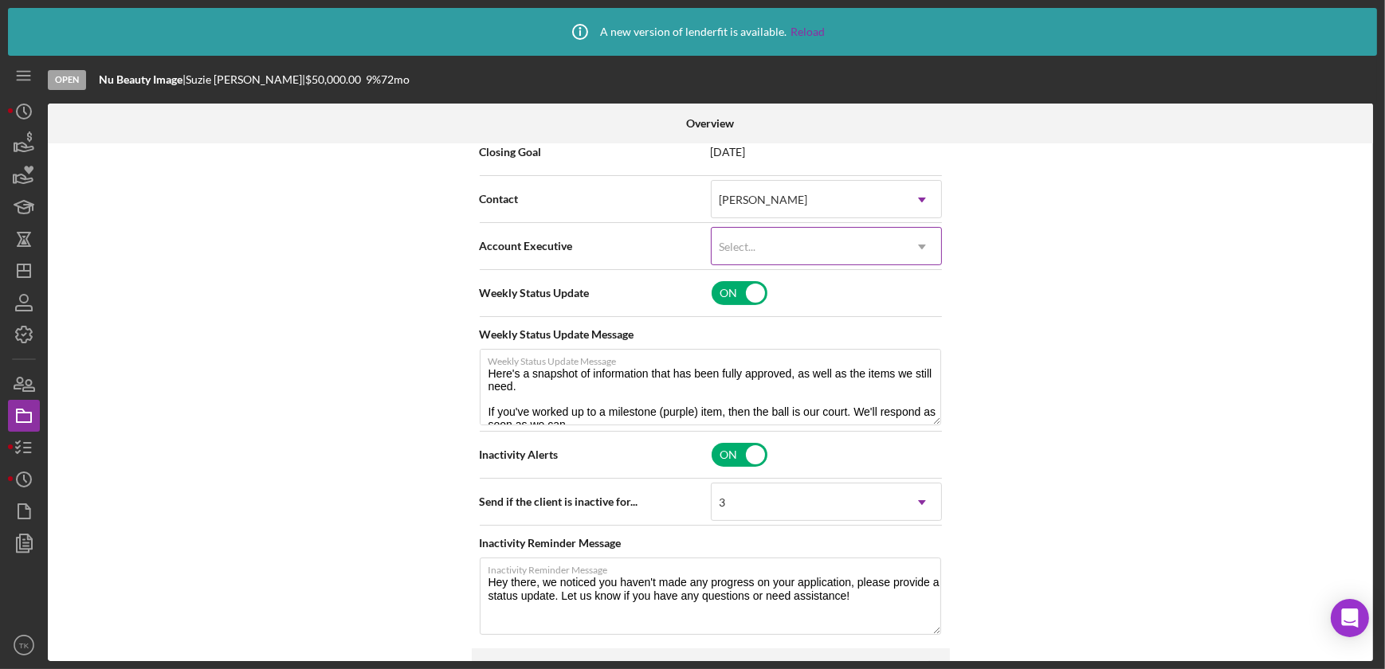
click at [803, 230] on div "Select..." at bounding box center [807, 247] width 191 height 37
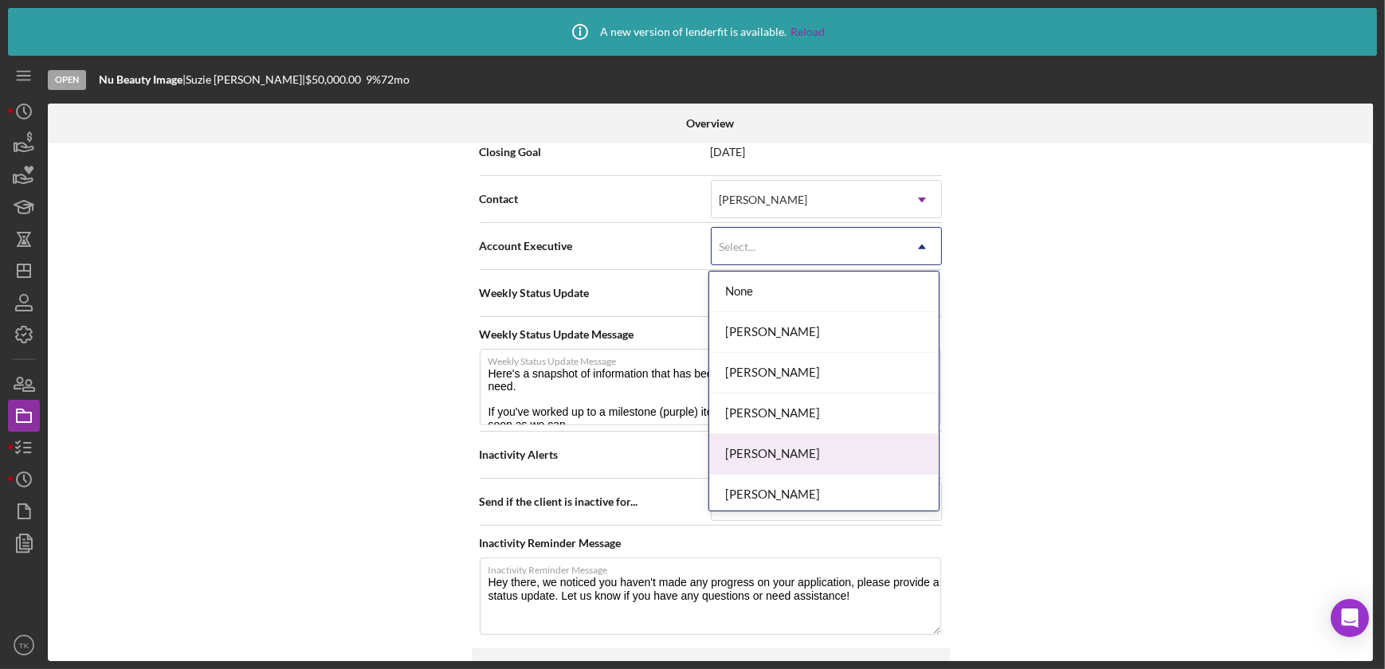
click at [806, 435] on div "[PERSON_NAME]" at bounding box center [824, 454] width 230 height 41
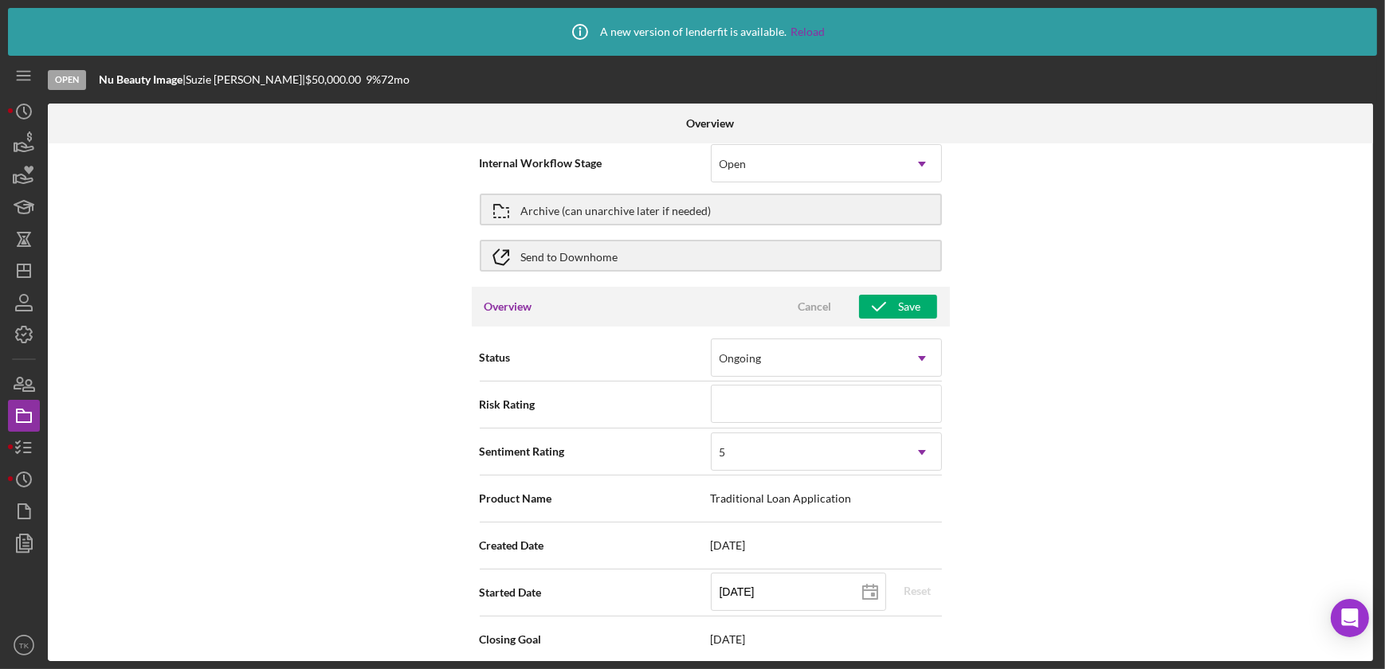
scroll to position [0, 0]
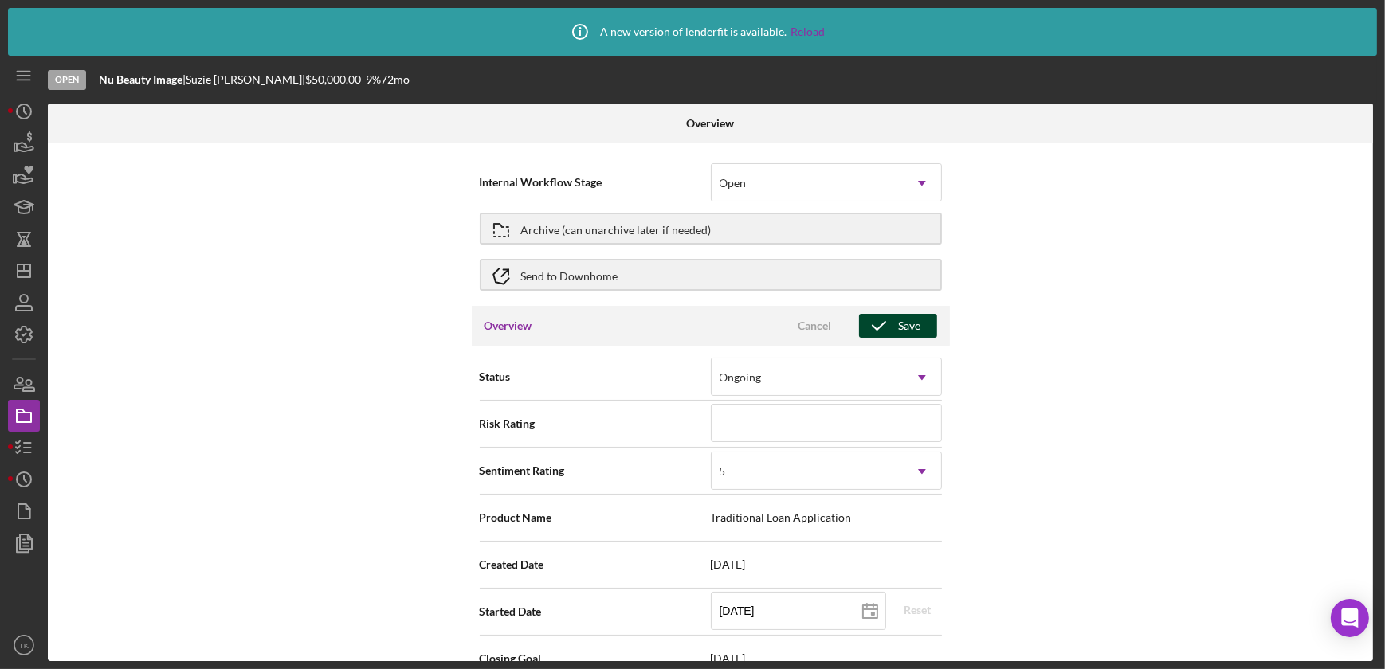
click at [906, 322] on div "Save" at bounding box center [910, 326] width 22 height 24
type textarea "Here's a snapshot of information that has been fully approved, as well as the i…"
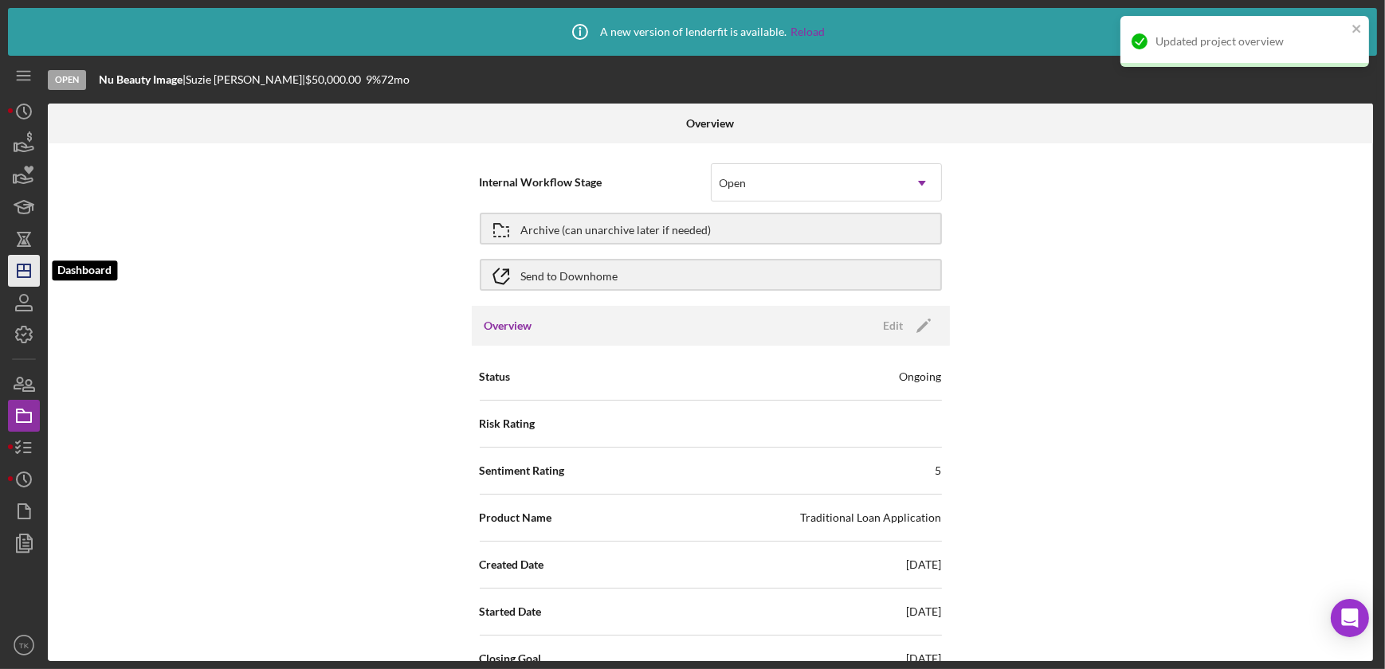
click at [16, 279] on icon "Icon/Dashboard" at bounding box center [24, 271] width 40 height 40
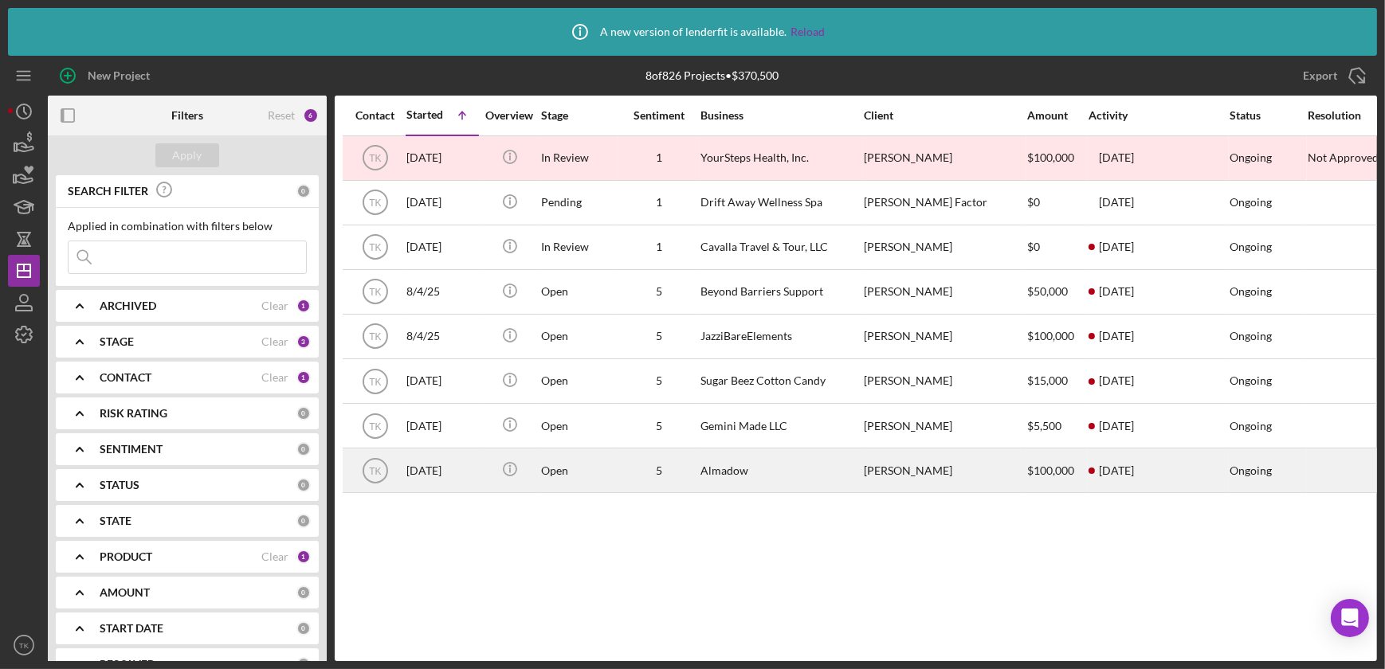
click at [788, 473] on div "Almadow" at bounding box center [779, 470] width 159 height 42
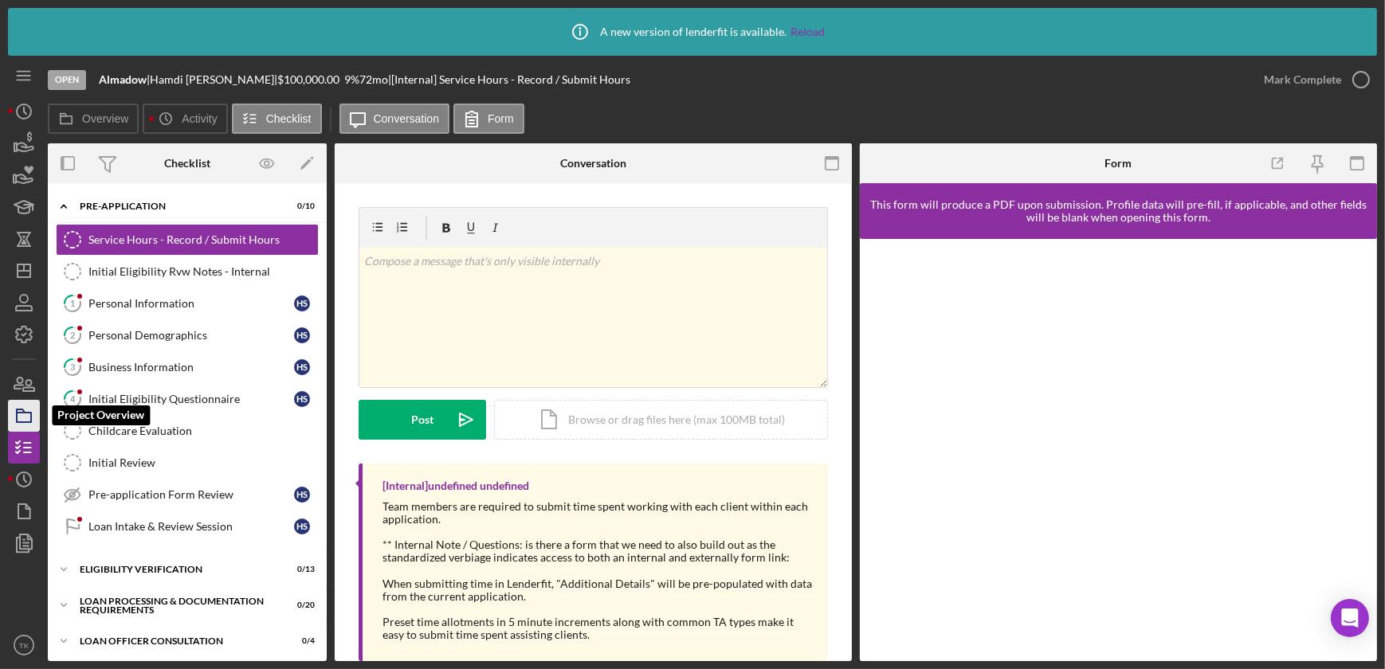
click at [20, 415] on icon "button" at bounding box center [24, 416] width 40 height 40
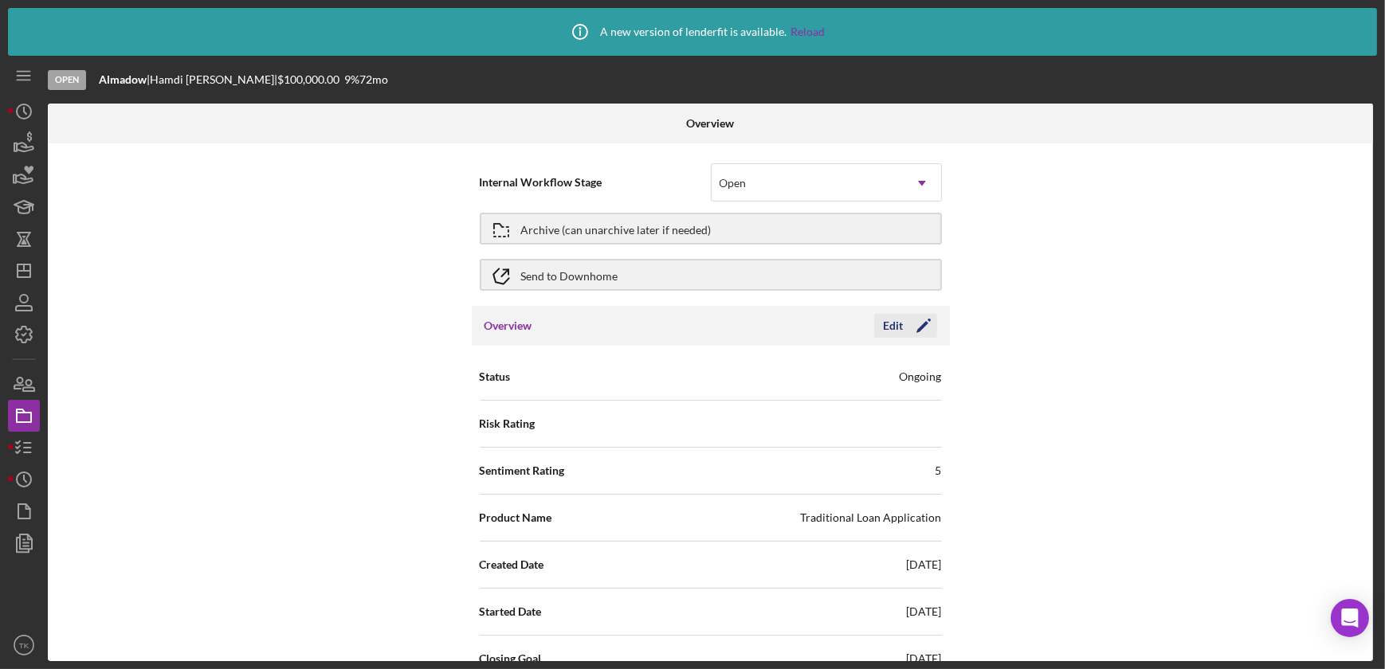
click at [912, 320] on icon "Icon/Edit" at bounding box center [924, 326] width 40 height 40
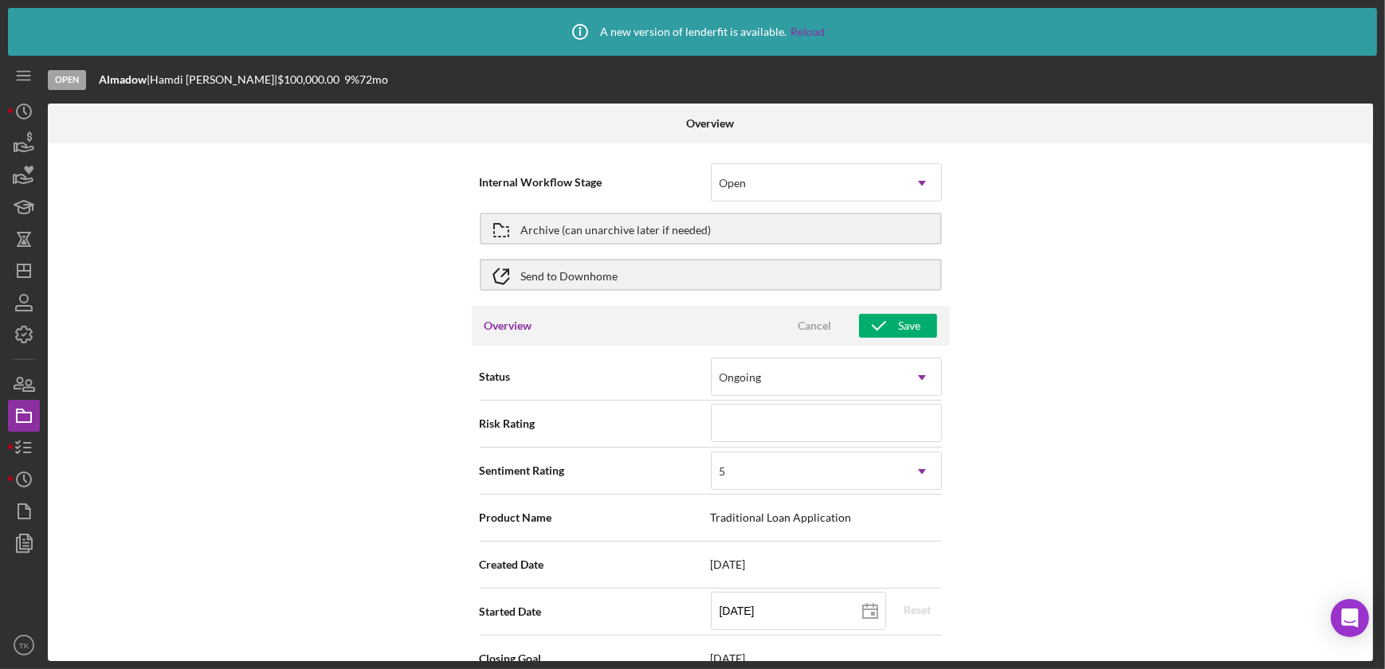
scroll to position [289, 0]
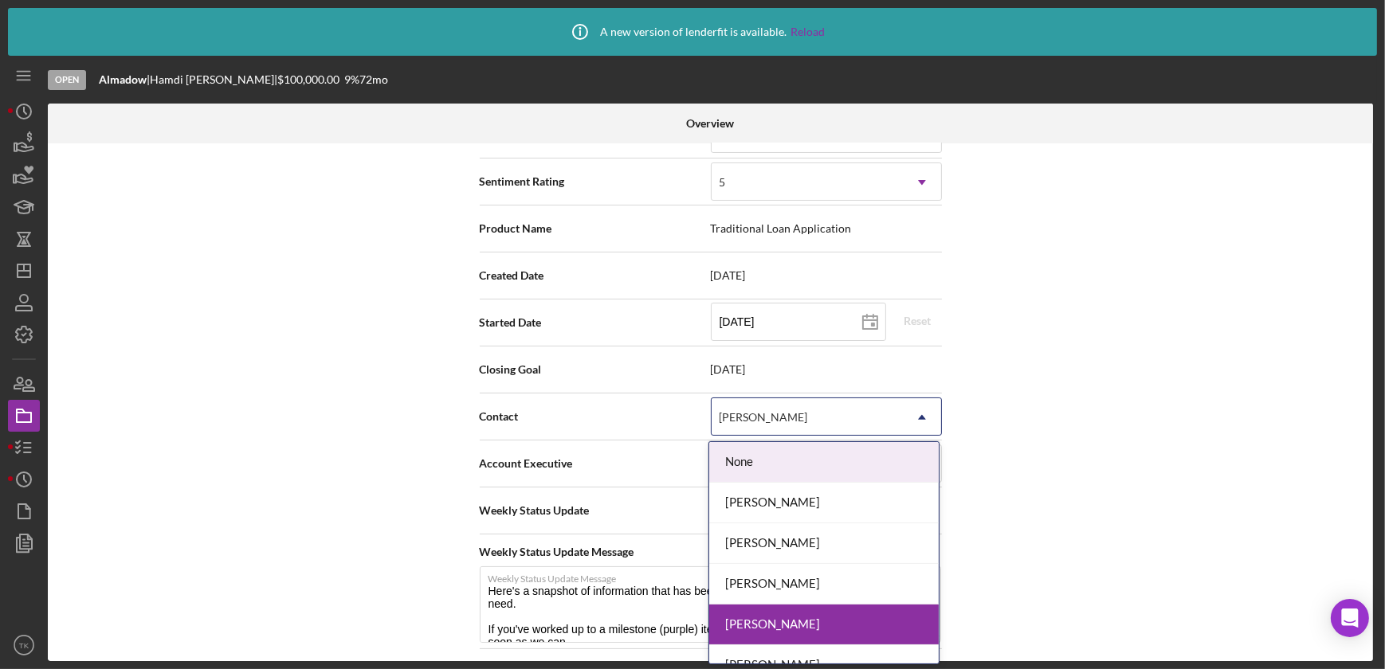
click at [882, 406] on div "[PERSON_NAME]" at bounding box center [807, 417] width 191 height 37
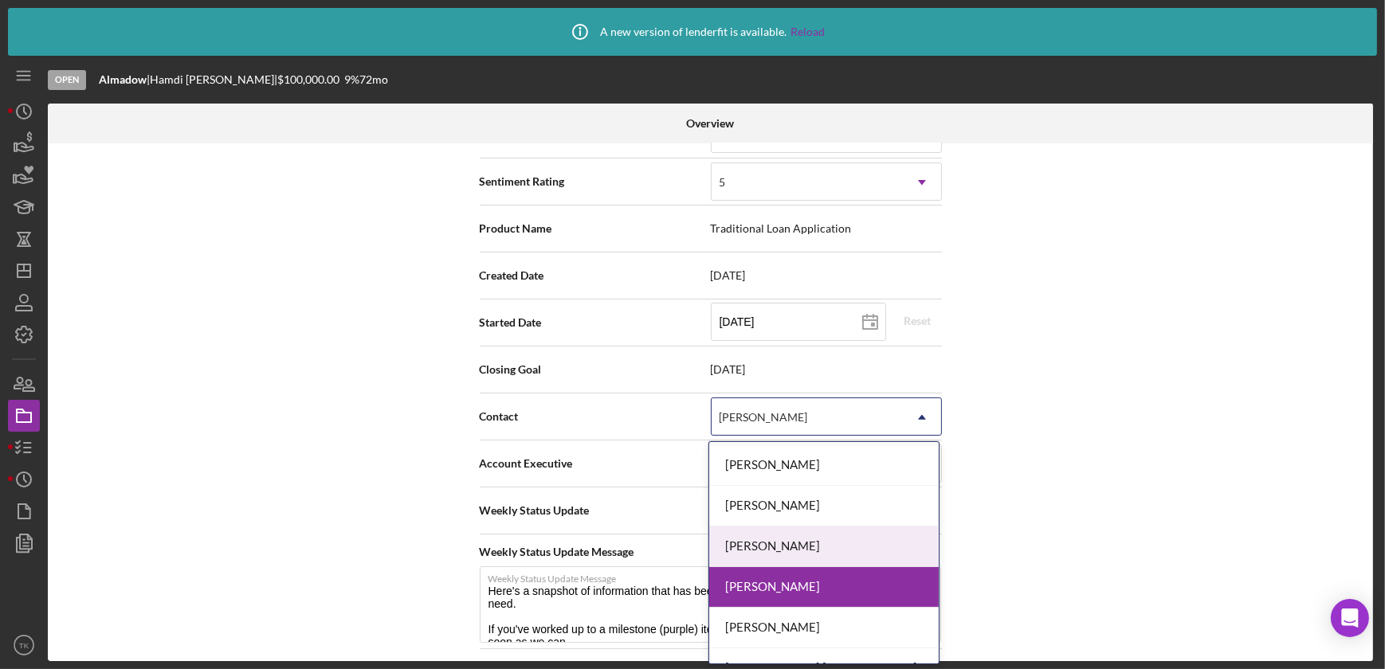
scroll to position [72, 0]
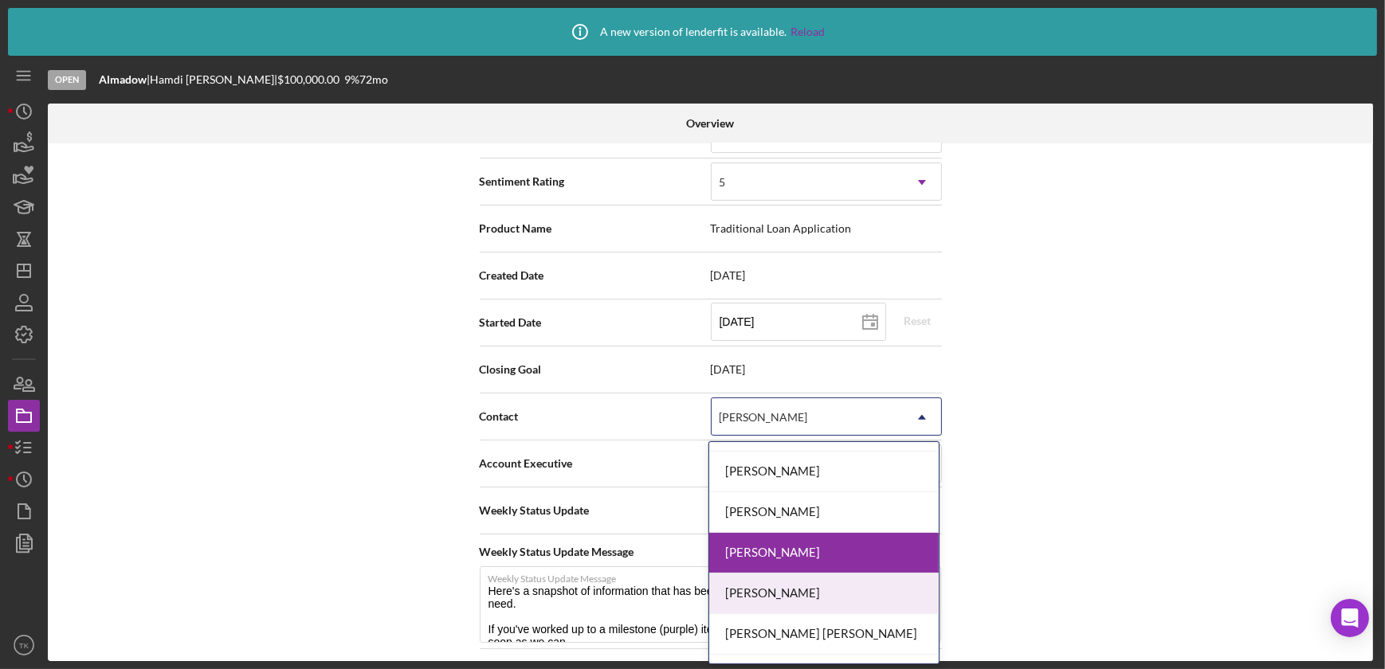
click at [791, 584] on div "[PERSON_NAME]" at bounding box center [824, 594] width 230 height 41
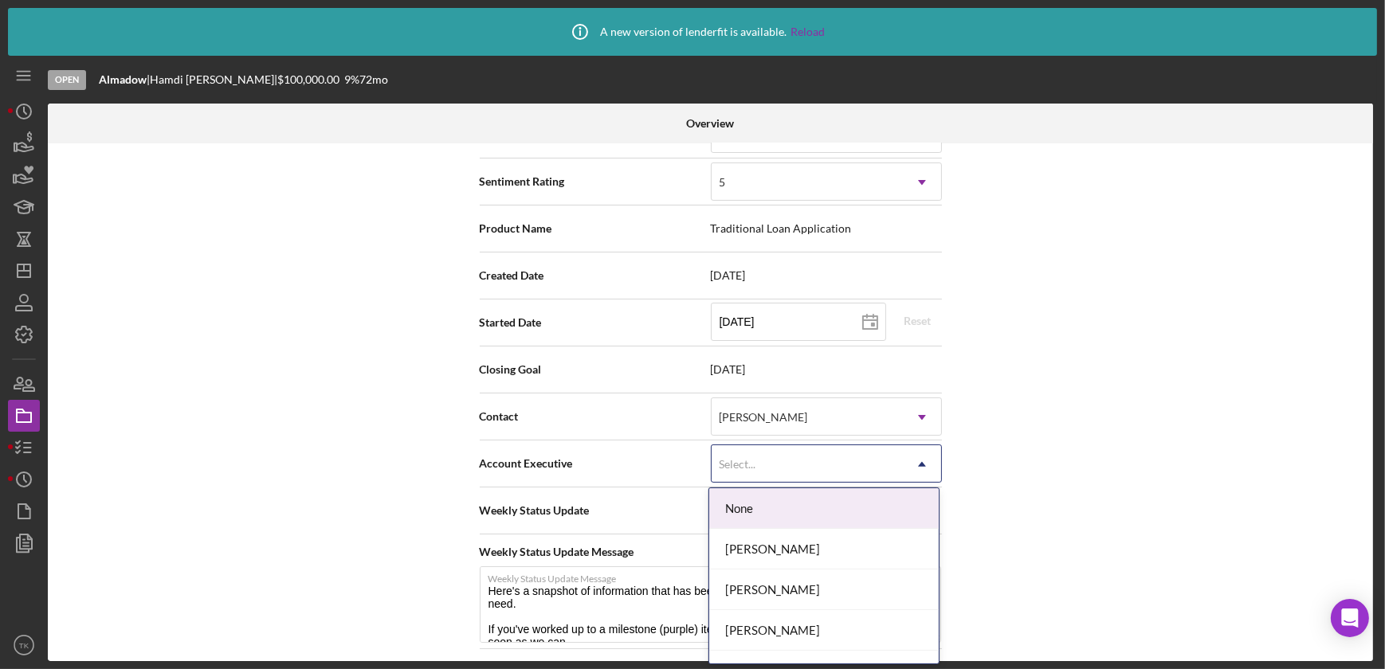
click at [917, 460] on icon "Icon/Dropdown Arrow" at bounding box center [922, 464] width 38 height 38
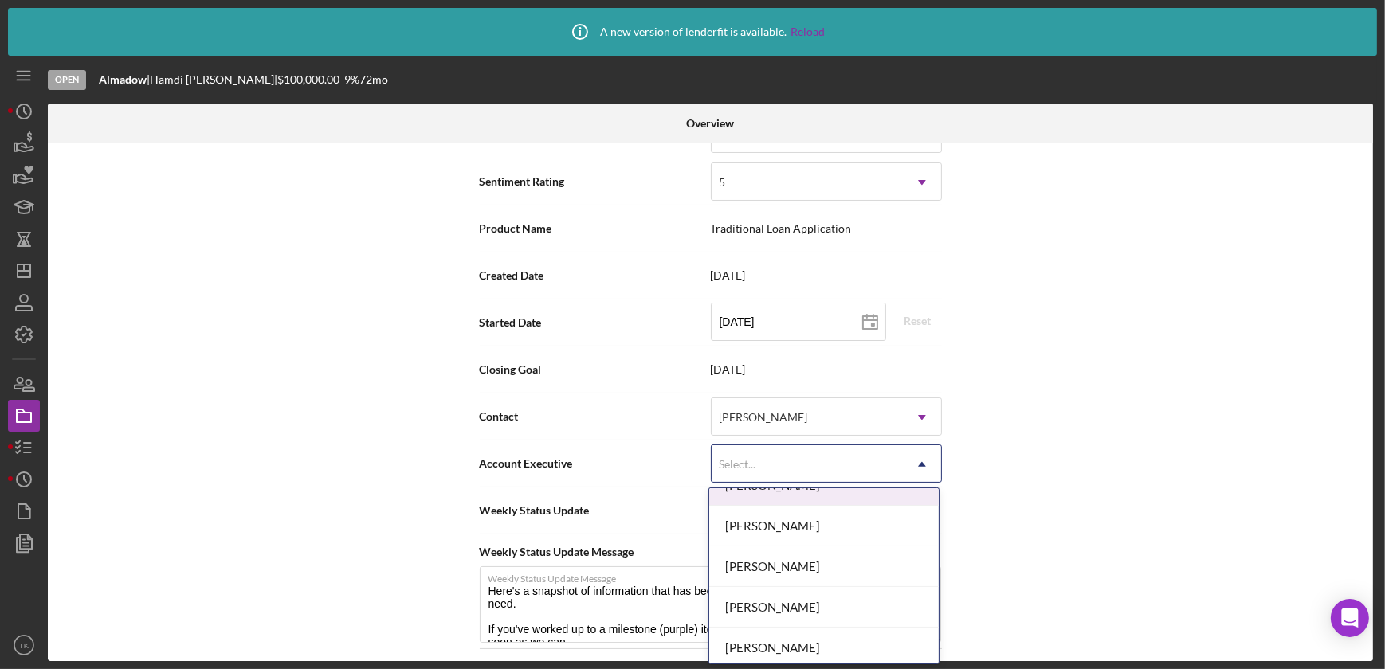
scroll to position [144, 0]
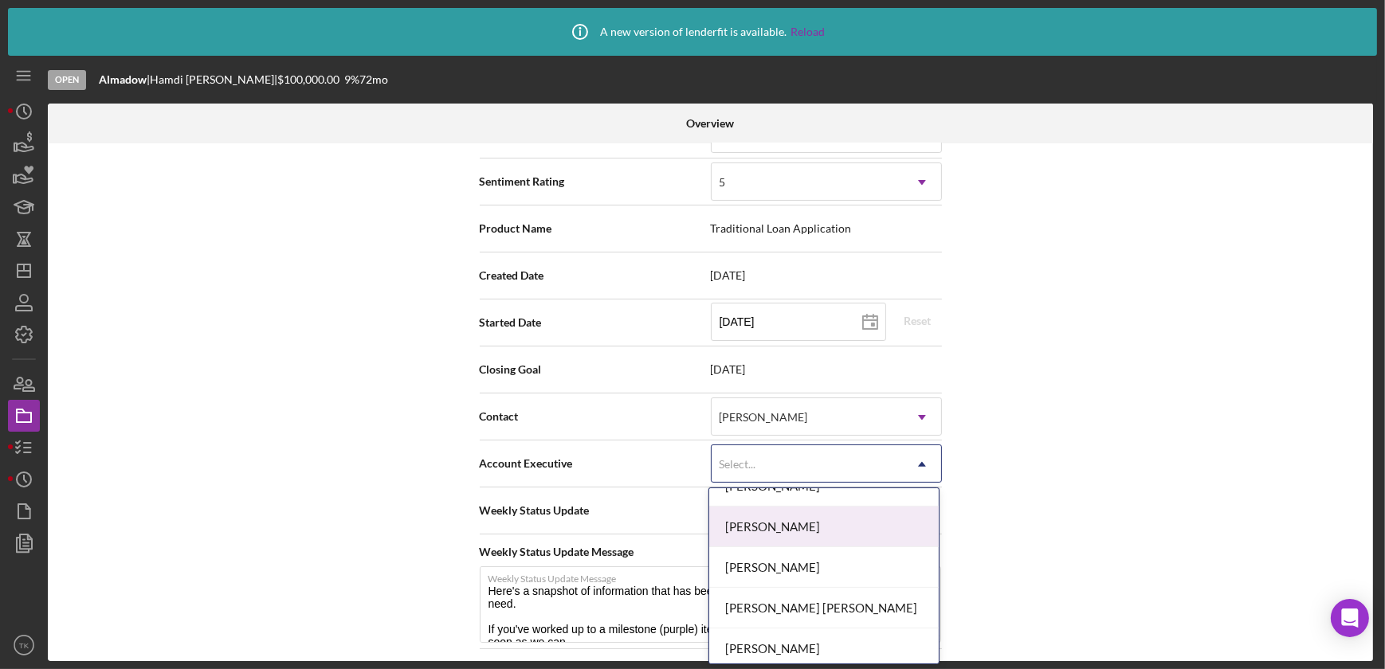
click at [826, 536] on div "[PERSON_NAME]" at bounding box center [824, 527] width 230 height 41
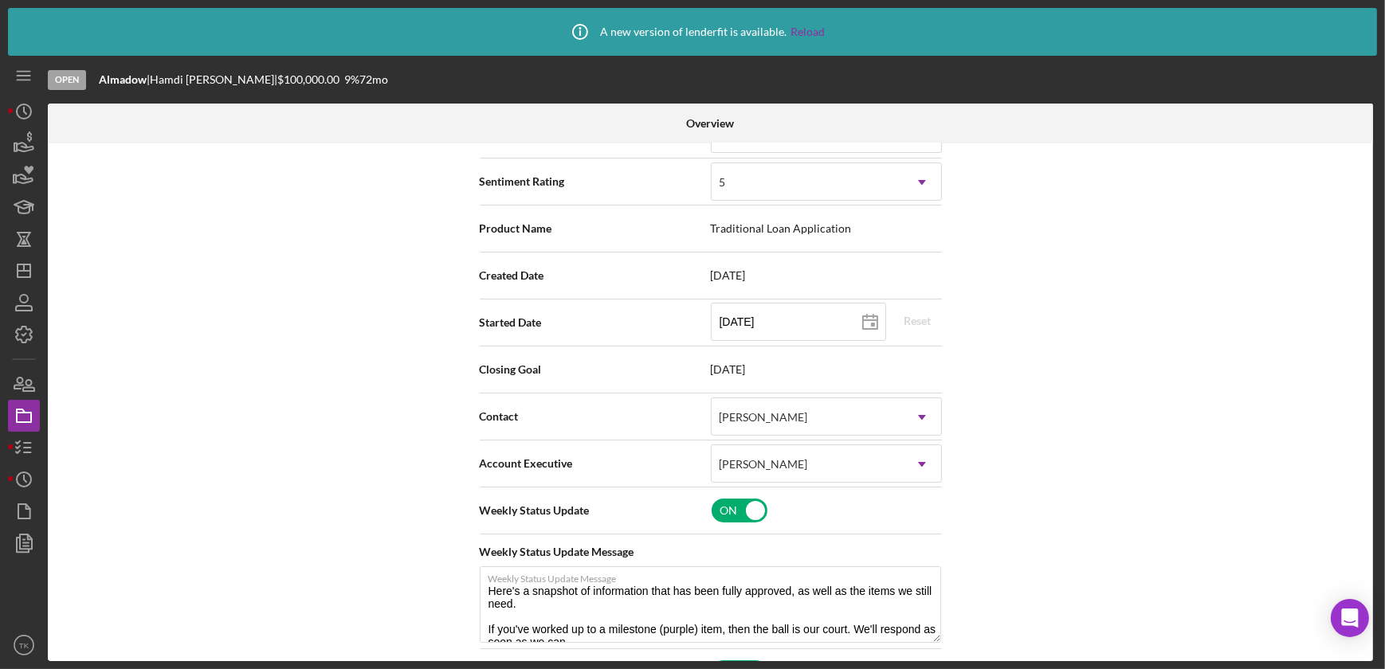
scroll to position [0, 0]
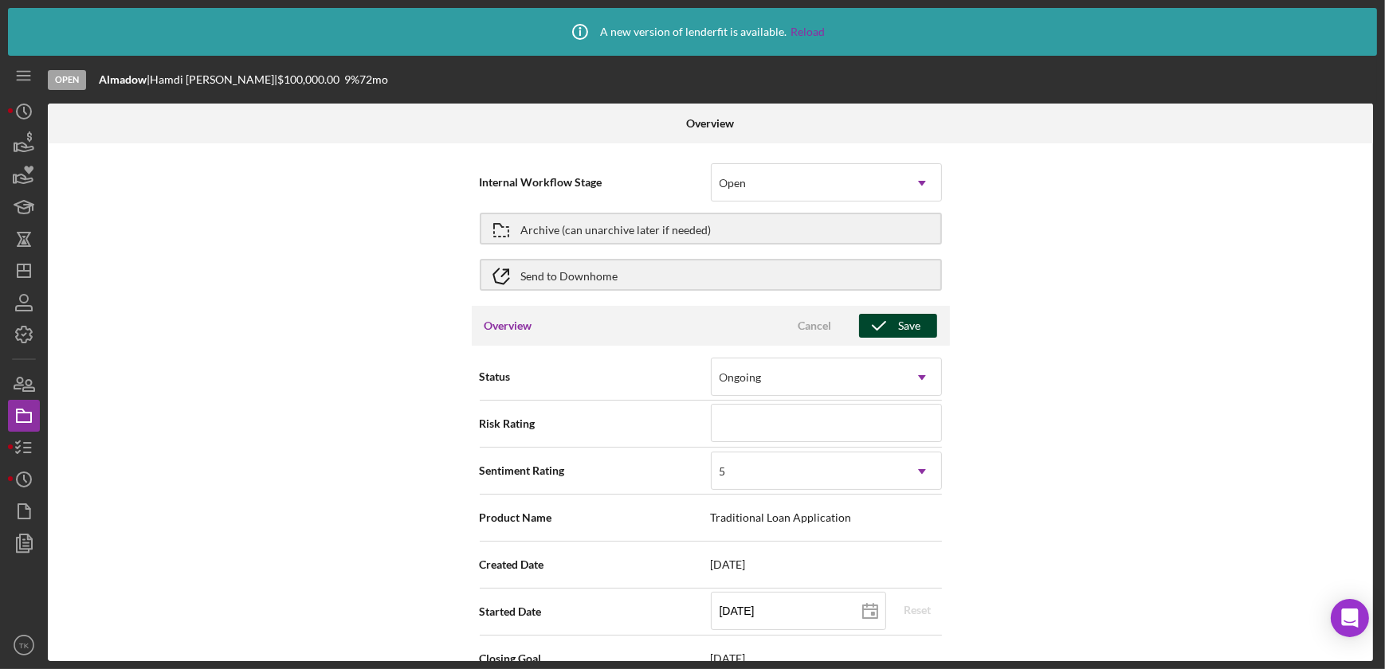
click at [893, 320] on icon "button" at bounding box center [879, 326] width 40 height 40
type textarea "Here's a snapshot of information that has been fully approved, as well as the i…"
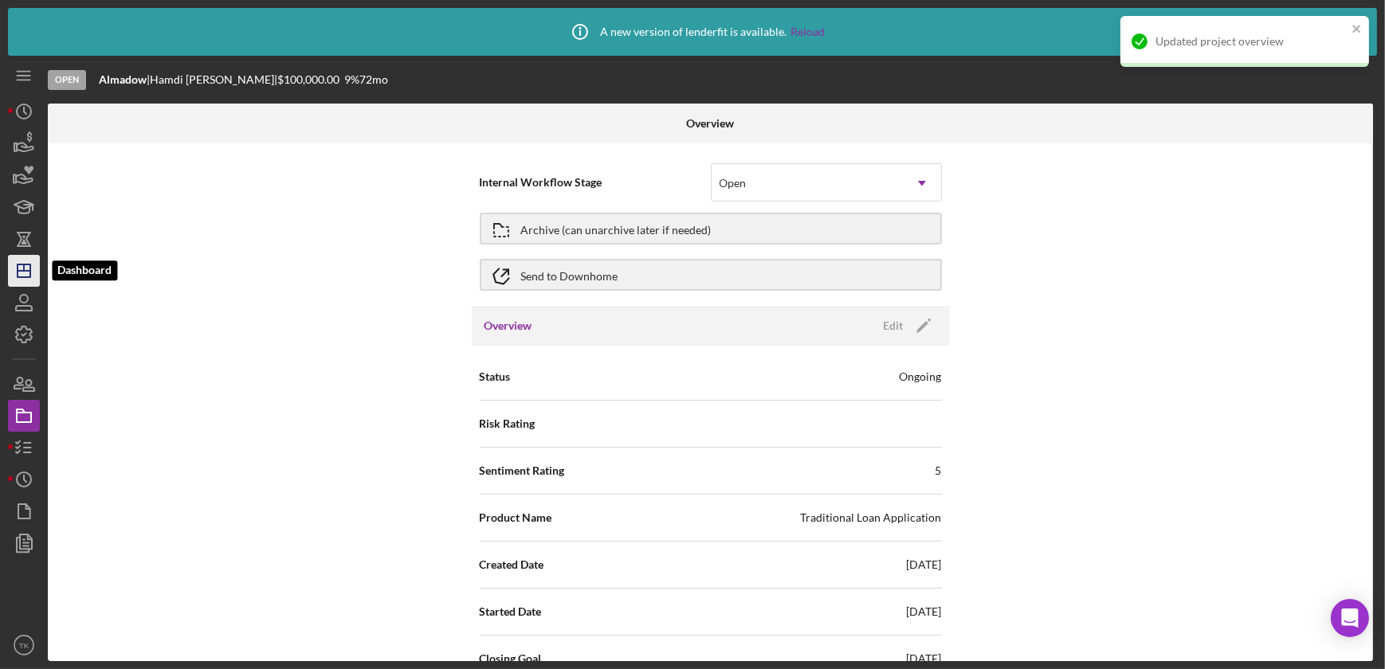
click at [25, 279] on icon "Icon/Dashboard" at bounding box center [24, 271] width 40 height 40
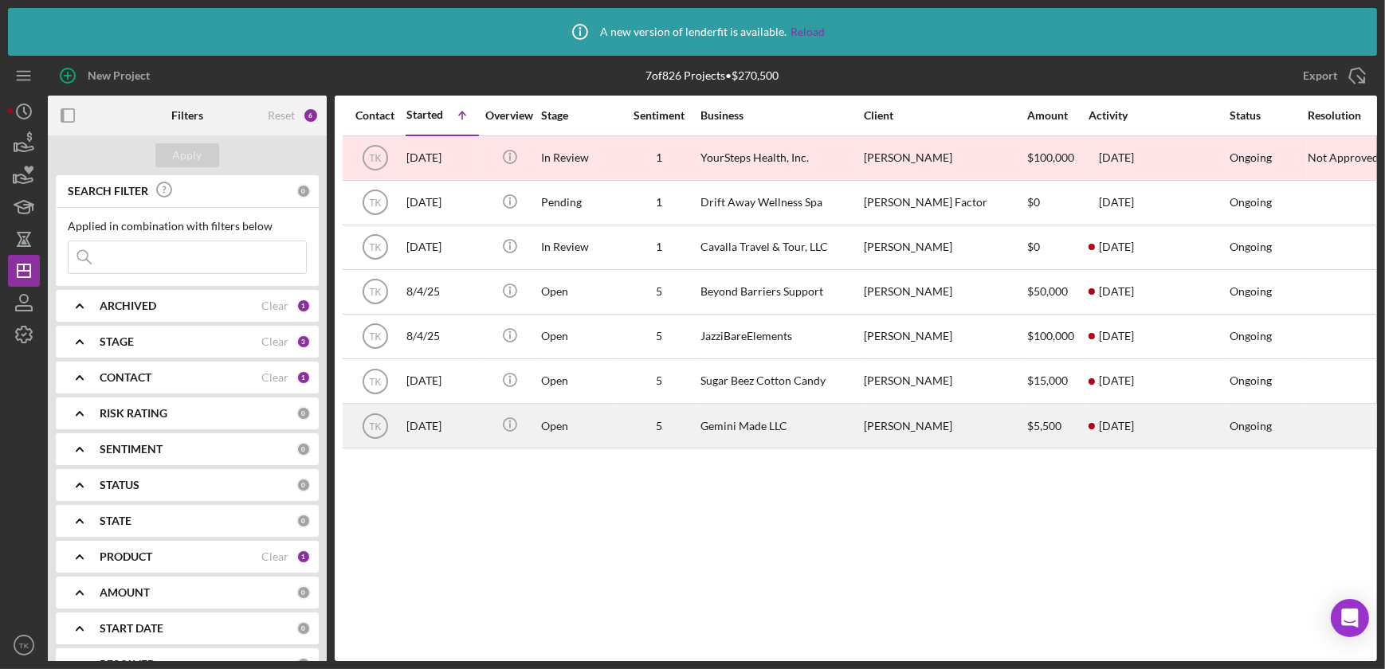
click at [812, 443] on div "Gemini Made LLC" at bounding box center [779, 426] width 159 height 42
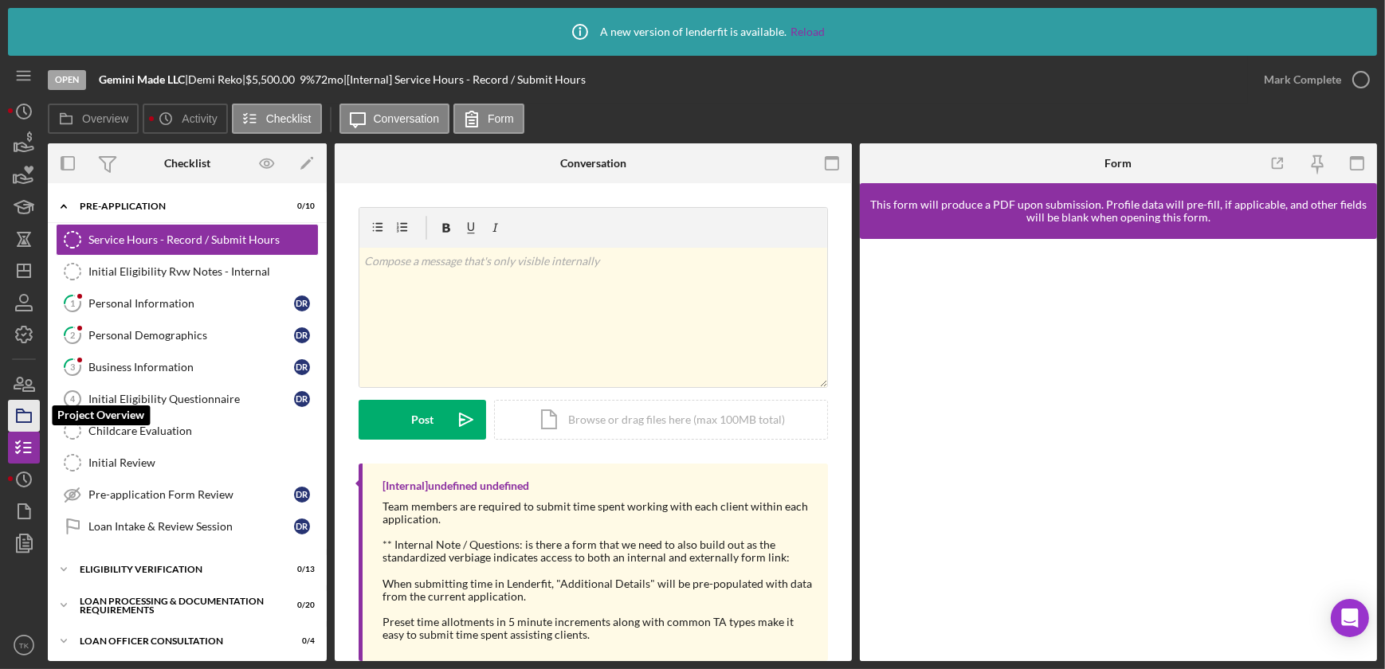
click at [32, 407] on icon "button" at bounding box center [24, 416] width 40 height 40
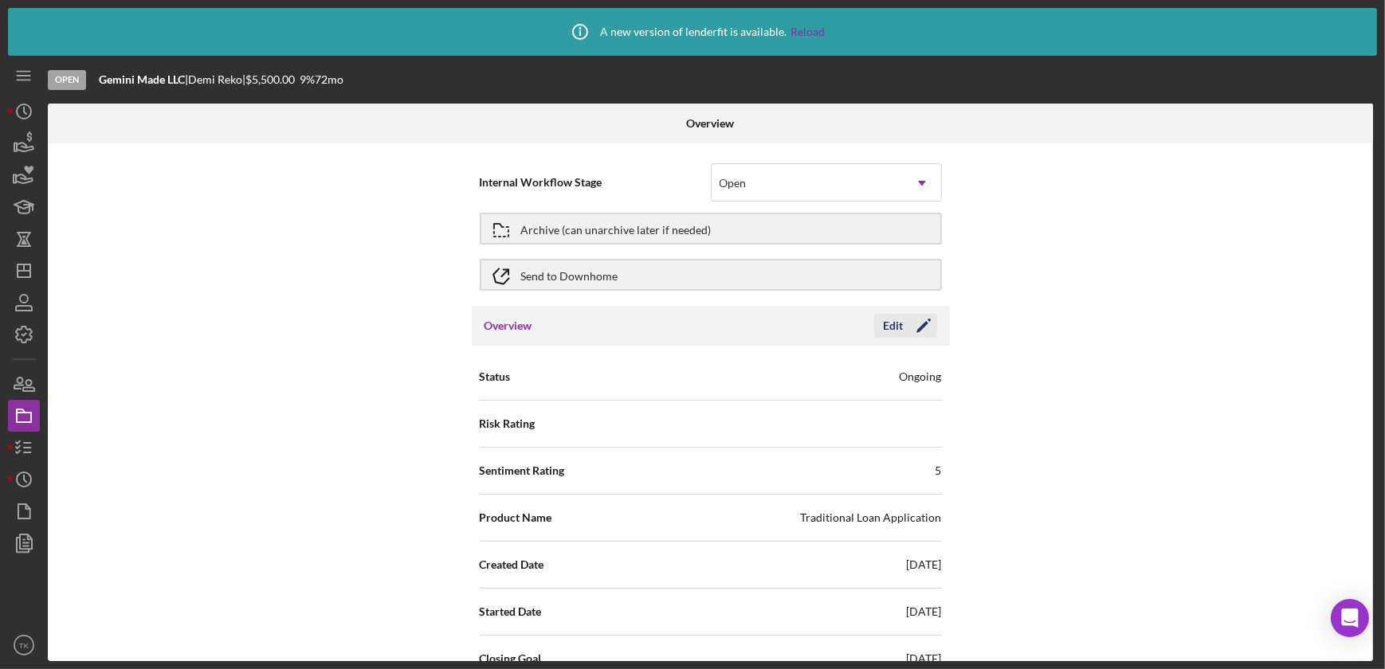
click at [917, 324] on icon "Icon/Edit" at bounding box center [924, 326] width 40 height 40
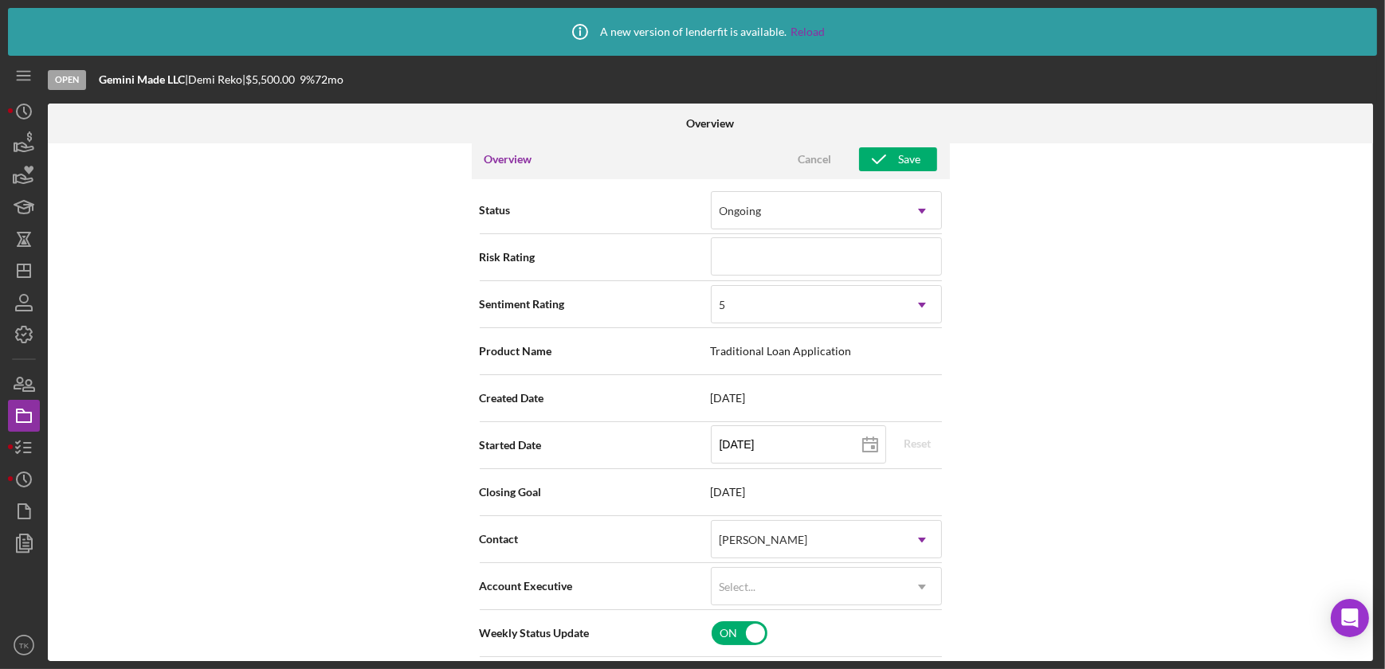
scroll to position [289, 0]
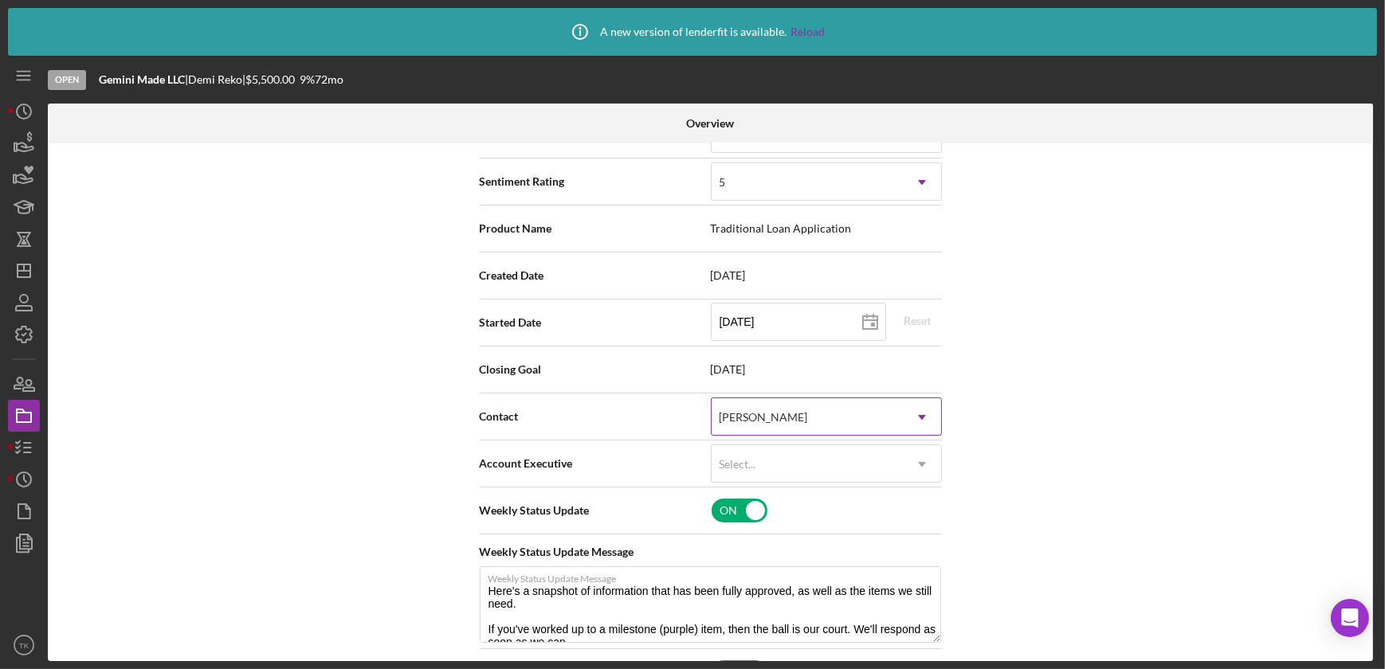
click at [911, 410] on icon "Icon/Dropdown Arrow" at bounding box center [922, 417] width 38 height 38
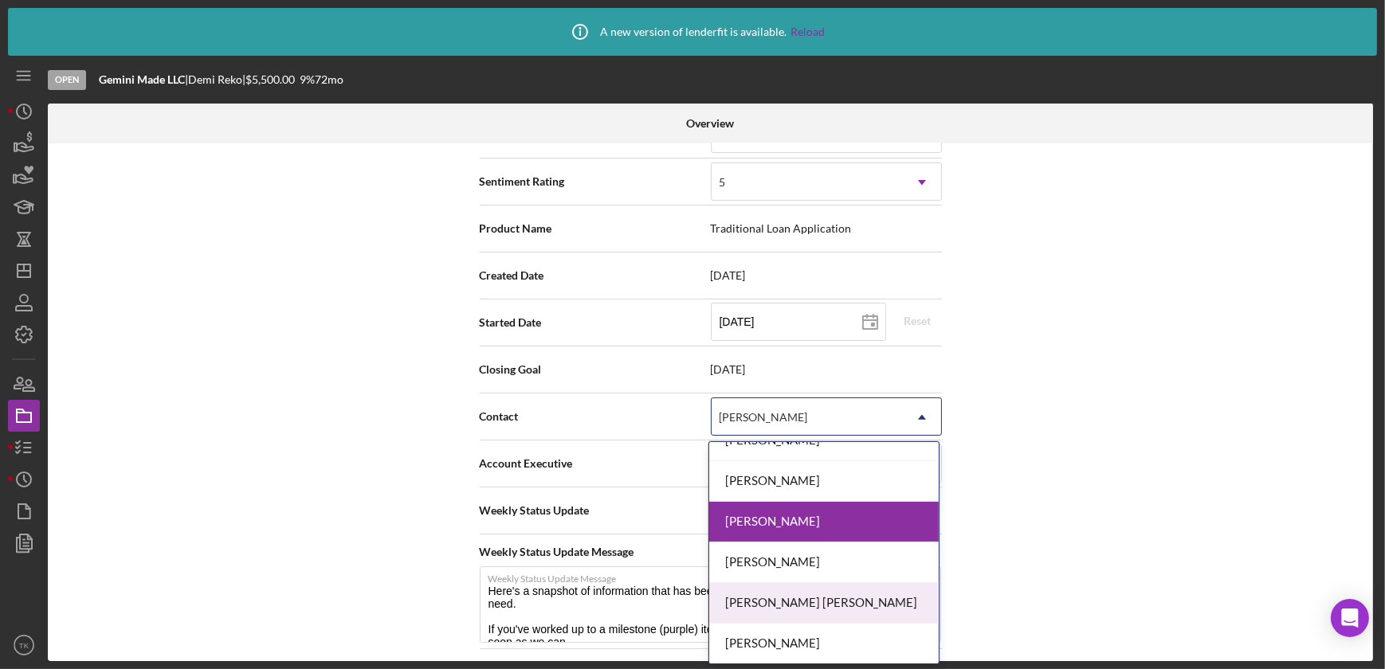
scroll to position [71, 0]
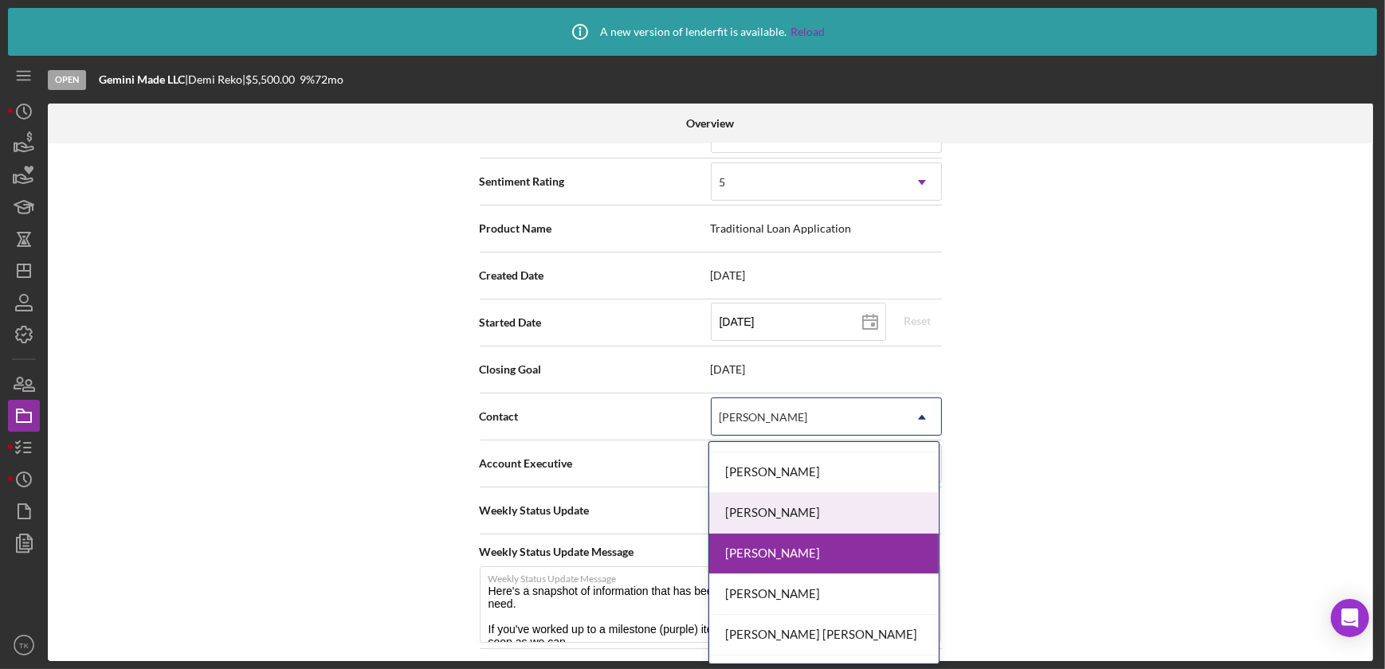
click at [791, 511] on div "[PERSON_NAME]" at bounding box center [824, 513] width 230 height 41
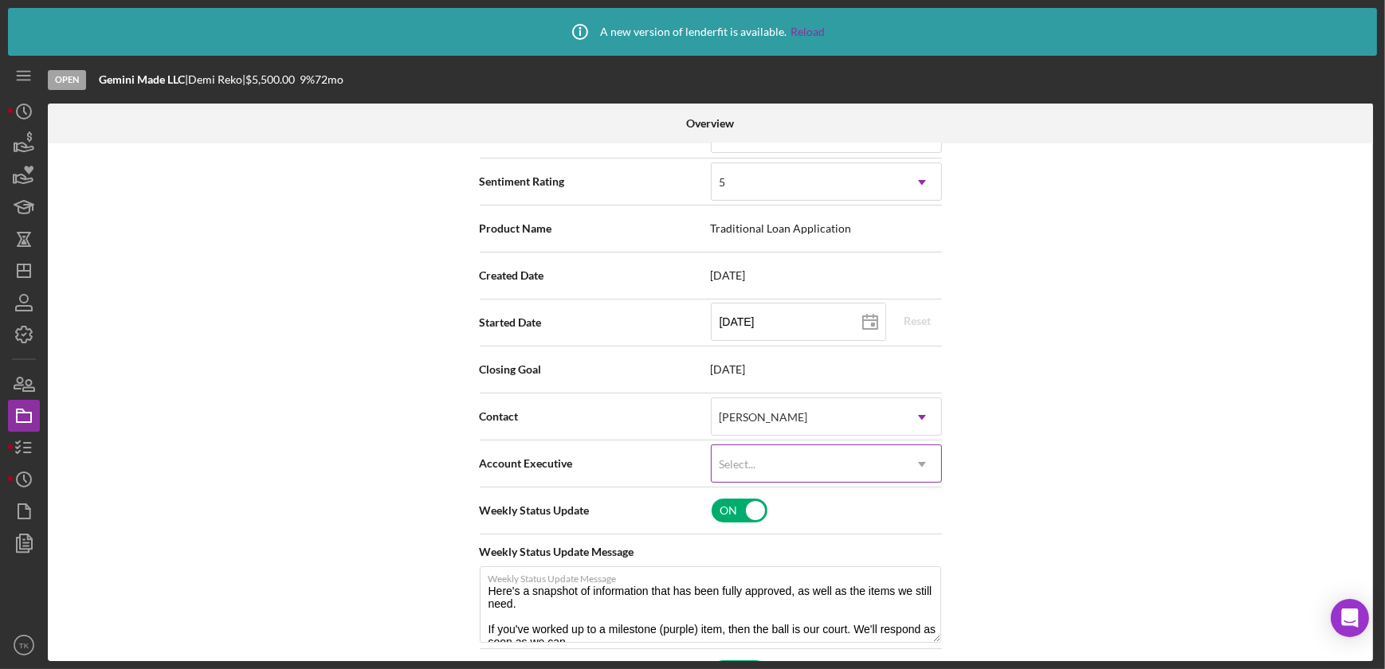
click at [916, 452] on icon "Icon/Dropdown Arrow" at bounding box center [922, 464] width 38 height 38
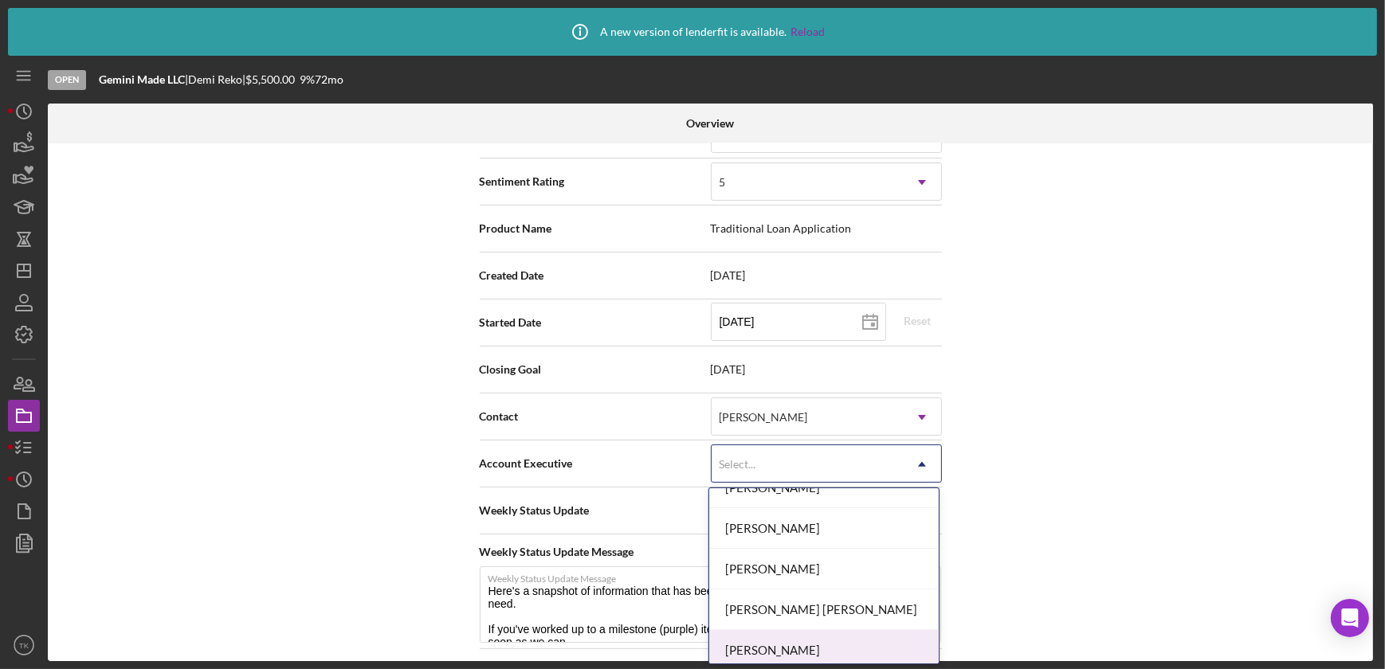
scroll to position [117, 0]
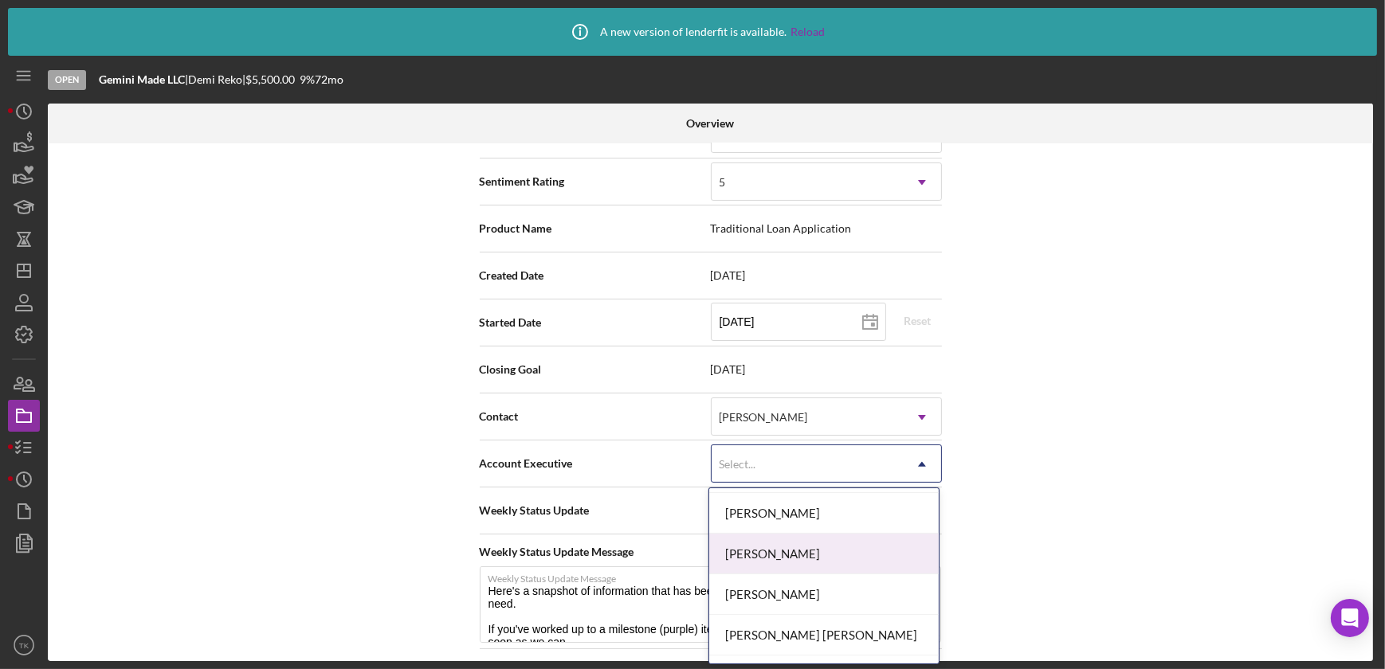
click at [836, 551] on div "[PERSON_NAME]" at bounding box center [824, 554] width 230 height 41
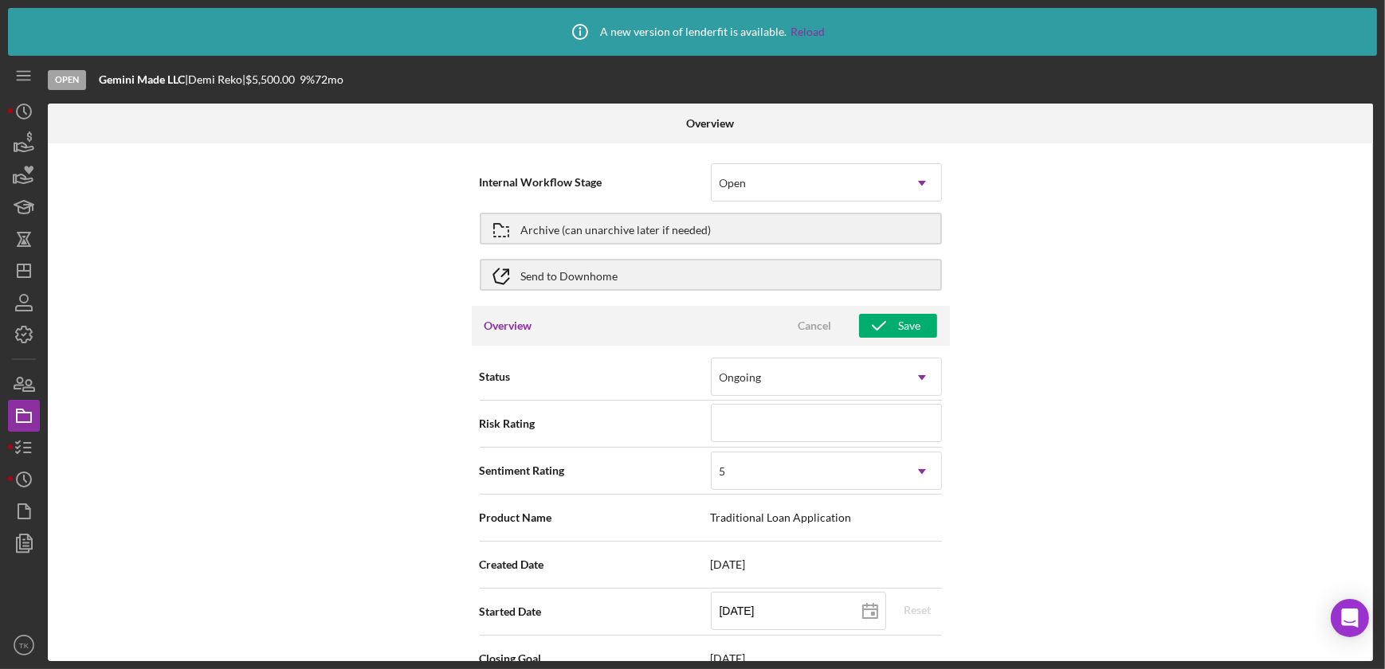
scroll to position [0, 0]
click at [920, 328] on button "Save" at bounding box center [898, 326] width 78 height 24
type textarea "Here's a snapshot of information that has been fully approved, as well as the i…"
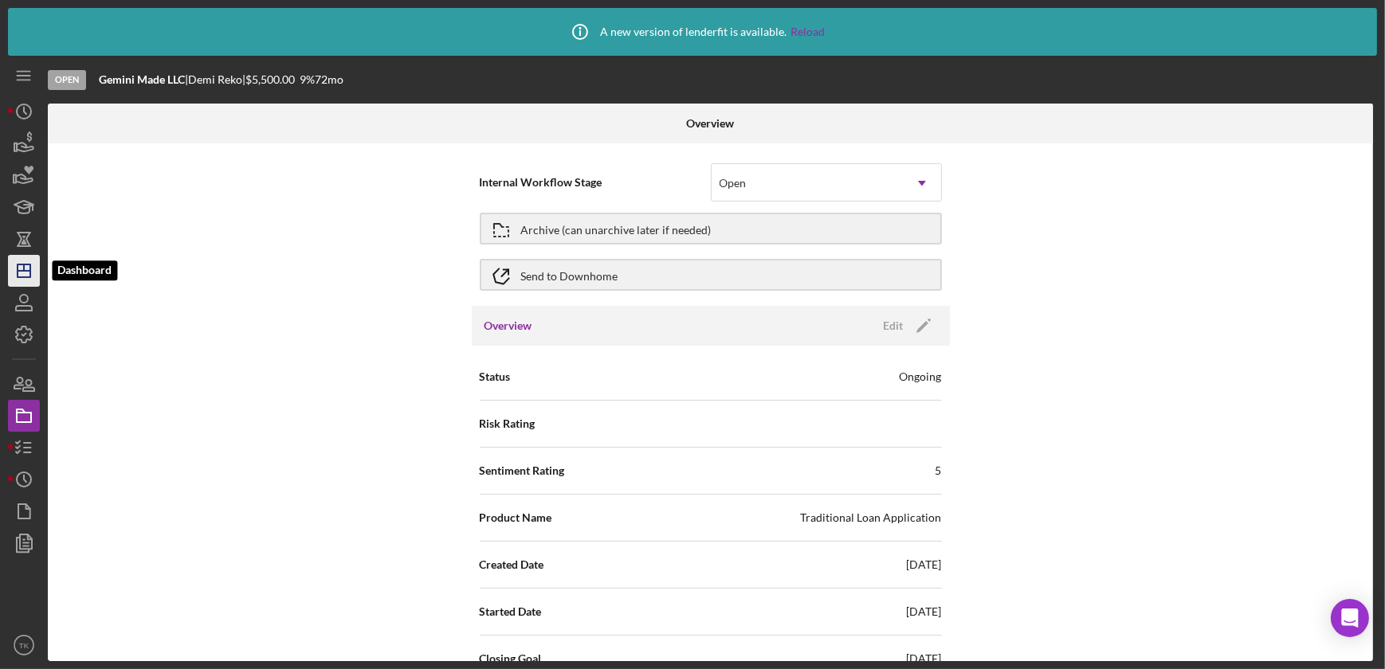
click at [30, 262] on icon "Icon/Dashboard" at bounding box center [24, 271] width 40 height 40
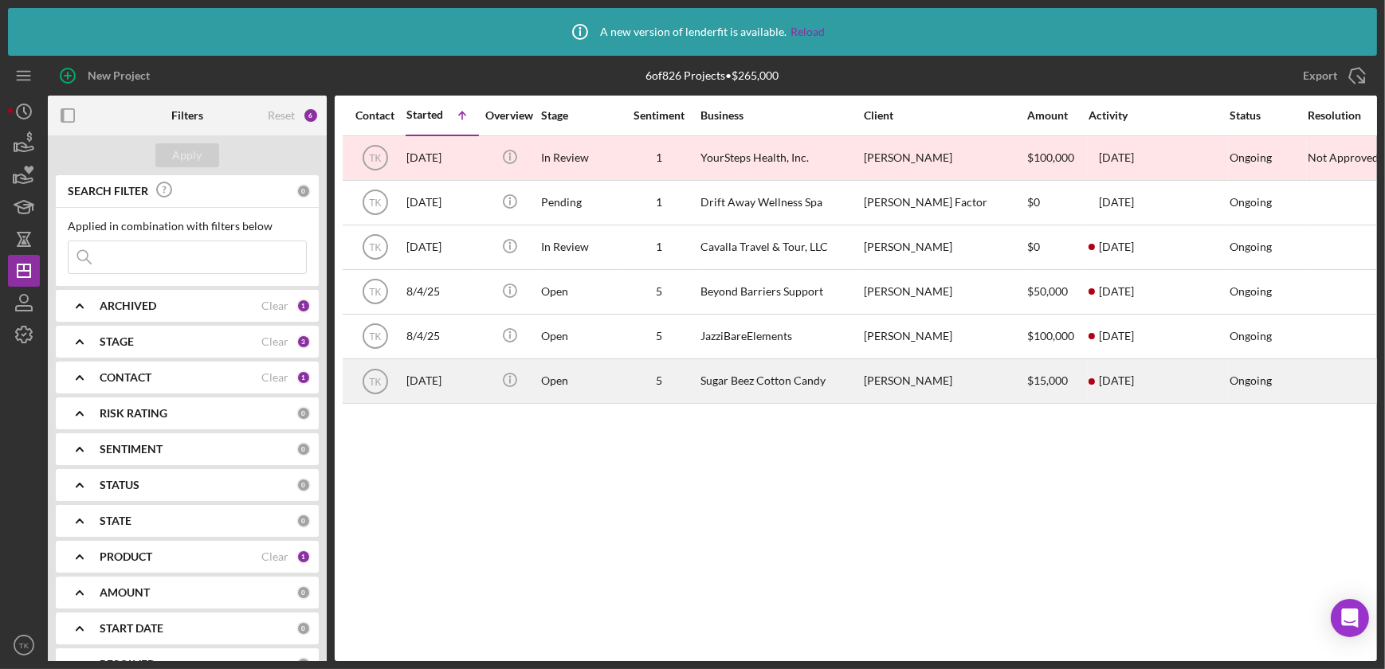
click at [776, 382] on div "Sugar Beez Cotton Candy" at bounding box center [779, 381] width 159 height 42
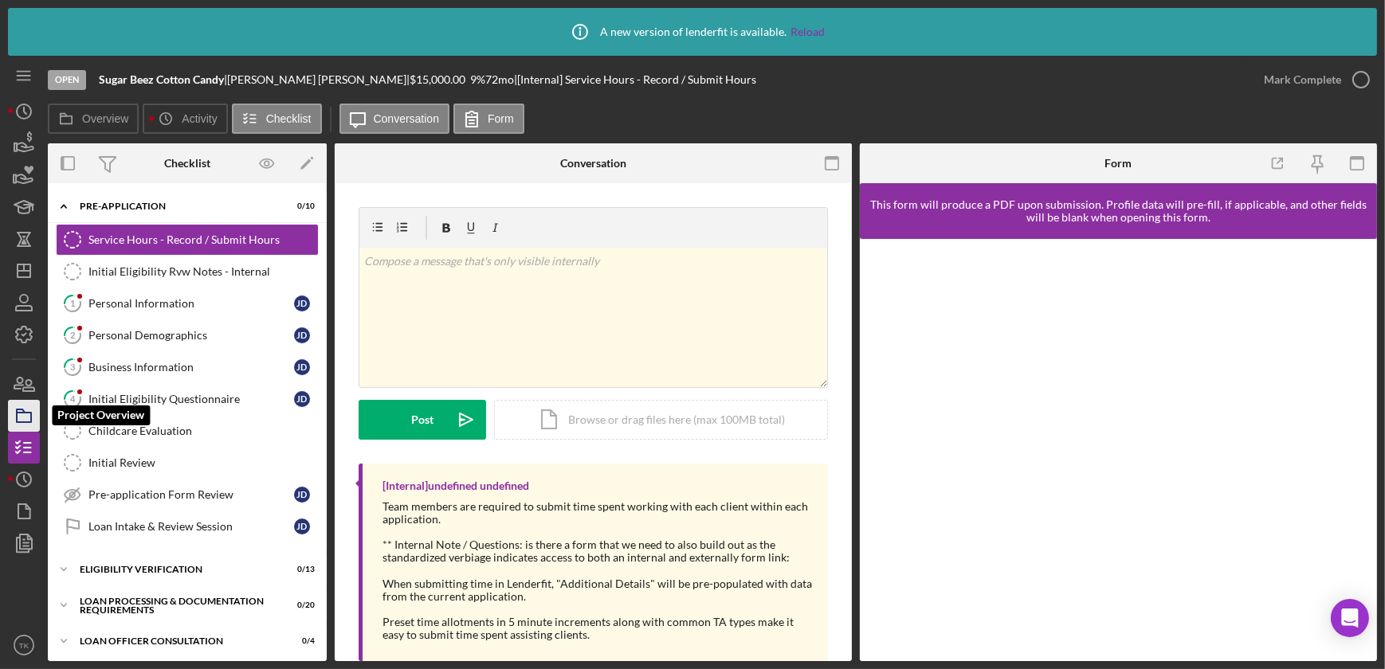
click at [33, 414] on icon "button" at bounding box center [24, 416] width 40 height 40
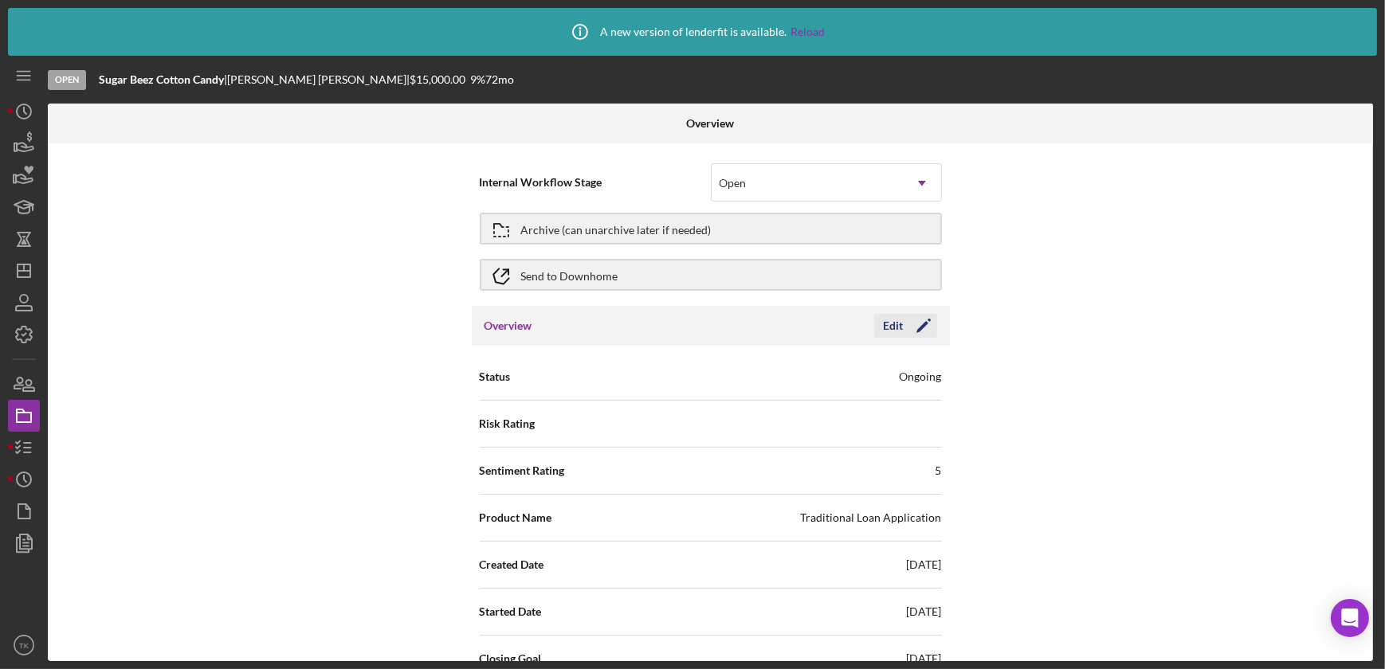
click at [915, 324] on icon "Icon/Edit" at bounding box center [924, 326] width 40 height 40
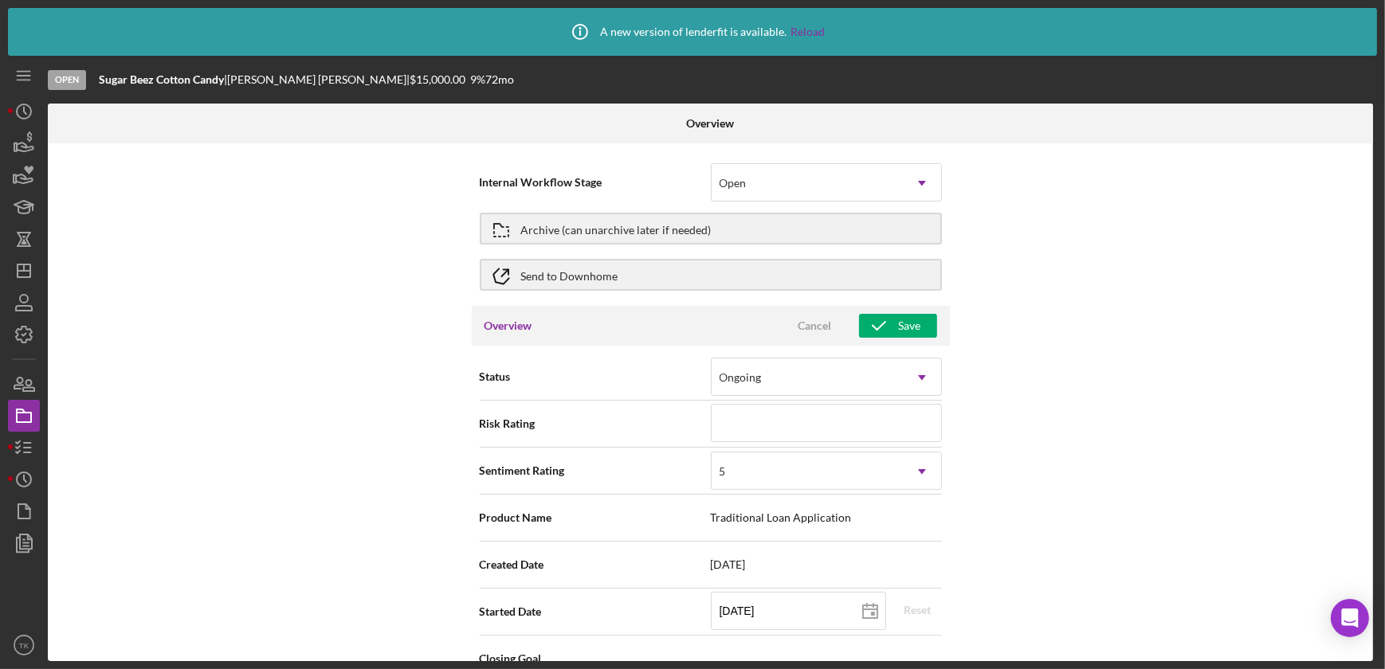
scroll to position [217, 0]
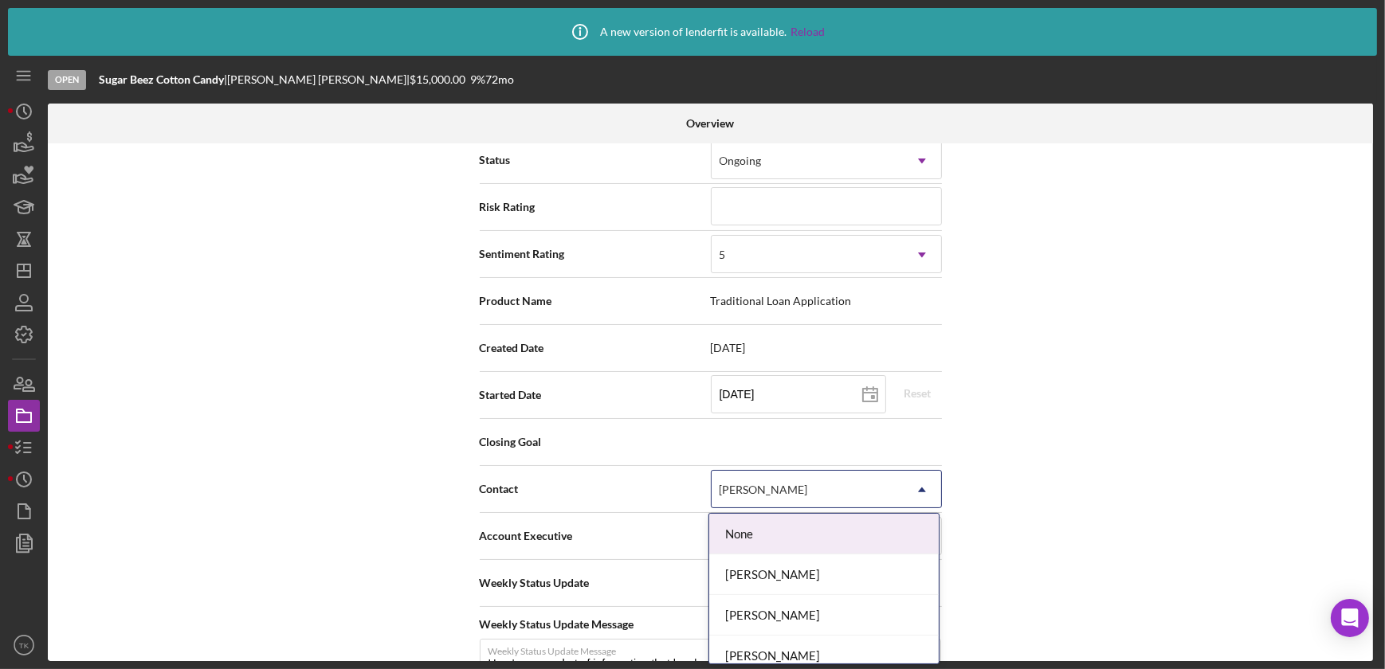
click at [863, 483] on div "[PERSON_NAME]" at bounding box center [807, 490] width 191 height 37
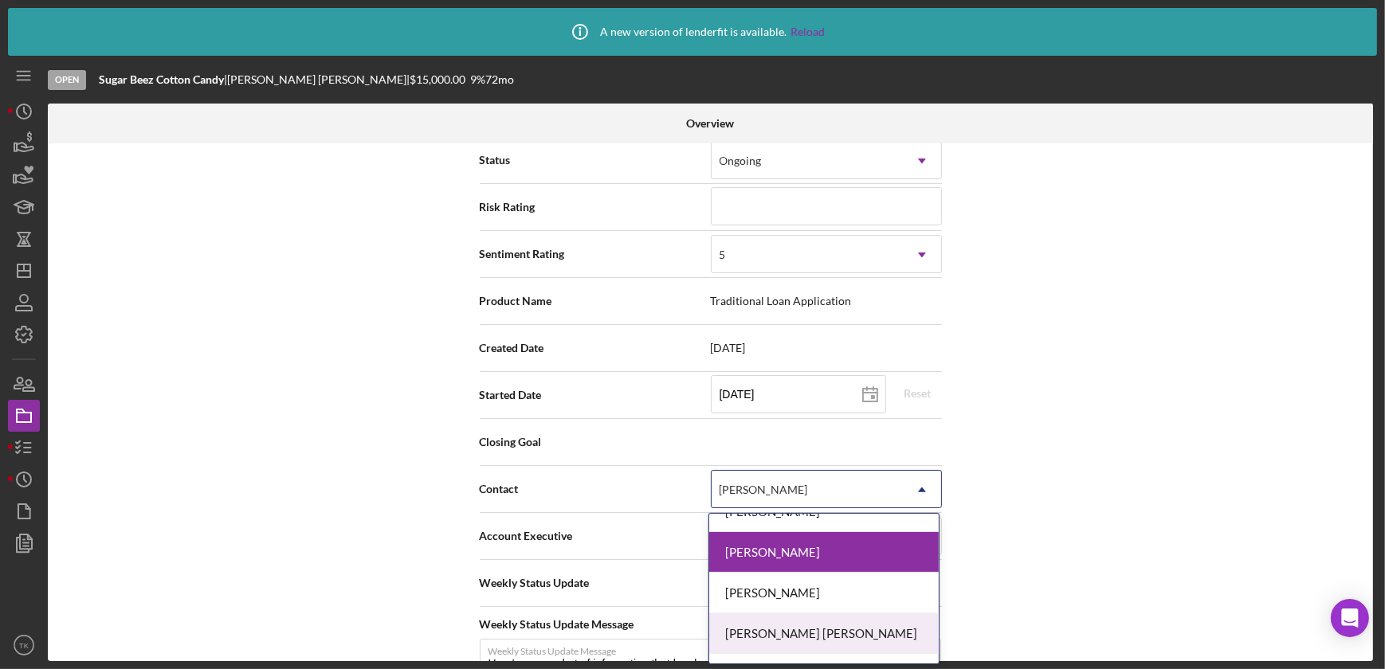
scroll to position [215, 0]
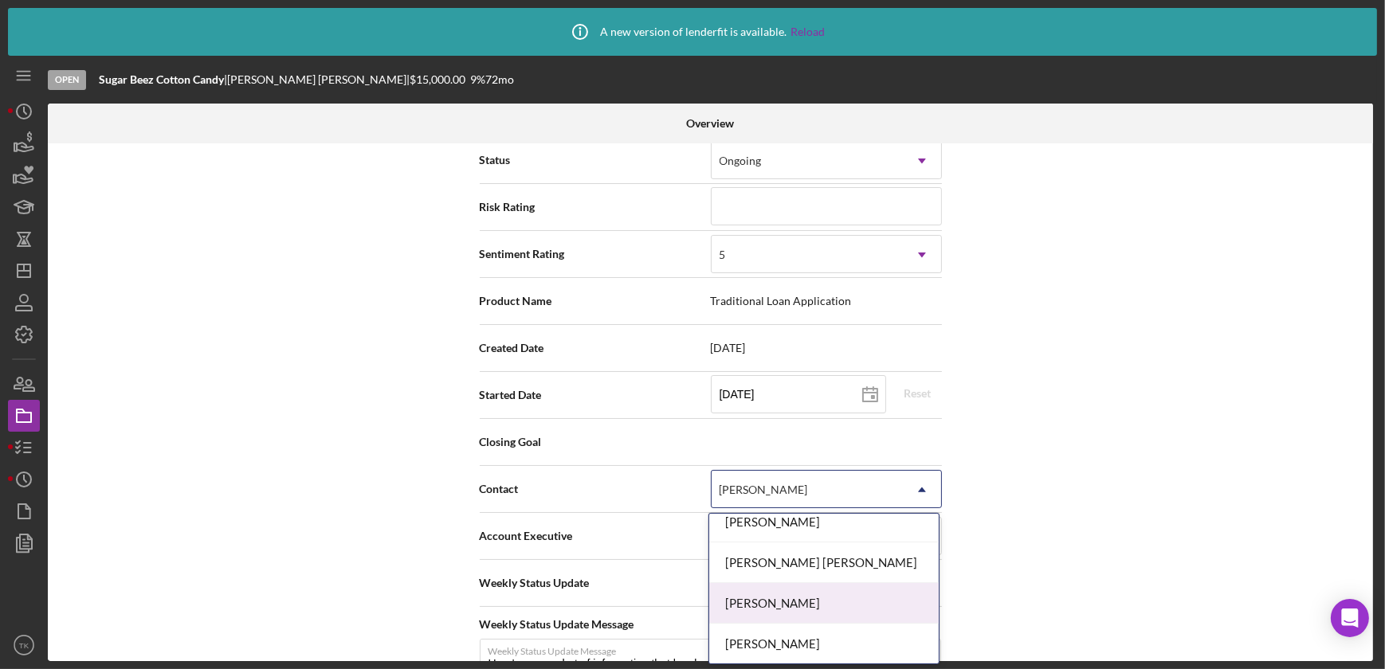
click at [812, 591] on div "[PERSON_NAME]" at bounding box center [824, 603] width 230 height 41
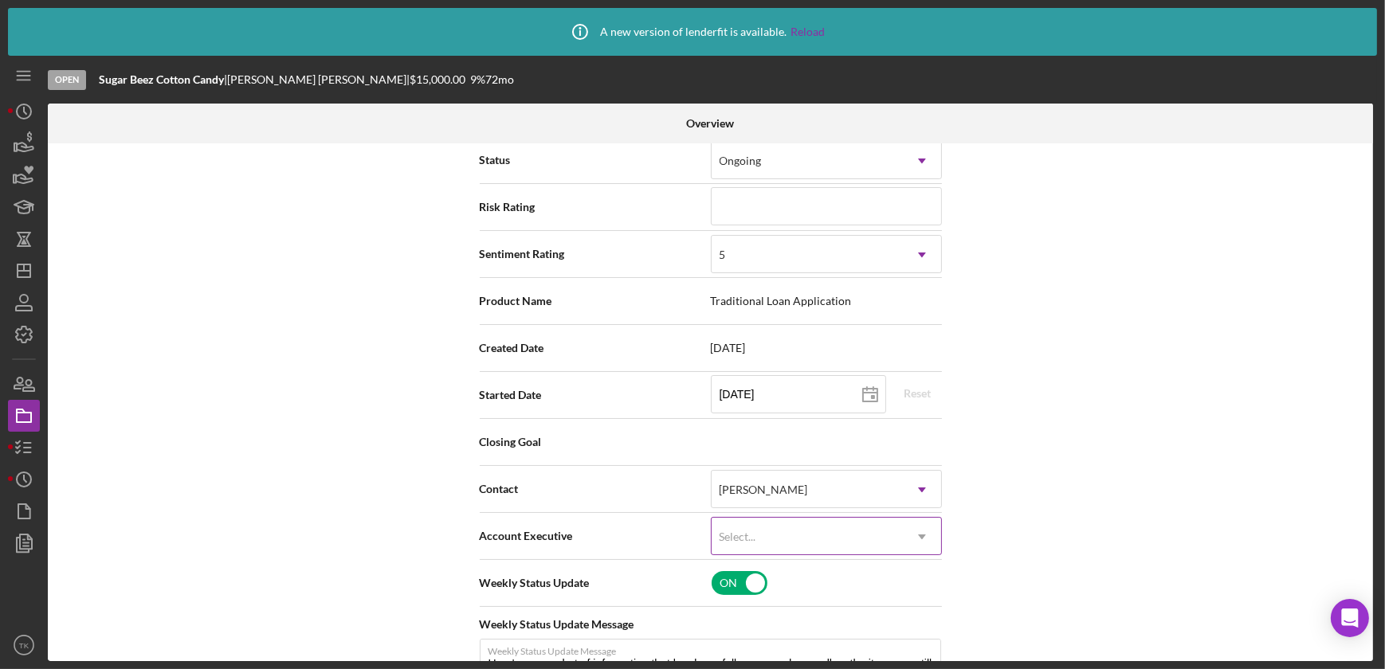
click at [926, 540] on icon "Icon/Dropdown Arrow" at bounding box center [922, 537] width 38 height 38
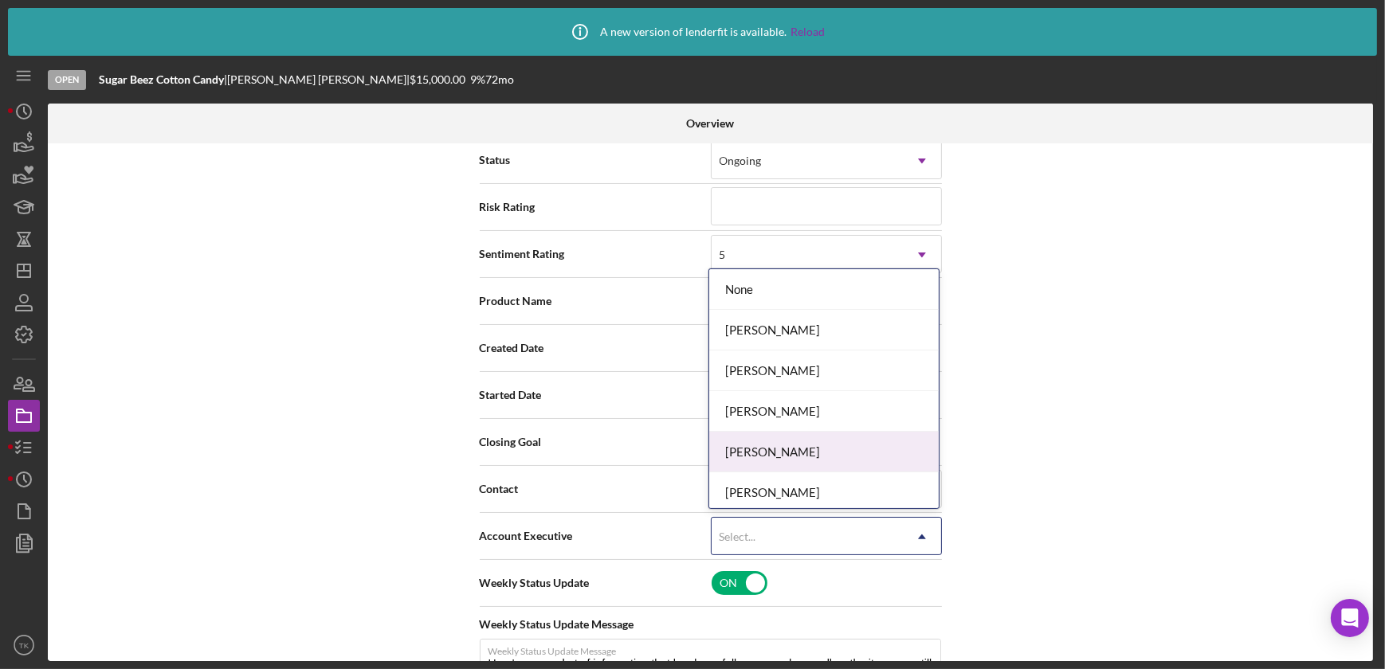
click at [845, 450] on div "[PERSON_NAME]" at bounding box center [824, 452] width 230 height 41
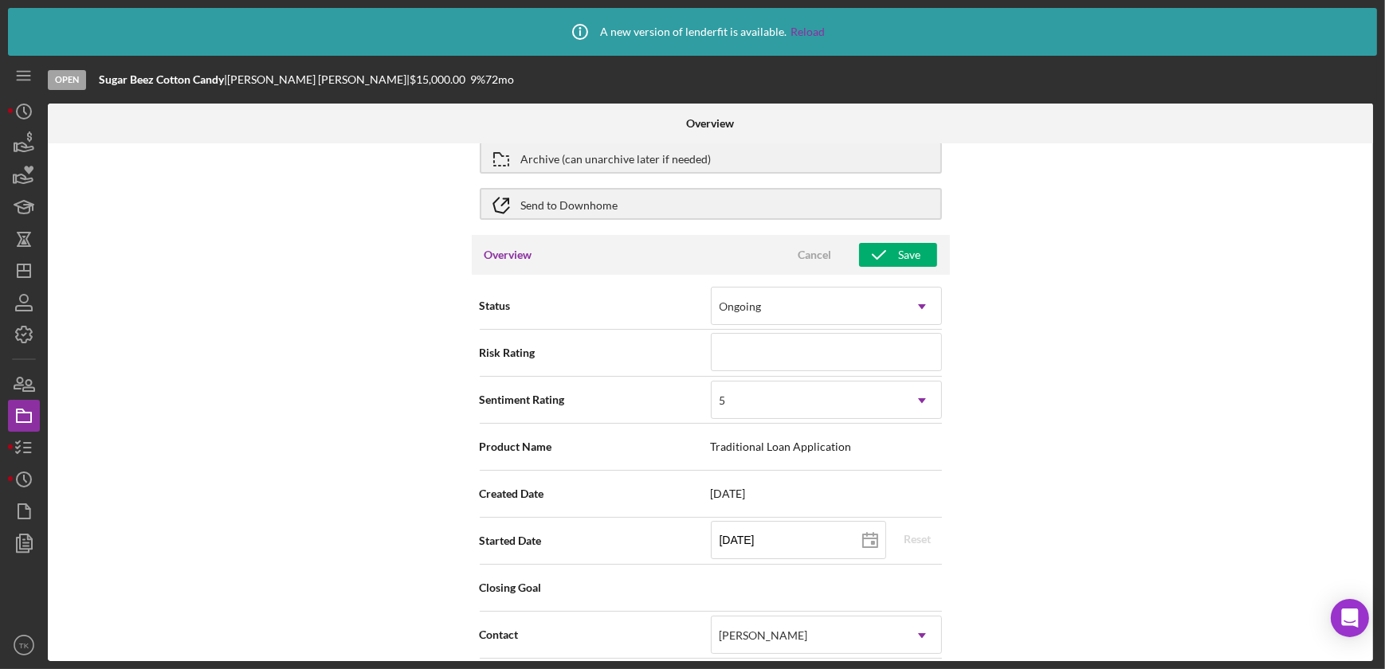
scroll to position [0, 0]
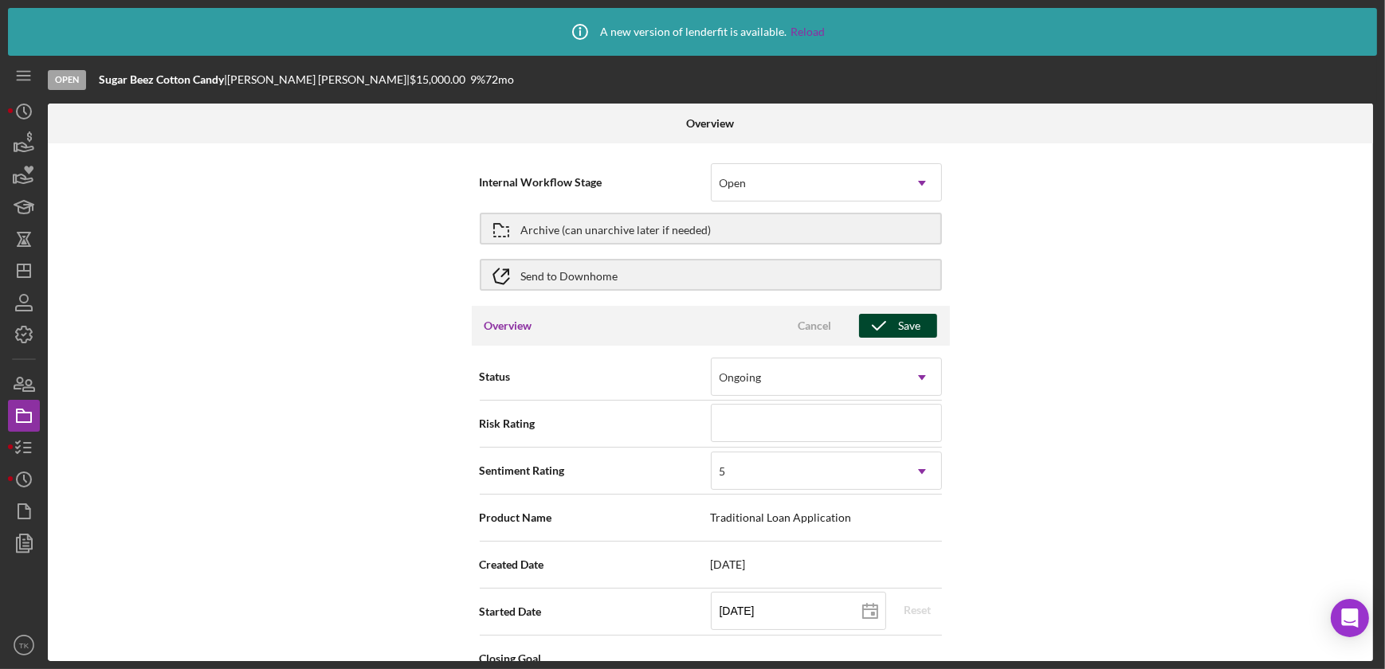
click at [878, 326] on polyline "button" at bounding box center [879, 326] width 13 height 8
type textarea "Here's a snapshot of information that has been fully approved, as well as the i…"
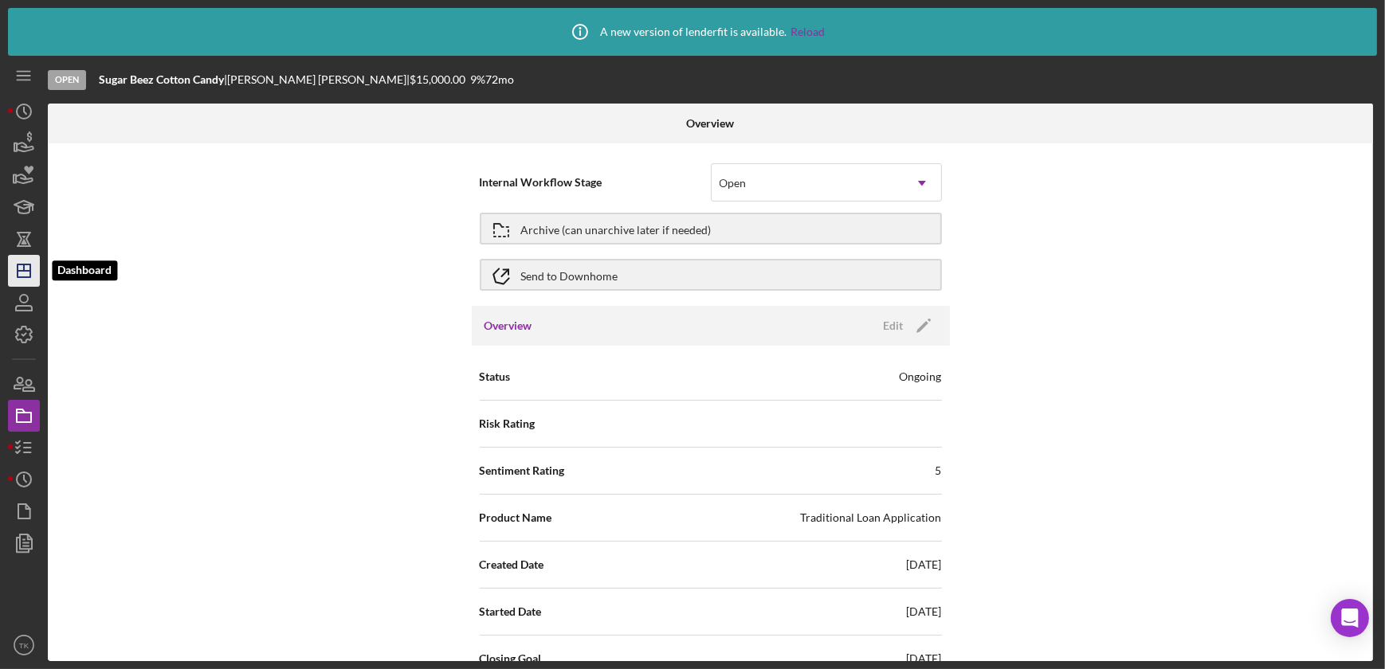
click at [23, 281] on icon "Icon/Dashboard" at bounding box center [24, 271] width 40 height 40
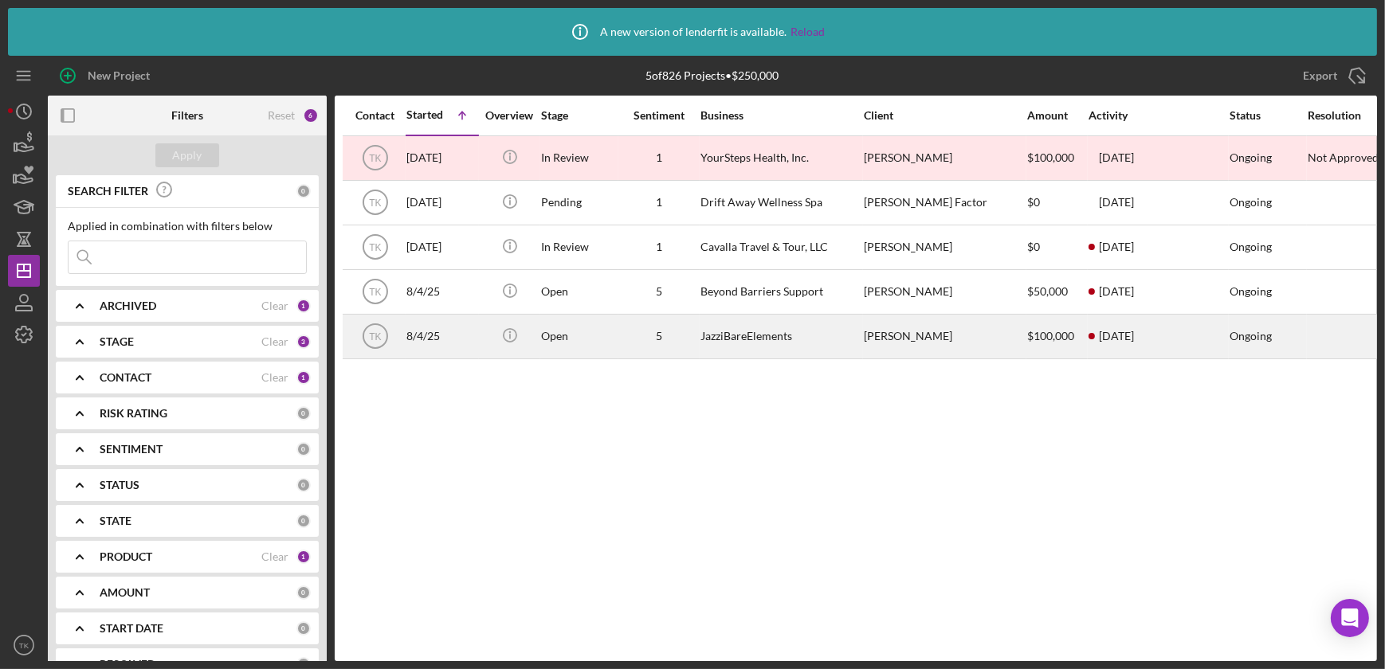
click at [834, 330] on div "JazziBareElements" at bounding box center [779, 337] width 159 height 42
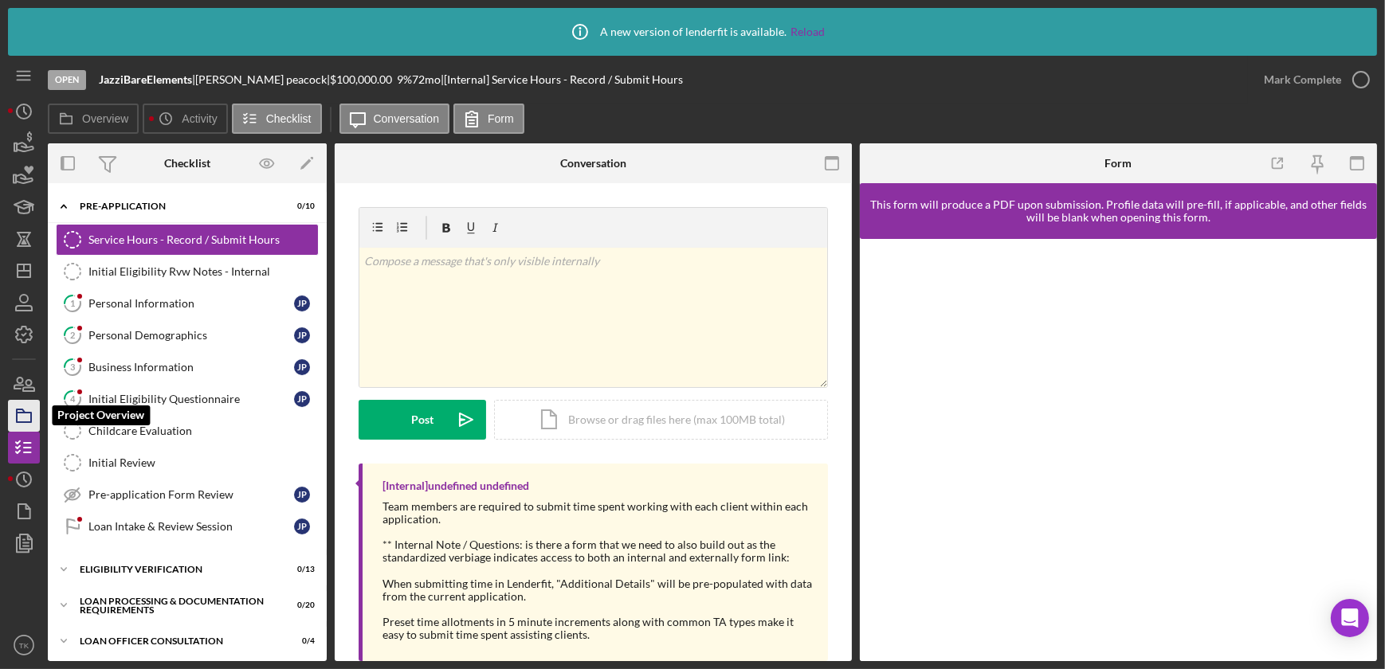
click at [27, 414] on icon "button" at bounding box center [24, 416] width 40 height 40
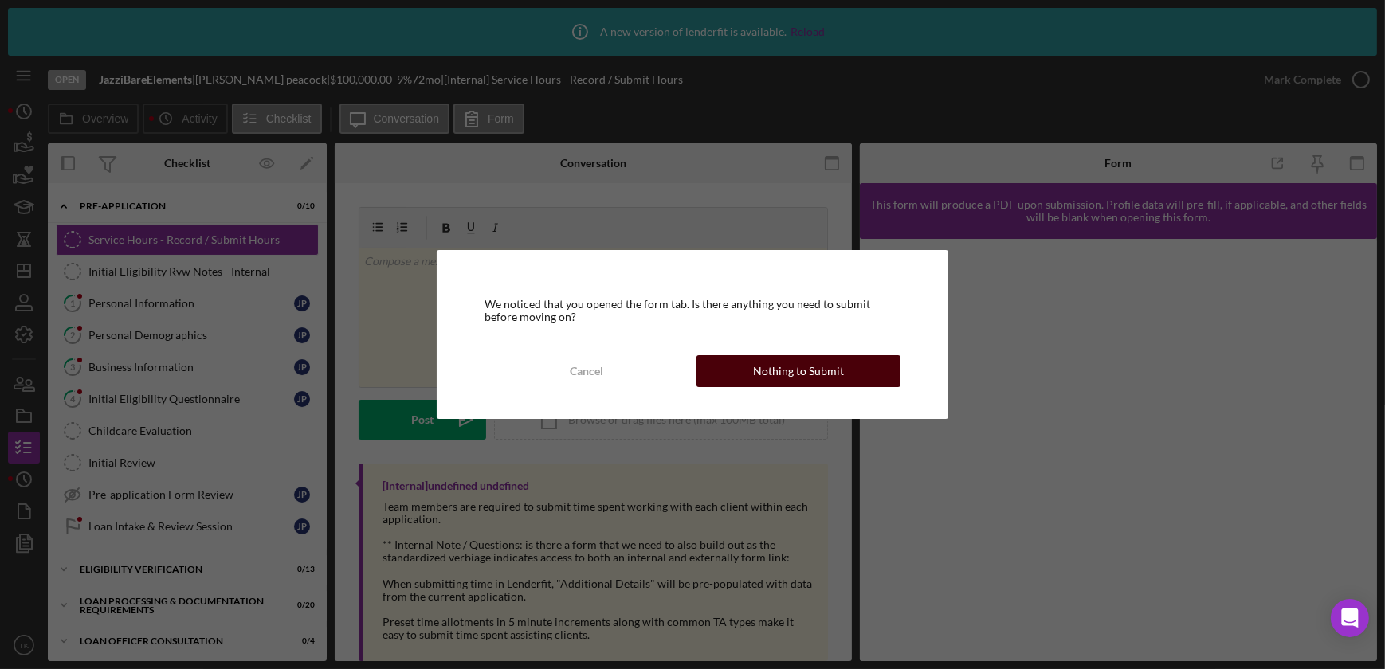
click at [839, 374] on div "Nothing to Submit" at bounding box center [798, 371] width 91 height 32
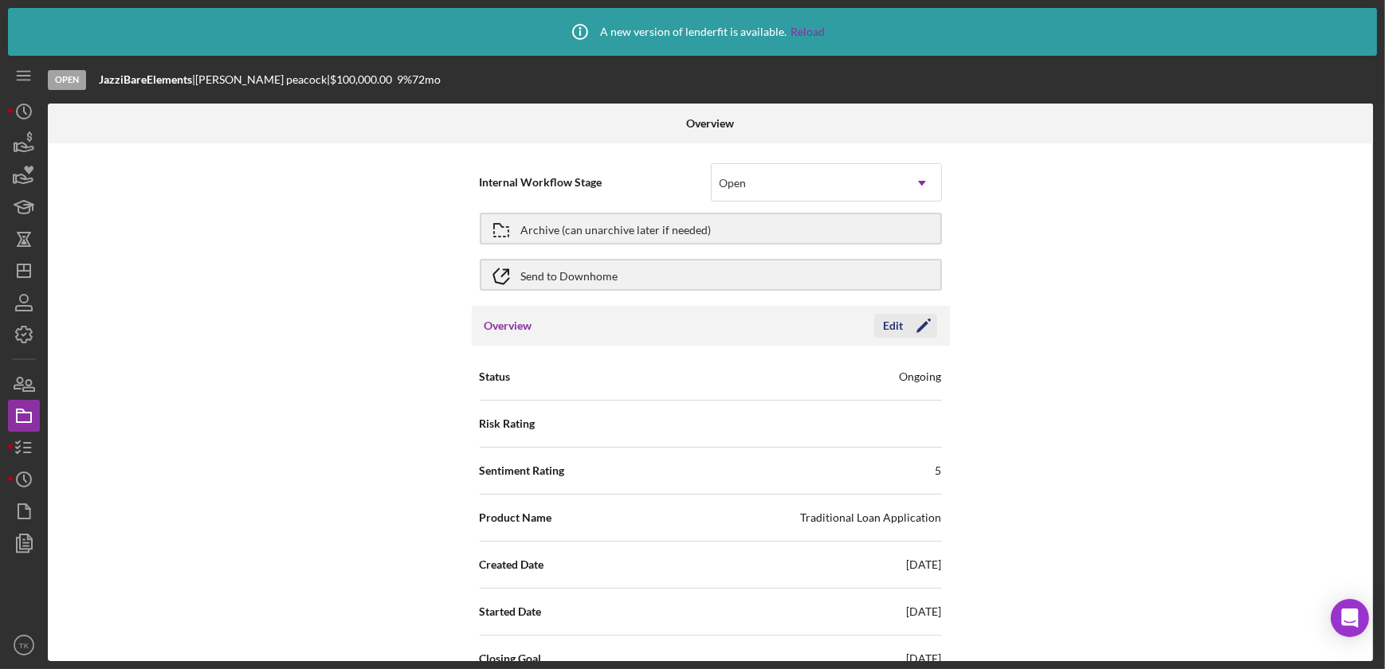
click at [904, 324] on icon "Icon/Edit" at bounding box center [924, 326] width 40 height 40
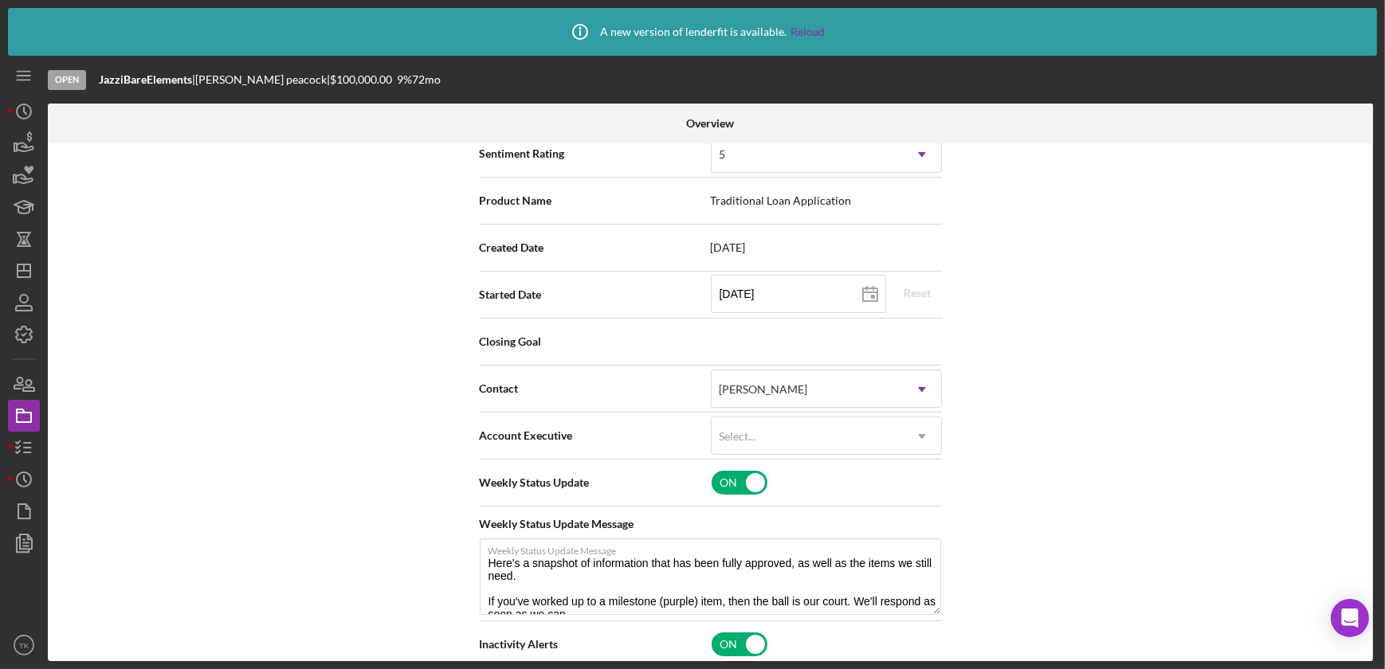
scroll to position [362, 0]
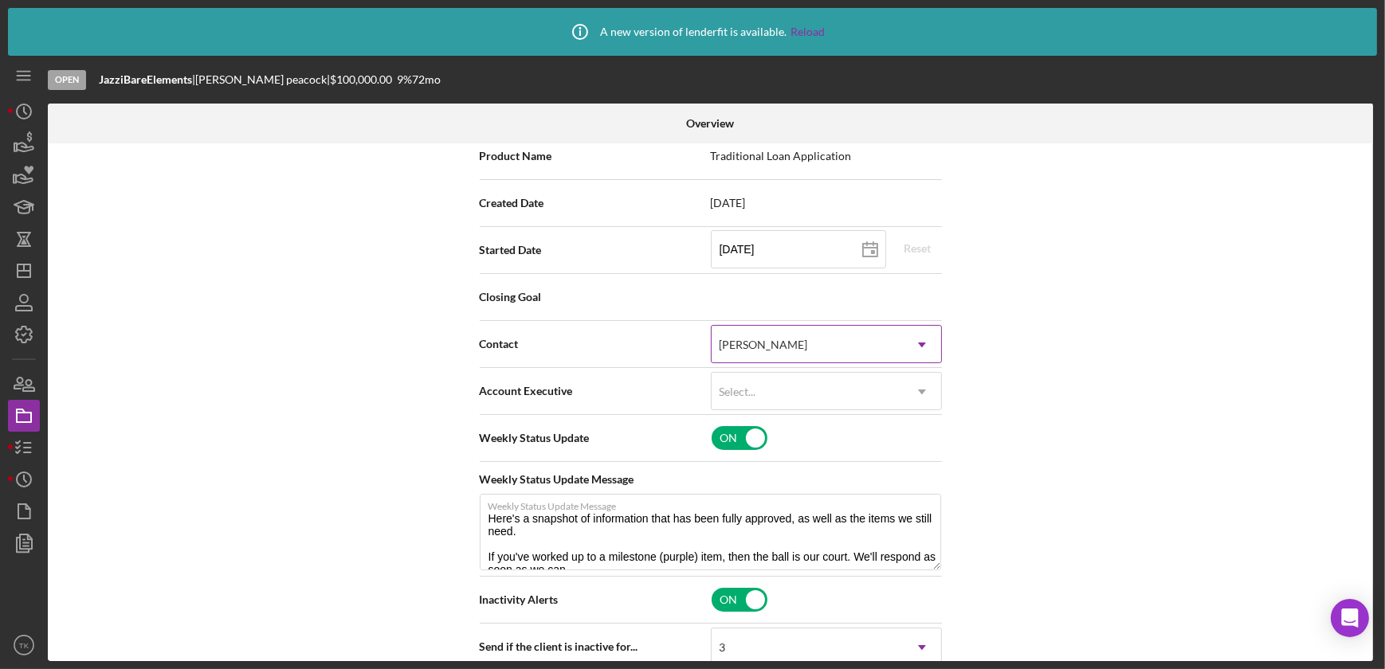
click at [918, 346] on icon "Icon/Dropdown Arrow" at bounding box center [922, 345] width 38 height 38
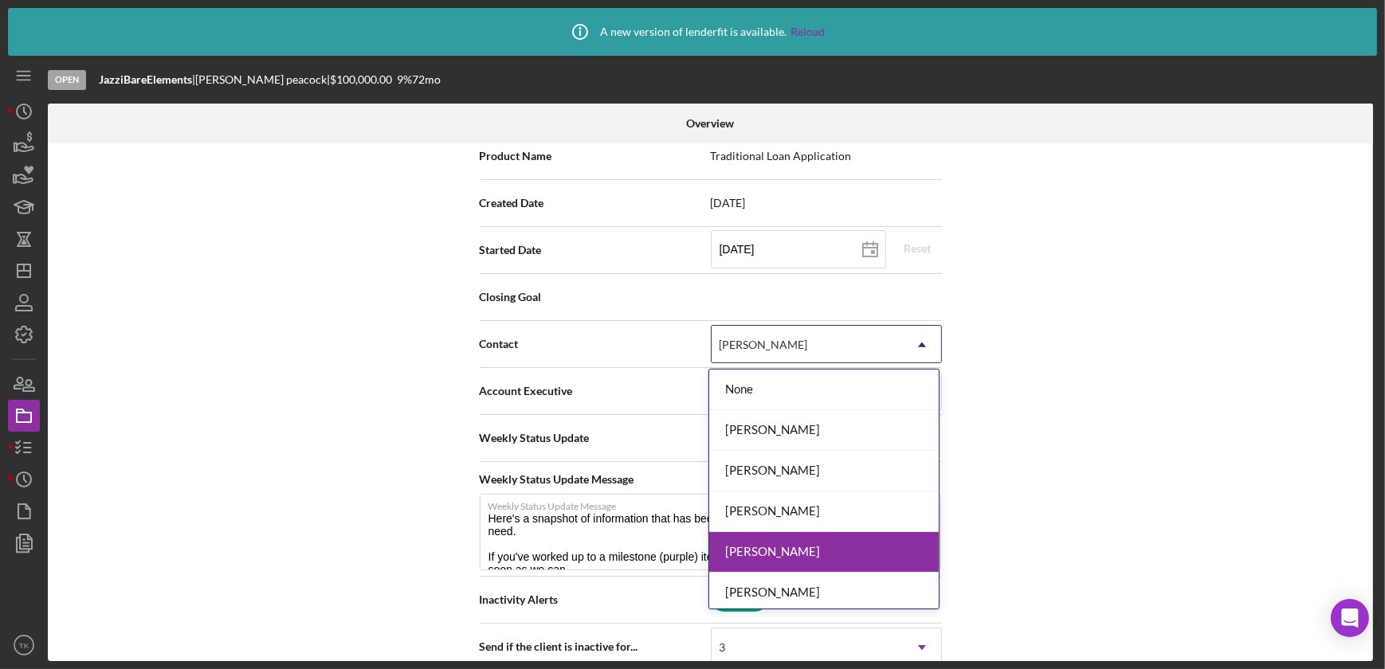
click at [795, 571] on div "None [PERSON_NAME] [PERSON_NAME] [PERSON_NAME] [PERSON_NAME] [PERSON_NAME] [PER…" at bounding box center [824, 489] width 230 height 239
click at [795, 582] on div "[PERSON_NAME]" at bounding box center [824, 593] width 230 height 41
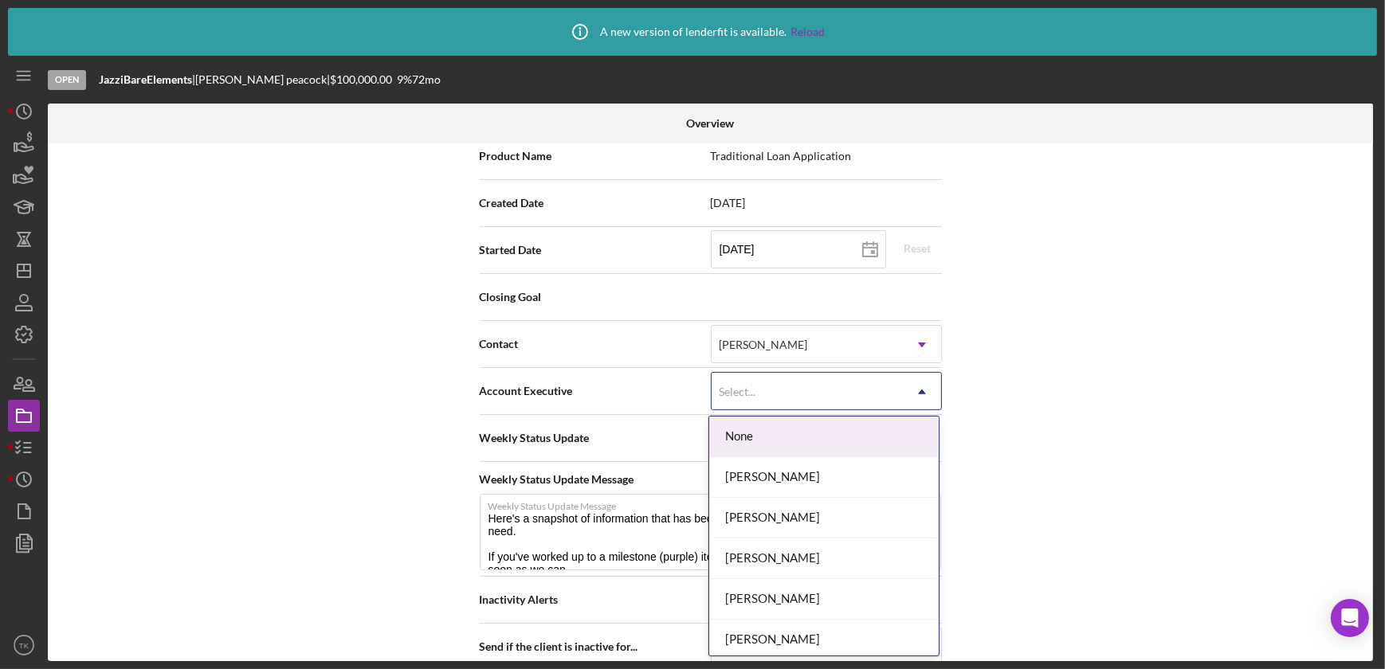
click at [882, 395] on div "Select..." at bounding box center [807, 392] width 191 height 37
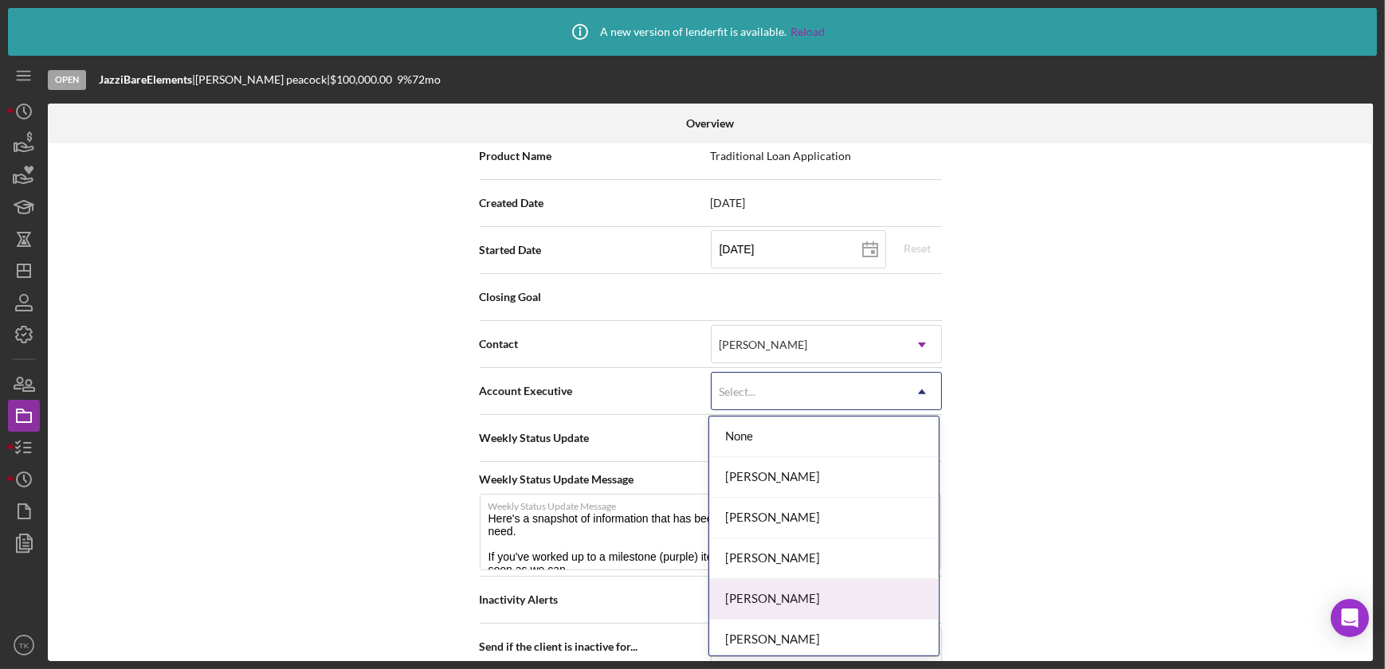
click at [778, 591] on div "[PERSON_NAME]" at bounding box center [824, 599] width 230 height 41
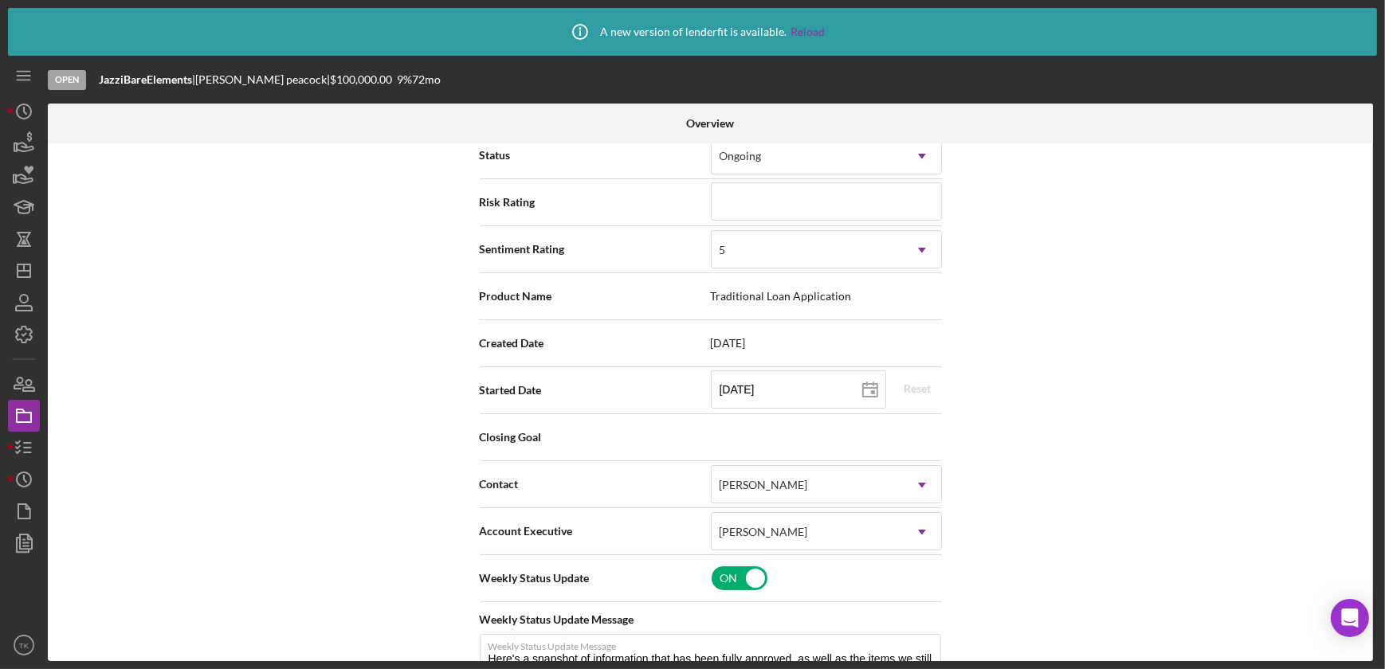
scroll to position [0, 0]
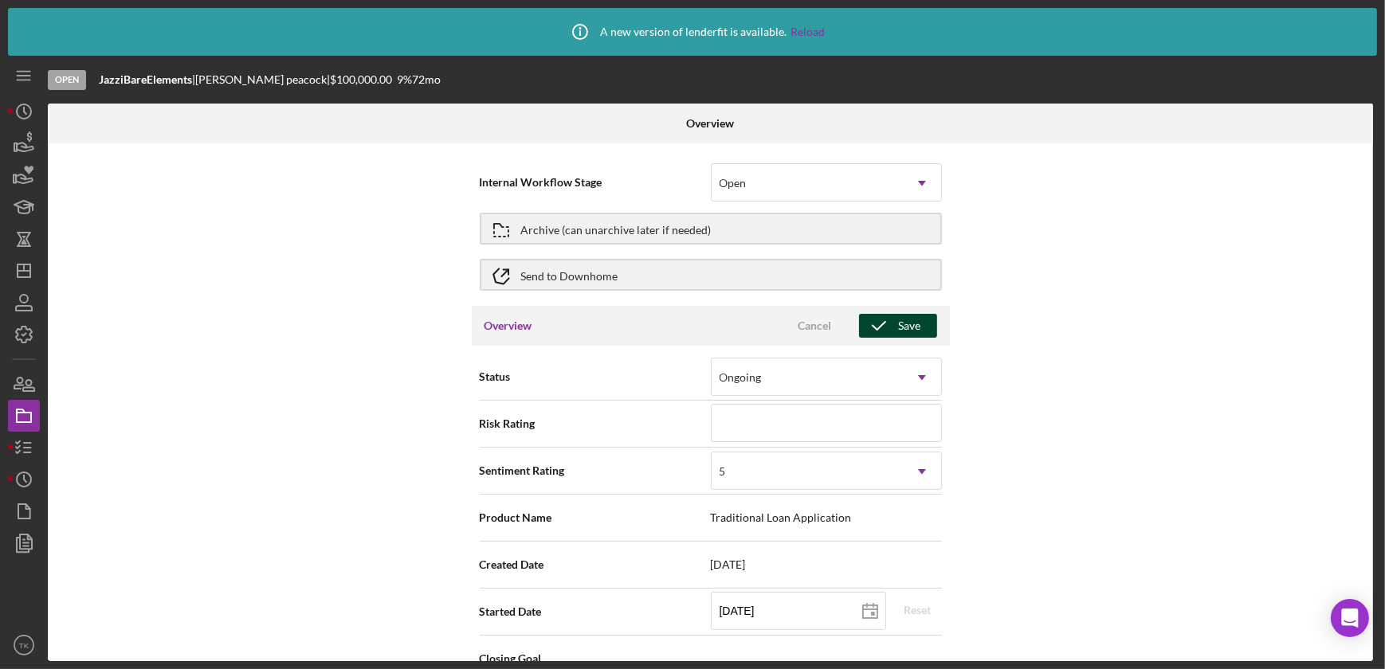
click at [892, 327] on icon "button" at bounding box center [879, 326] width 40 height 40
type textarea "Here's a snapshot of information that has been fully approved, as well as the i…"
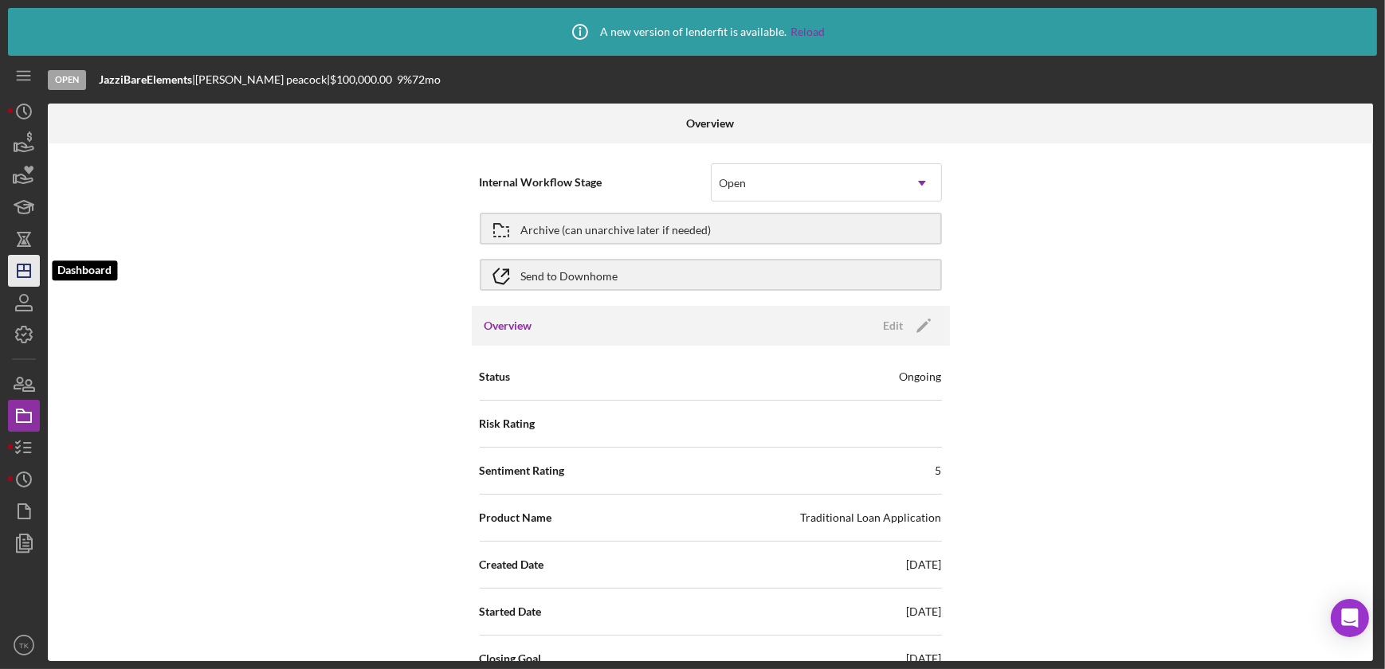
click at [21, 271] on line "button" at bounding box center [24, 271] width 13 height 0
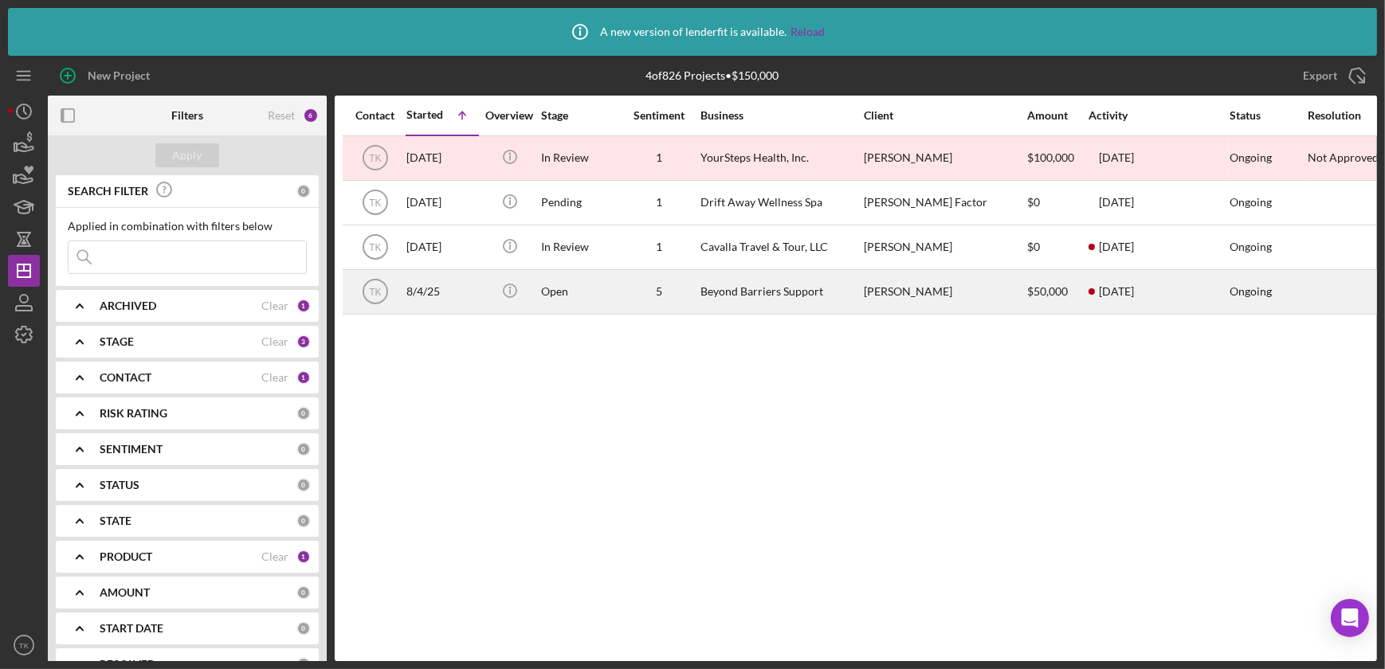
click at [623, 300] on div "5" at bounding box center [659, 292] width 80 height 42
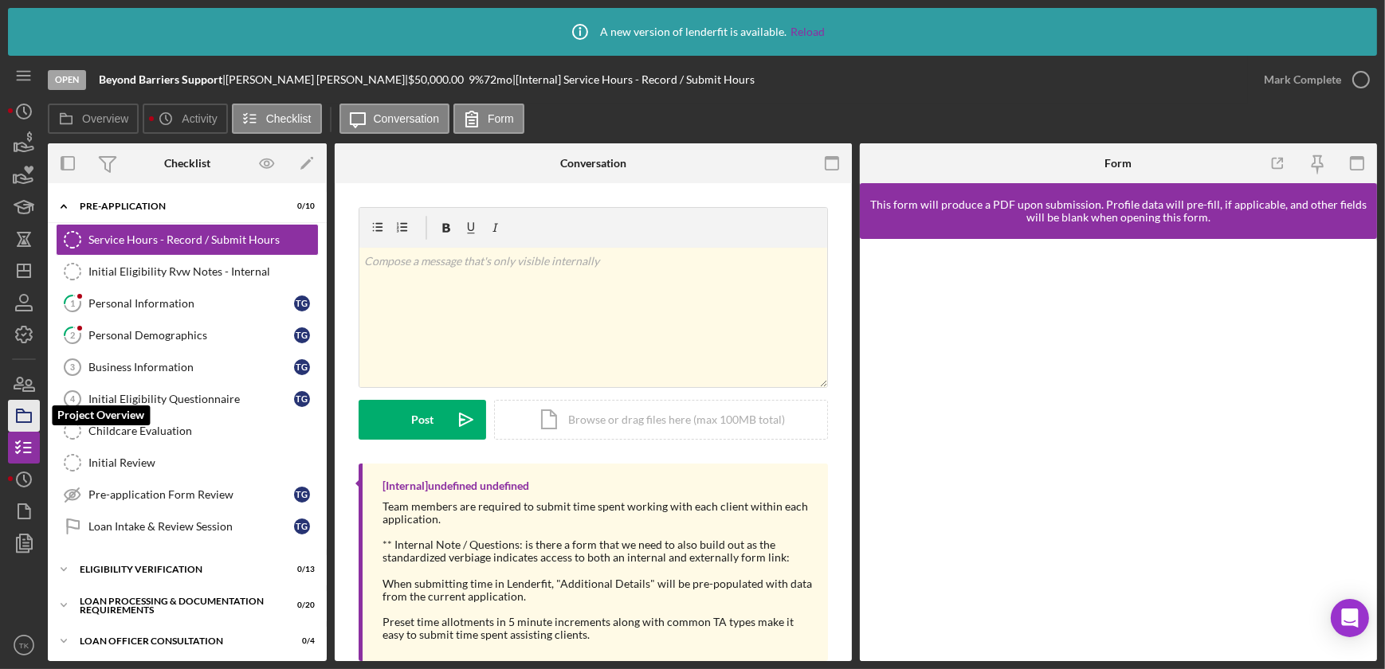
click at [15, 406] on icon "button" at bounding box center [24, 416] width 40 height 40
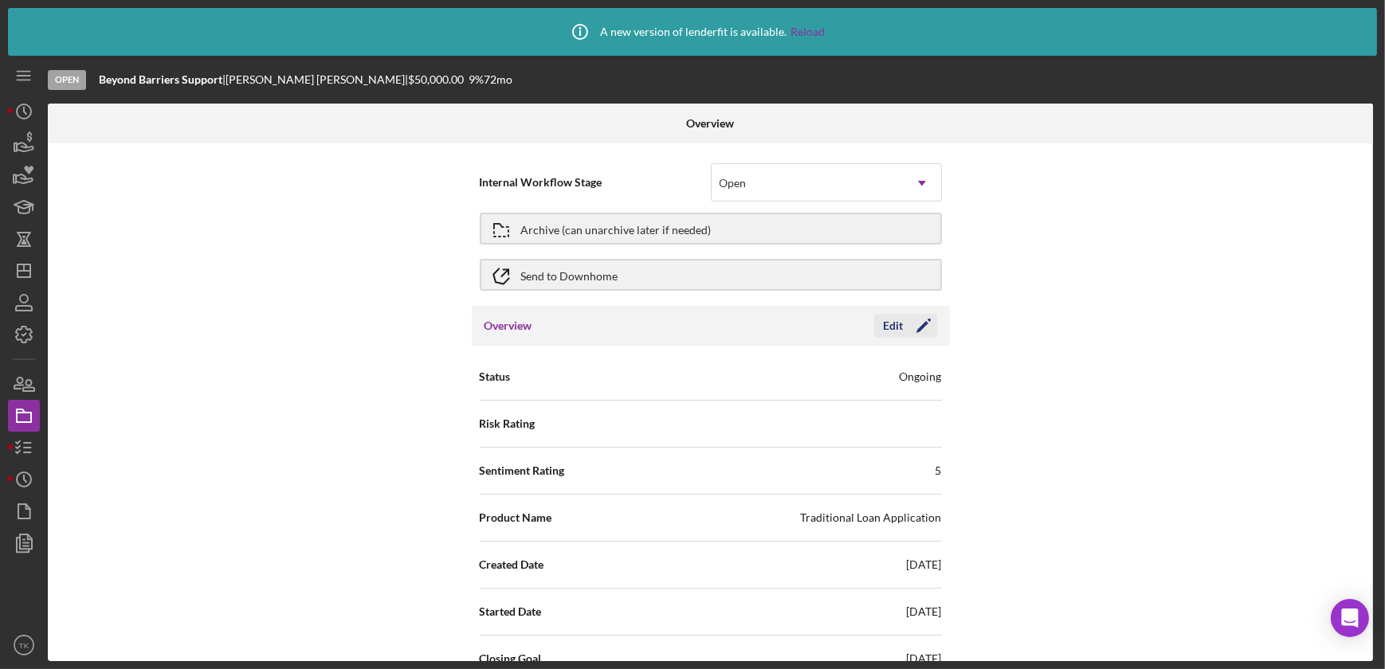
click at [904, 324] on icon "Icon/Edit" at bounding box center [924, 326] width 40 height 40
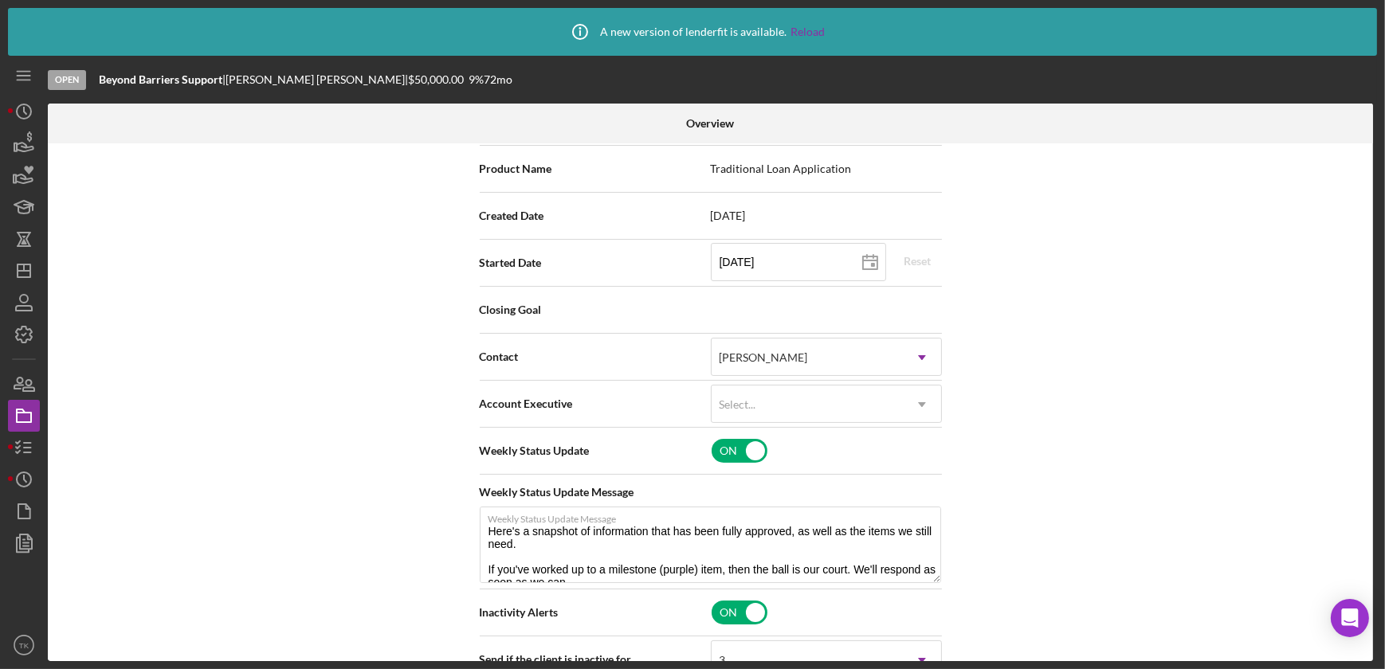
scroll to position [362, 0]
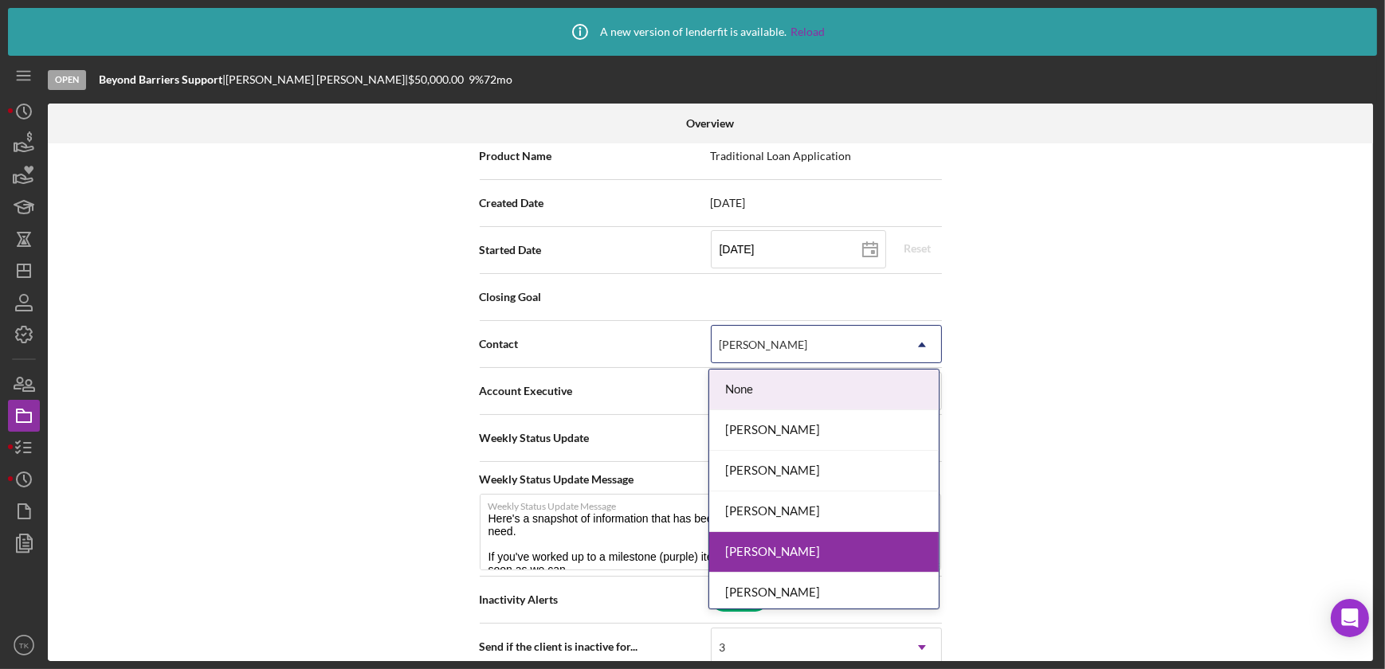
click at [865, 332] on div "[PERSON_NAME]" at bounding box center [807, 345] width 191 height 37
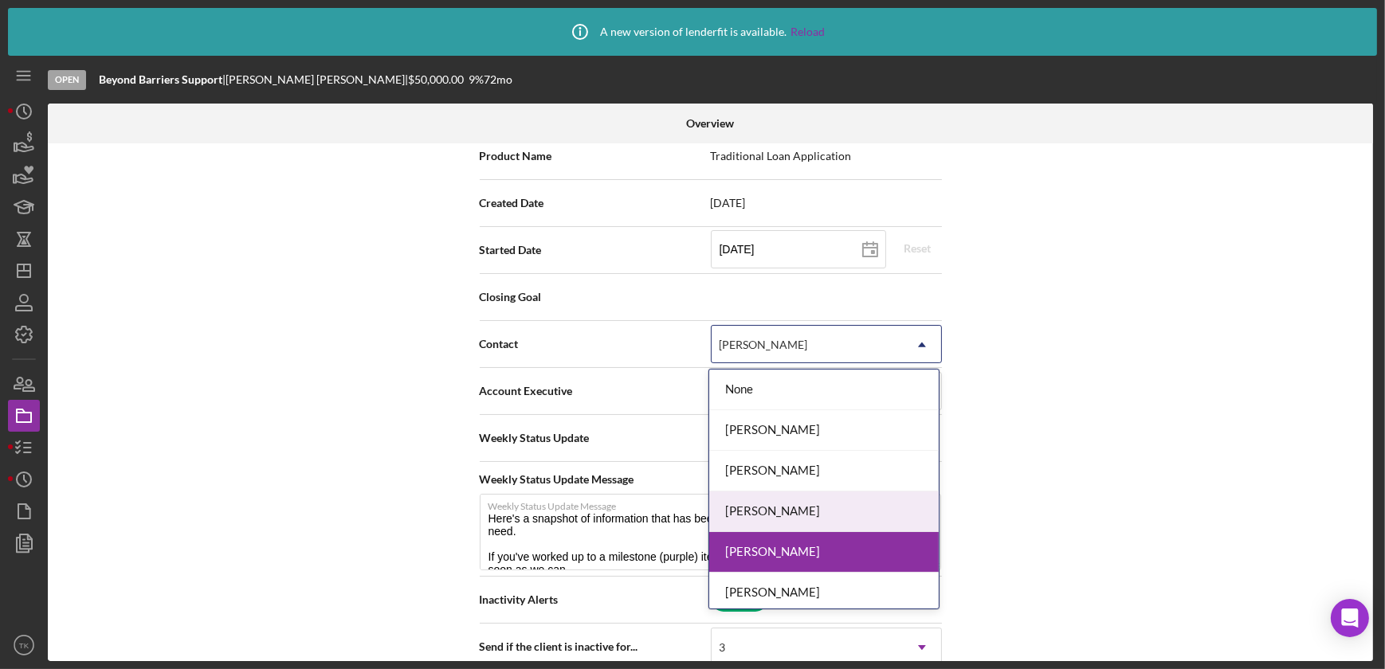
click at [767, 498] on div "[PERSON_NAME]" at bounding box center [824, 512] width 230 height 41
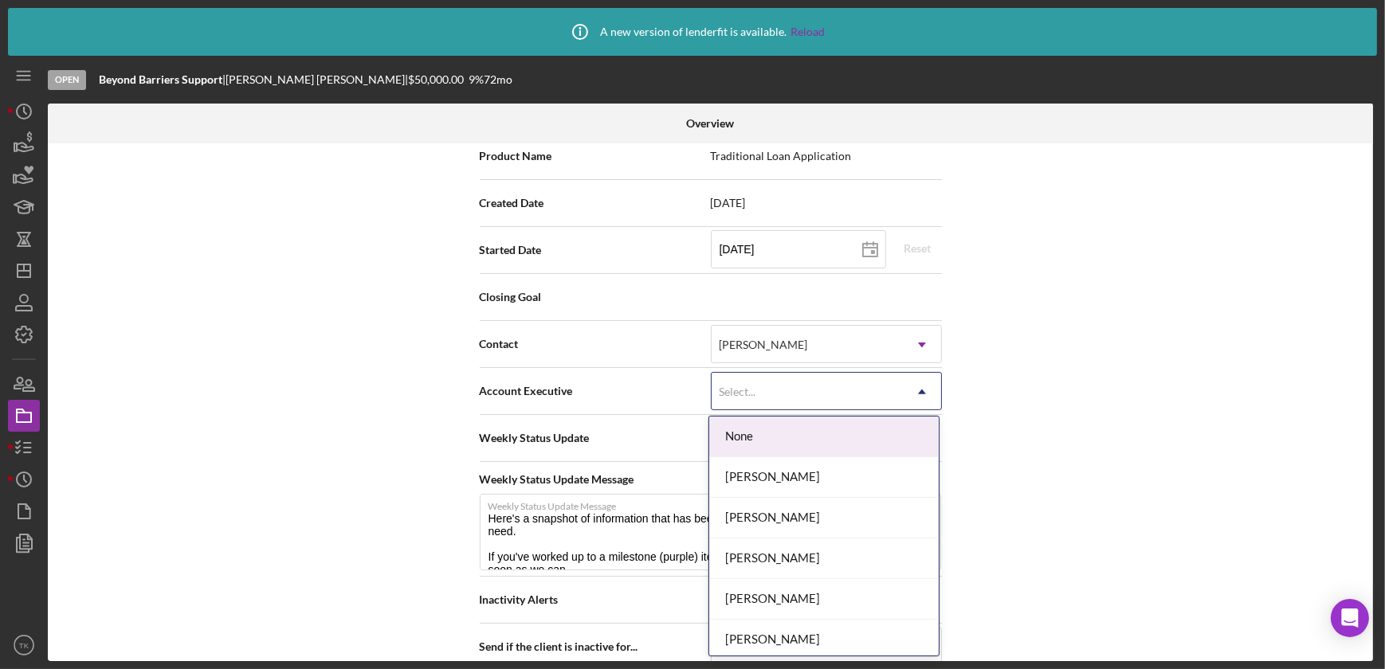
click at [857, 390] on div "Select..." at bounding box center [807, 392] width 191 height 37
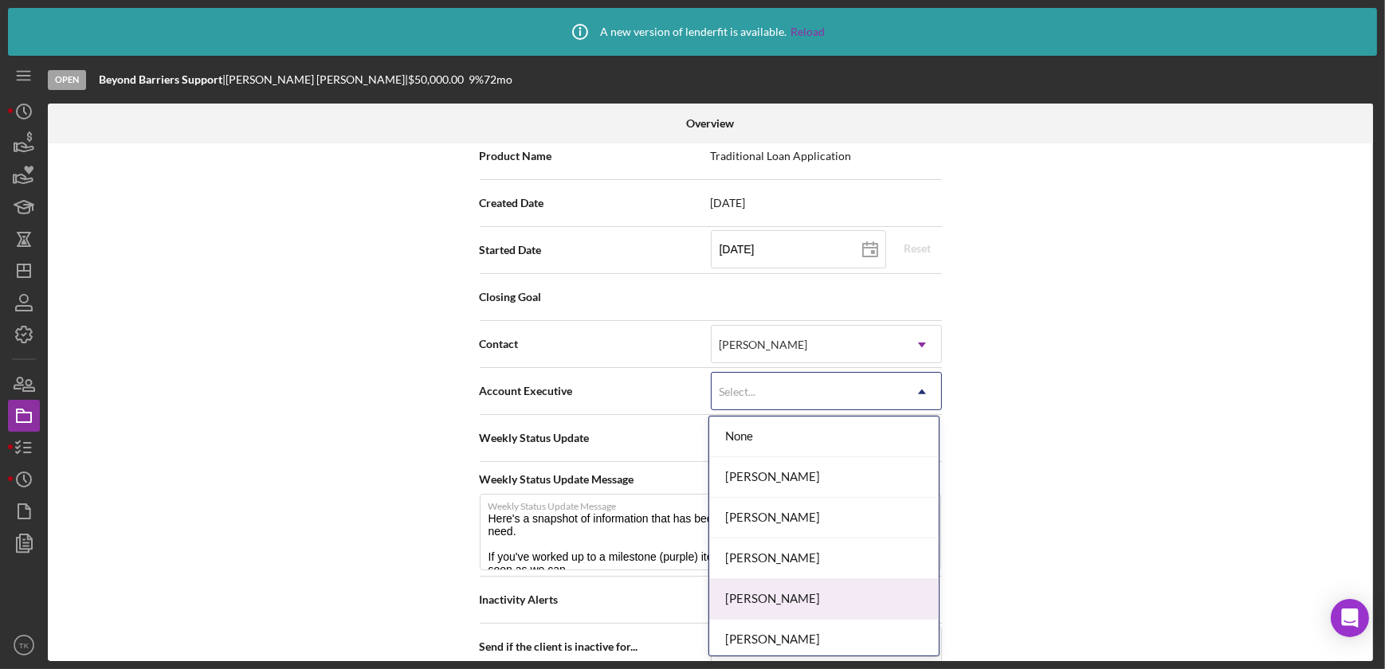
click at [820, 602] on div "[PERSON_NAME]" at bounding box center [824, 599] width 230 height 41
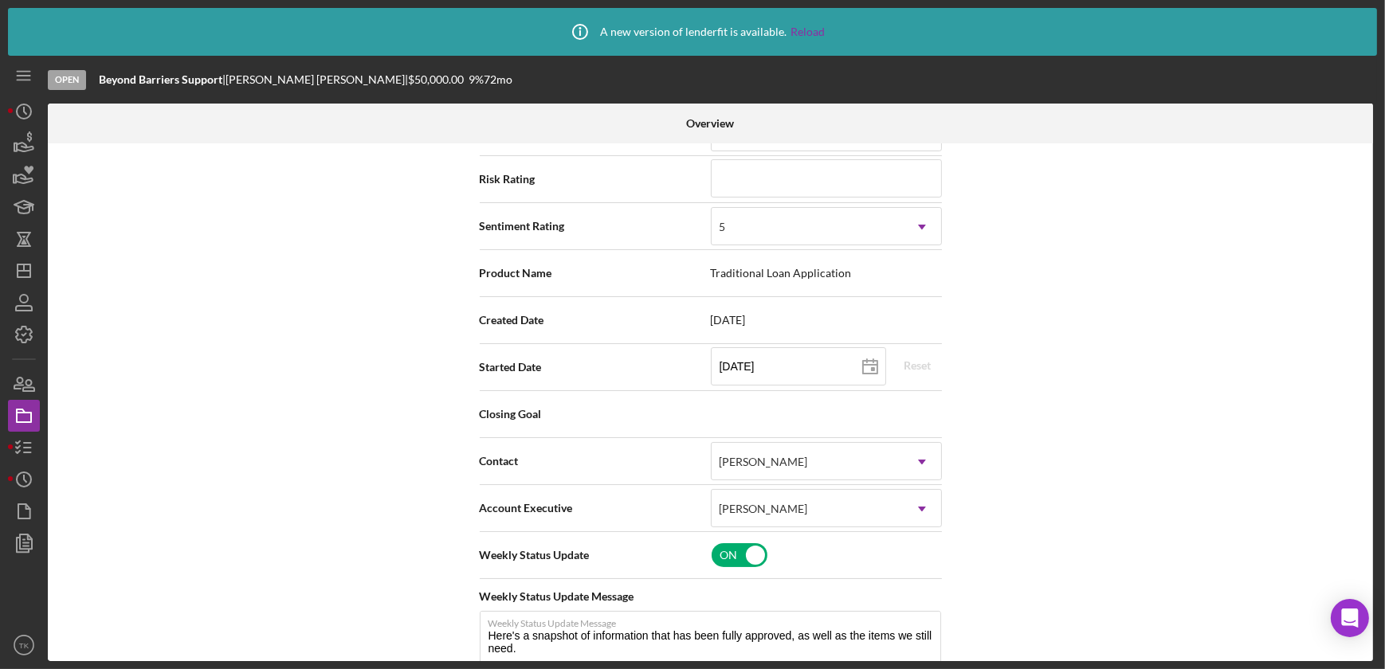
scroll to position [0, 0]
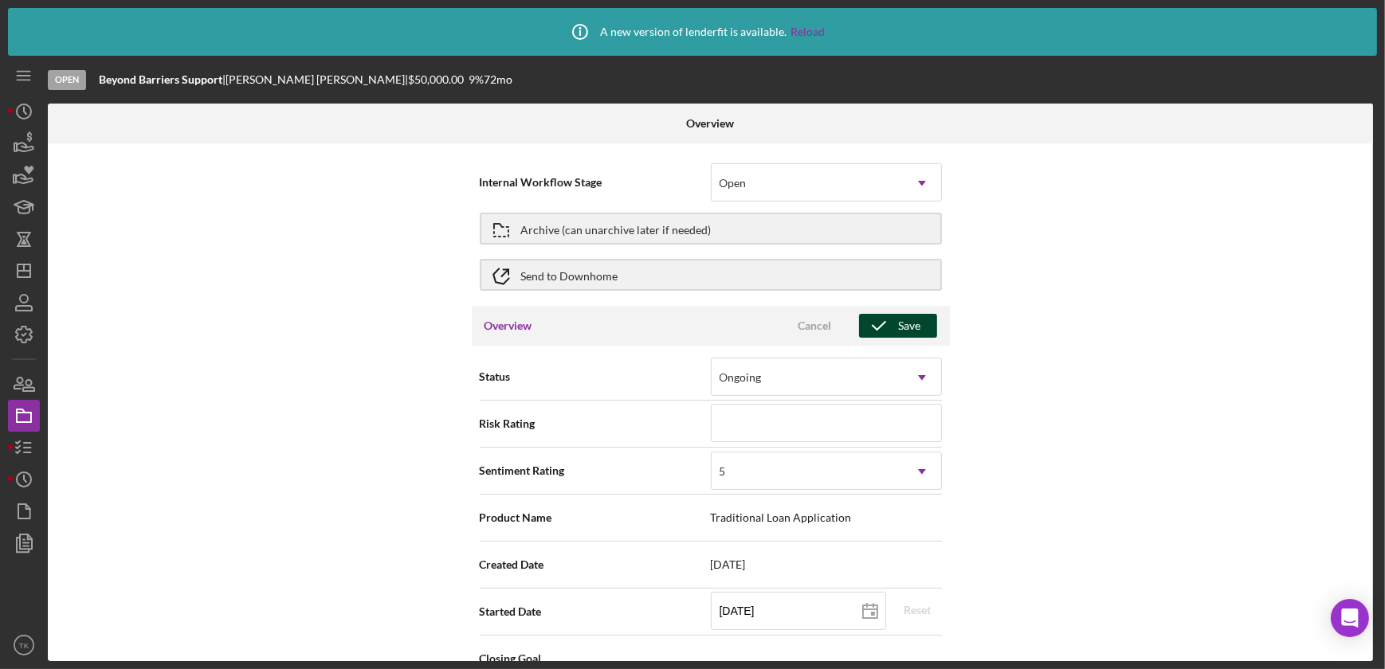
click at [907, 323] on div "Save" at bounding box center [910, 326] width 22 height 24
type textarea "Here's a snapshot of information that has been fully approved, as well as the i…"
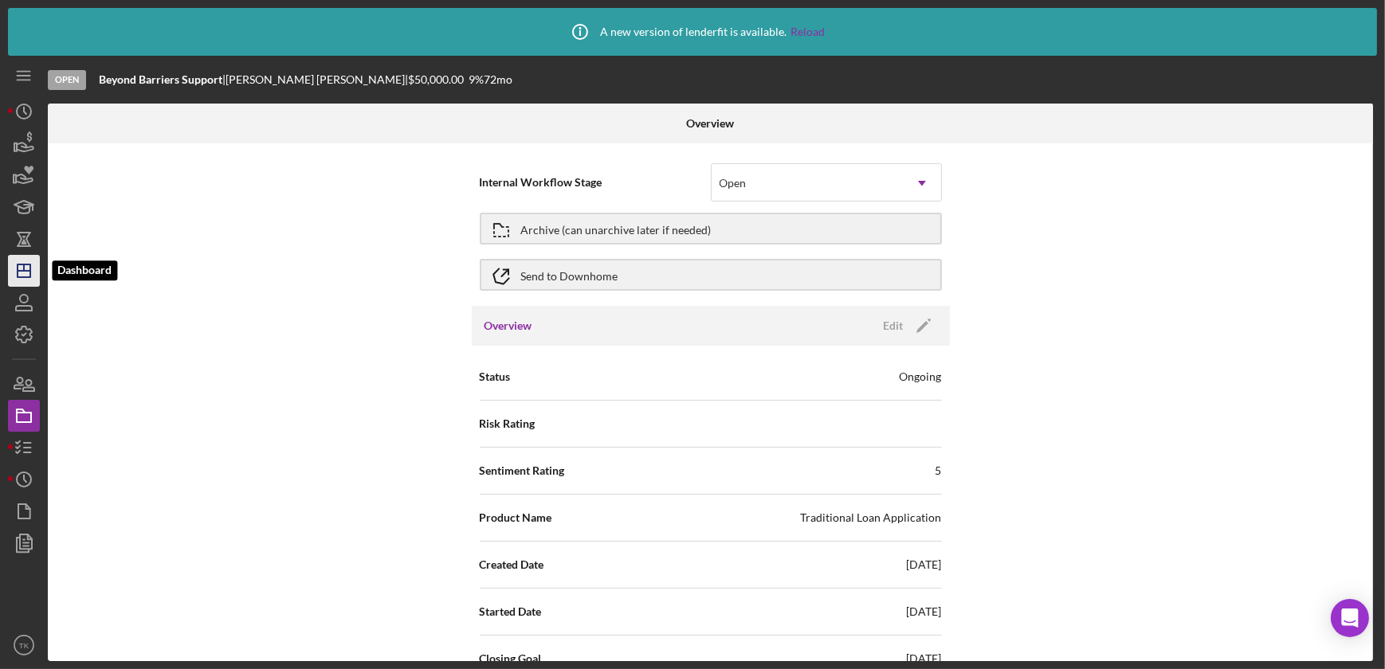
click at [10, 263] on icon "Icon/Dashboard" at bounding box center [24, 271] width 40 height 40
